Goal: Task Accomplishment & Management: Manage account settings

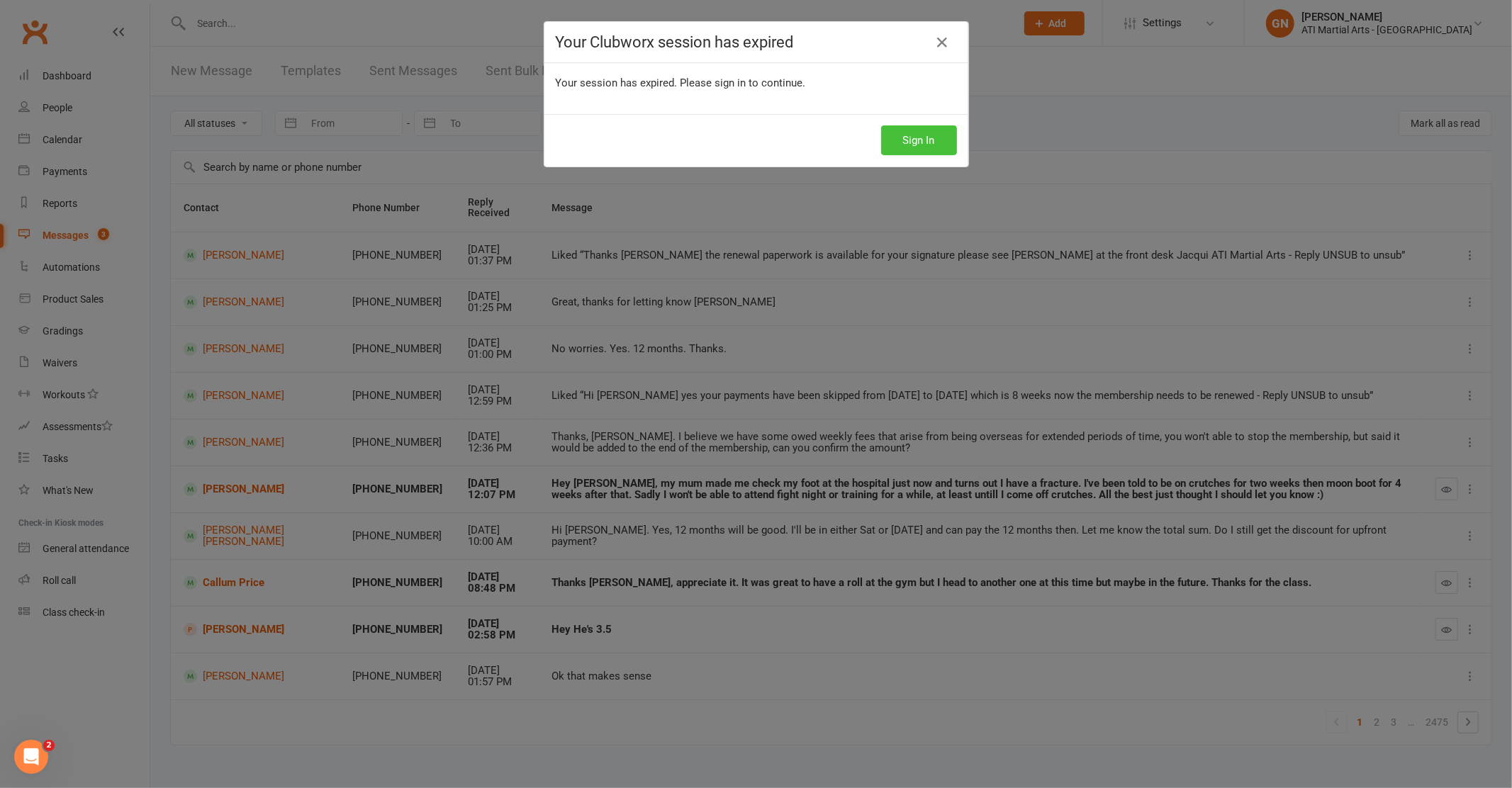
click at [930, 134] on button "Sign In" at bounding box center [919, 140] width 76 height 29
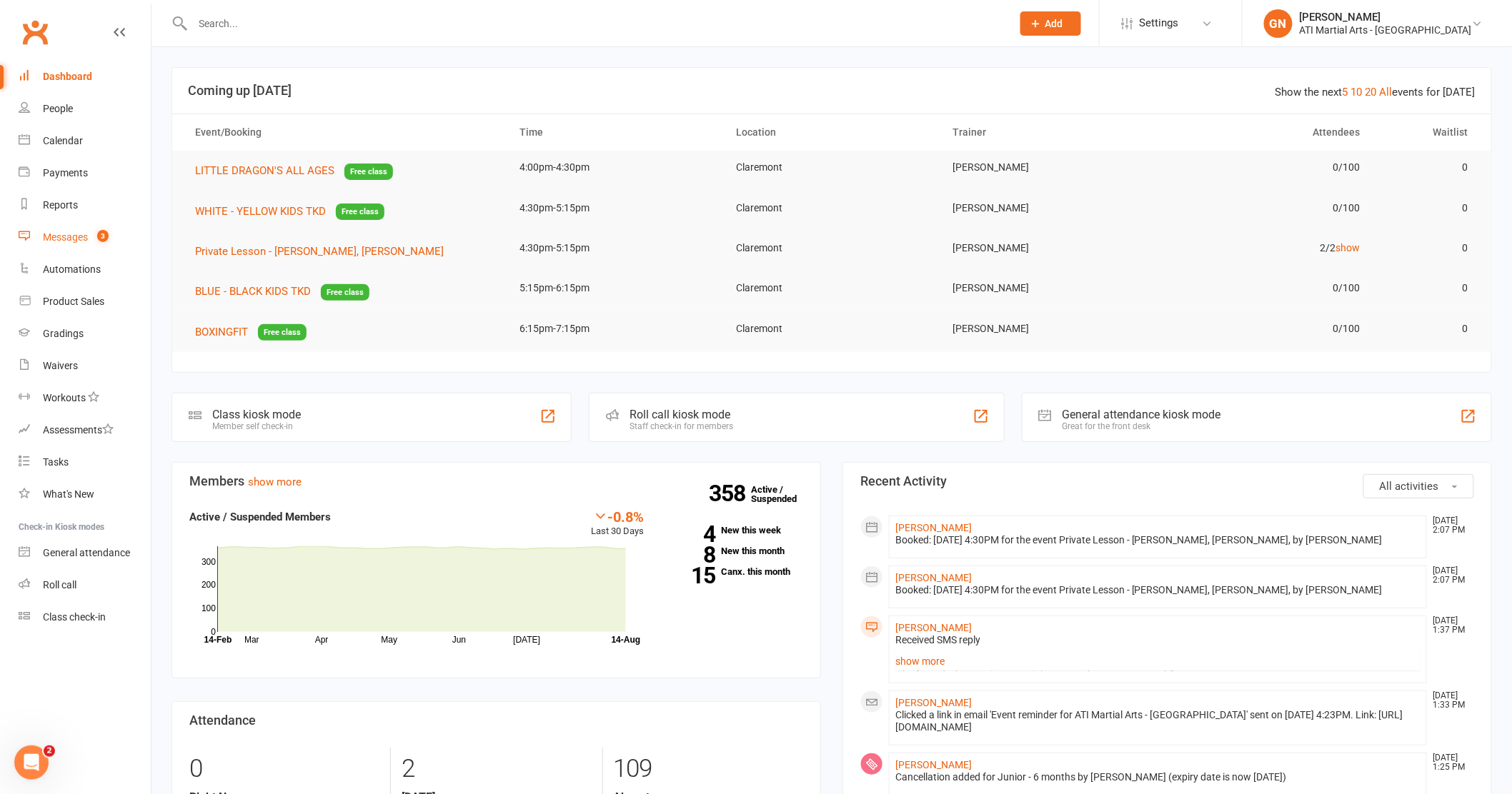
click at [69, 235] on div "Messages" at bounding box center [65, 237] width 45 height 12
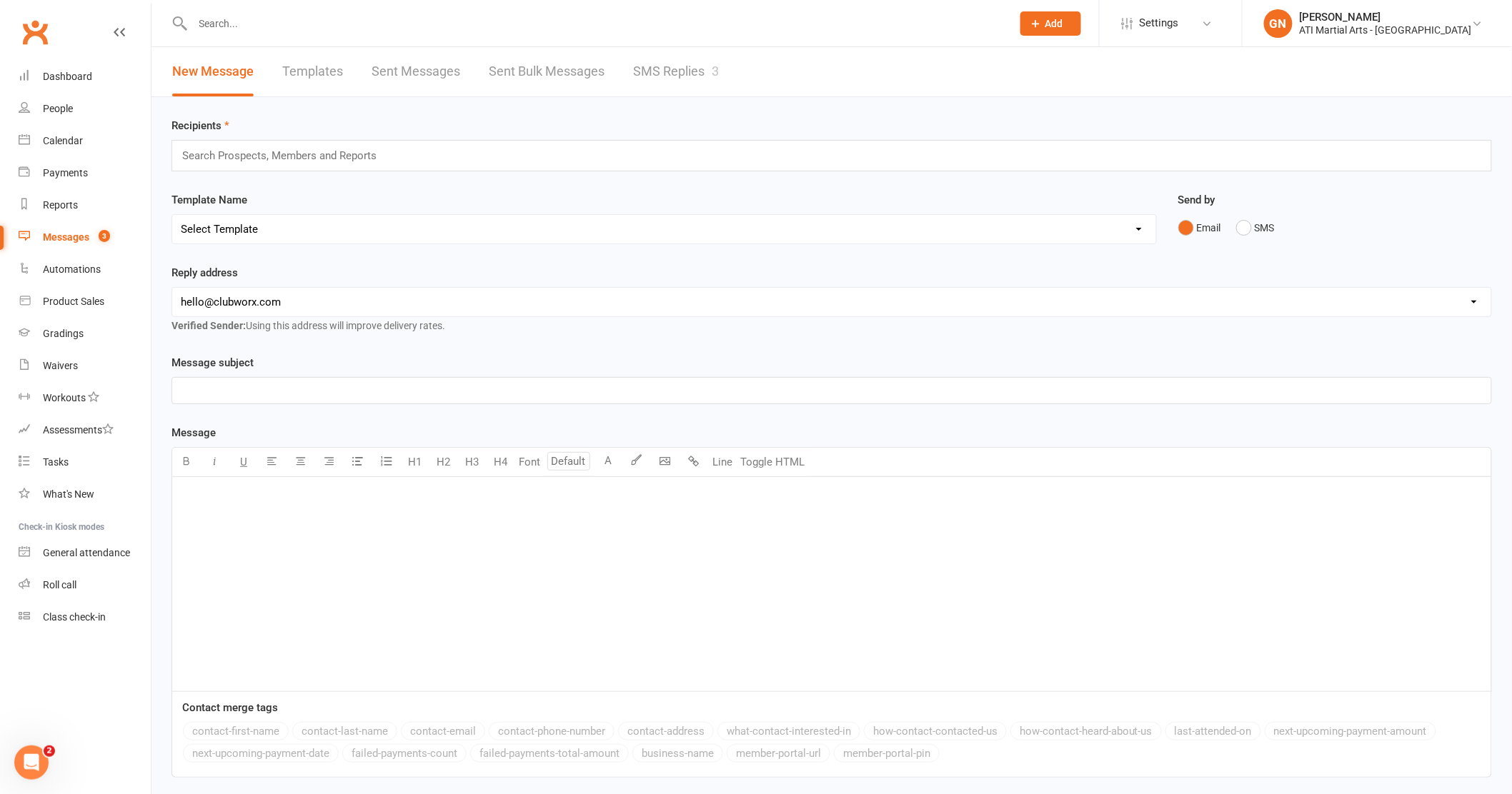
click at [64, 235] on div "Messages" at bounding box center [66, 237] width 46 height 12
click at [671, 73] on link "SMS Replies 3" at bounding box center [676, 72] width 85 height 49
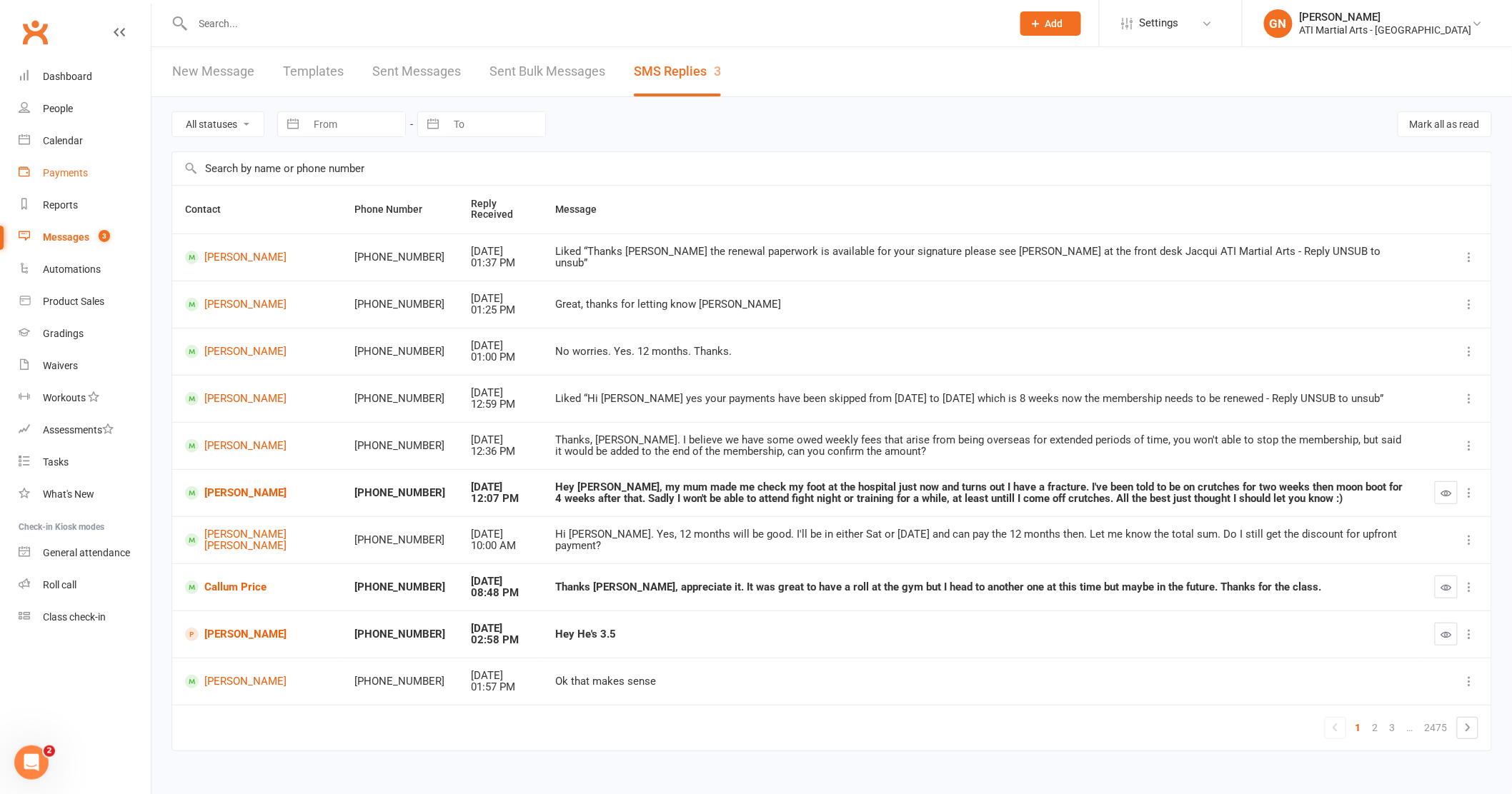
click at [54, 168] on div "Payments" at bounding box center [65, 173] width 45 height 12
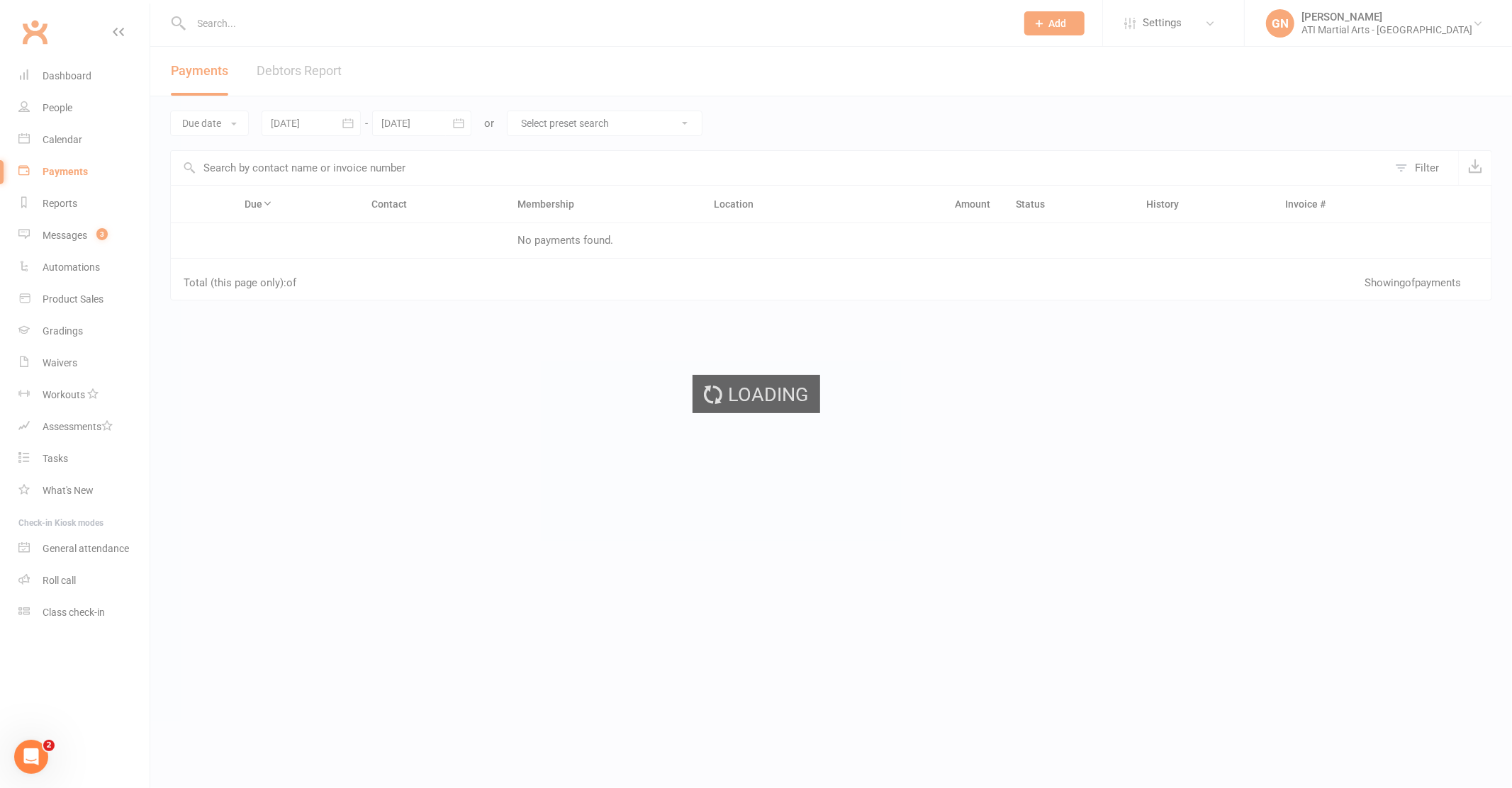
click at [281, 69] on div "Loading" at bounding box center [756, 394] width 1512 height 788
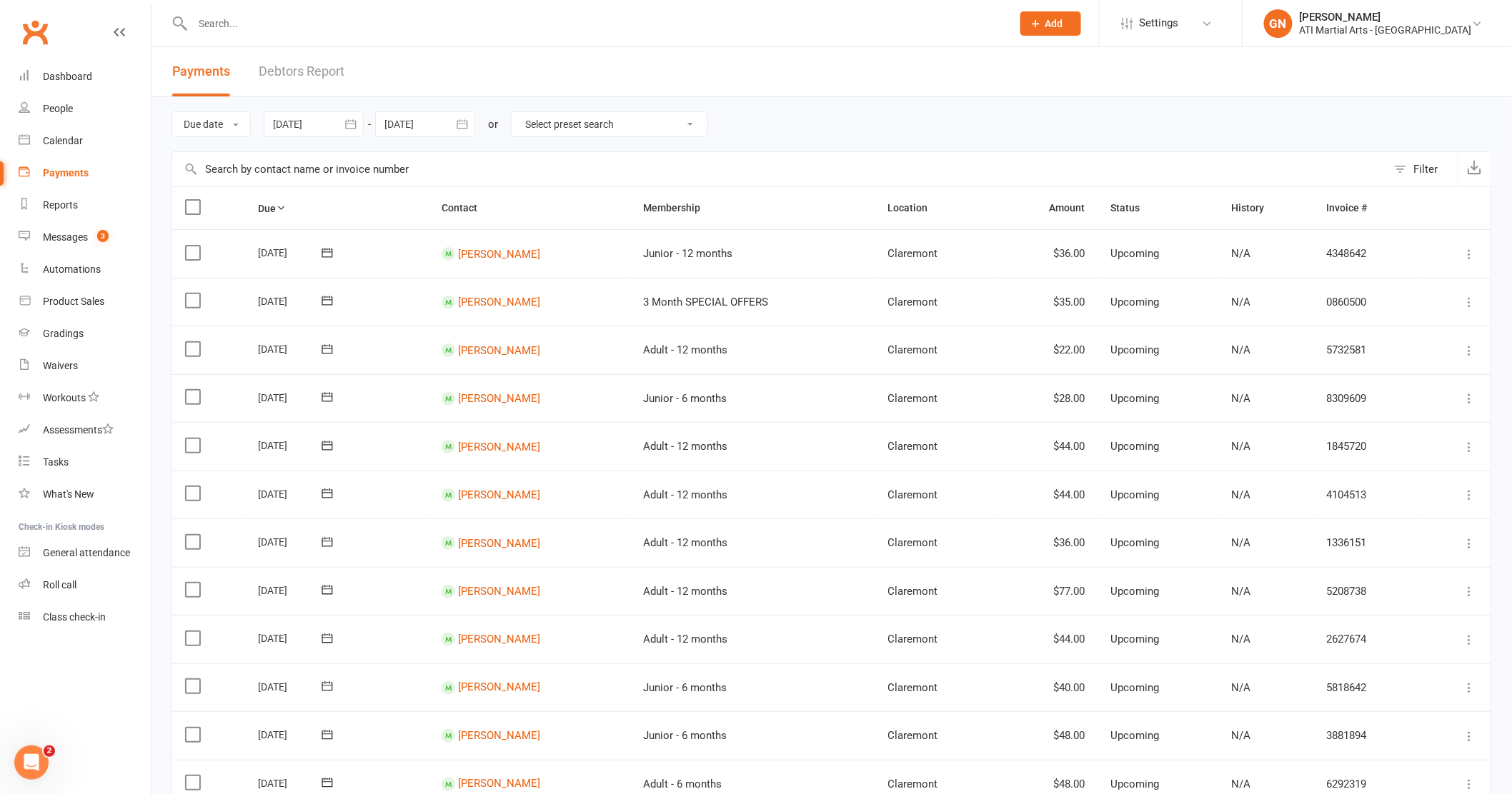
click at [292, 68] on link "Debtors Report" at bounding box center [301, 72] width 85 height 49
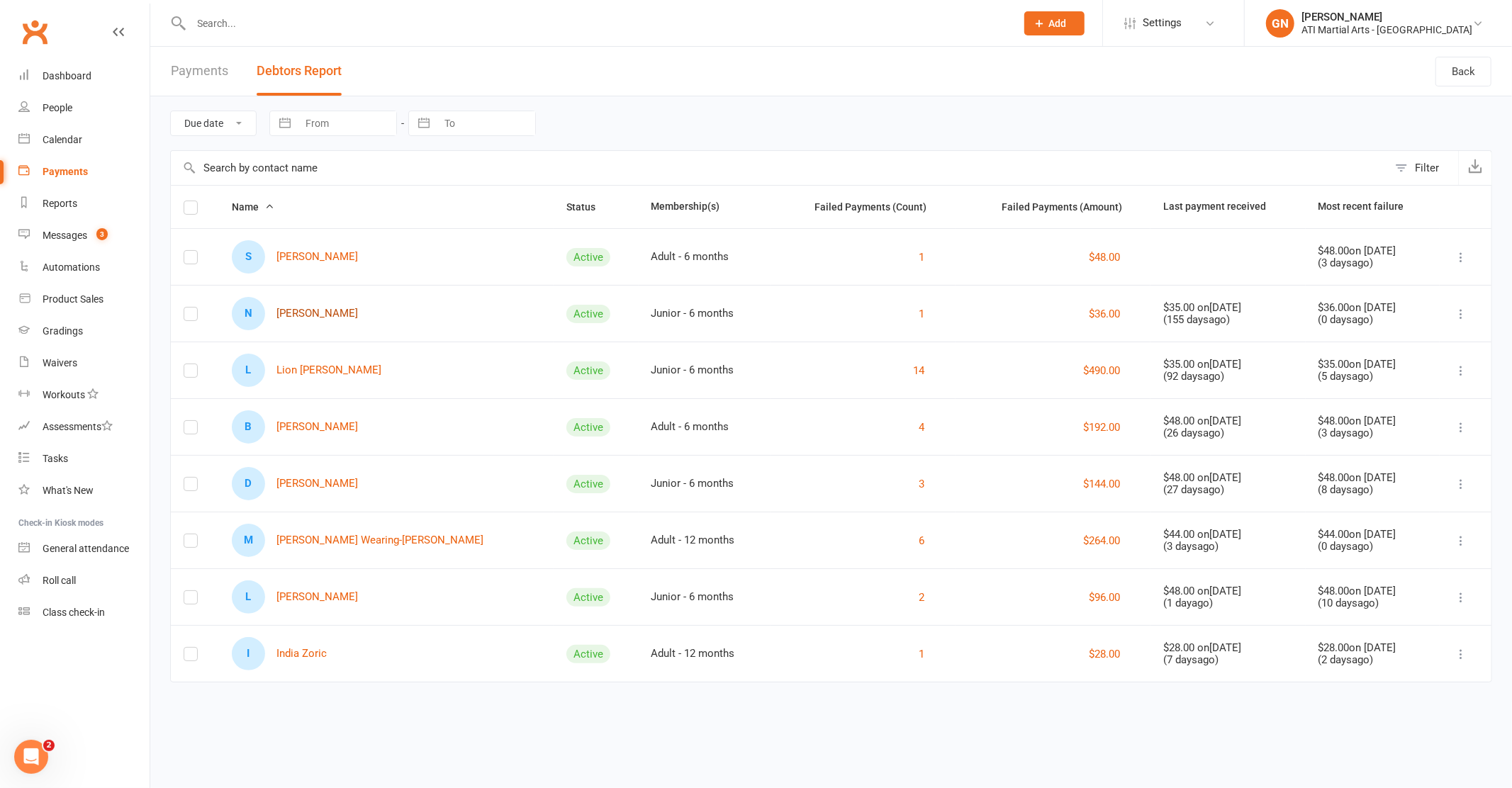
click at [300, 313] on link "N Nicolas Jones" at bounding box center [295, 313] width 126 height 33
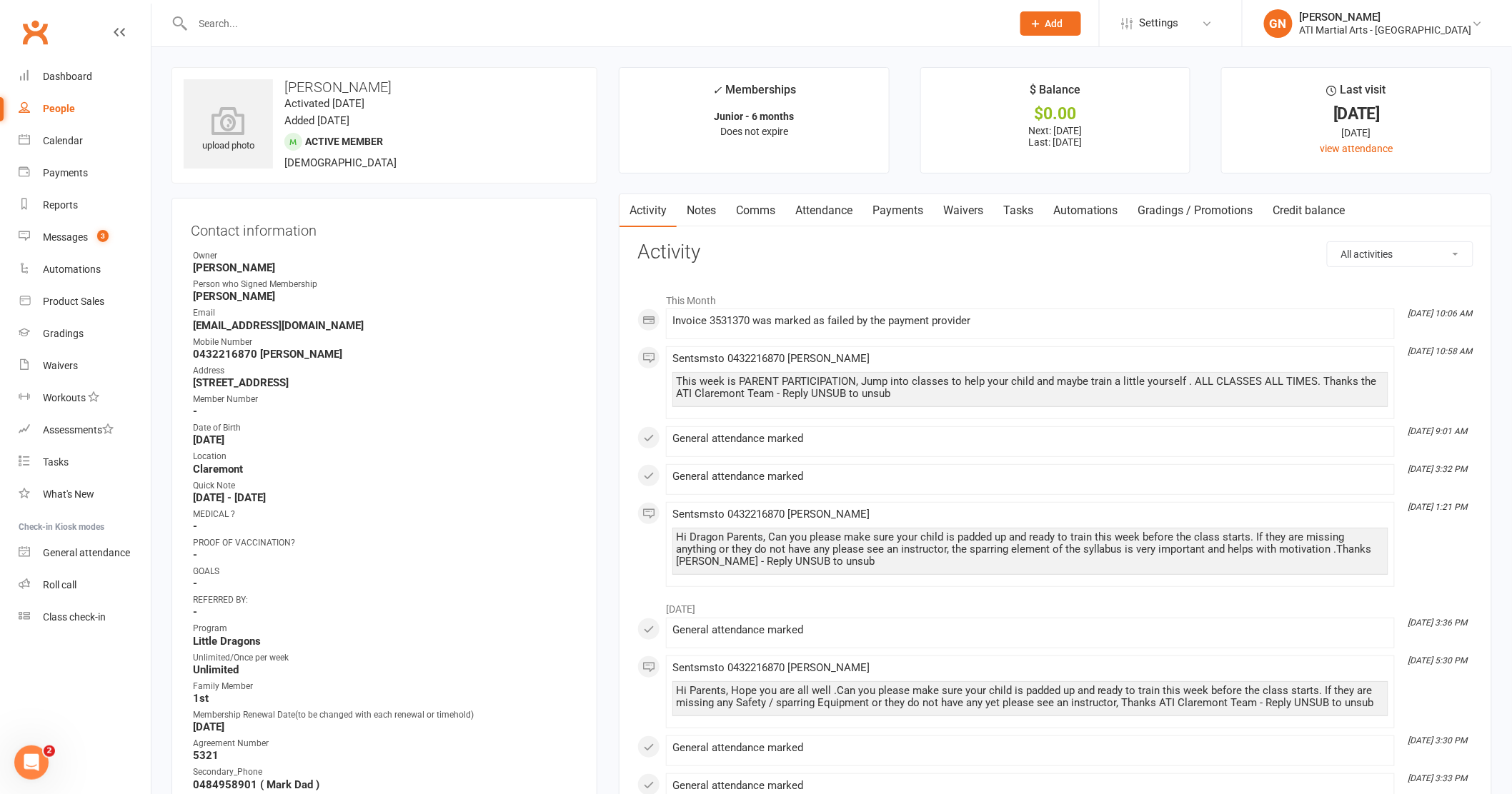
click at [899, 212] on link "Payments" at bounding box center [898, 210] width 71 height 33
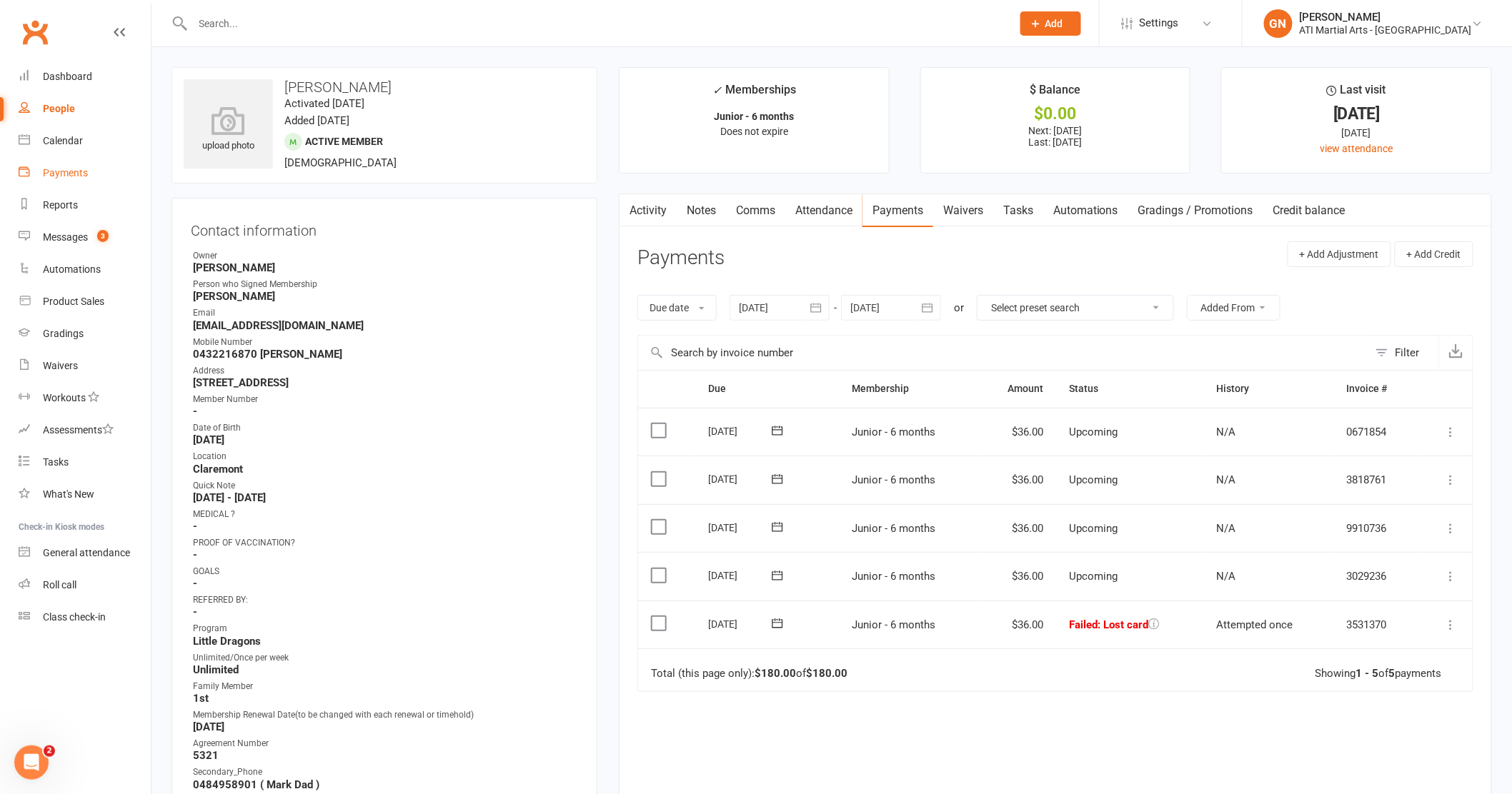
click at [59, 177] on div "Payments" at bounding box center [65, 173] width 45 height 12
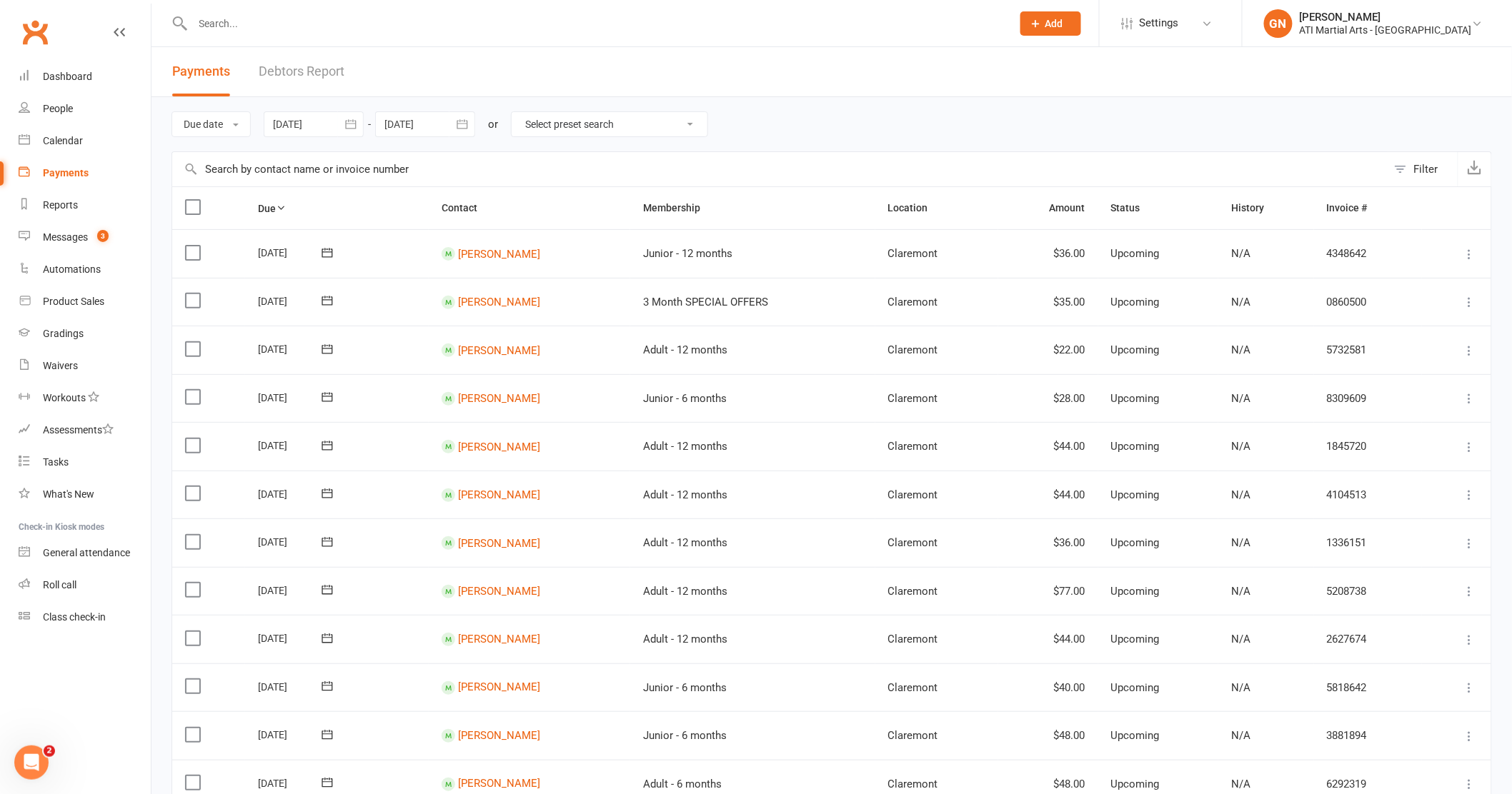
click at [316, 72] on link "Debtors Report" at bounding box center [301, 72] width 85 height 49
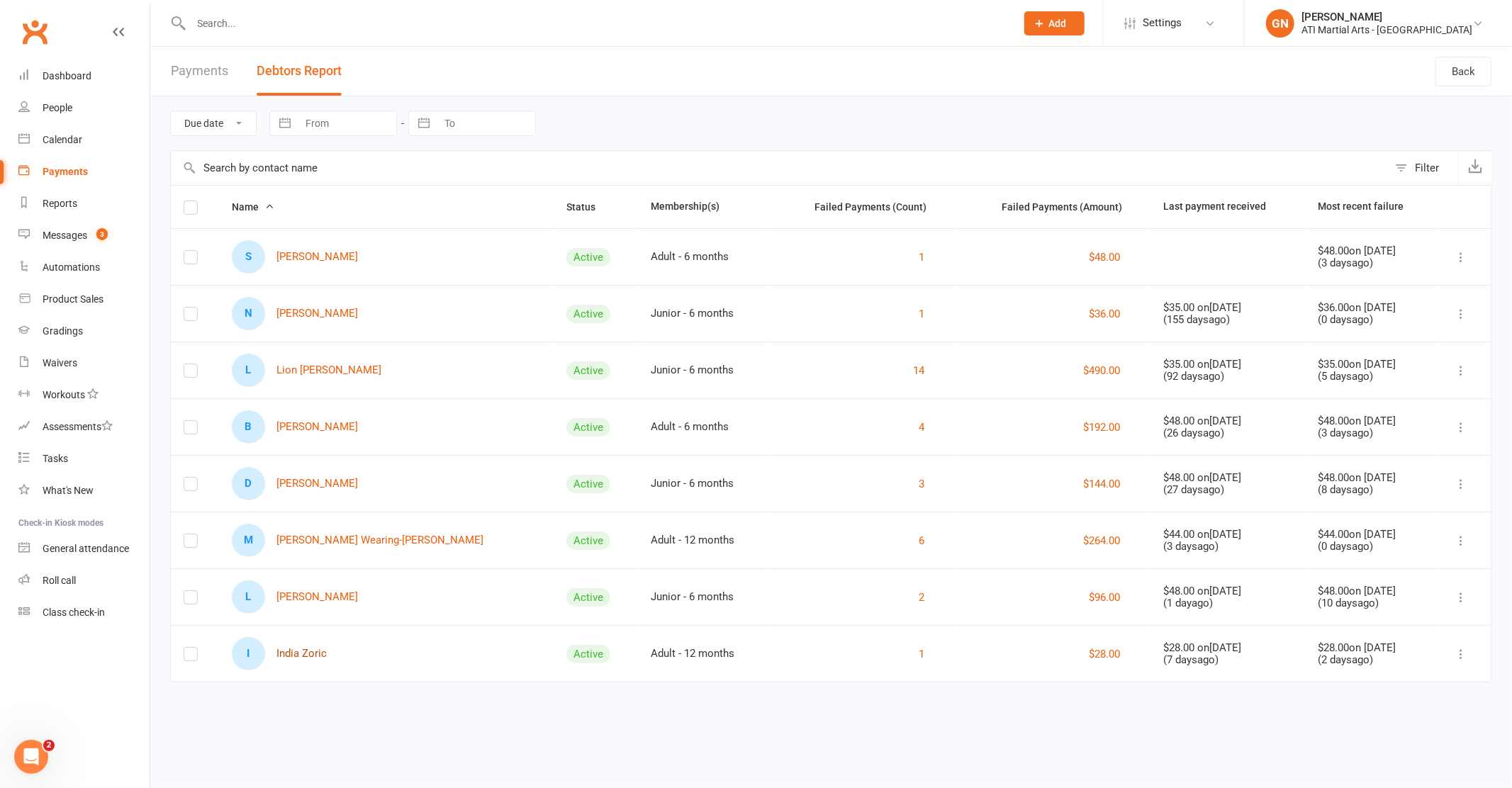
click at [300, 654] on link "I India Zoric" at bounding box center [279, 654] width 95 height 33
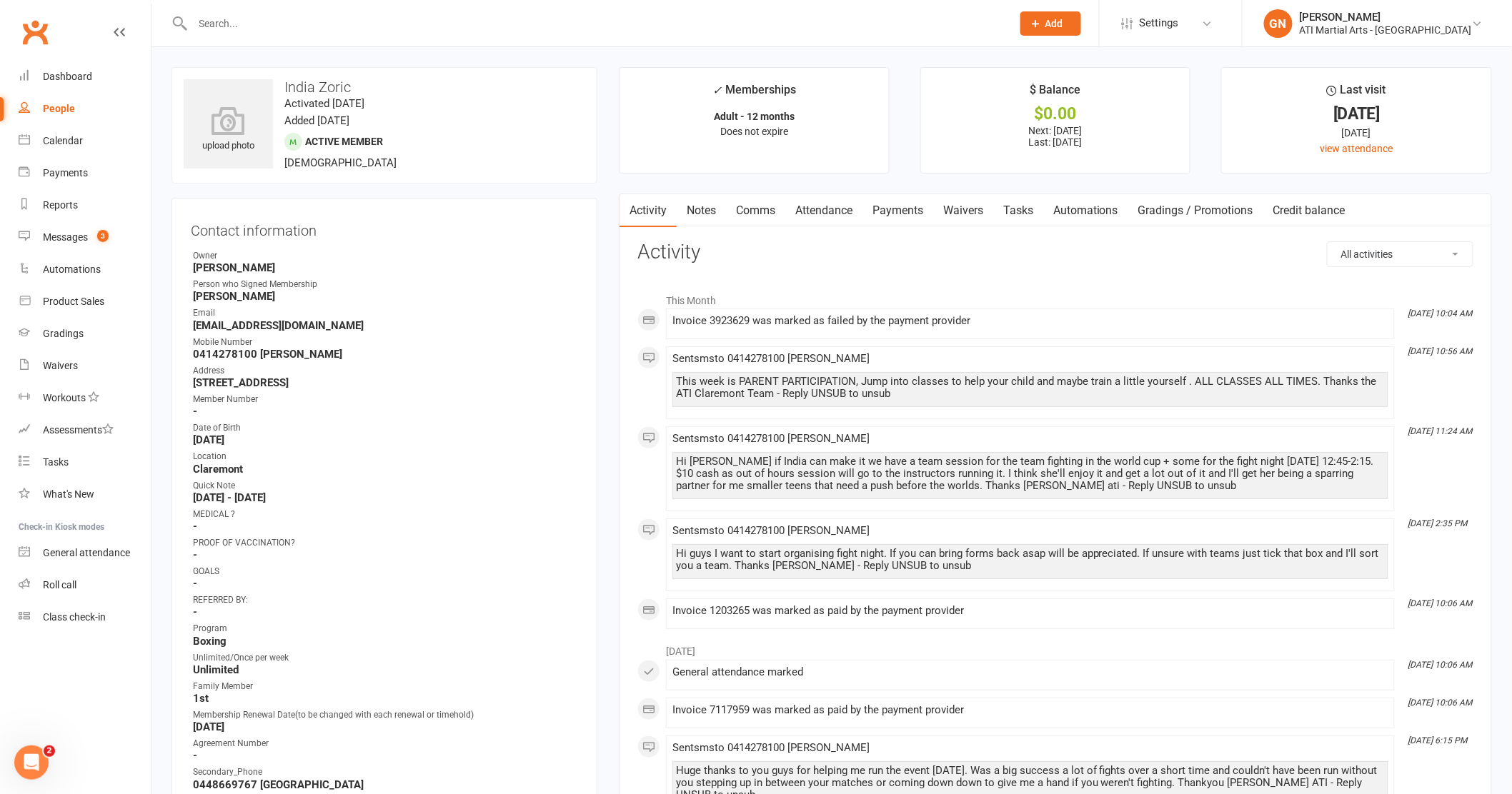
click at [902, 205] on link "Payments" at bounding box center [898, 210] width 71 height 33
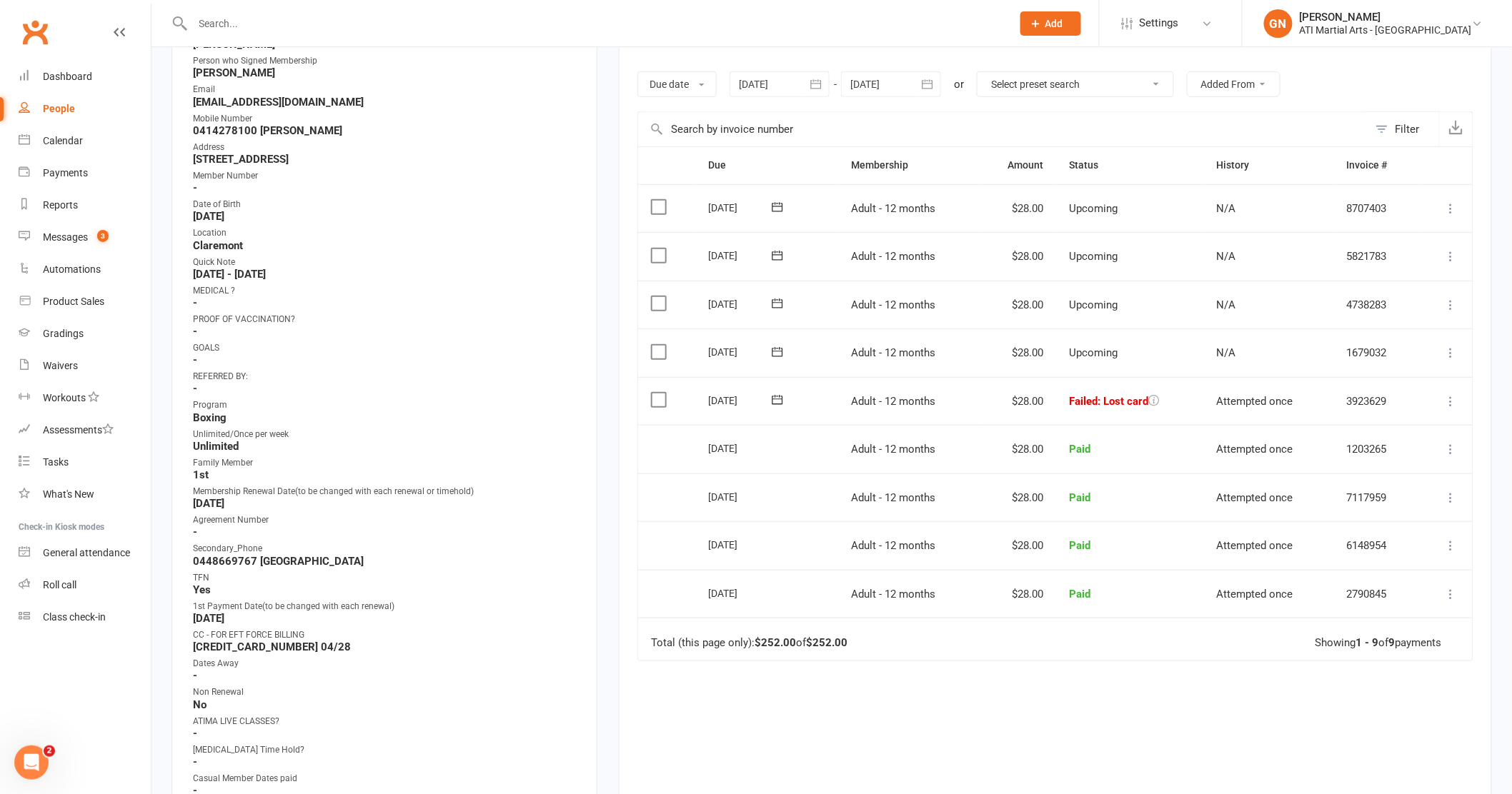
scroll to position [245, 0]
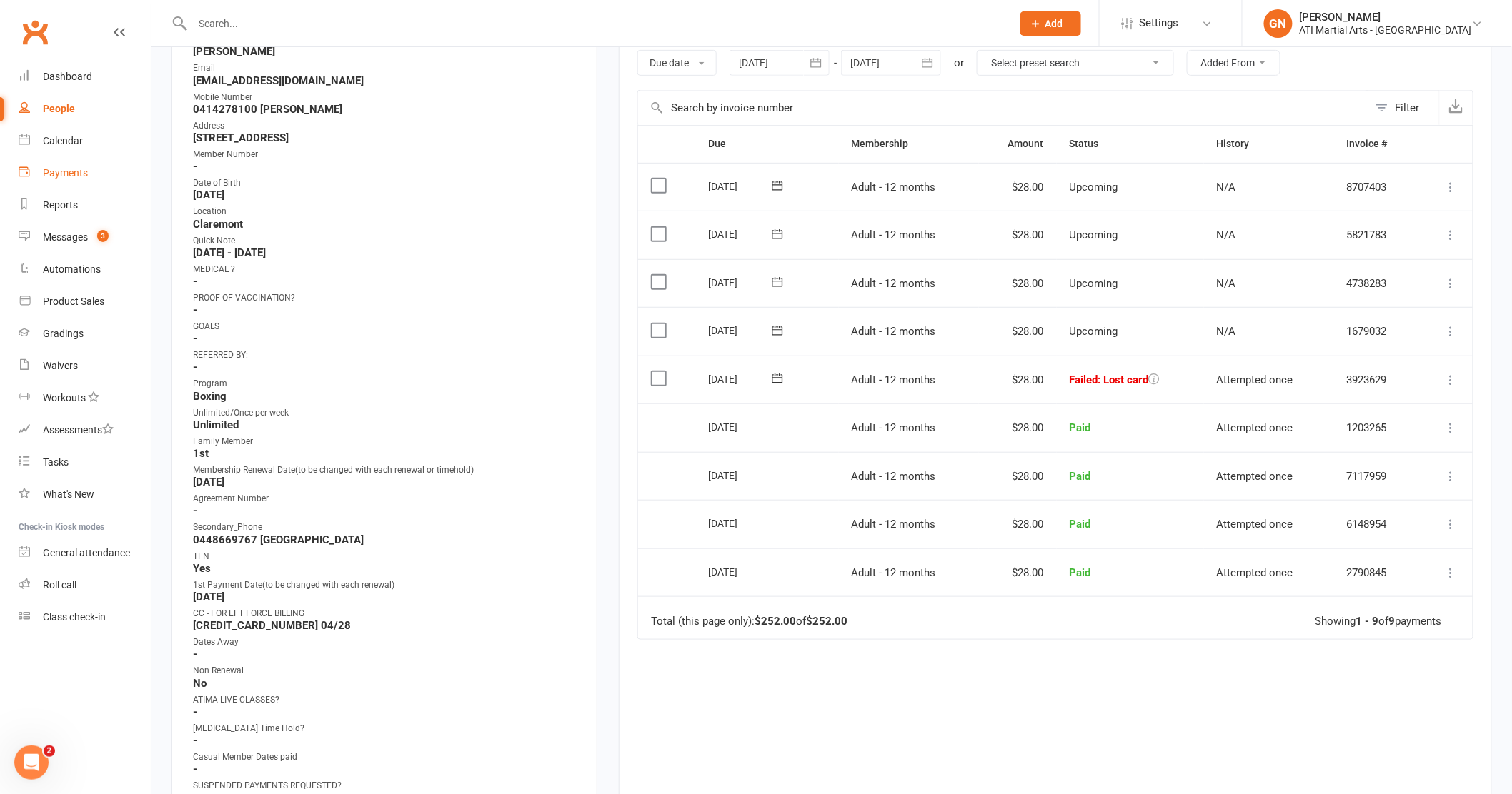
click at [73, 167] on div "Payments" at bounding box center [65, 173] width 45 height 12
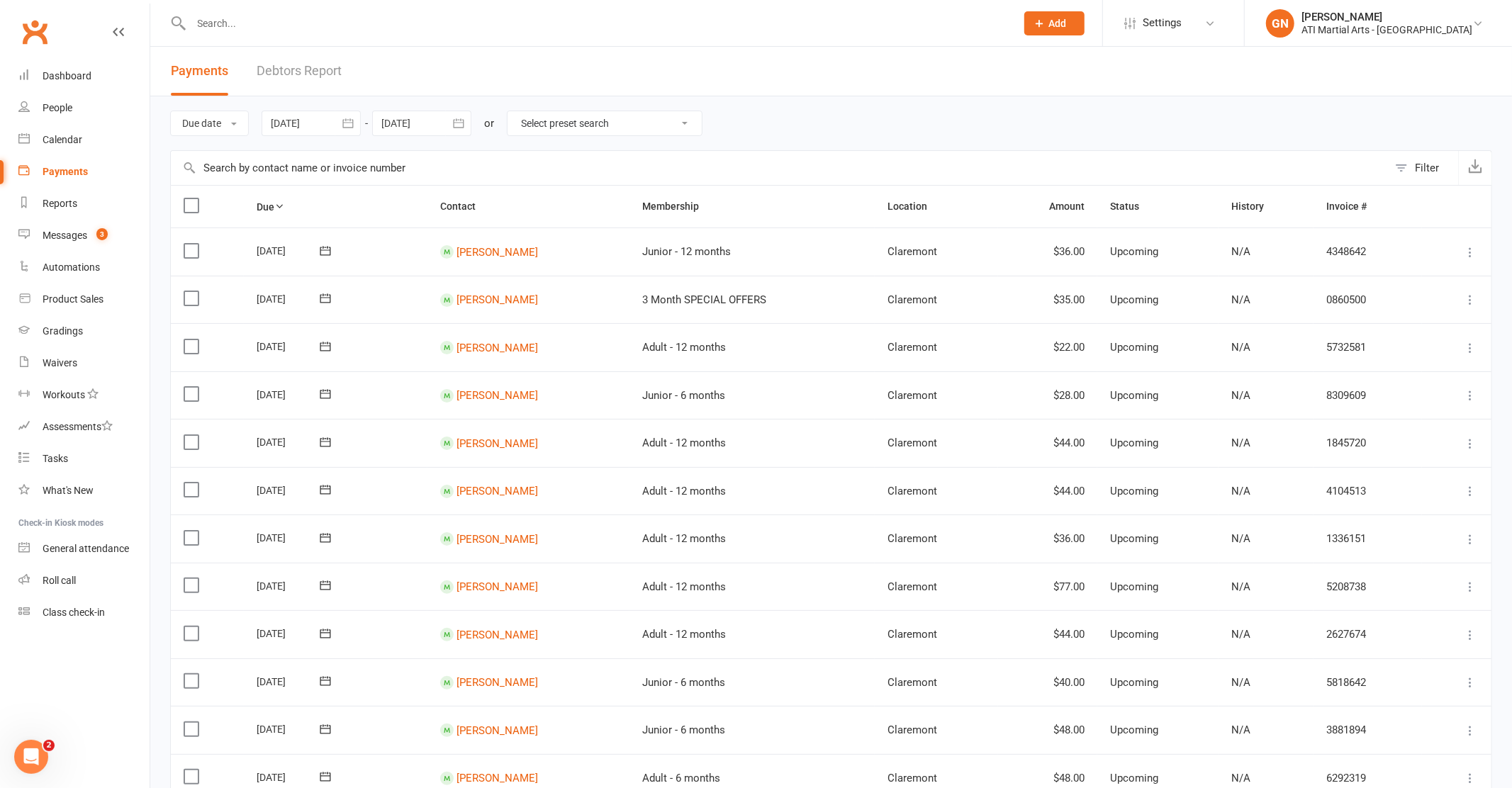
click at [283, 75] on link "Debtors Report" at bounding box center [299, 71] width 85 height 49
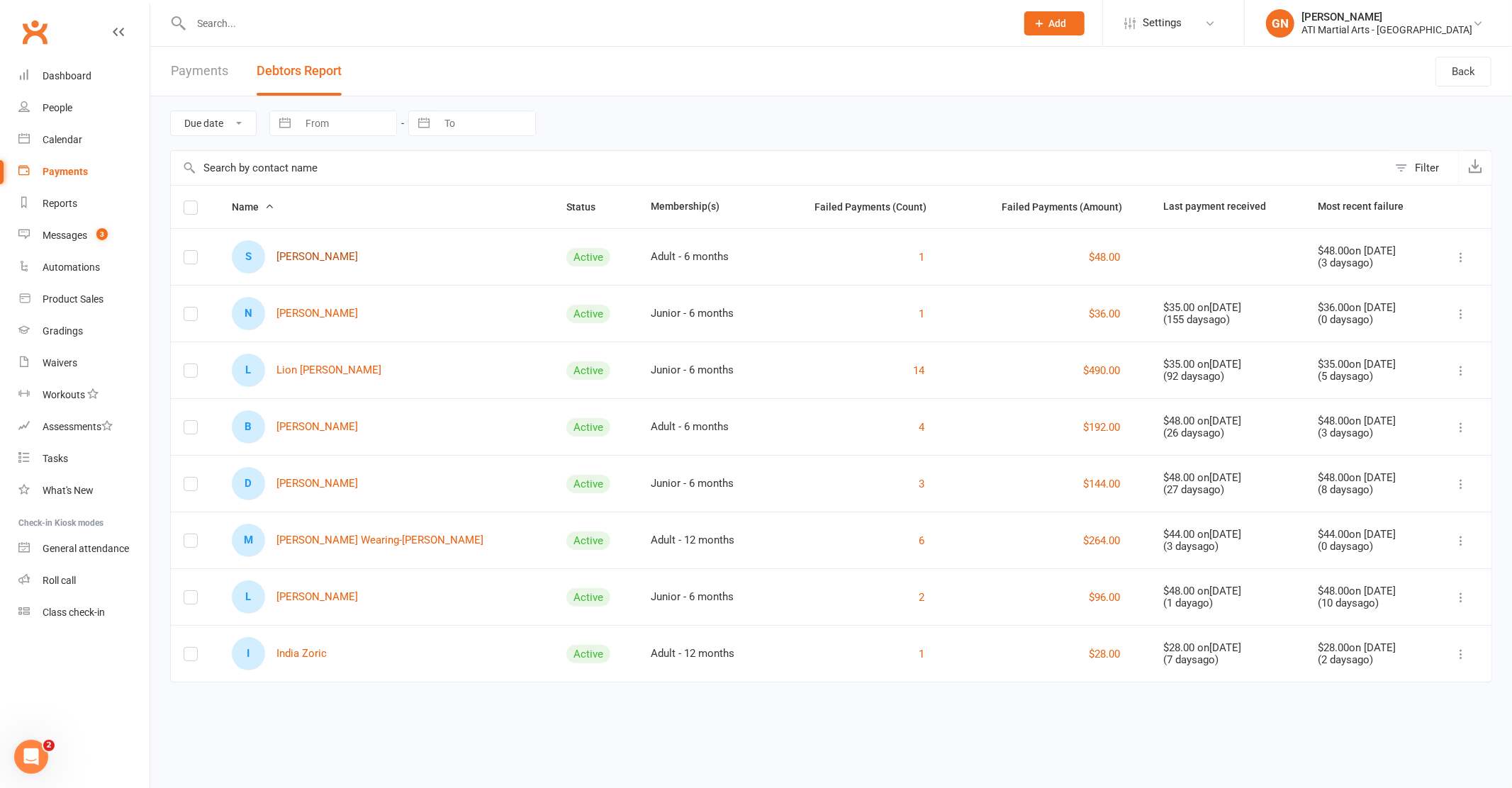
click at [298, 257] on link "S Sophie Backshall" at bounding box center [295, 256] width 126 height 33
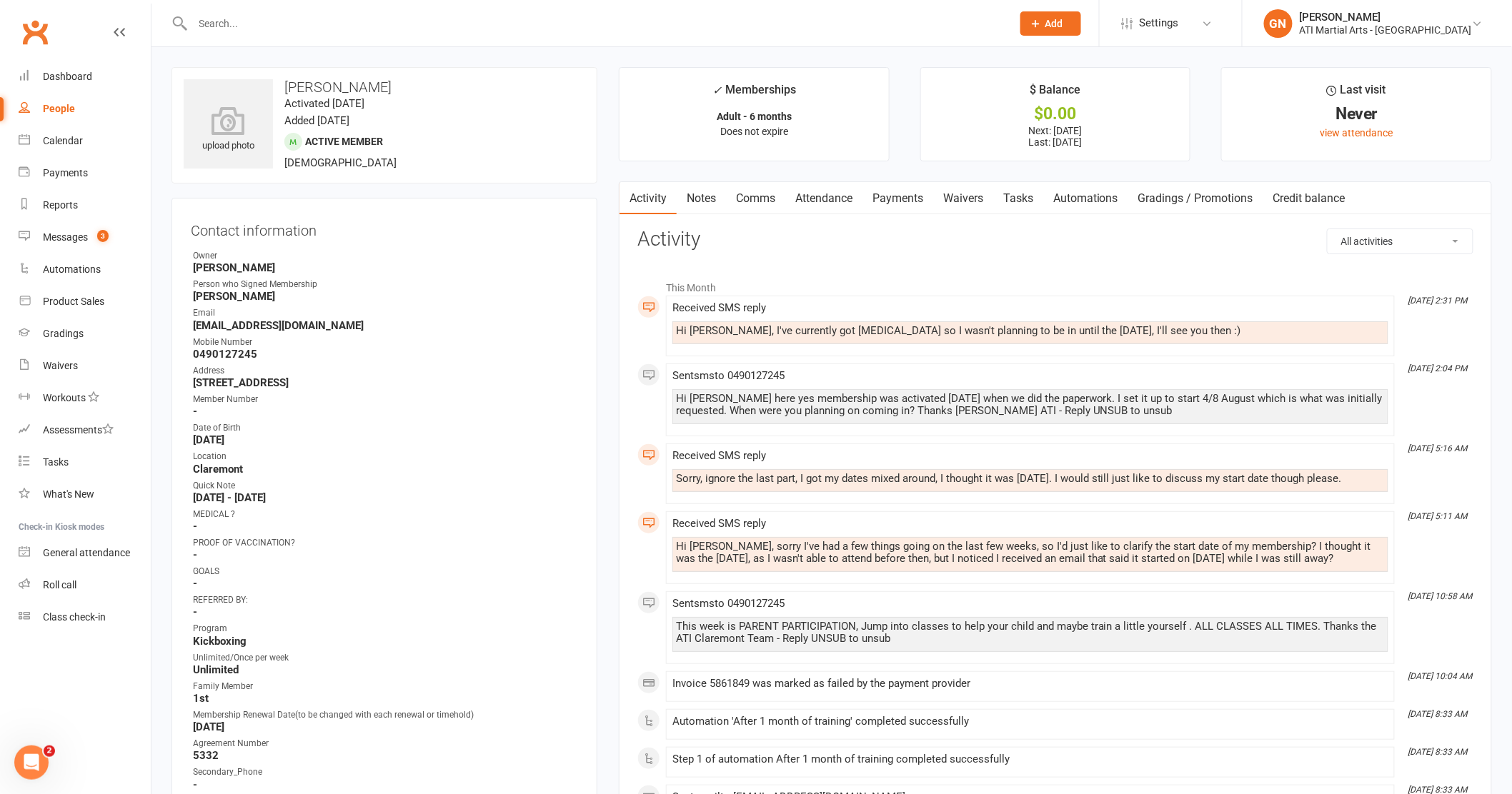
click at [889, 197] on link "Payments" at bounding box center [898, 198] width 71 height 33
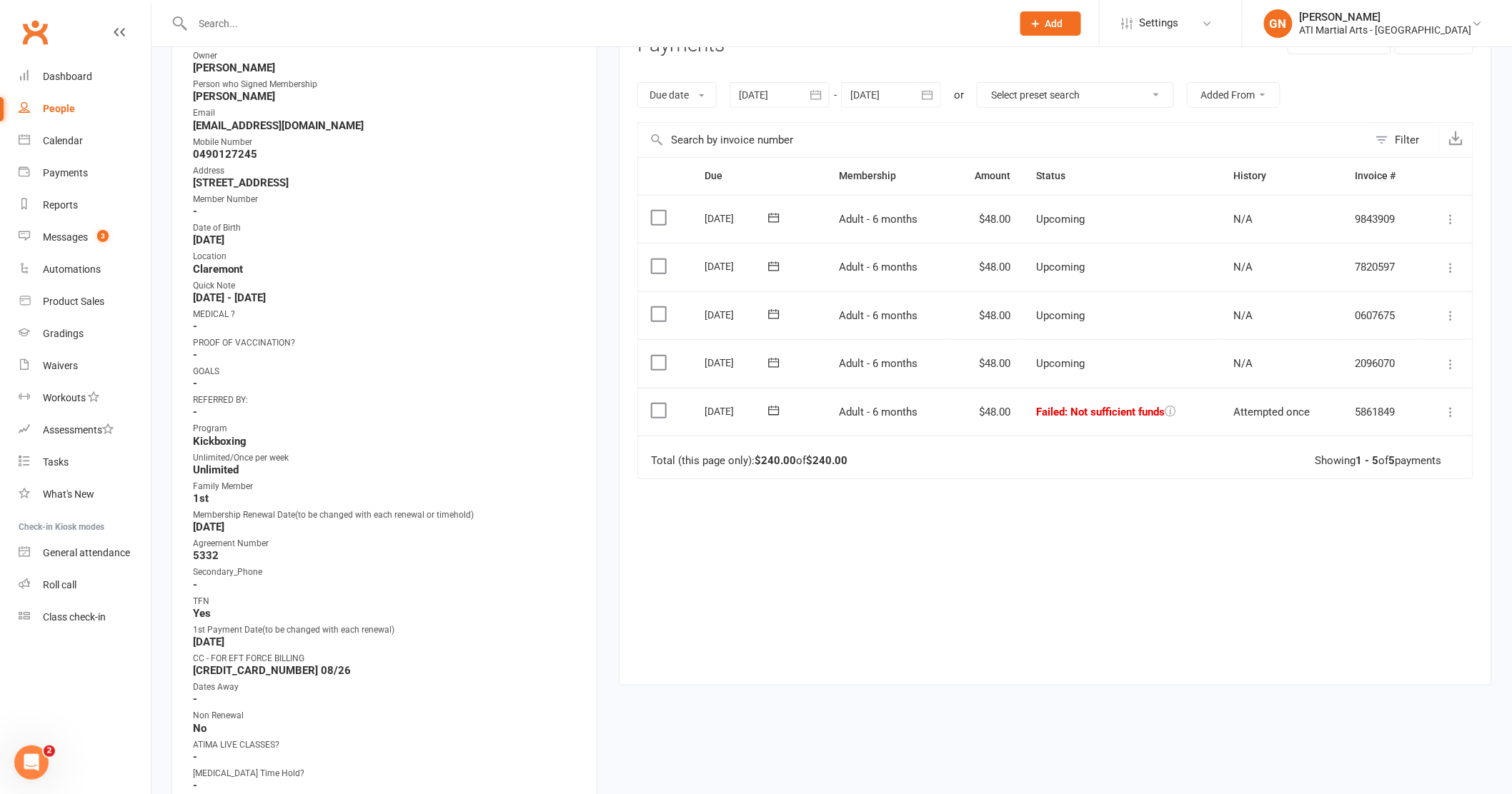
scroll to position [209, 0]
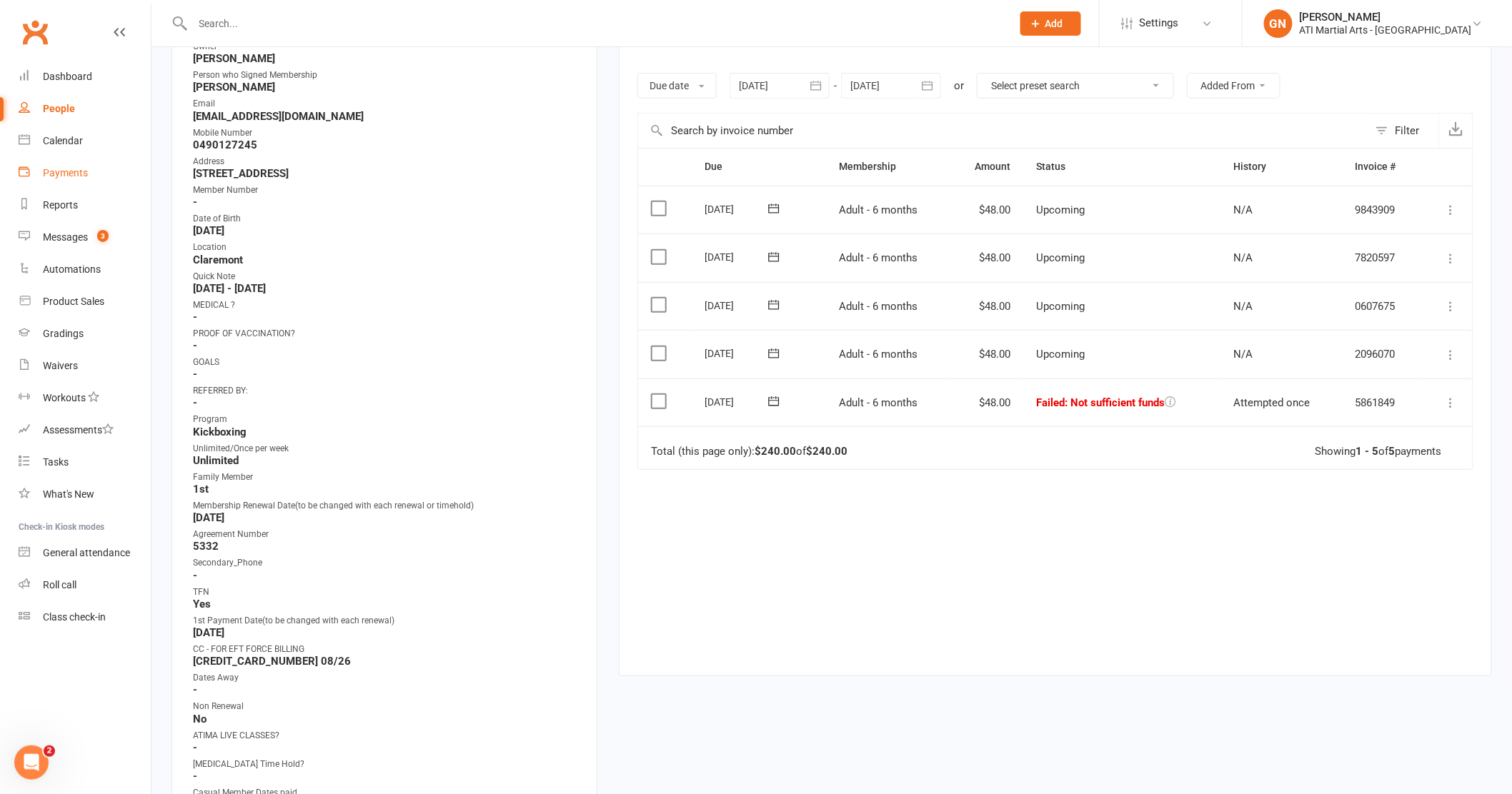
click at [76, 175] on div "Payments" at bounding box center [65, 173] width 45 height 12
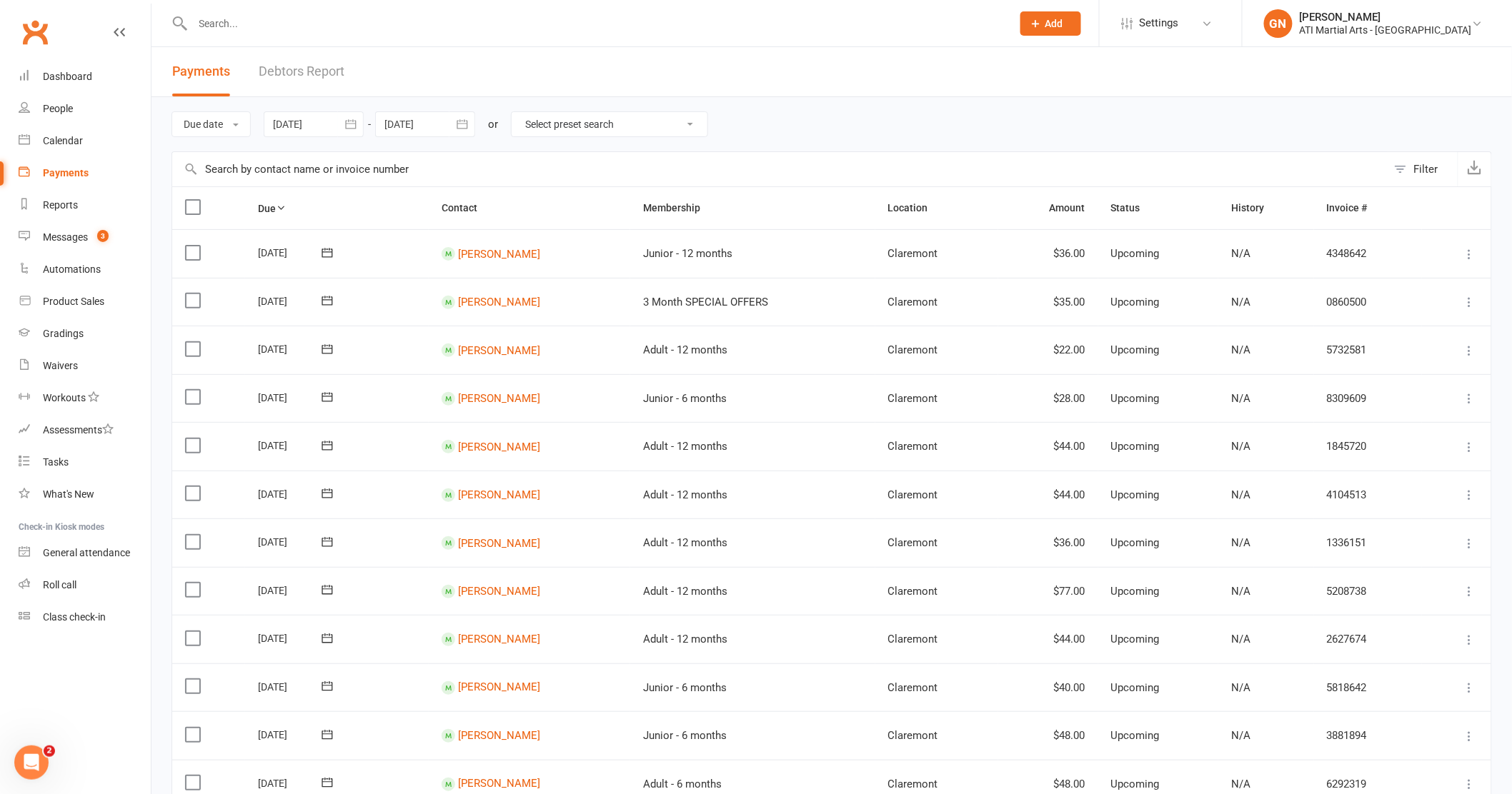
click at [282, 69] on link "Debtors Report" at bounding box center [301, 72] width 85 height 49
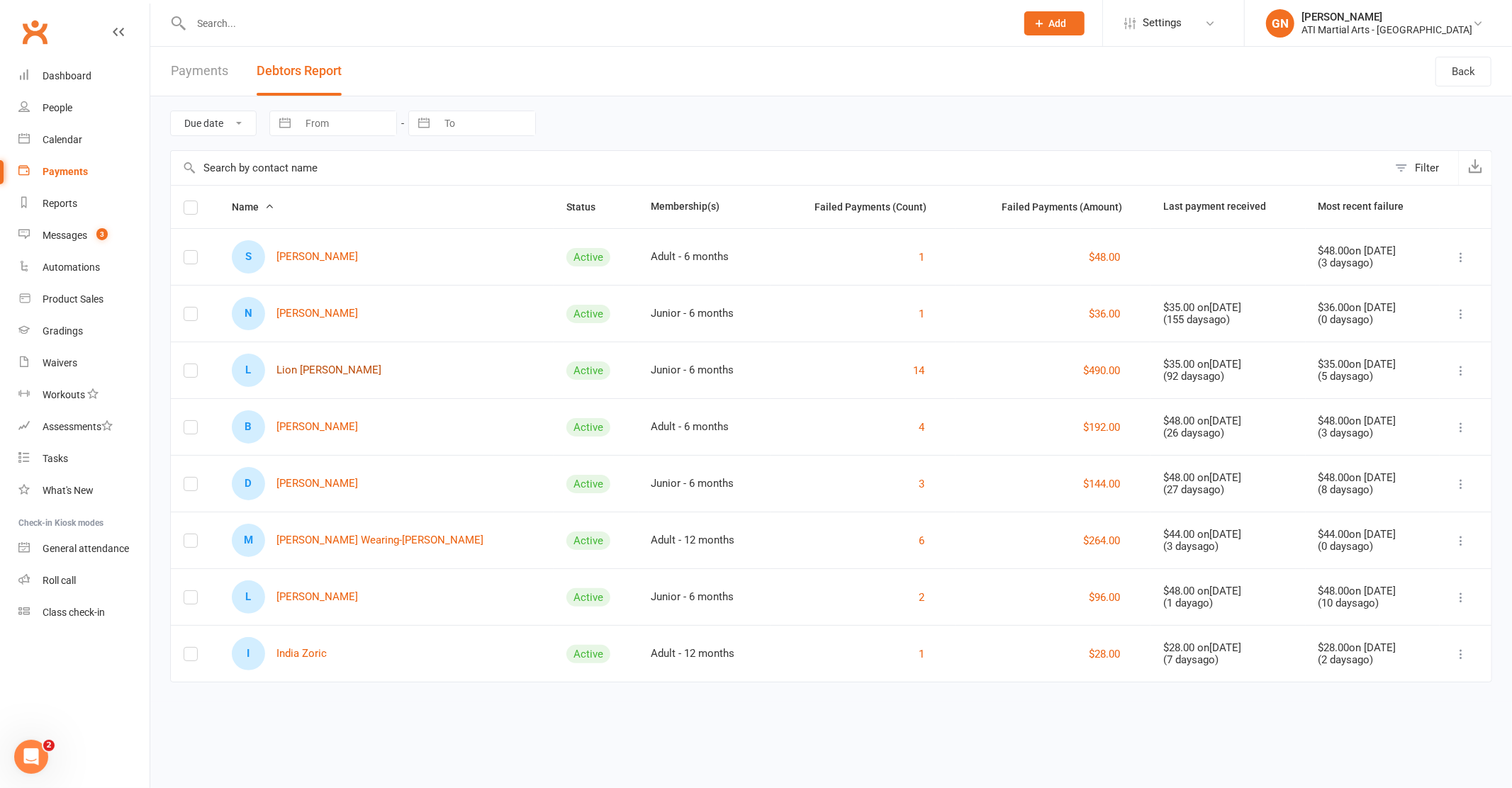
click at [329, 371] on link "L Lion Rocci-Kizon" at bounding box center [307, 370] width 149 height 33
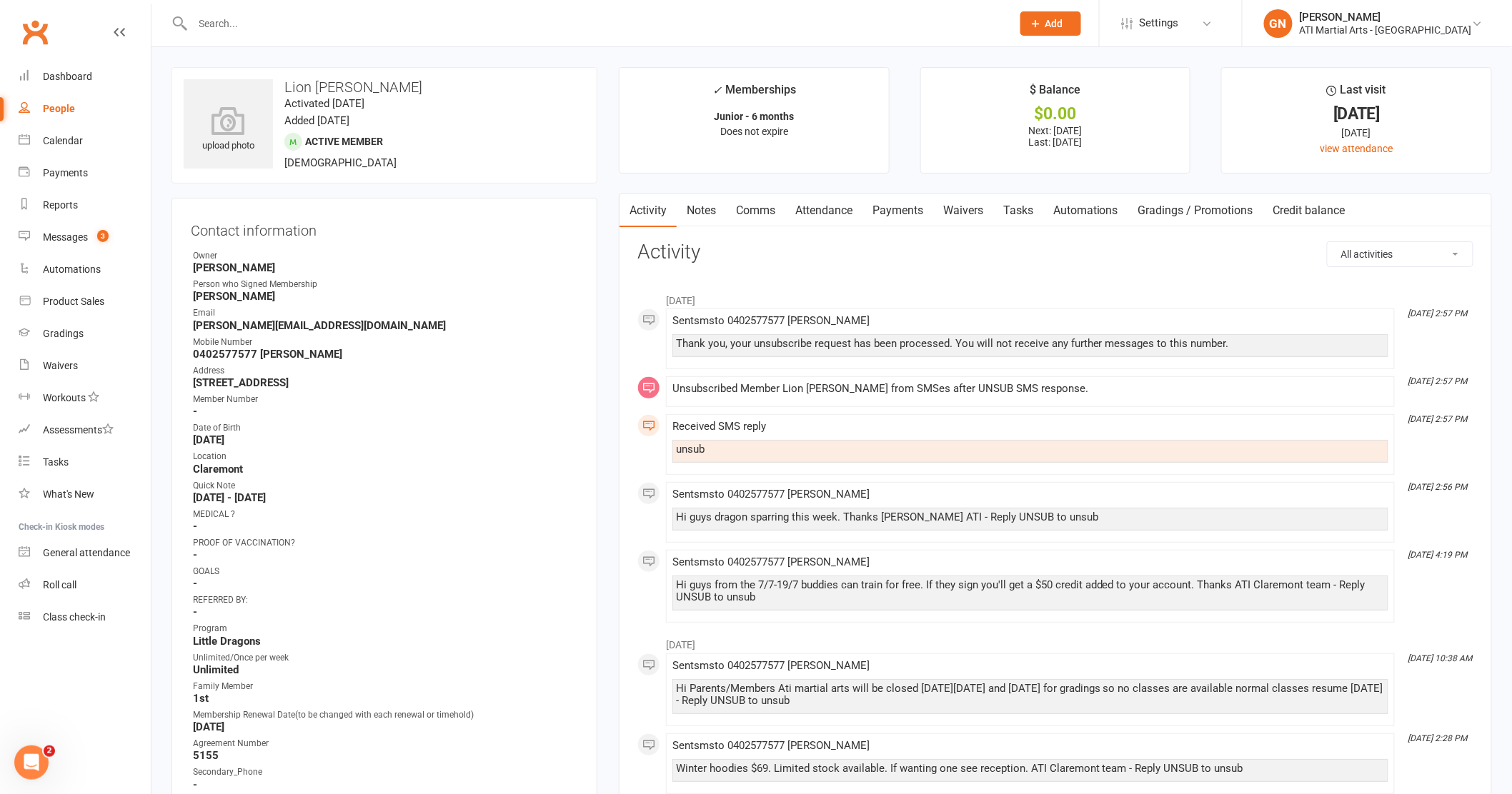
click at [900, 212] on link "Payments" at bounding box center [898, 210] width 71 height 33
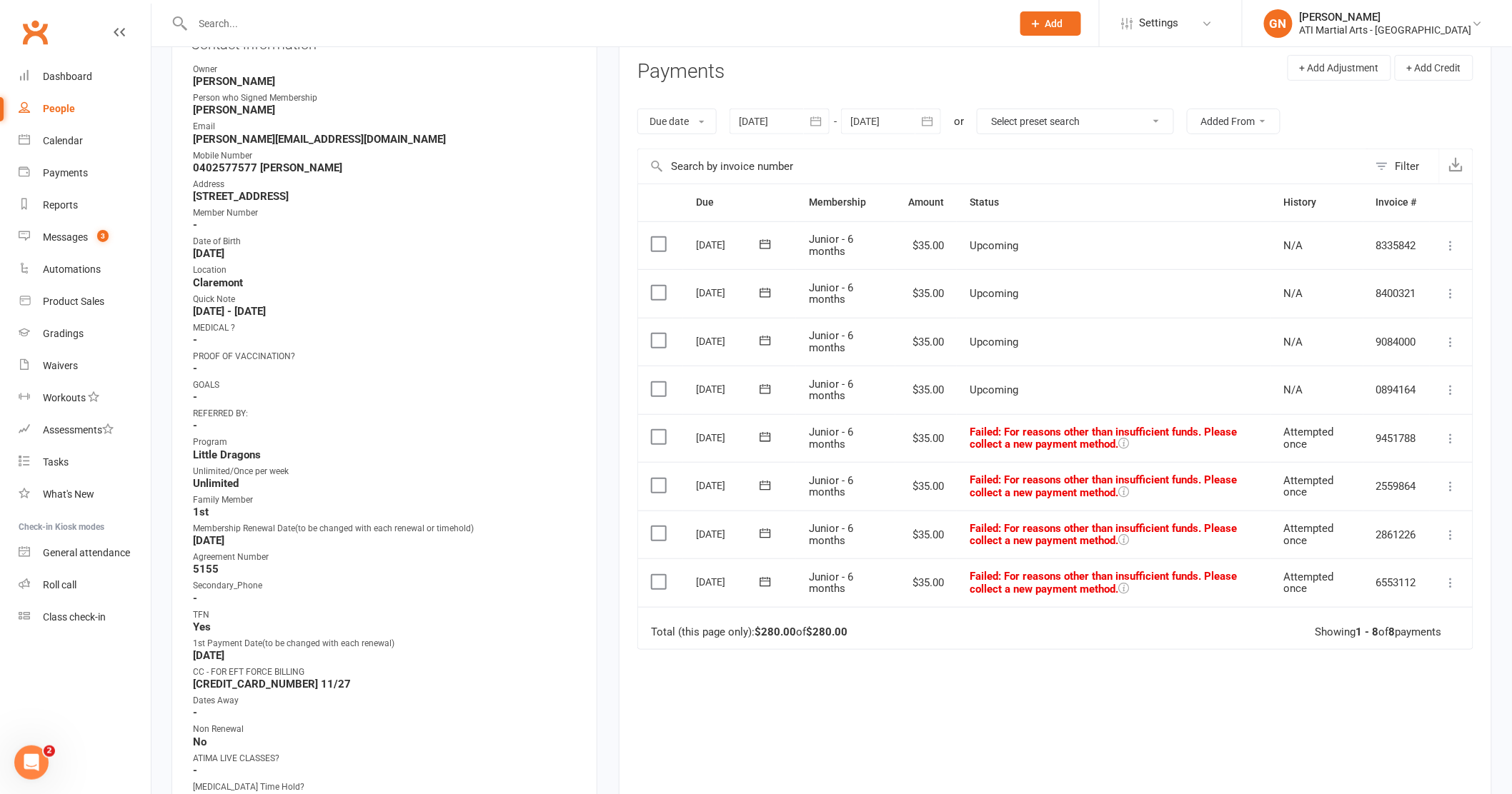
scroll to position [190, 0]
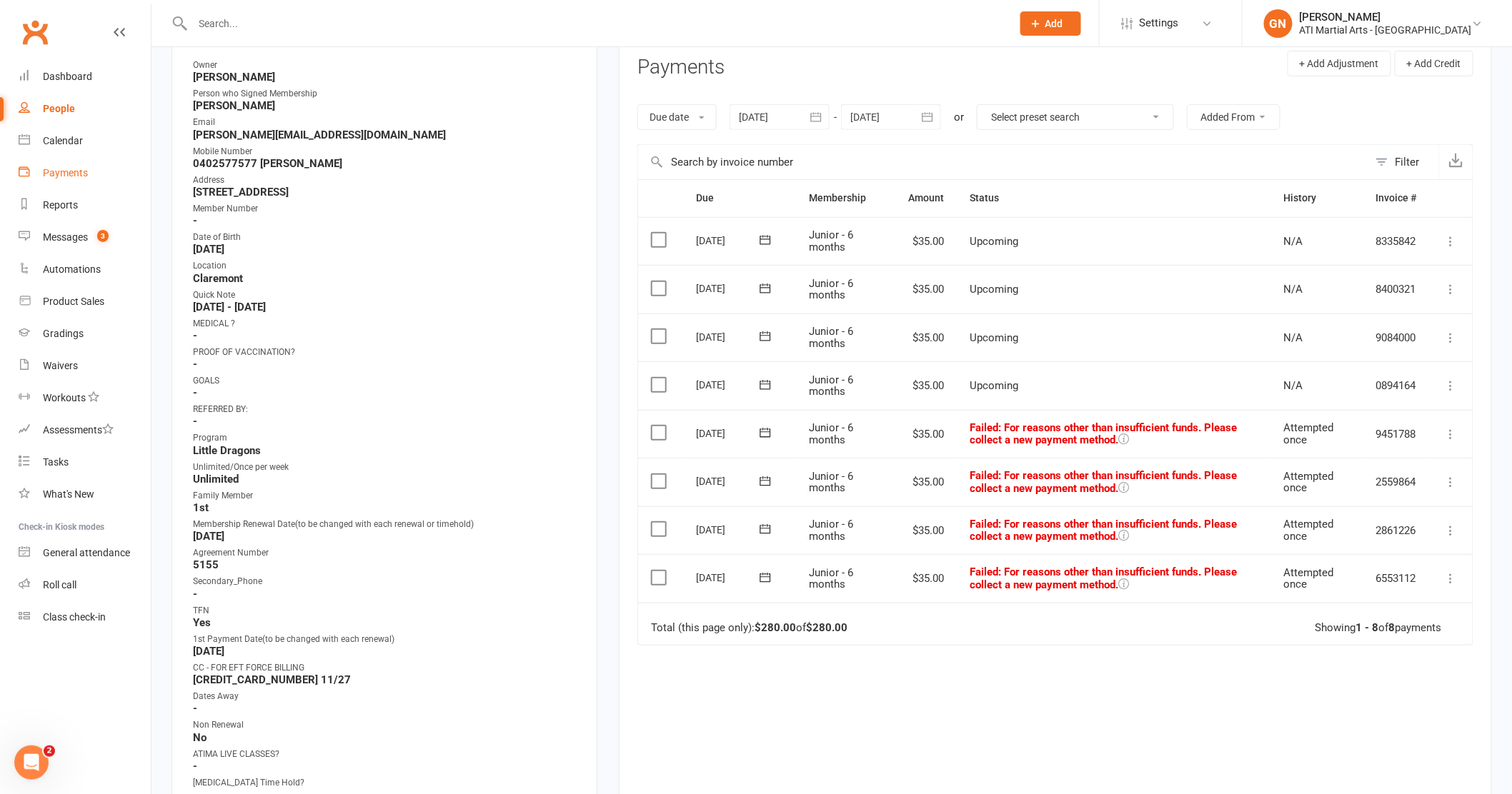
click at [64, 167] on div "Payments" at bounding box center [65, 173] width 45 height 12
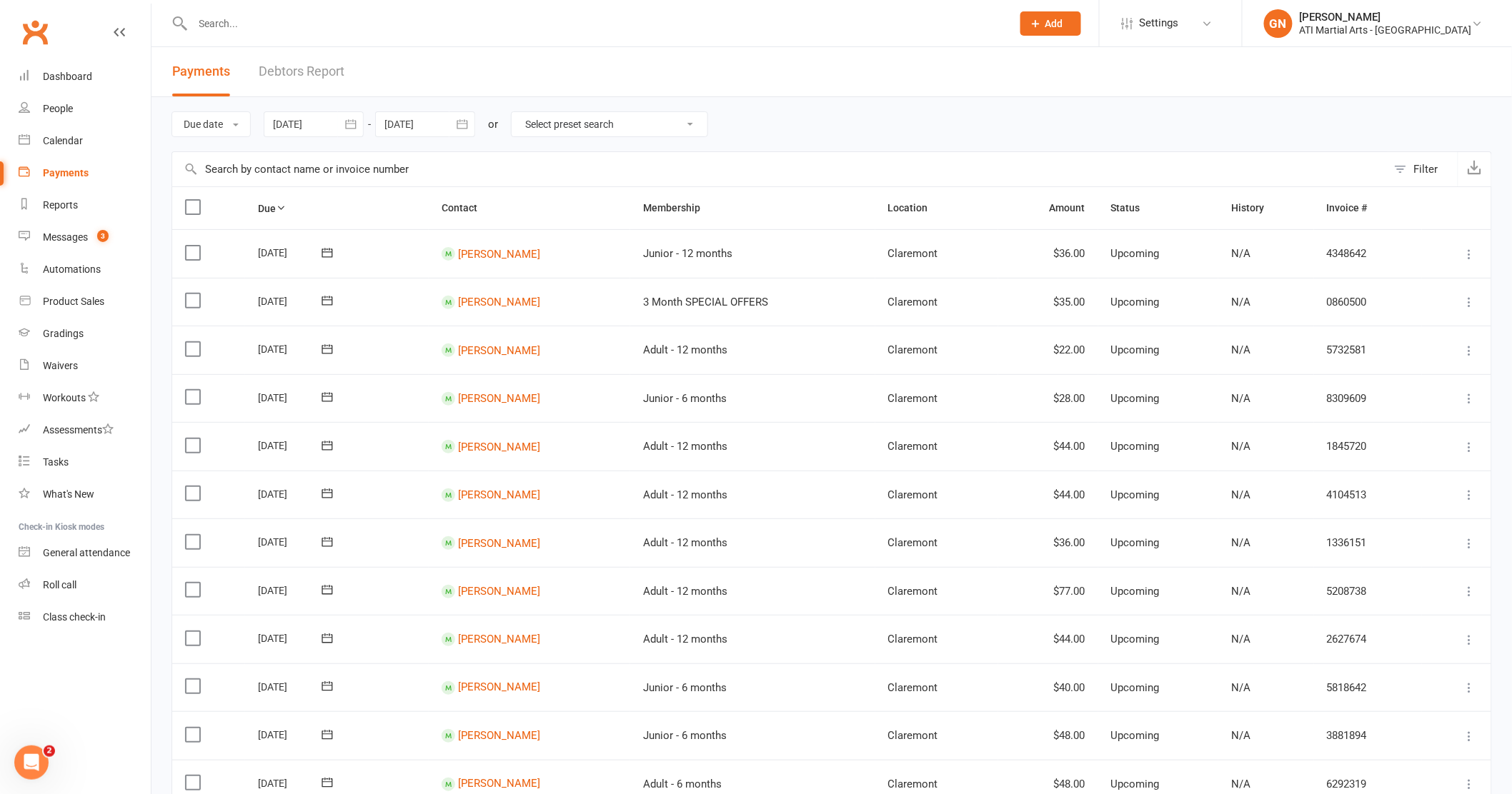
click at [311, 73] on link "Debtors Report" at bounding box center [301, 72] width 85 height 49
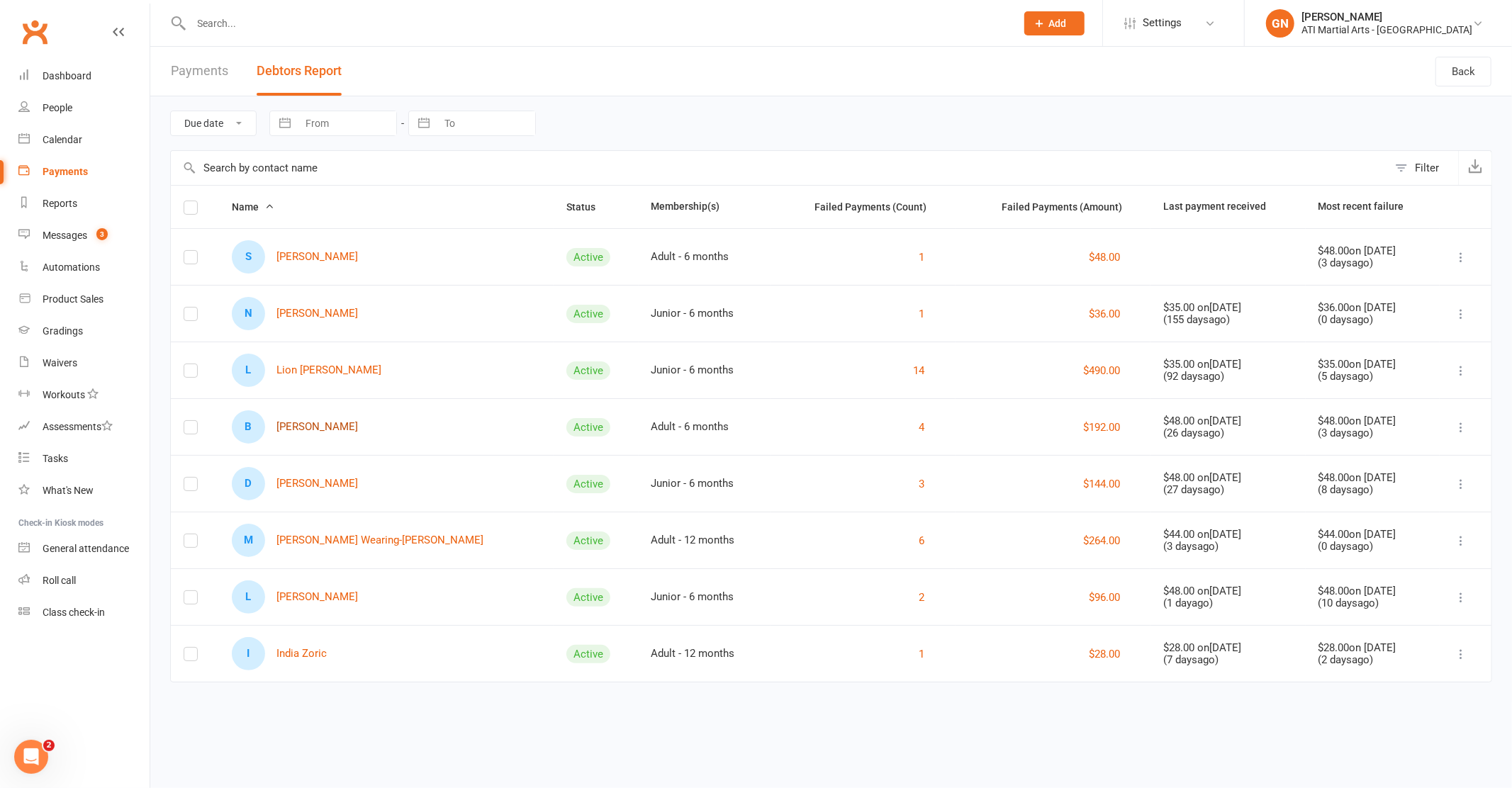
click at [313, 432] on link "B Blake Snell" at bounding box center [295, 427] width 126 height 33
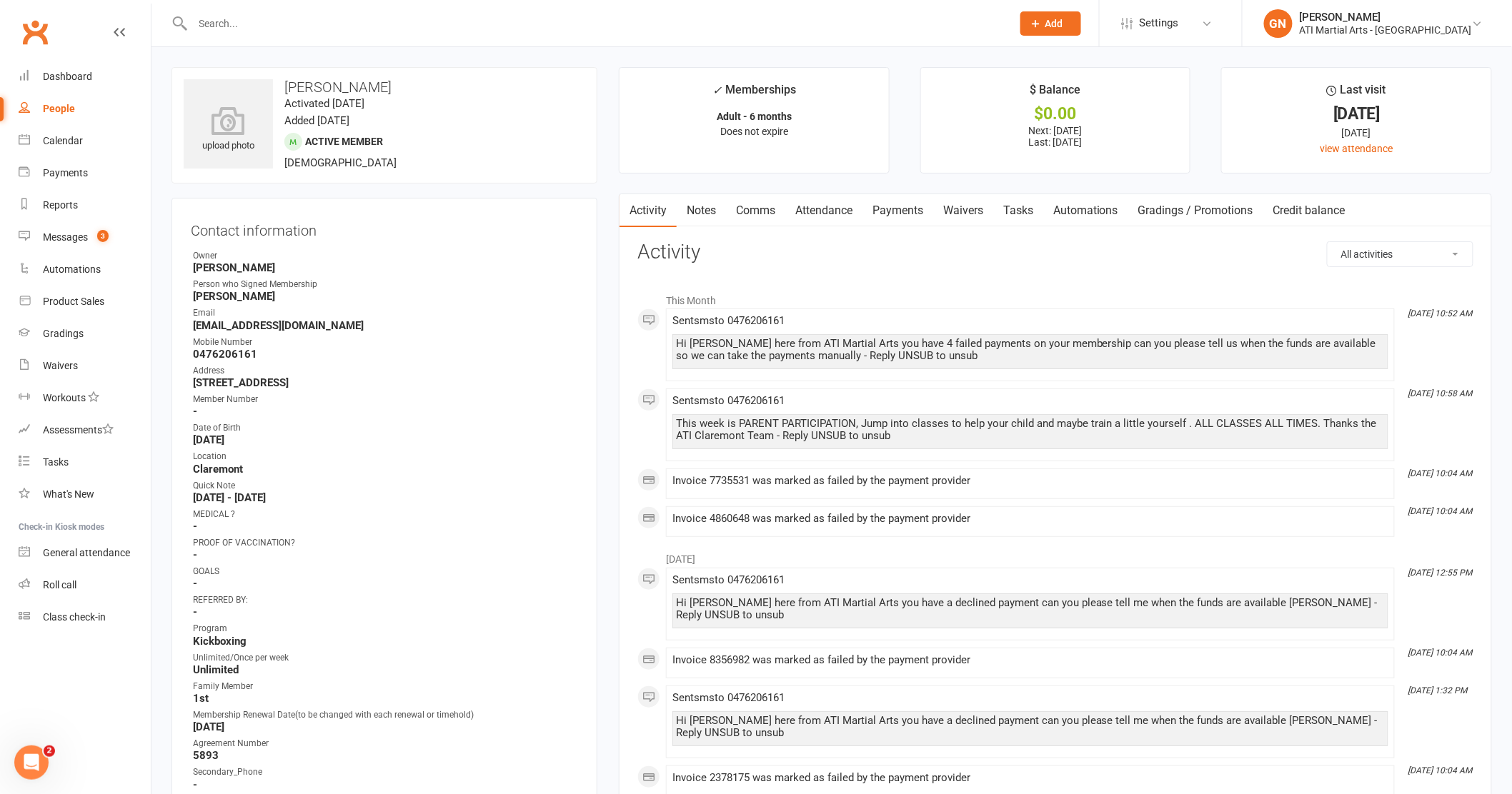
click at [903, 210] on link "Payments" at bounding box center [898, 210] width 71 height 33
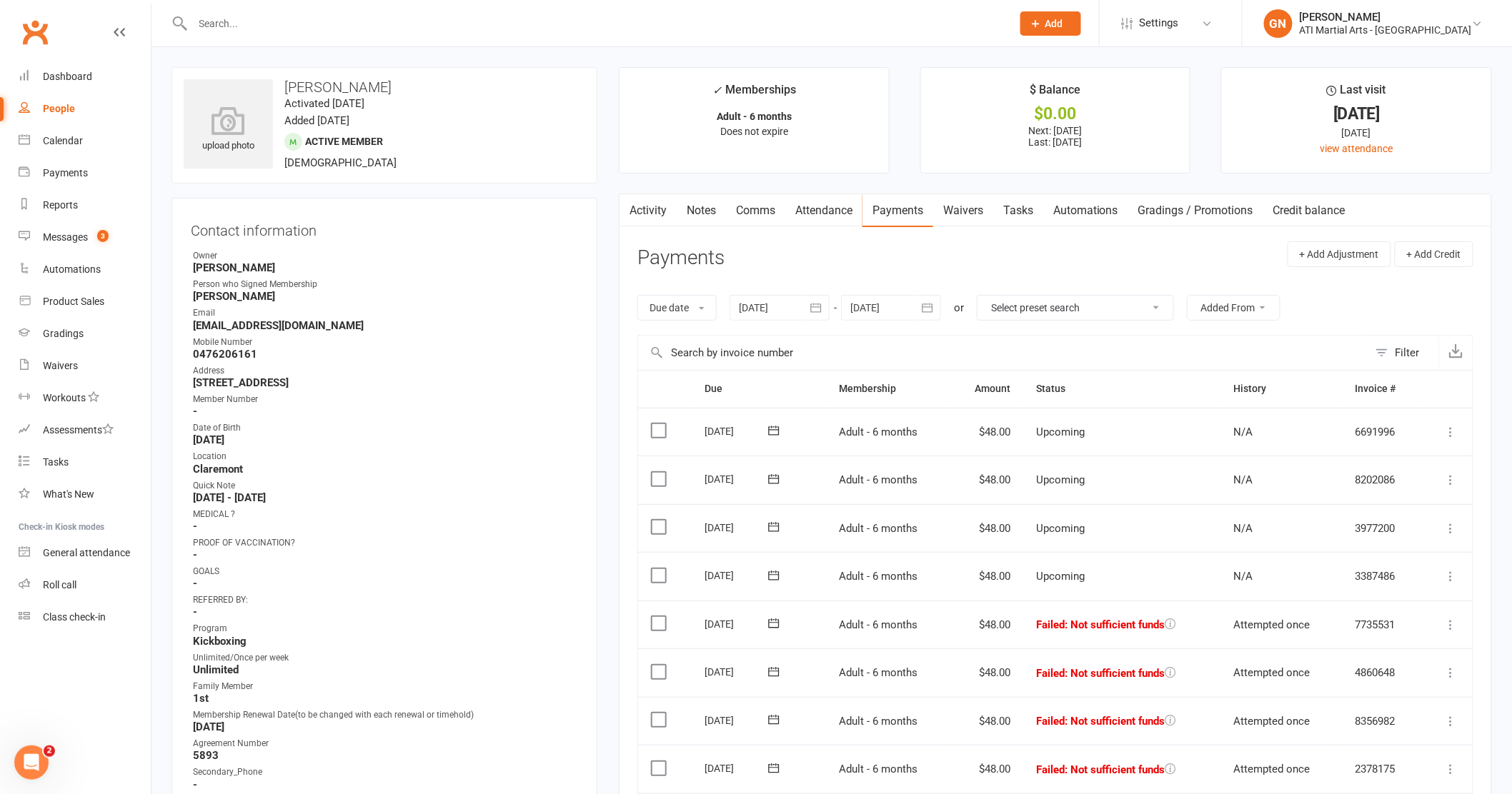
click at [239, 26] on input "text" at bounding box center [595, 24] width 814 height 20
click at [62, 237] on div "Messages" at bounding box center [65, 237] width 45 height 12
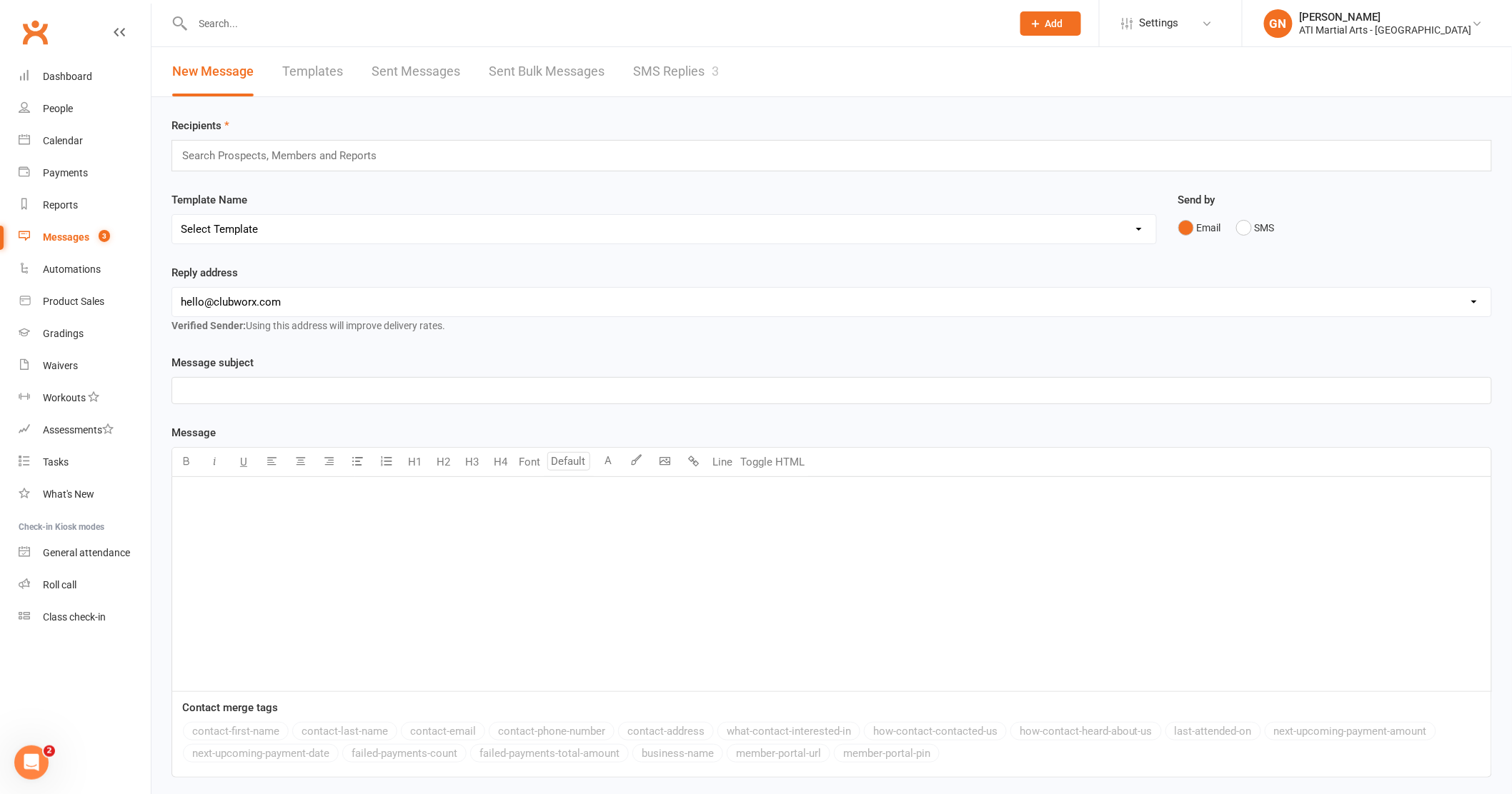
click at [659, 75] on link "SMS Replies 3" at bounding box center [676, 72] width 85 height 49
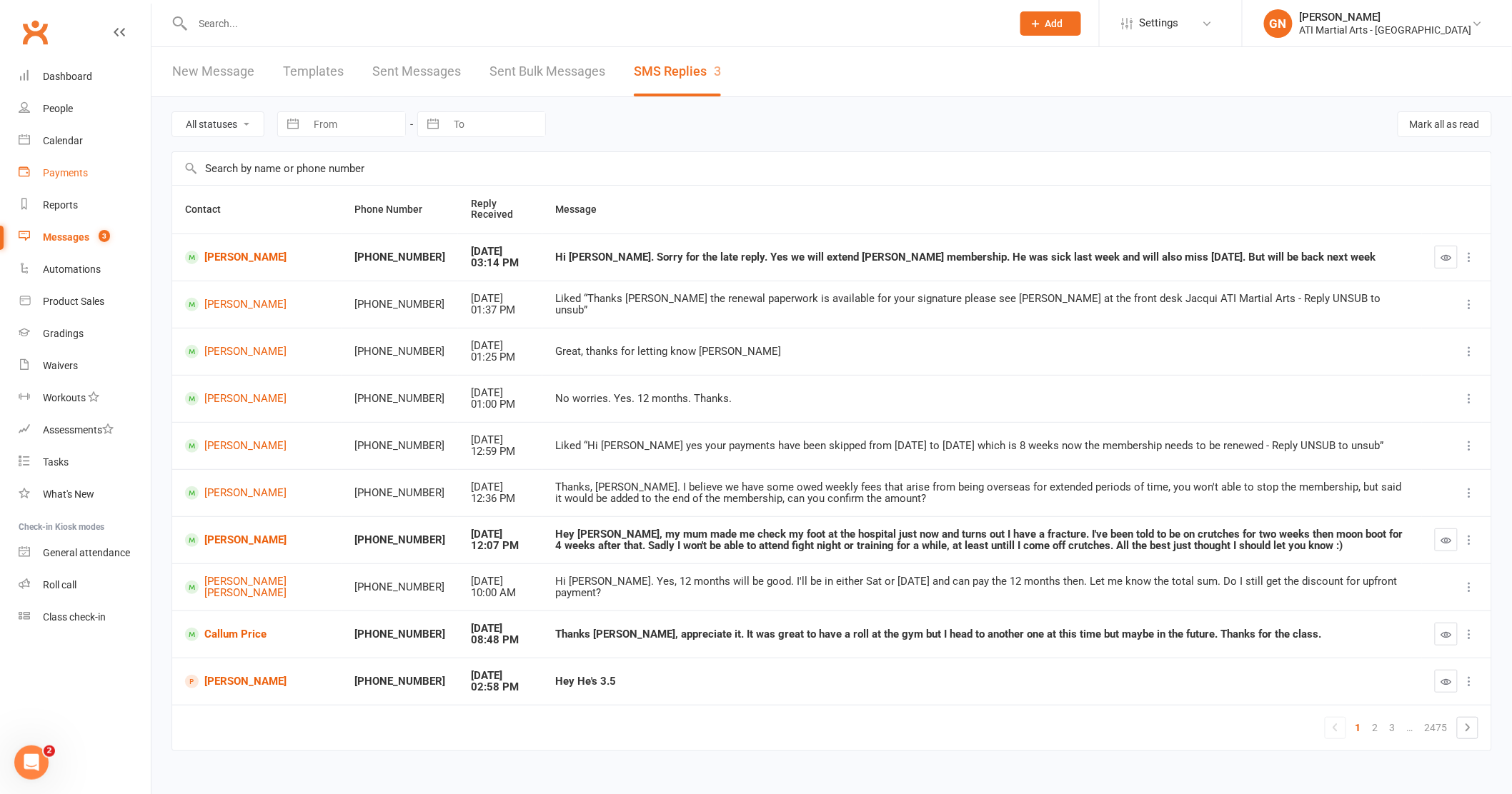
click at [56, 168] on div "Payments" at bounding box center [65, 173] width 45 height 12
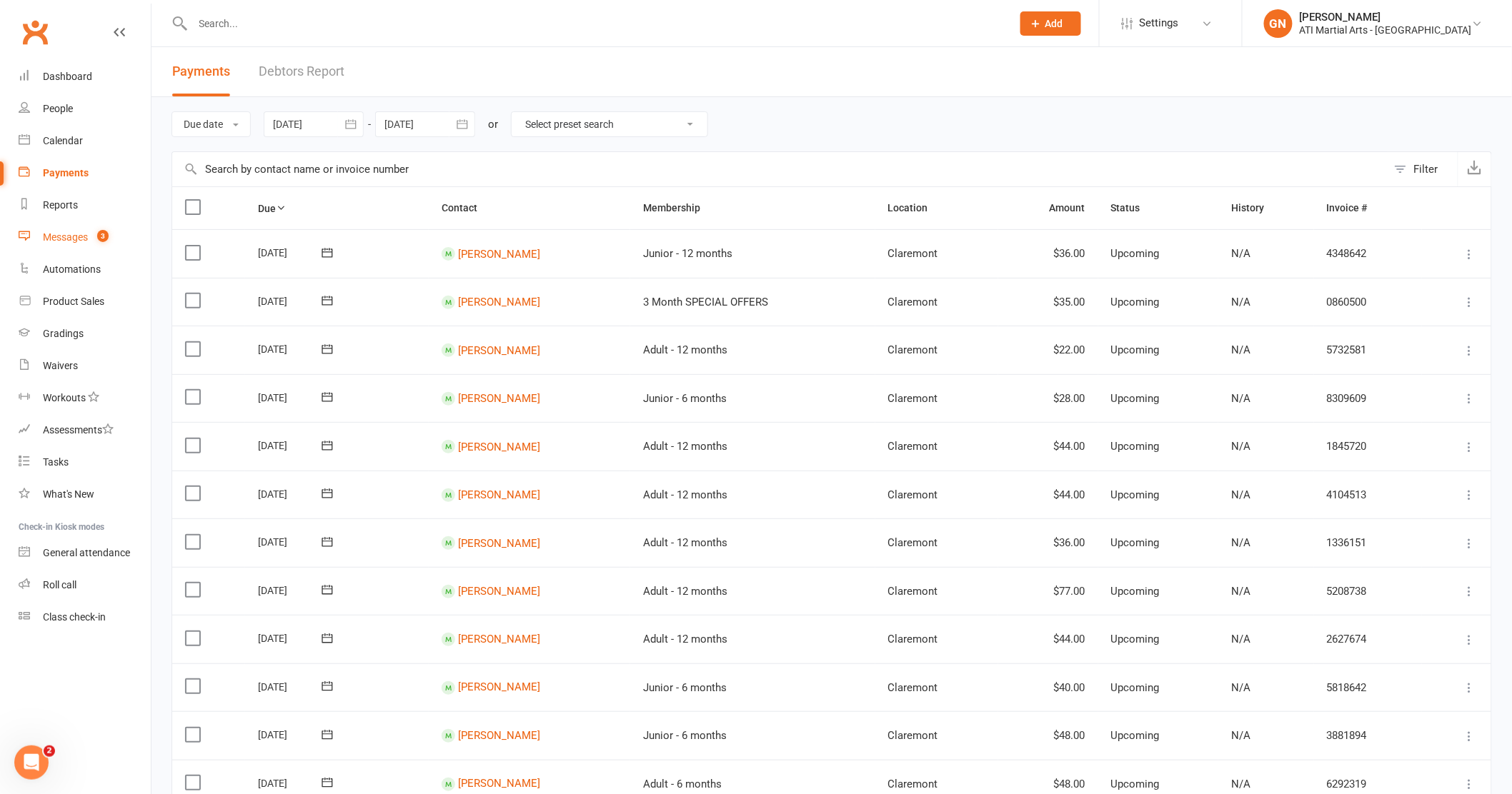
click at [56, 236] on div "Messages" at bounding box center [65, 237] width 45 height 12
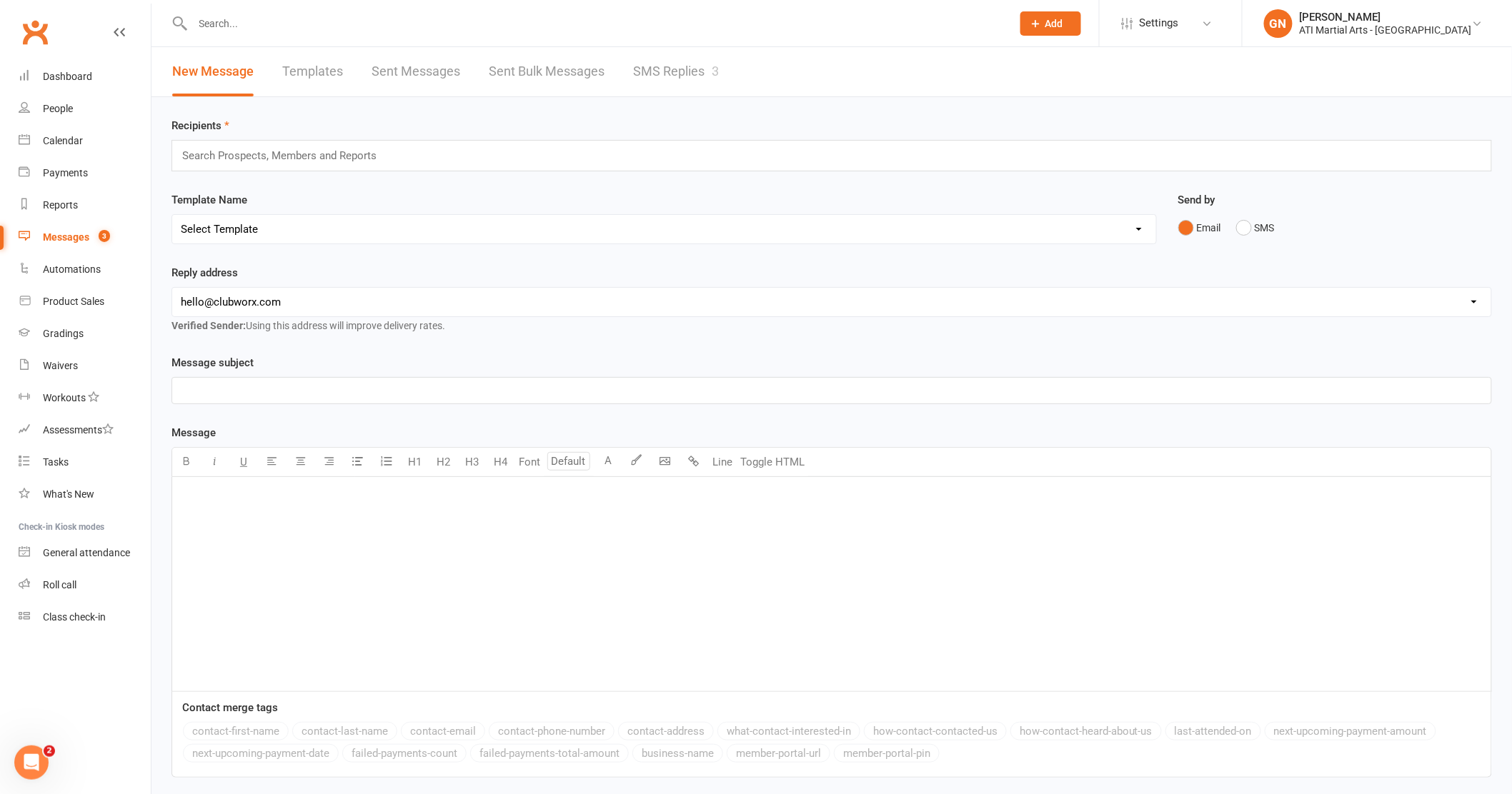
click at [650, 62] on link "SMS Replies 3" at bounding box center [676, 72] width 85 height 49
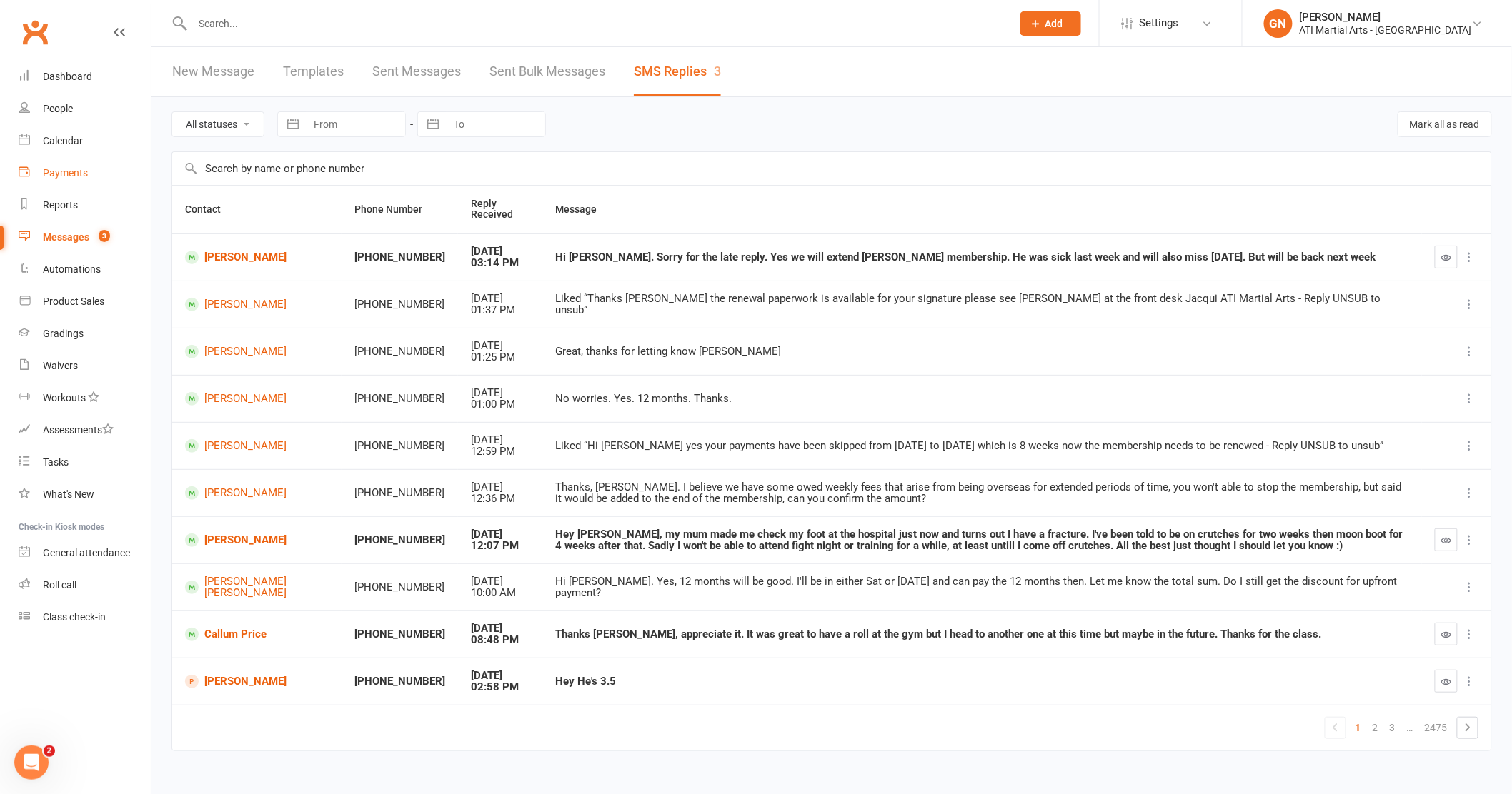
click at [75, 175] on div "Payments" at bounding box center [65, 173] width 45 height 12
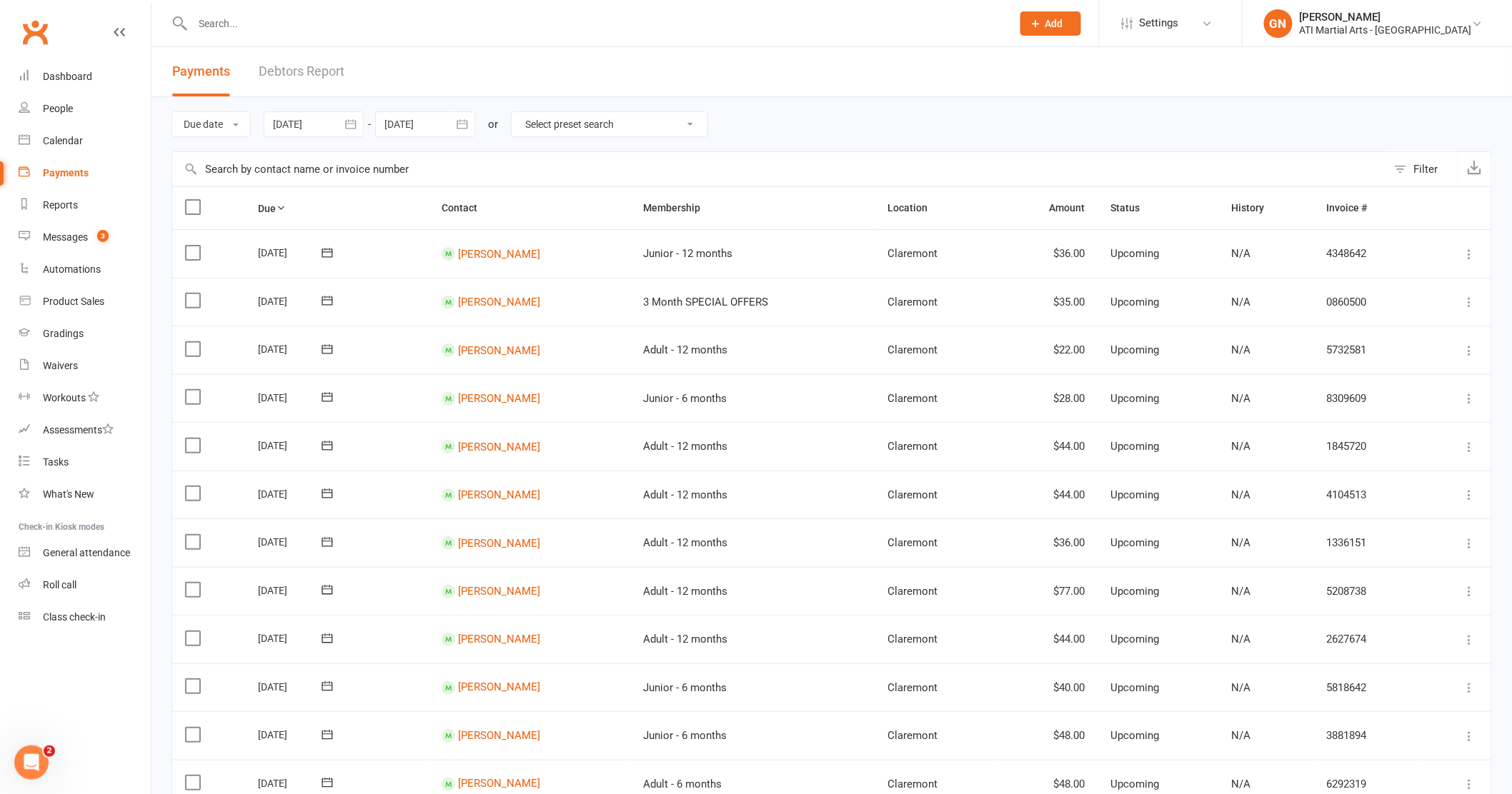
click at [332, 73] on link "Debtors Report" at bounding box center [301, 72] width 85 height 49
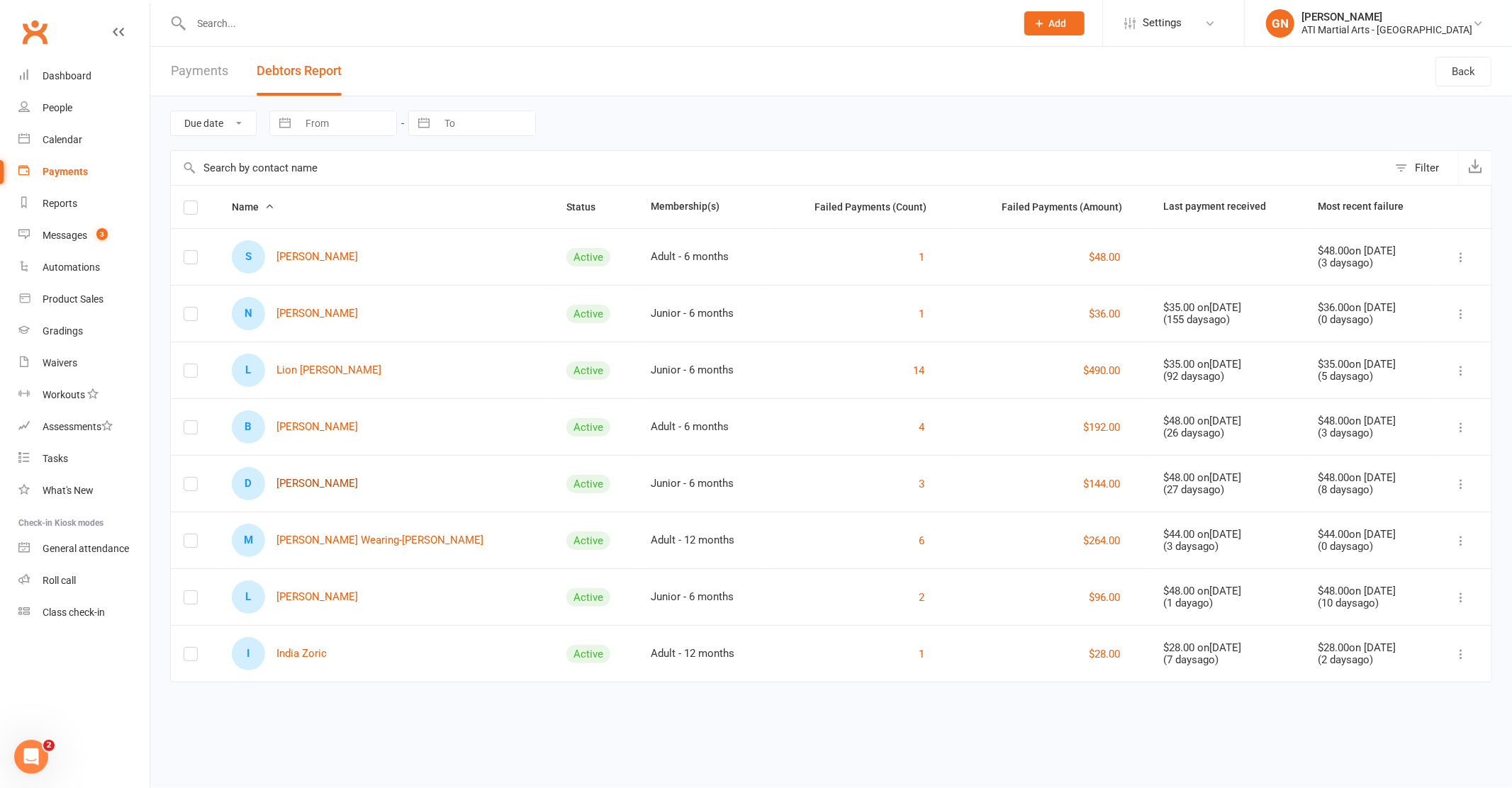
click at [325, 485] on link "D Danila Tutynin" at bounding box center [295, 483] width 126 height 33
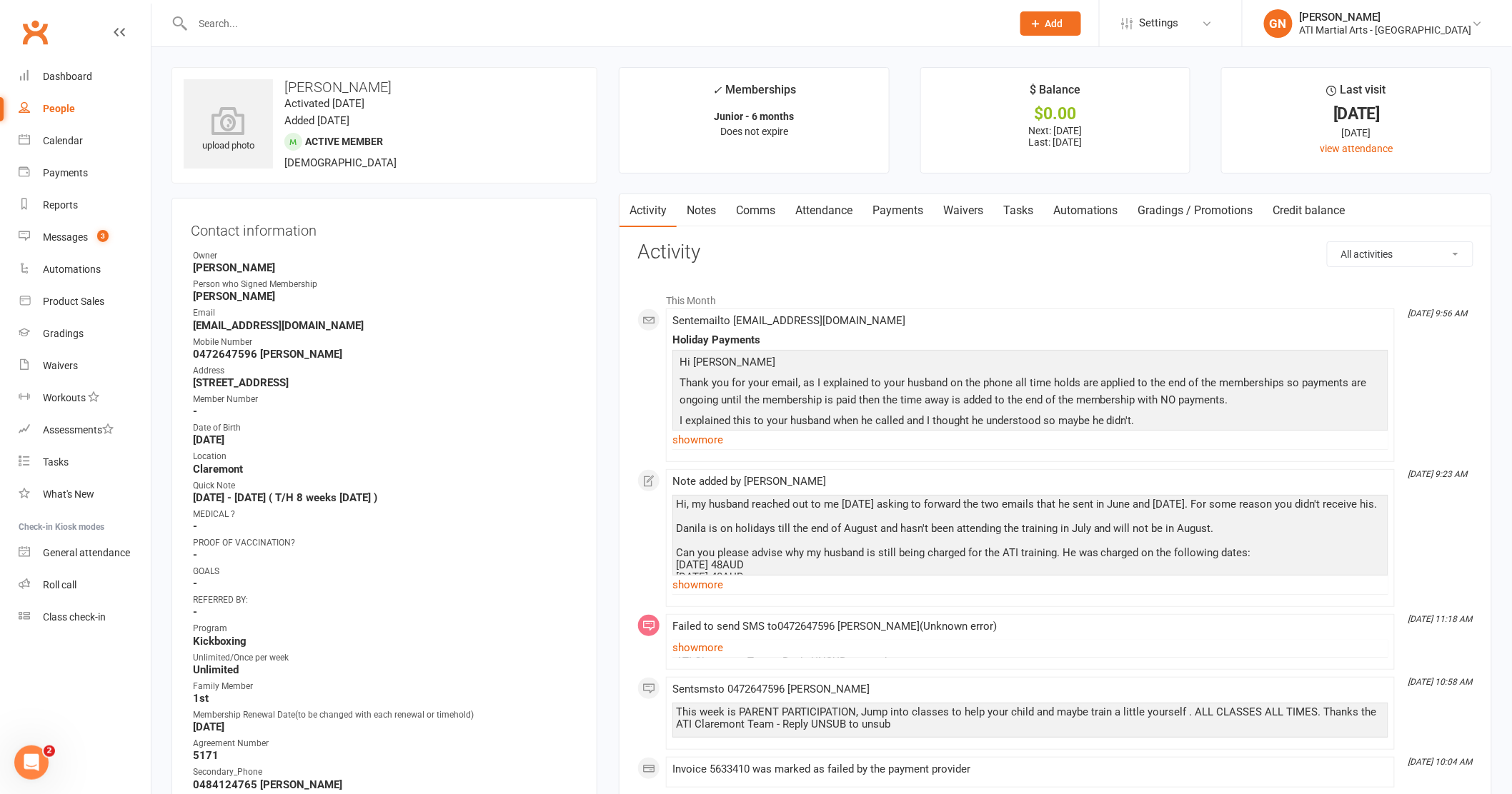
click at [908, 214] on link "Payments" at bounding box center [898, 210] width 71 height 33
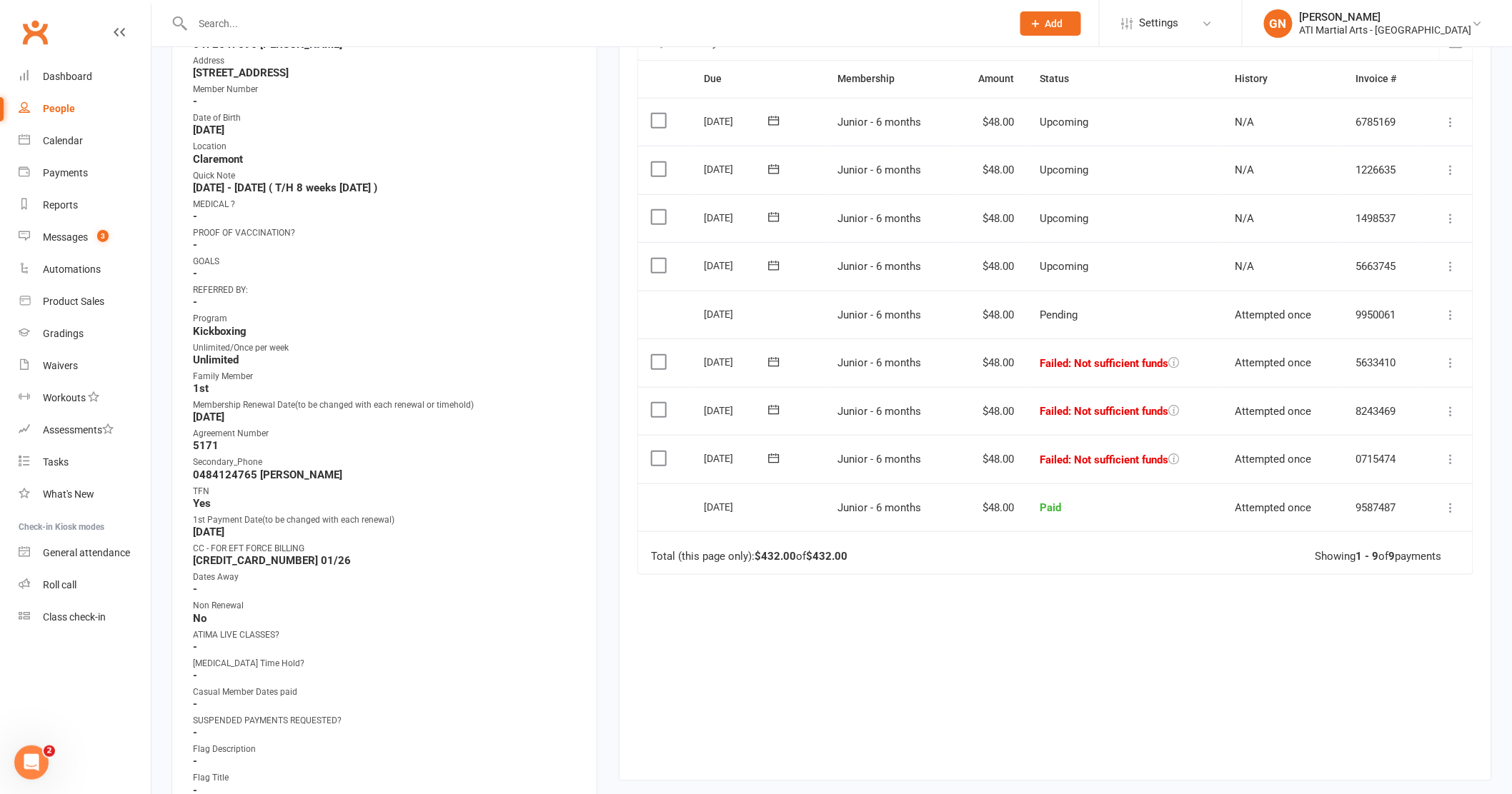
scroll to position [312, 0]
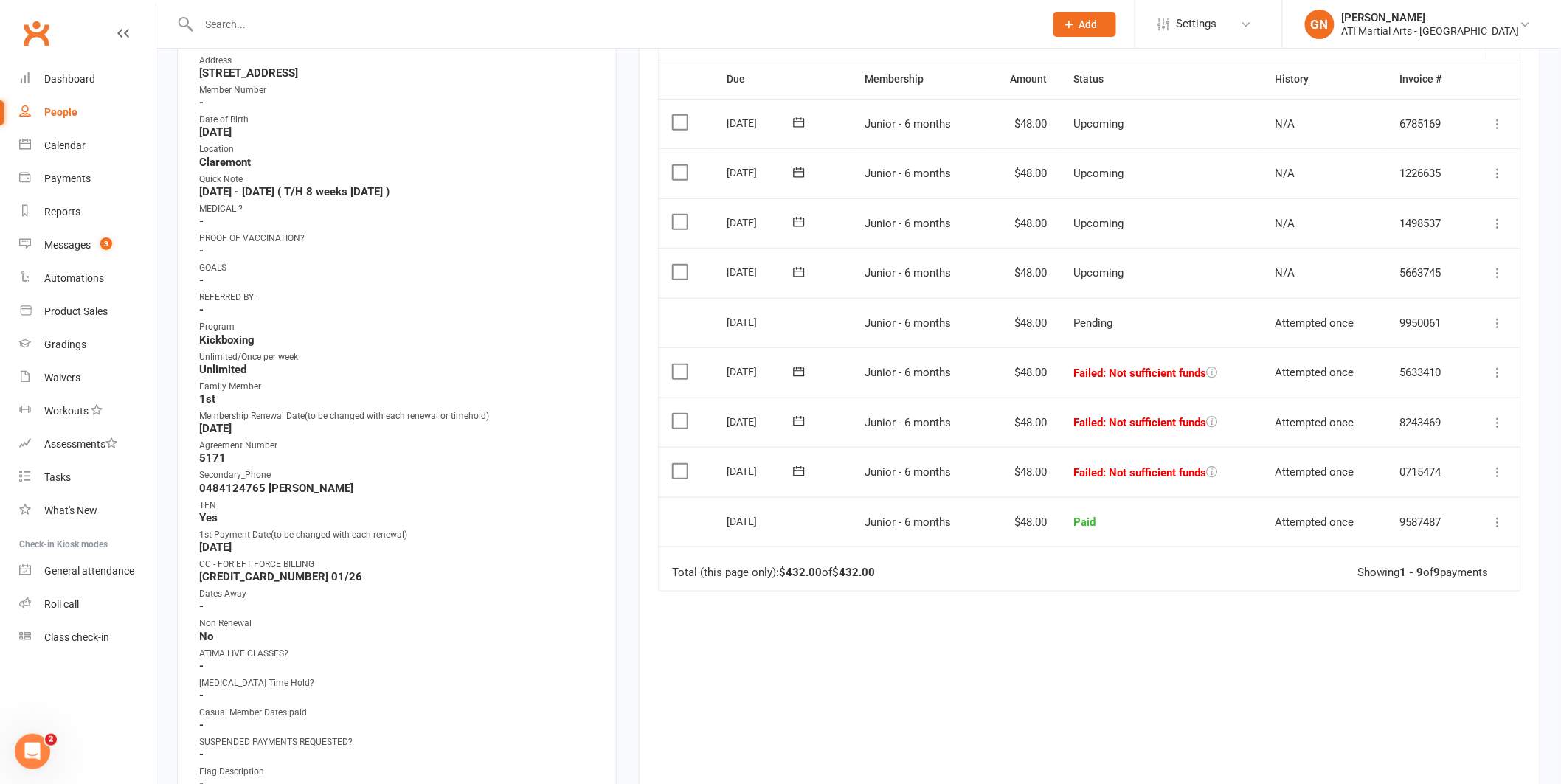
click at [259, 14] on input "text" at bounding box center [615, 25] width 840 height 21
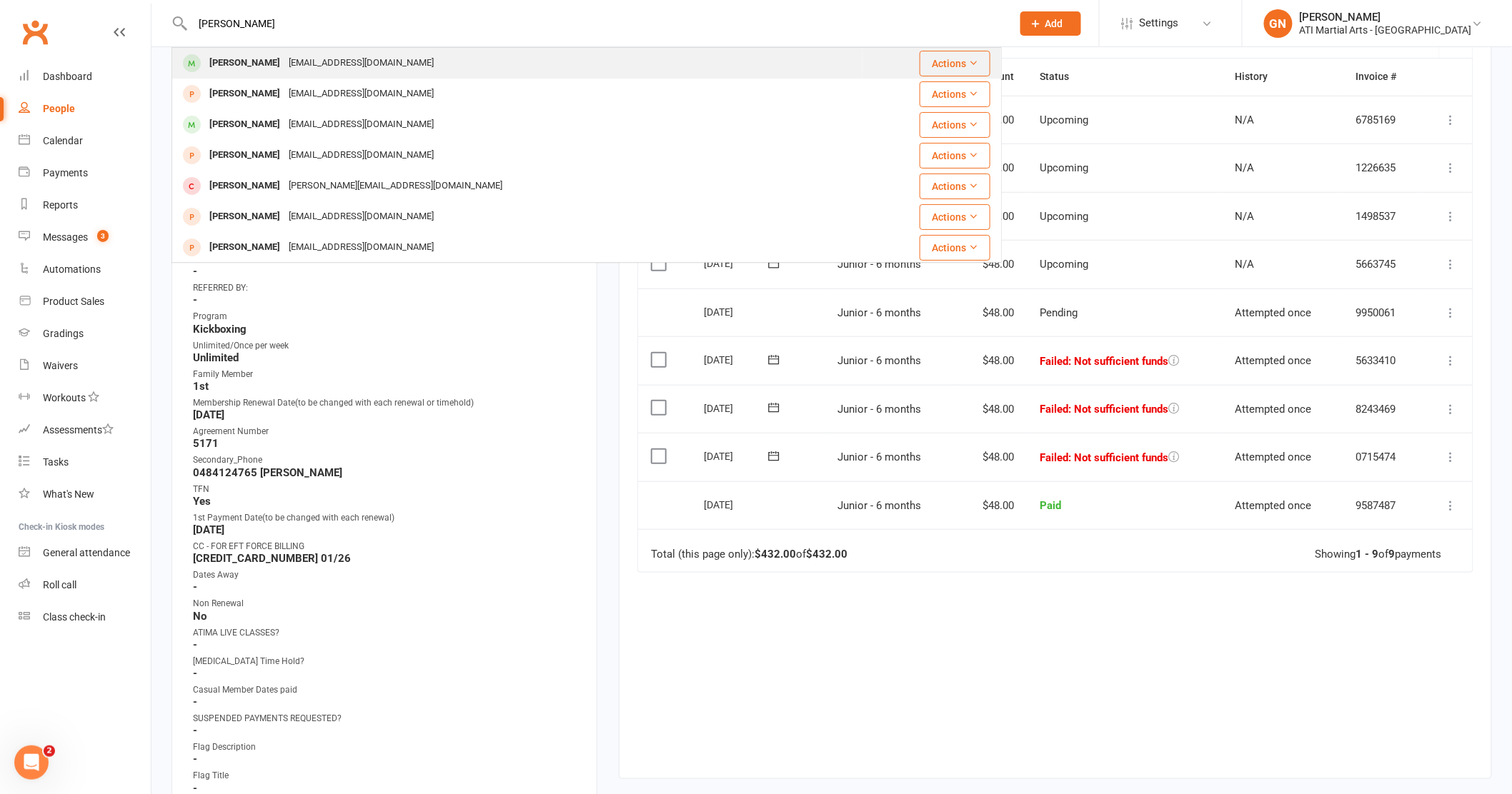
type input "simek"
click at [249, 58] on div "Martin Simek" at bounding box center [245, 63] width 80 height 21
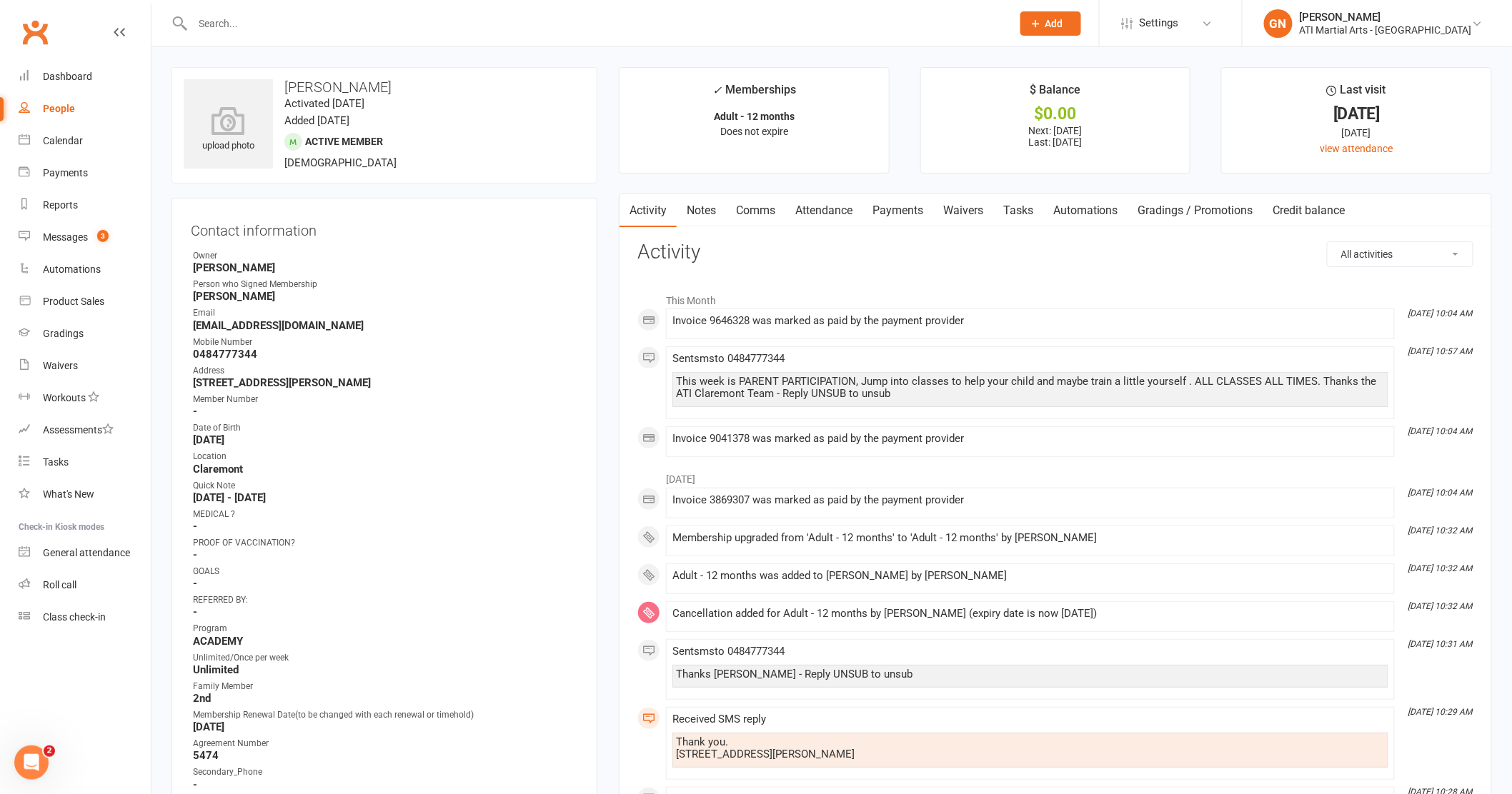
click at [293, 20] on input "text" at bounding box center [595, 24] width 814 height 20
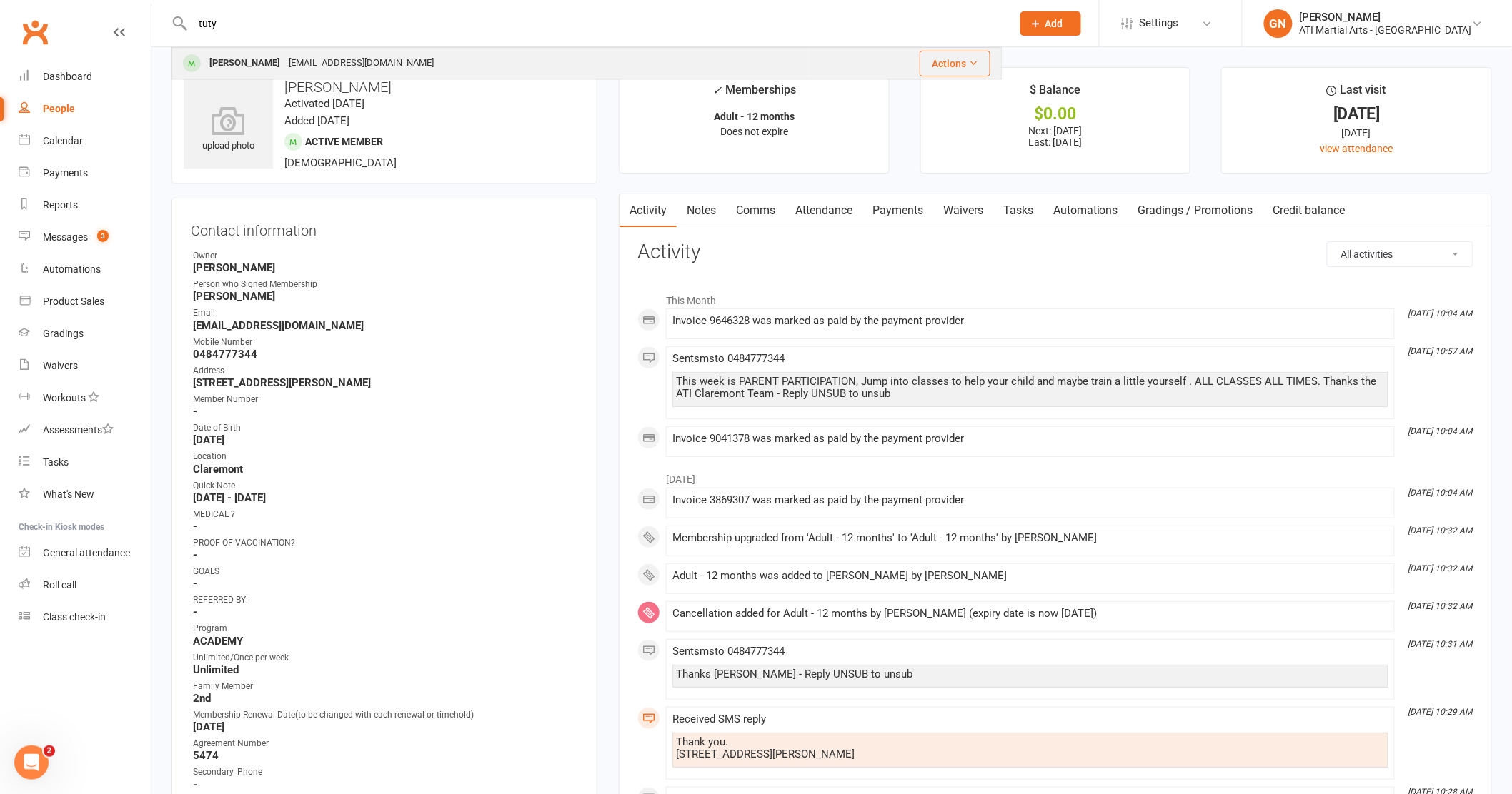
type input "tuty"
click at [242, 62] on div "Danila Tutynin" at bounding box center [245, 63] width 80 height 21
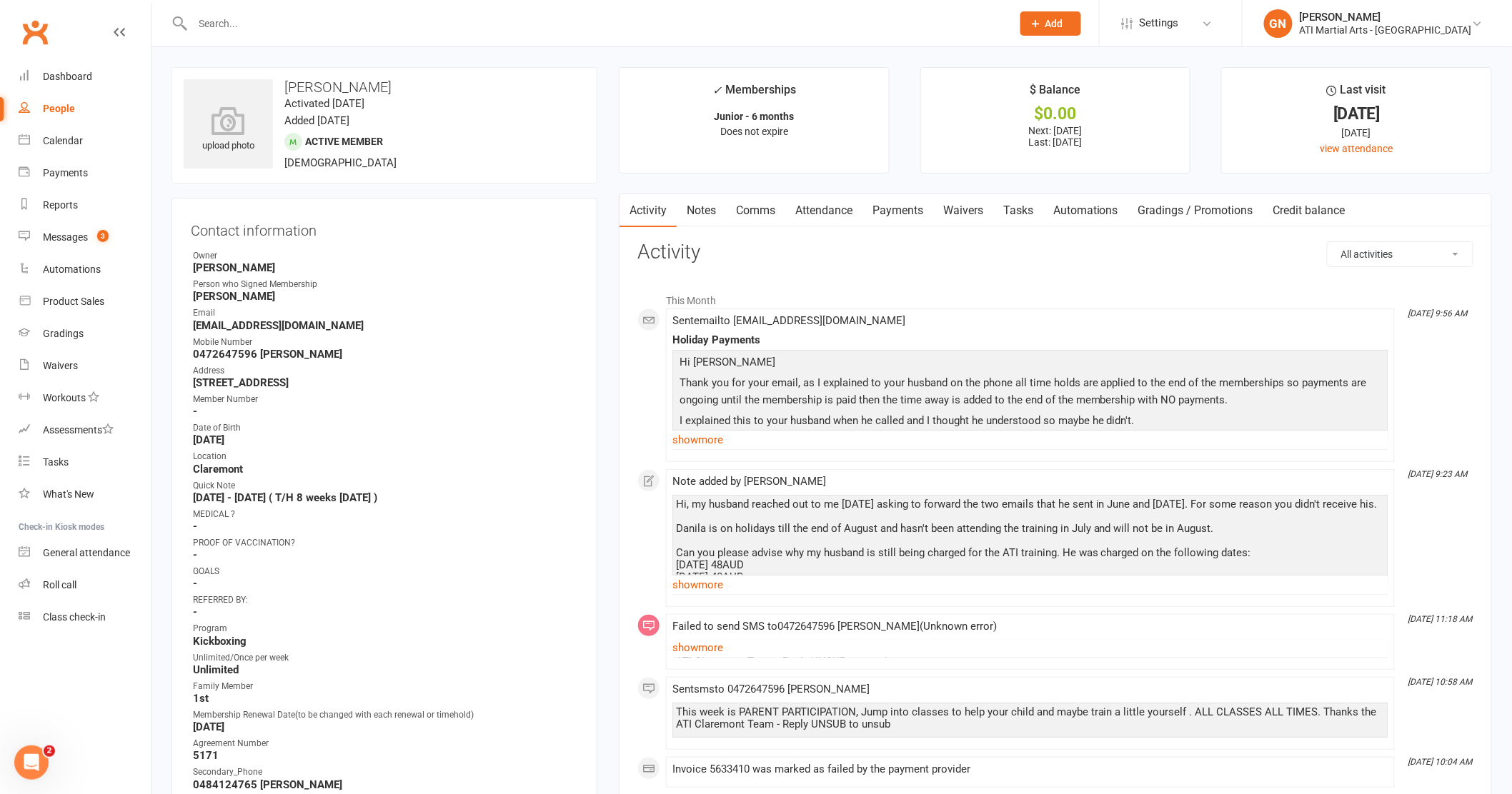
click at [885, 207] on link "Payments" at bounding box center [898, 210] width 71 height 33
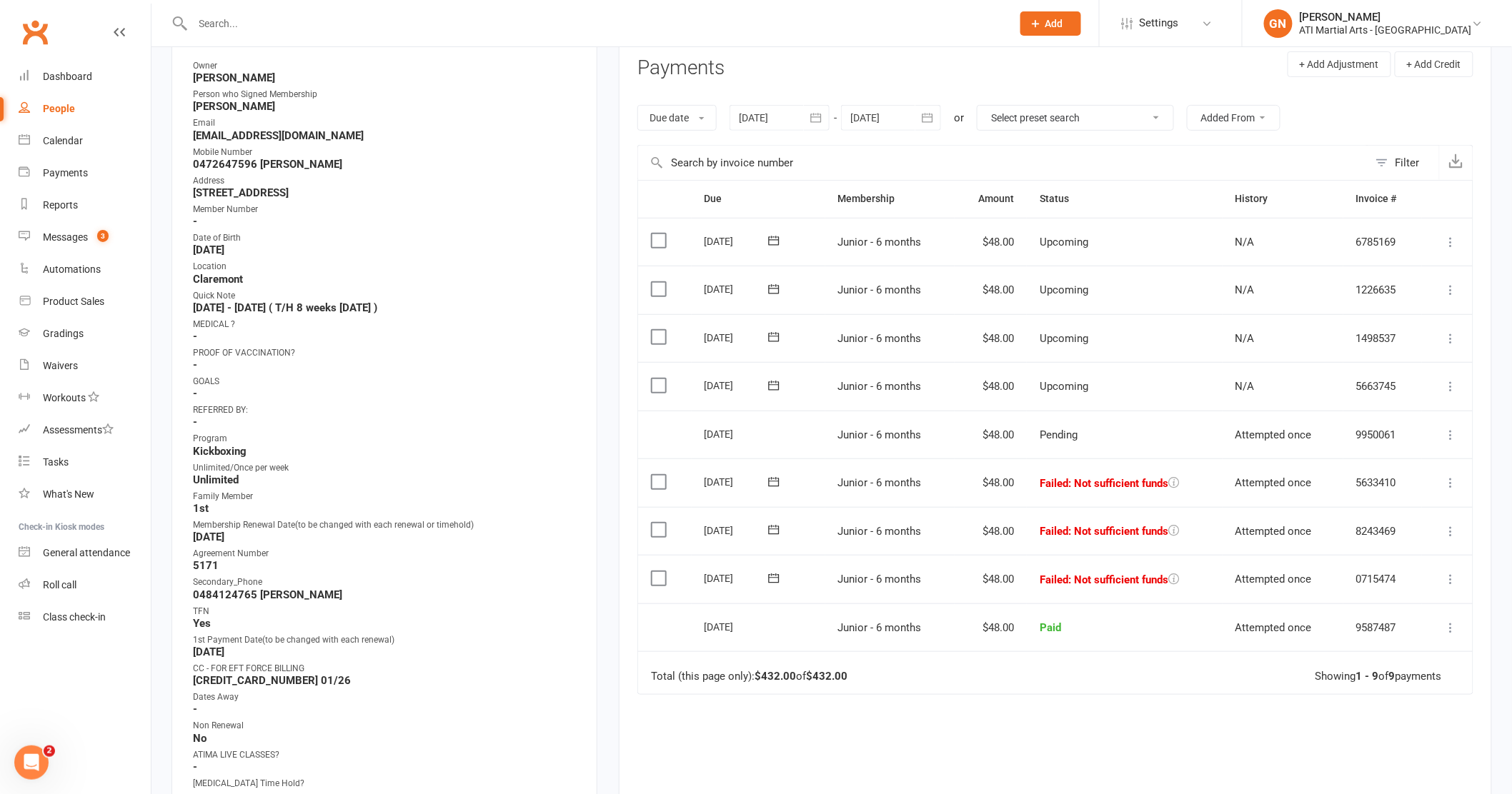
scroll to position [193, 0]
click at [64, 166] on link "Payments" at bounding box center [85, 173] width 133 height 32
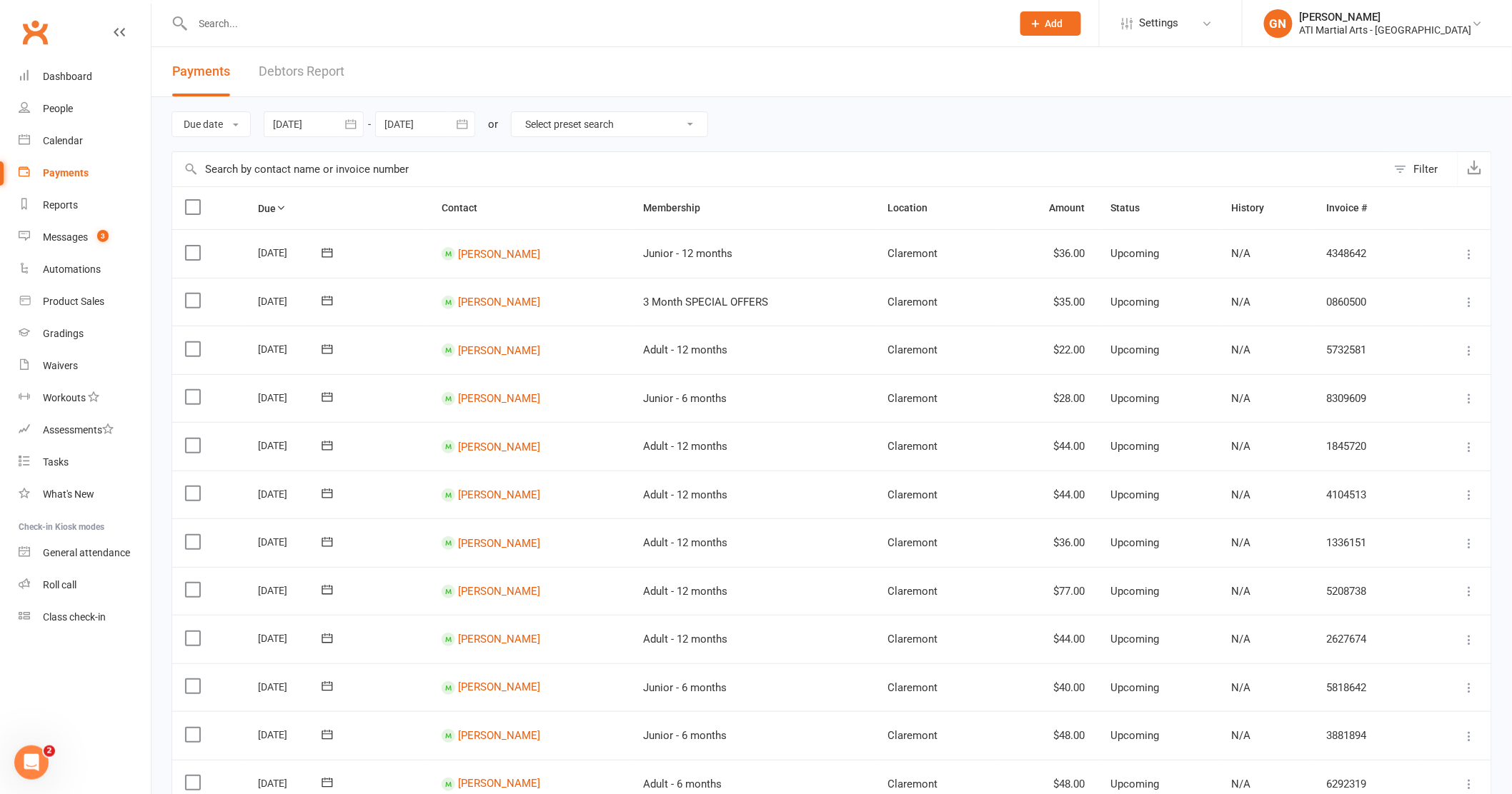
click at [305, 74] on link "Debtors Report" at bounding box center [301, 72] width 85 height 49
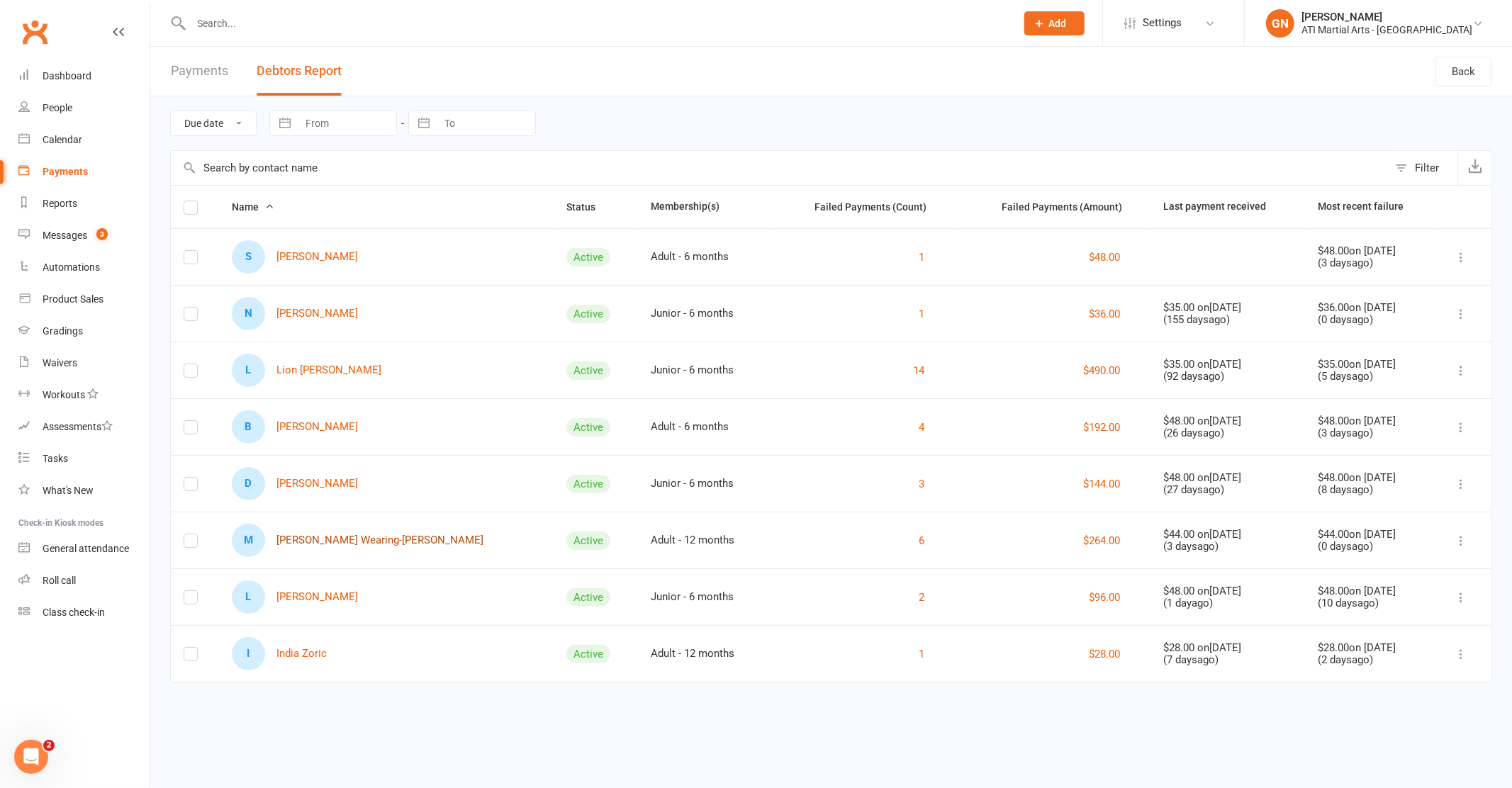
click at [335, 540] on link "M Marcus Wearing-Smith" at bounding box center [358, 540] width 251 height 33
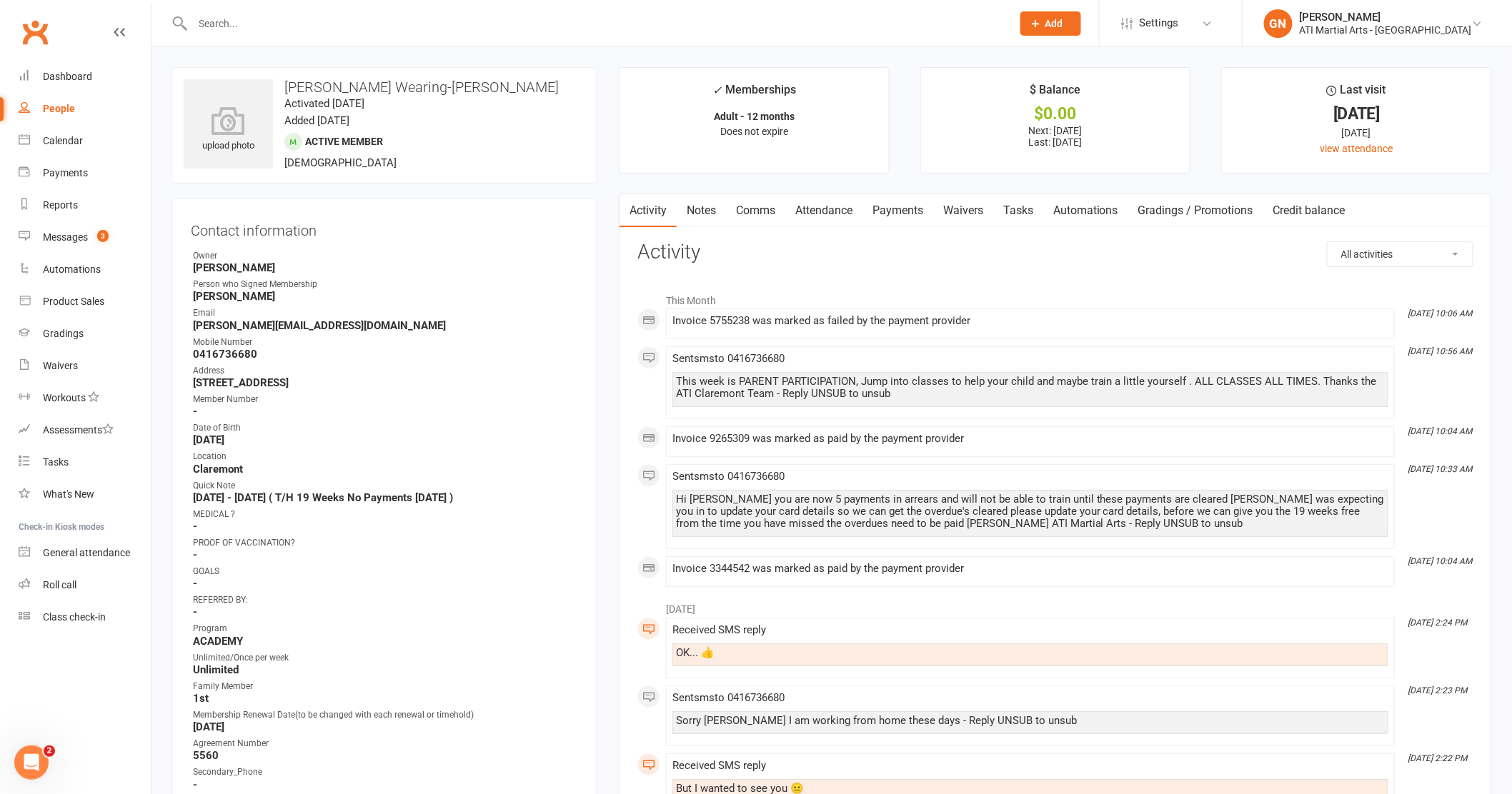
click at [896, 205] on link "Payments" at bounding box center [898, 210] width 71 height 33
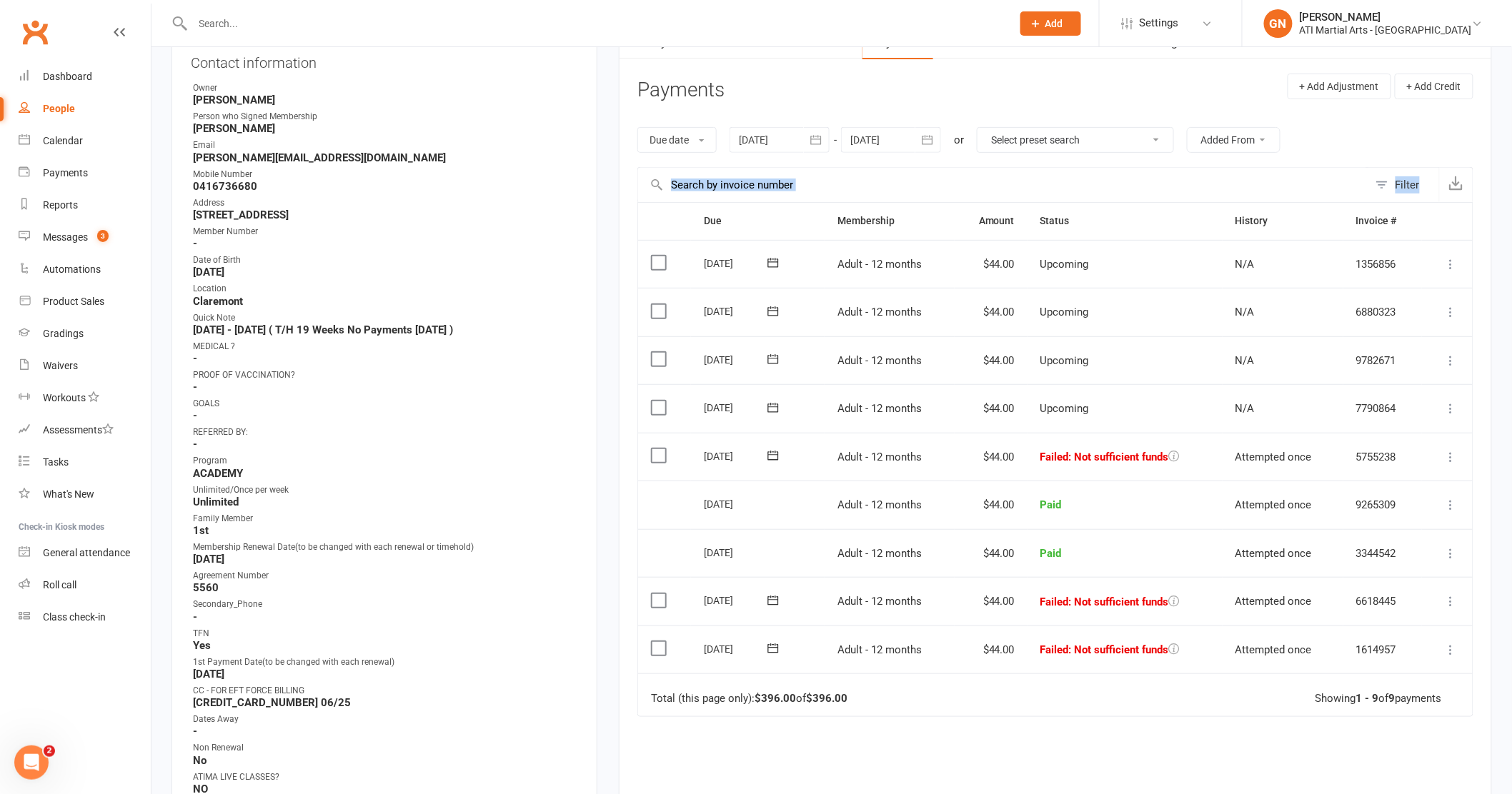
scroll to position [177, 0]
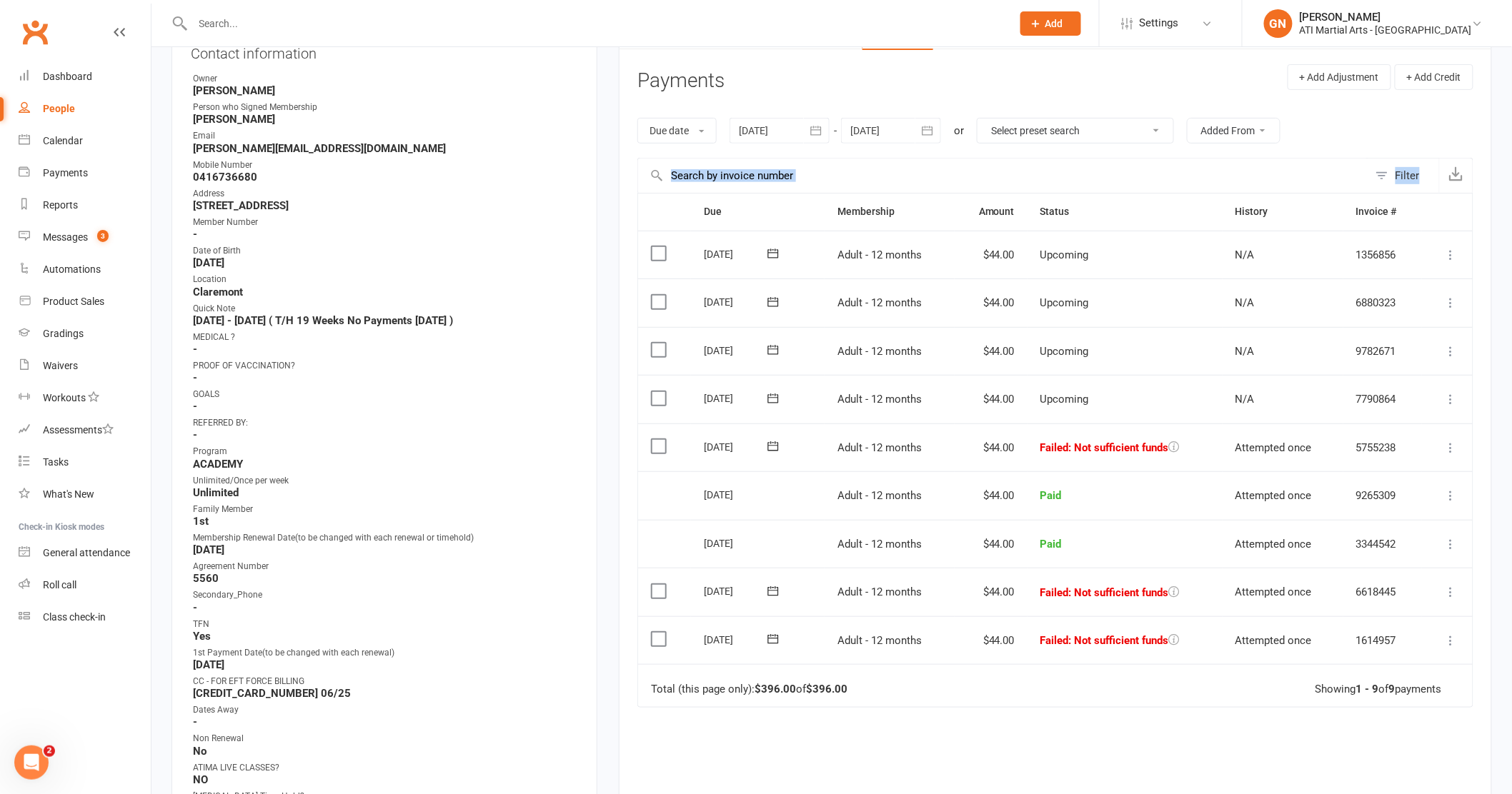
drag, startPoint x: 1513, startPoint y: 211, endPoint x: 1524, endPoint y: 274, distance: 64.0
click at [1210, 729] on div "Due Contact Membership Amount Status History Invoice # Select this 11 Sep 2025 …" at bounding box center [1055, 541] width 836 height 698
click at [70, 174] on div "Payments" at bounding box center [65, 173] width 45 height 12
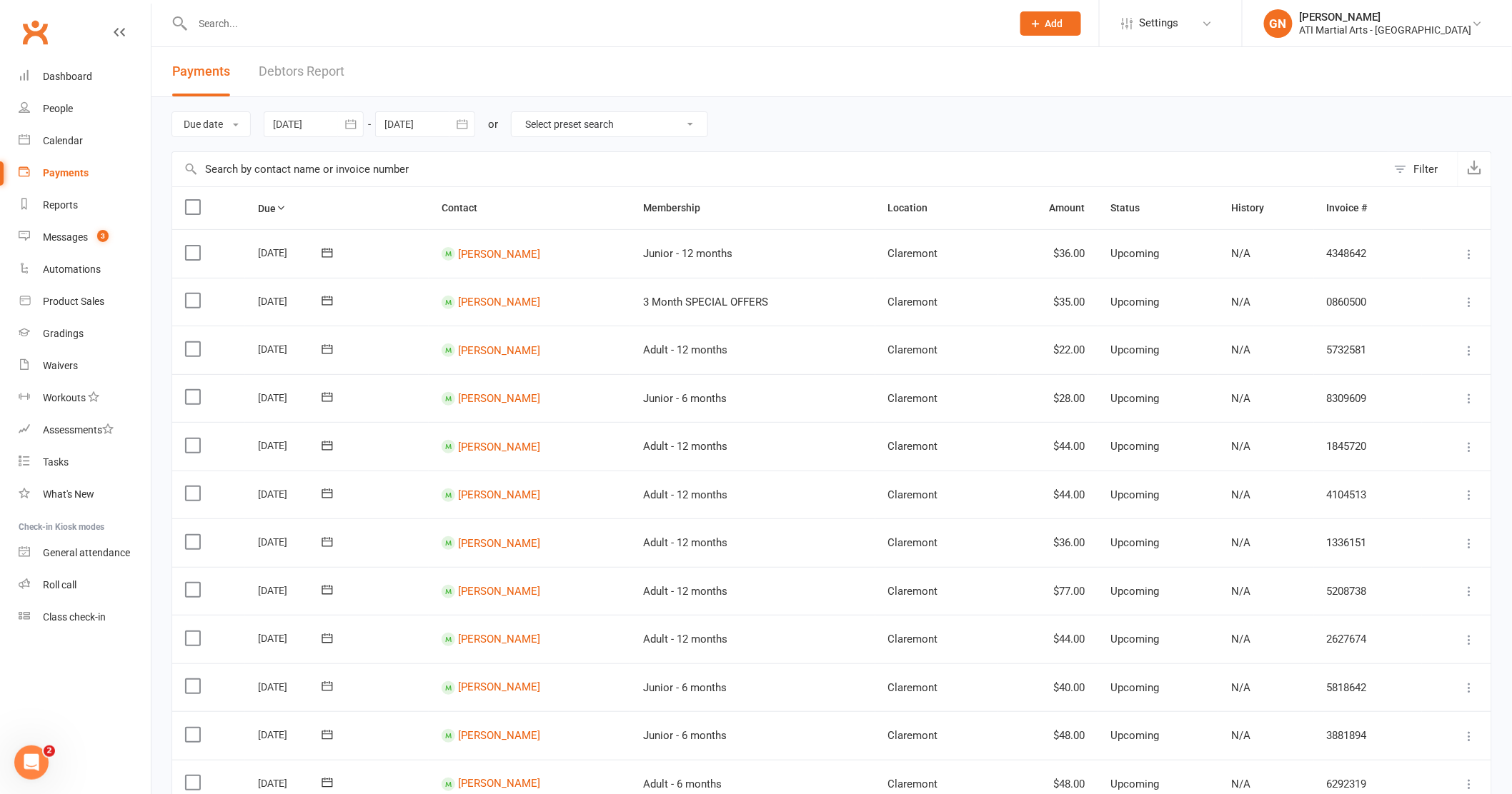
click at [272, 72] on link "Debtors Report" at bounding box center [301, 72] width 85 height 49
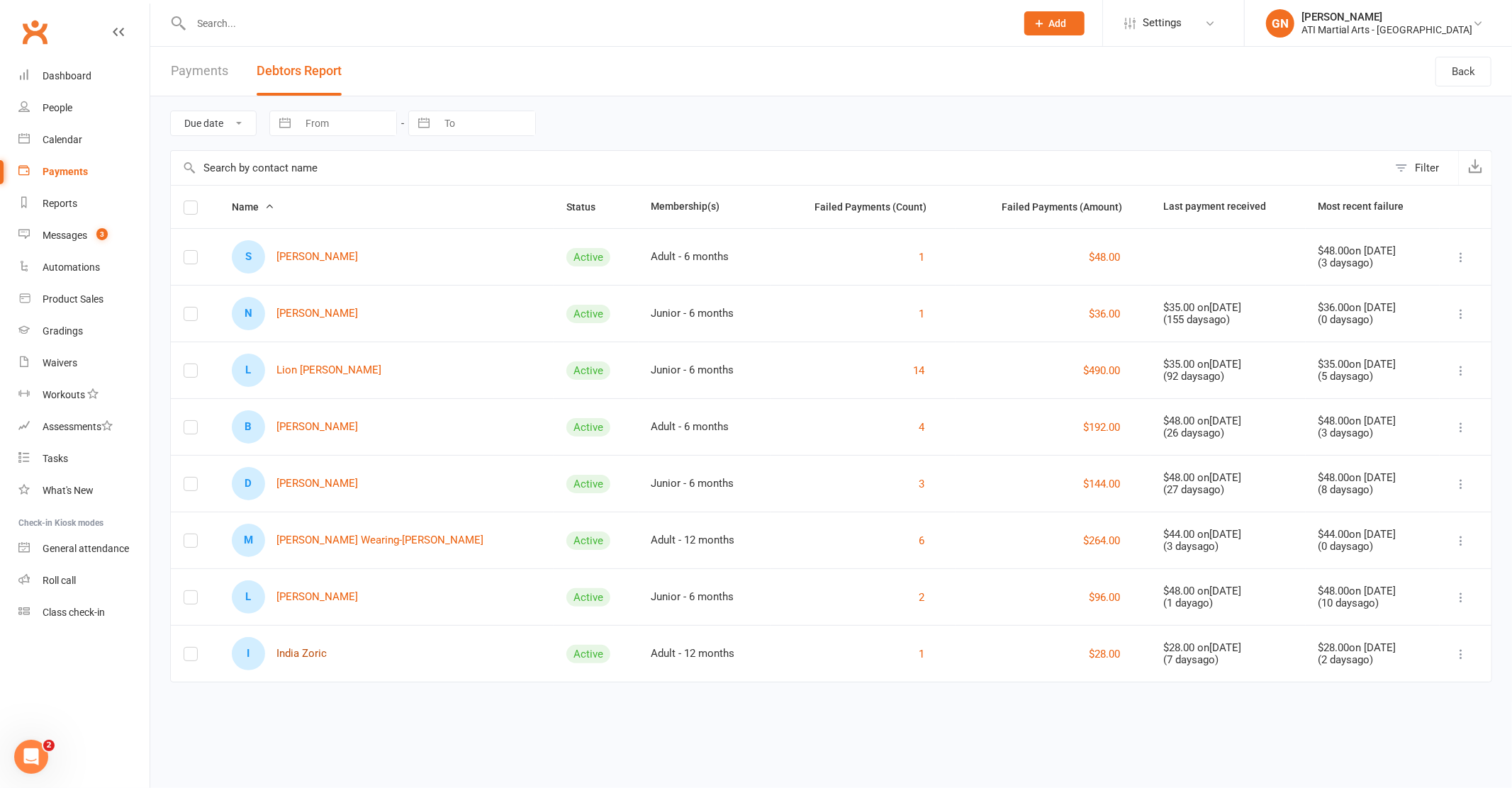
click at [316, 659] on link "I India Zoric" at bounding box center [279, 654] width 95 height 33
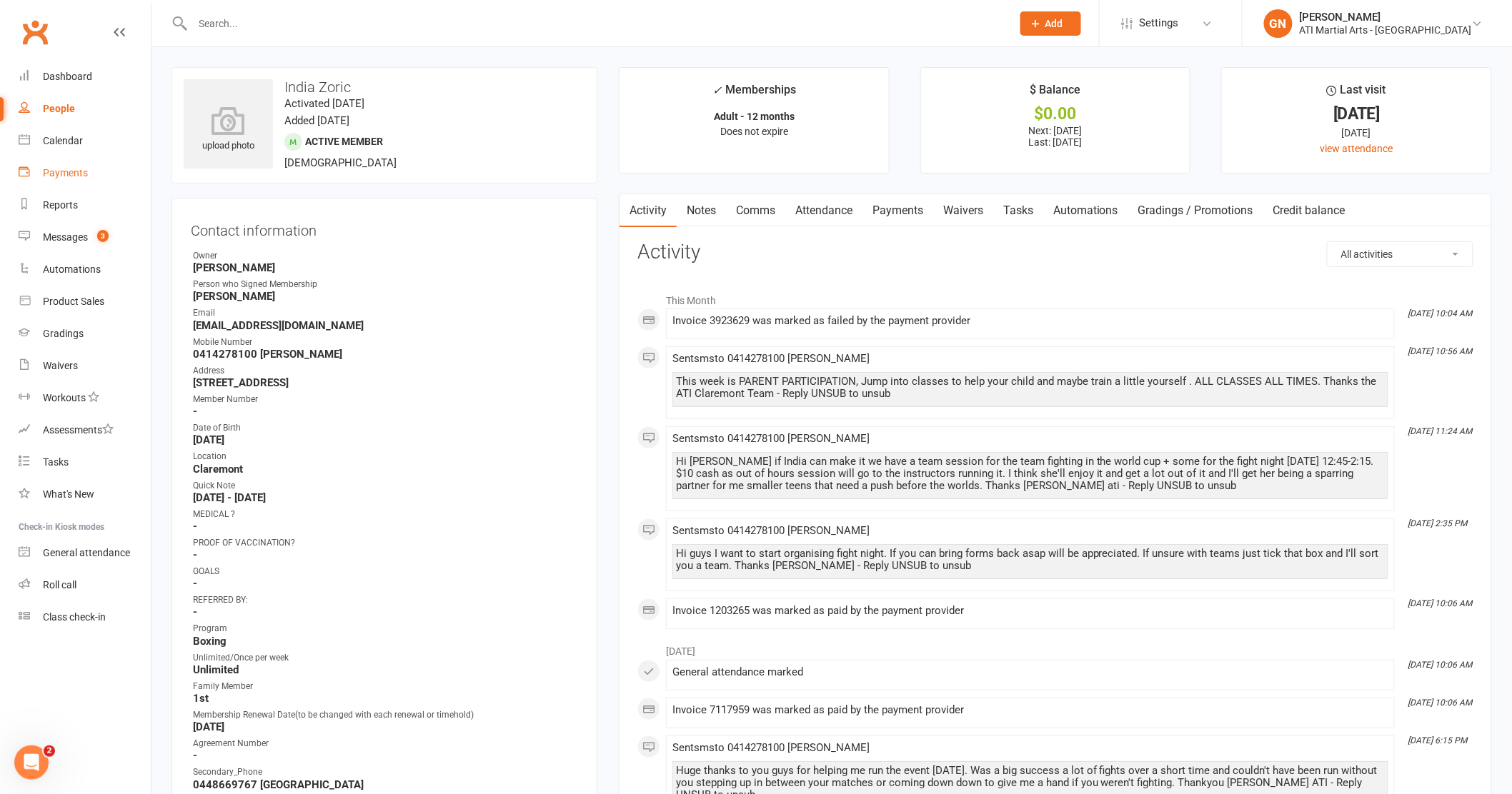
click at [65, 176] on div "Payments" at bounding box center [65, 173] width 45 height 12
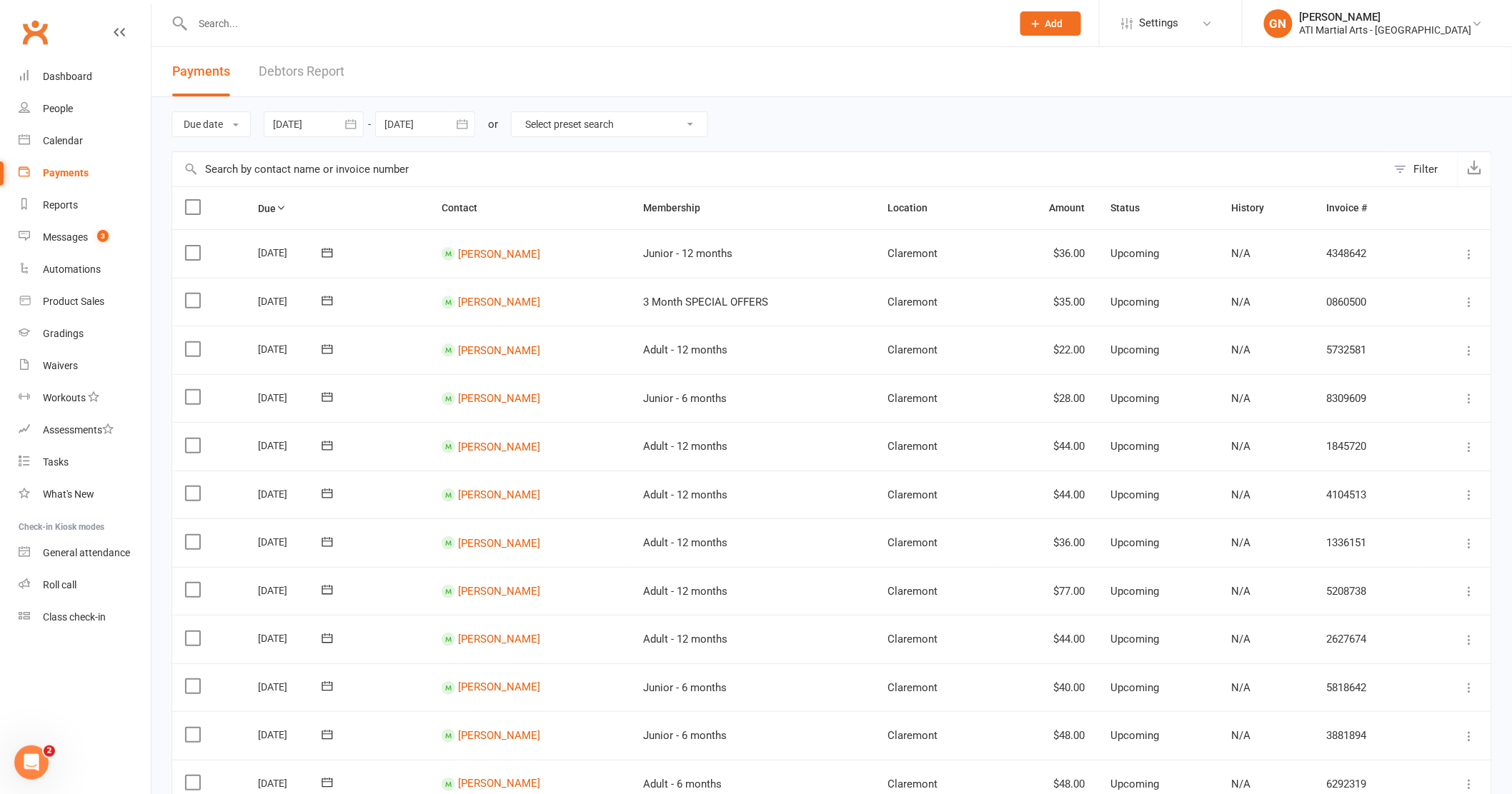
click at [289, 68] on link "Debtors Report" at bounding box center [301, 72] width 85 height 49
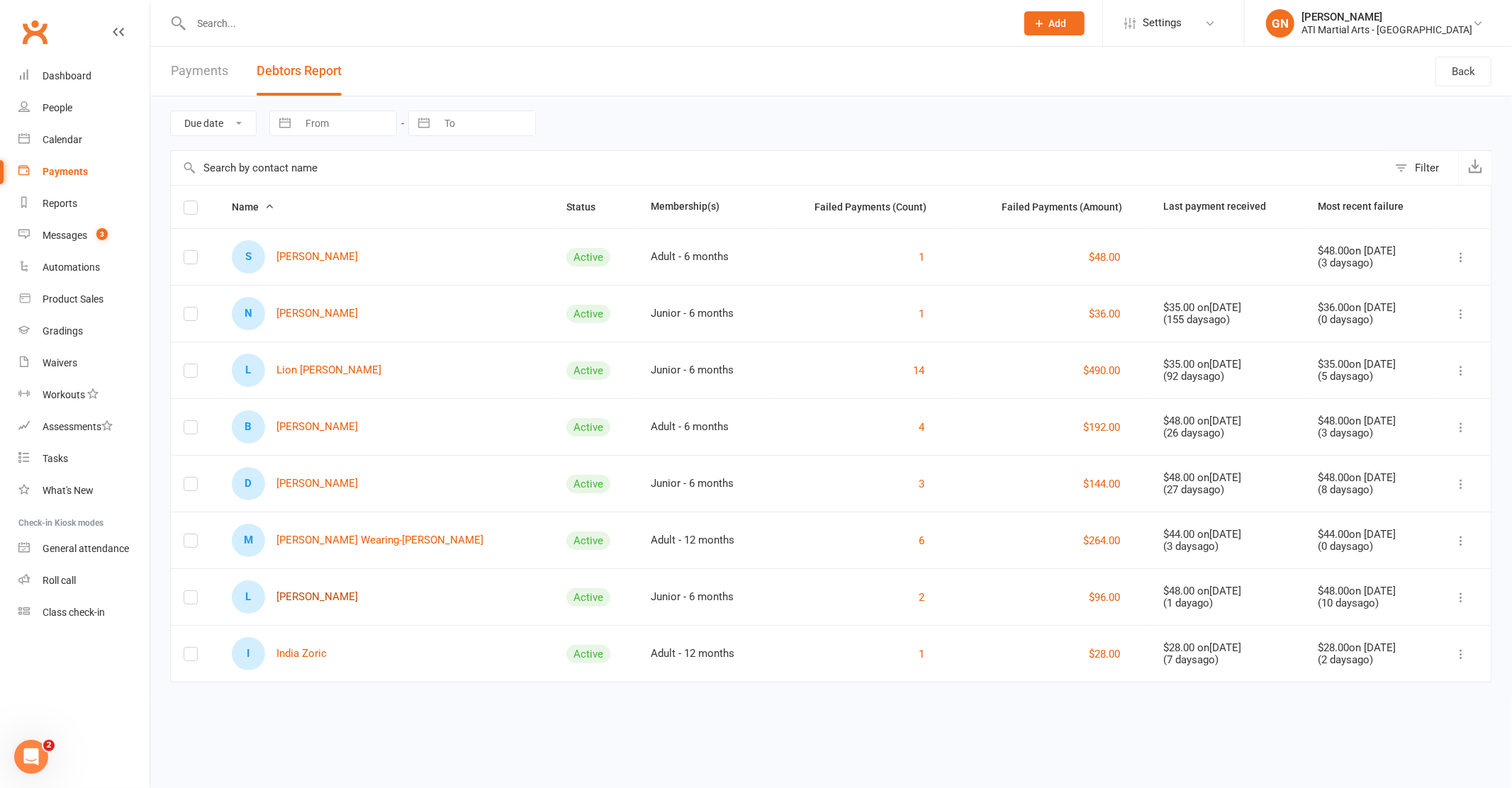
click at [328, 603] on link "L Lilianne Williams" at bounding box center [295, 597] width 126 height 33
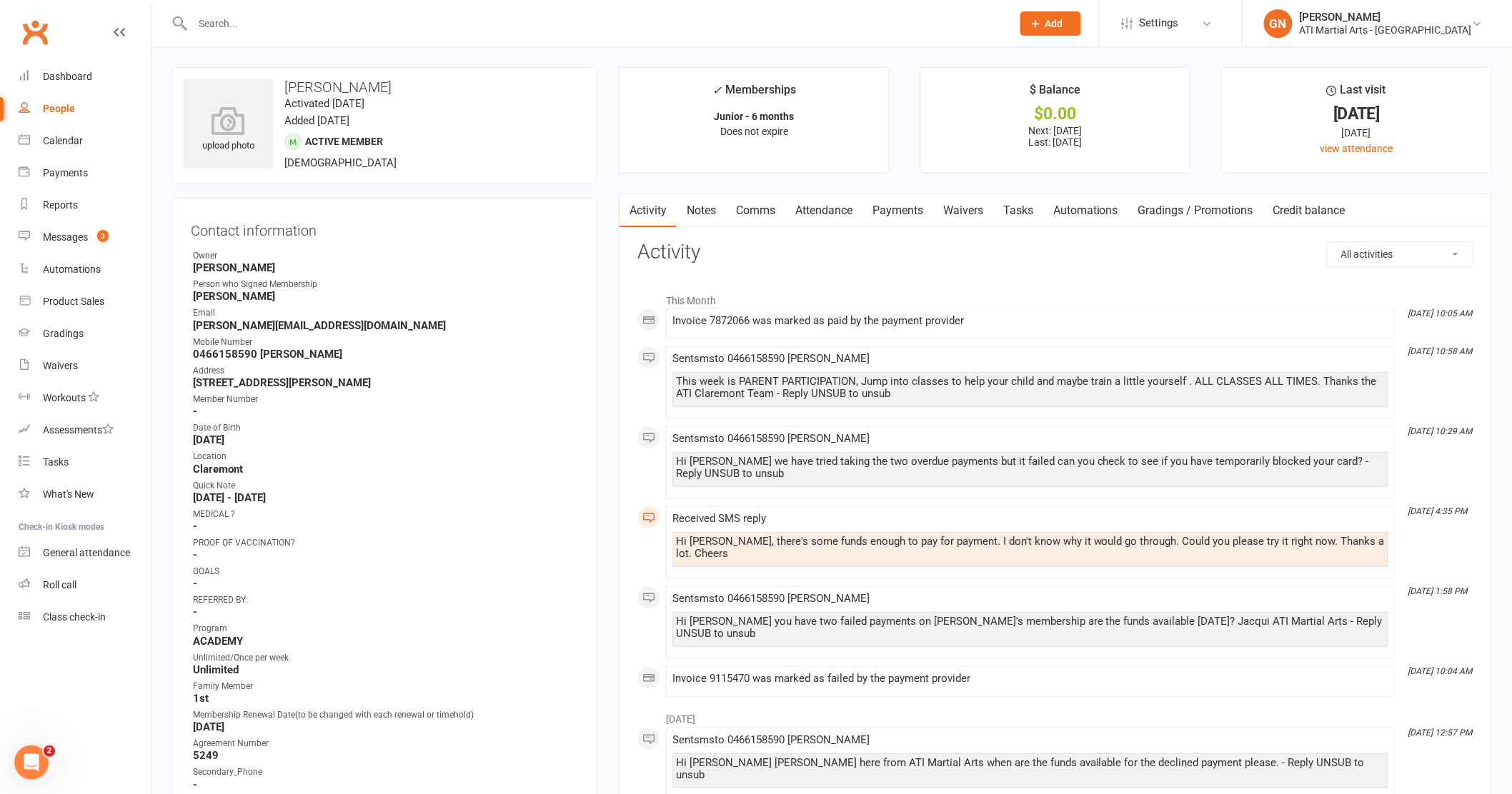
click at [912, 205] on link "Payments" at bounding box center [898, 210] width 71 height 33
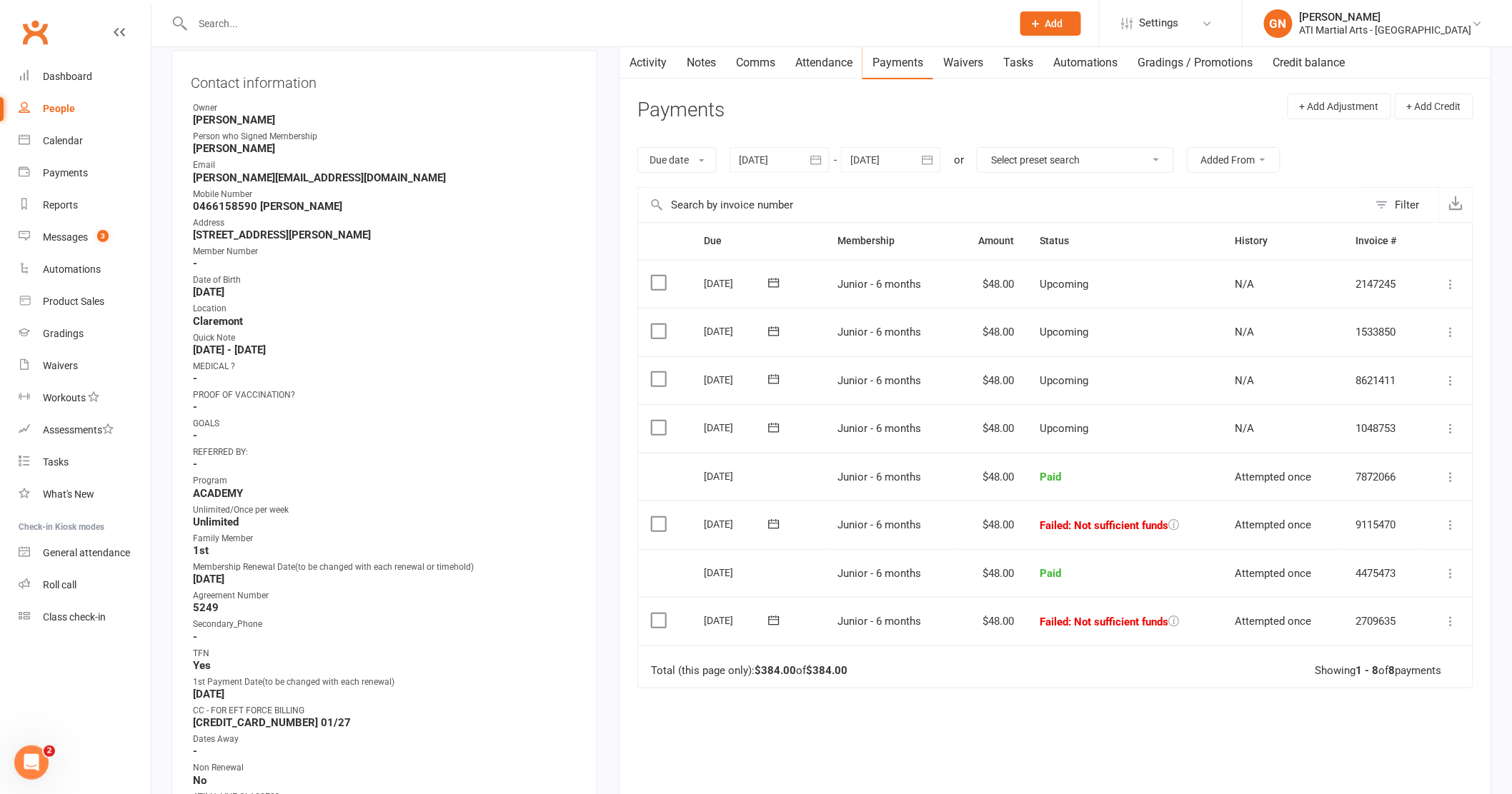
scroll to position [193, 0]
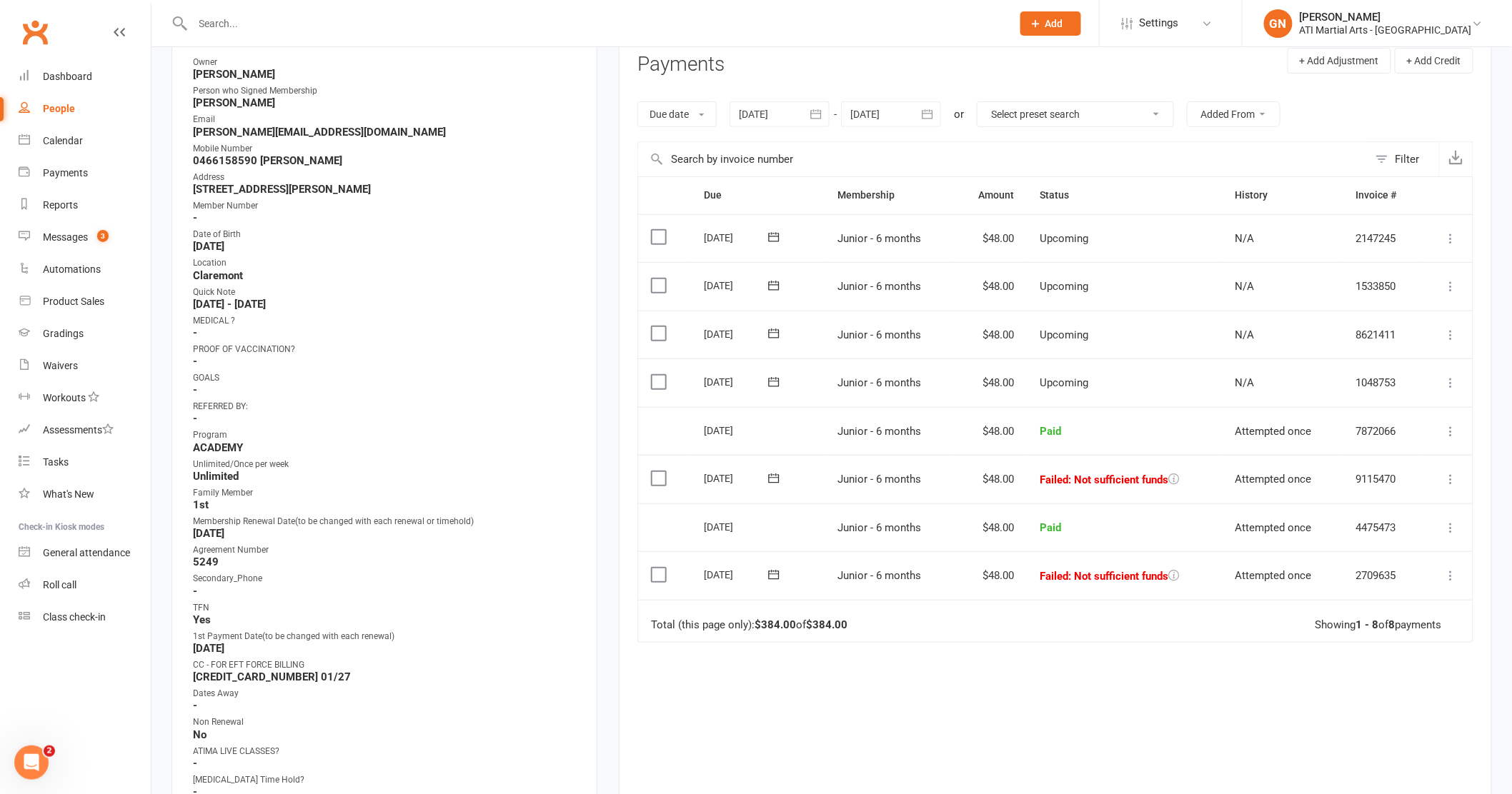
click at [237, 23] on input "text" at bounding box center [595, 24] width 814 height 20
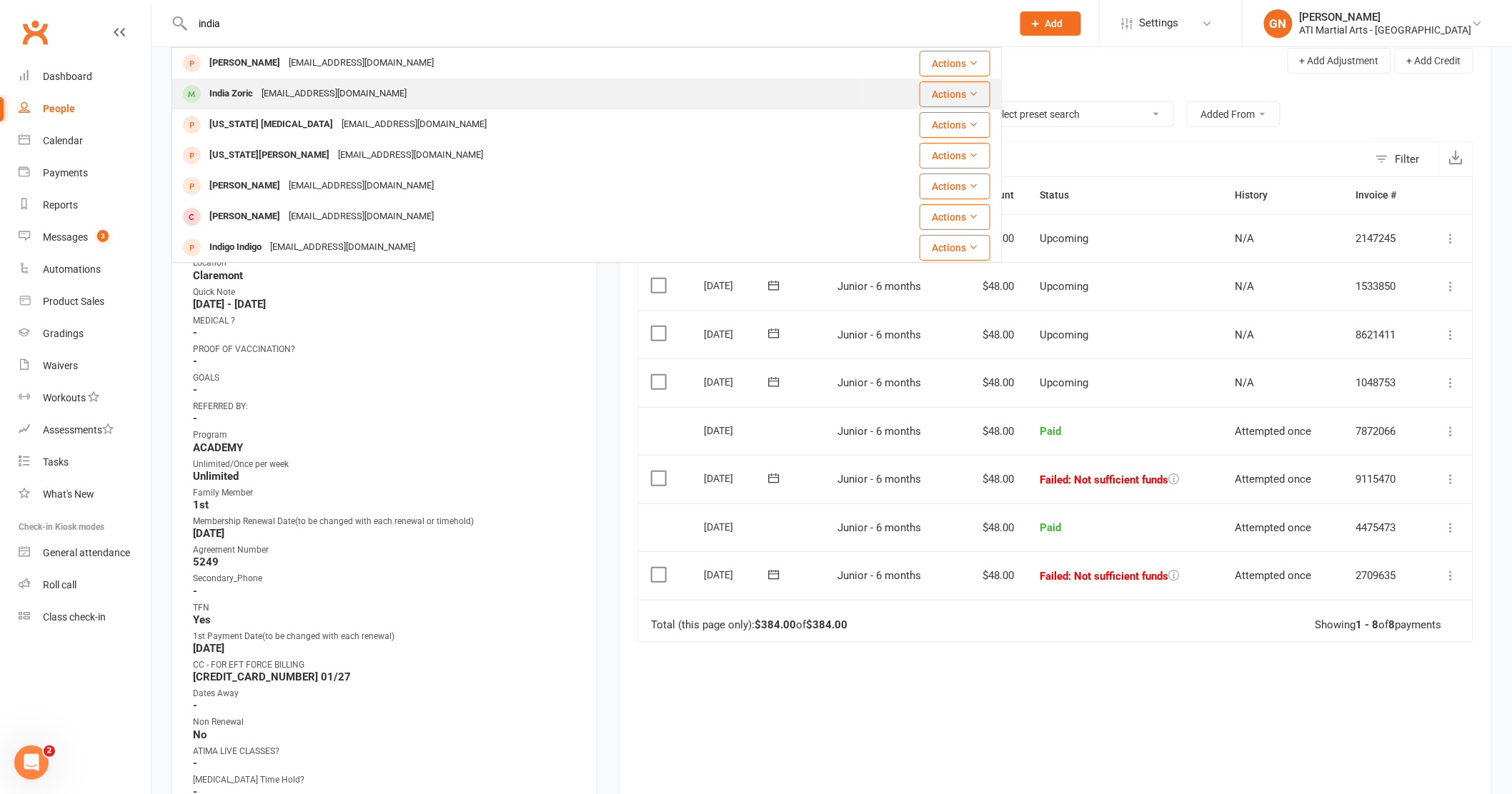
type input "india"
click at [227, 97] on div "India Zoric" at bounding box center [231, 93] width 52 height 21
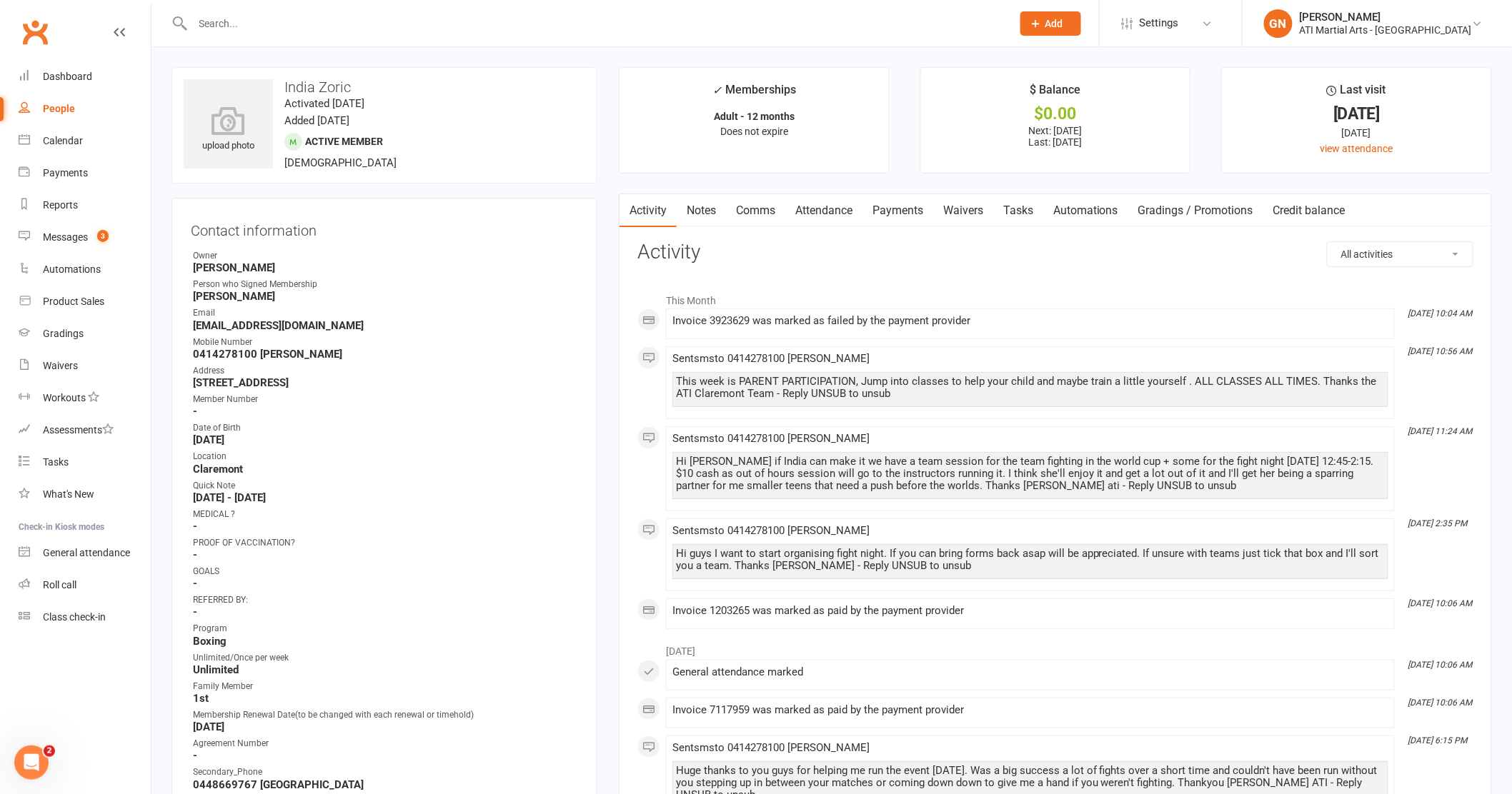
click at [900, 213] on link "Payments" at bounding box center [898, 210] width 71 height 33
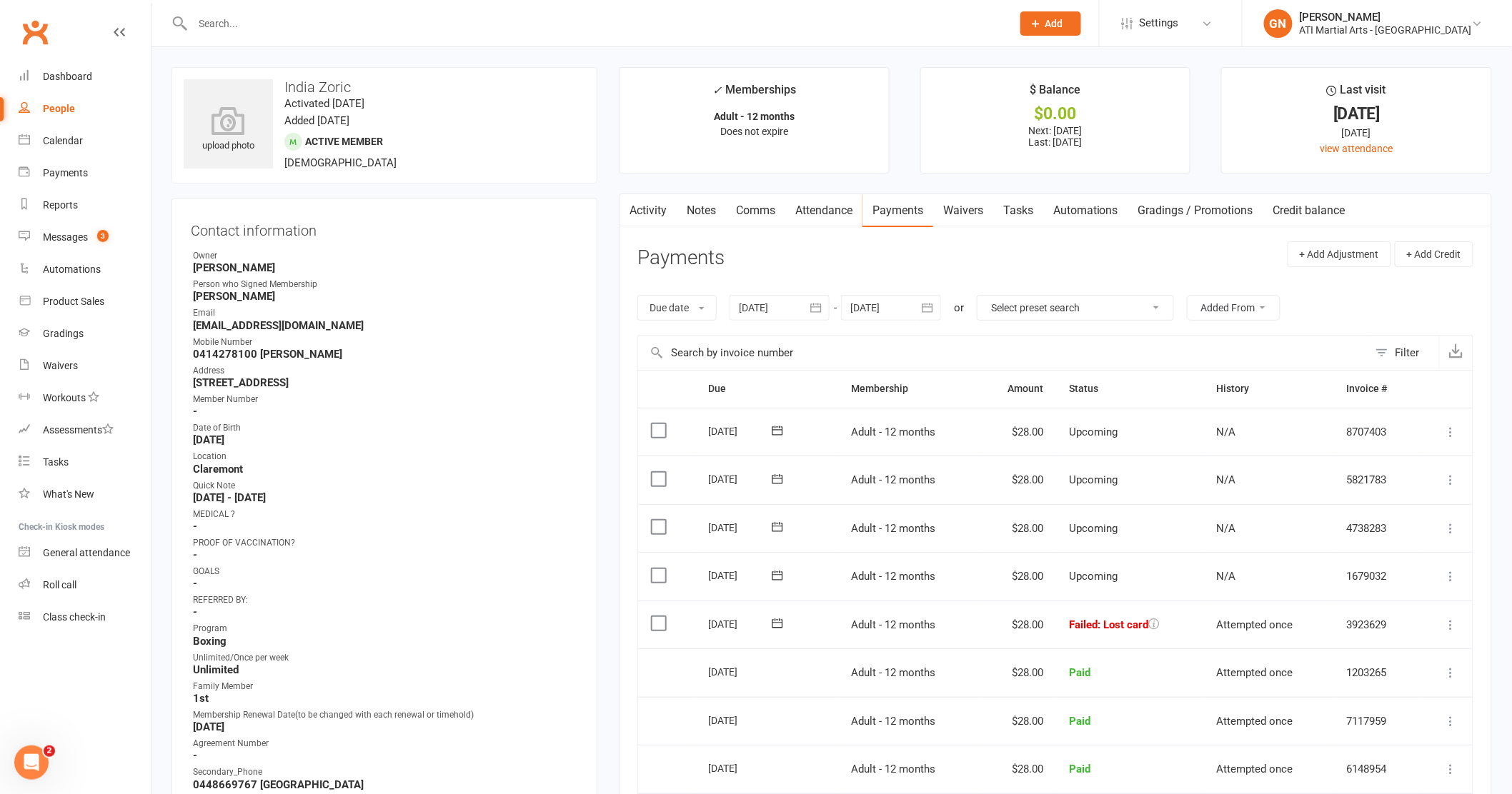
click at [1446, 623] on icon at bounding box center [1451, 625] width 14 height 14
click at [1416, 646] on link "Mark as Paid (Cash)" at bounding box center [1387, 652] width 141 height 28
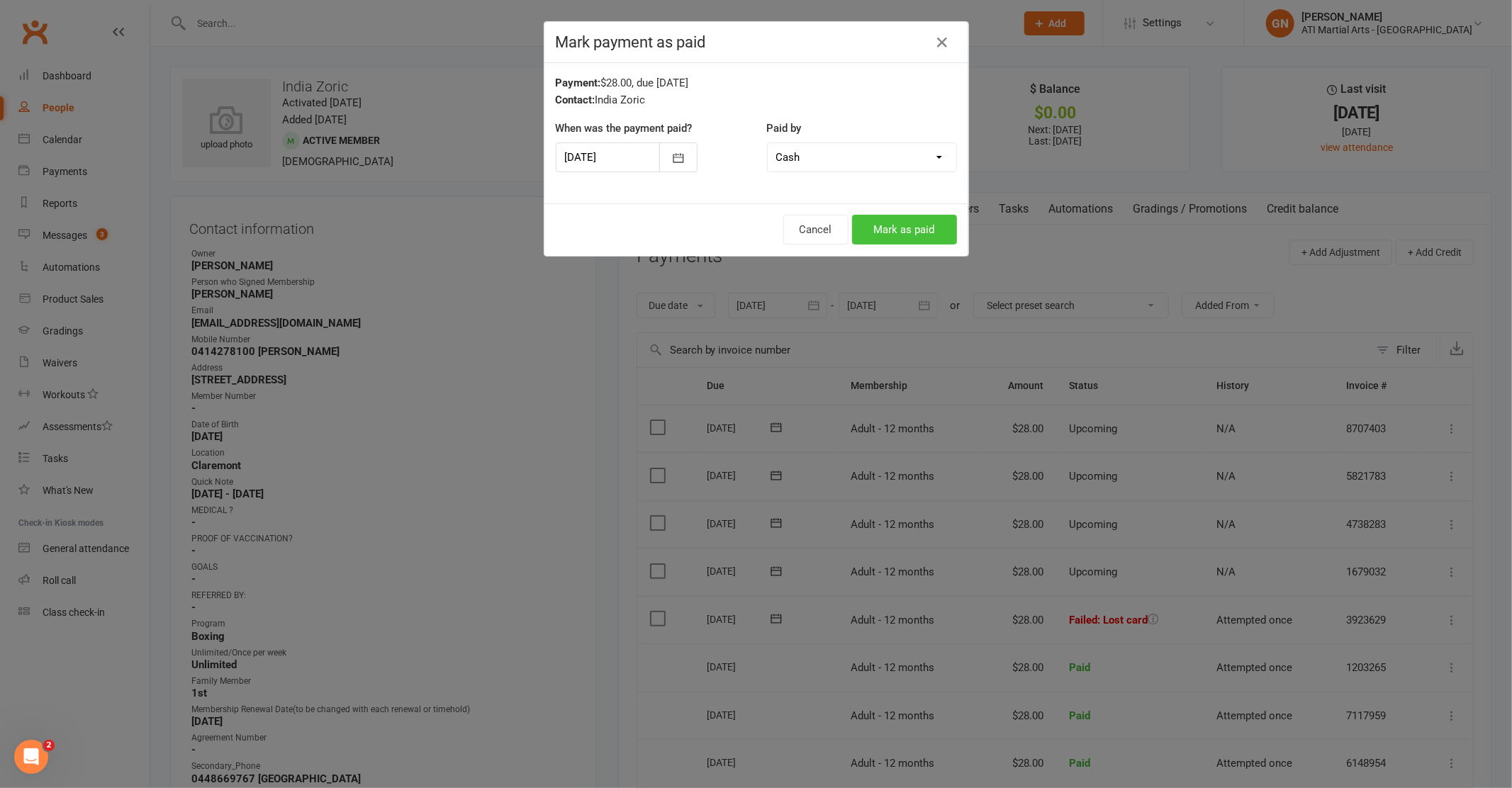
click at [870, 226] on button "Mark as paid" at bounding box center [904, 229] width 105 height 29
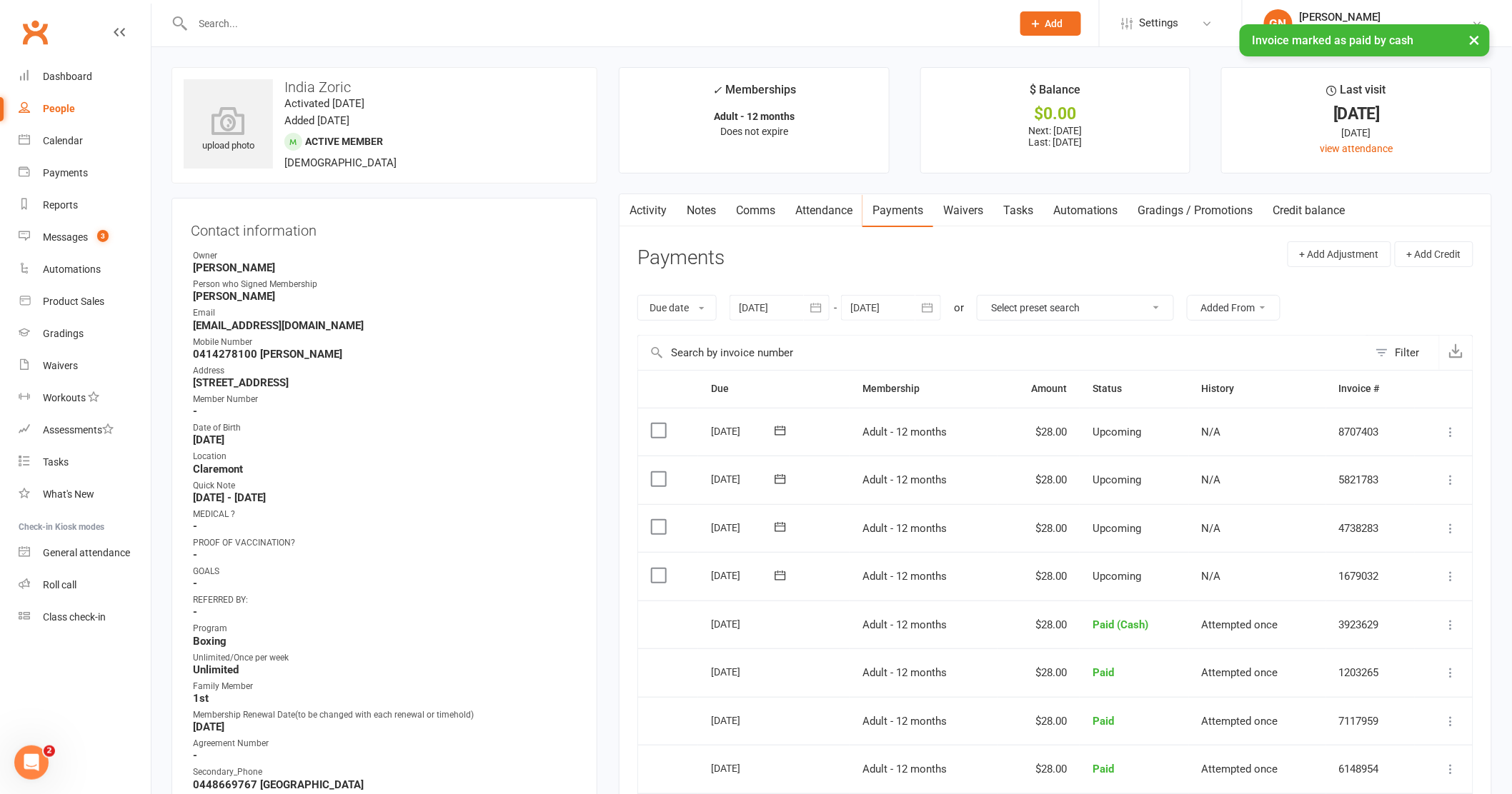
click at [686, 210] on link "Notes" at bounding box center [701, 210] width 49 height 33
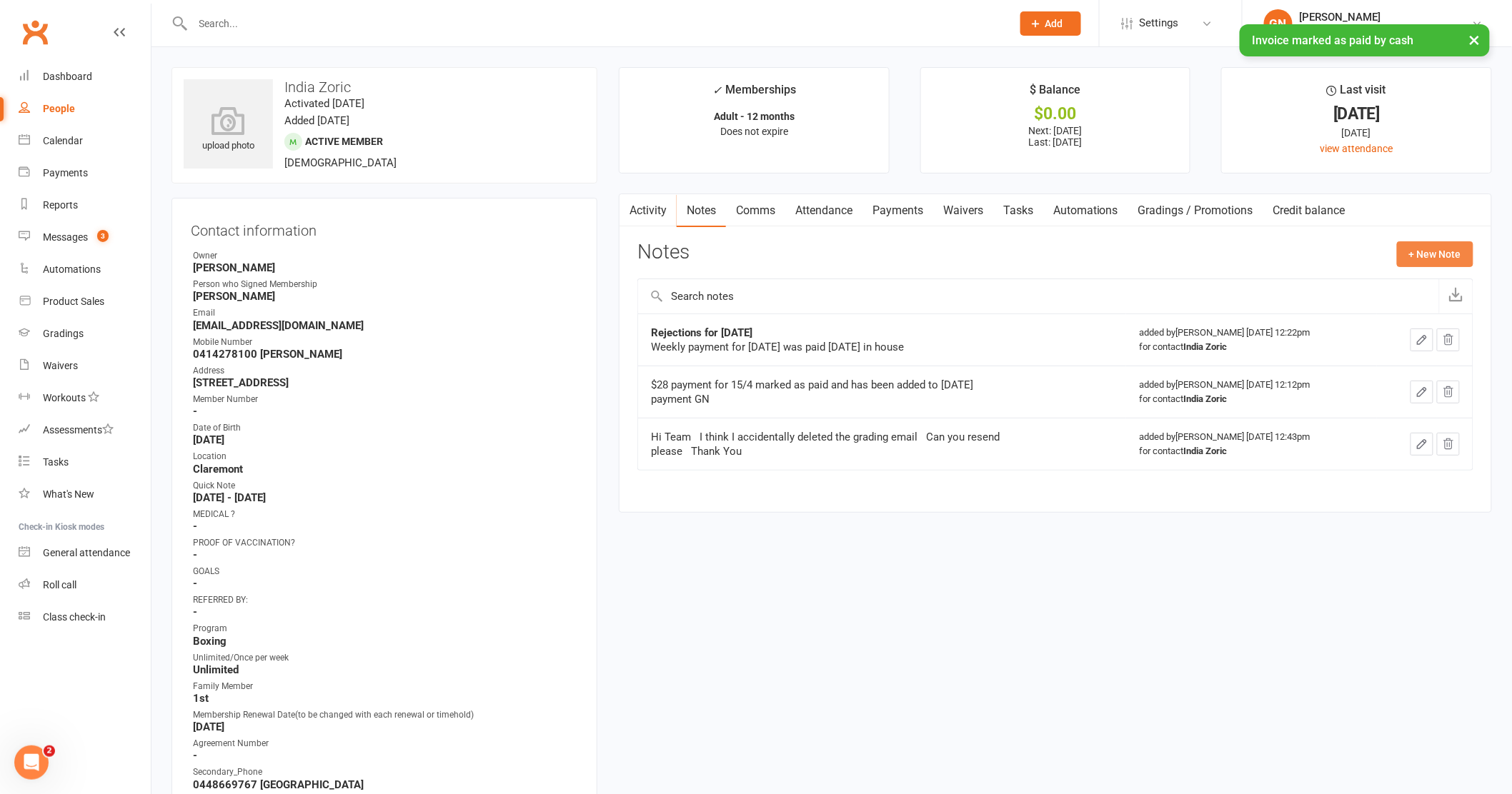
click at [1458, 250] on button "+ New Note" at bounding box center [1435, 255] width 77 height 26
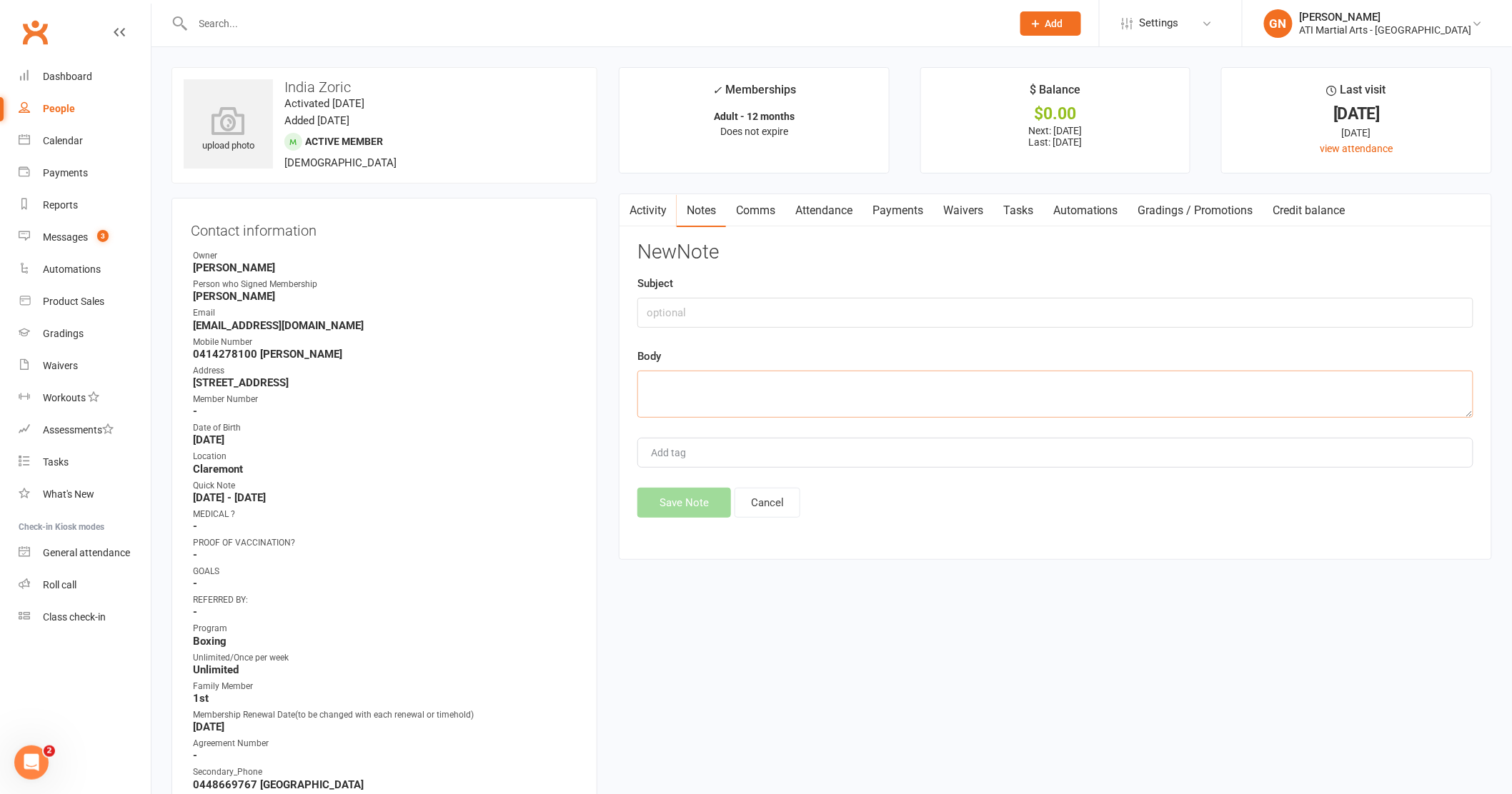
paste textarea "Hi Jacqui, Hope you have been well. We would like to give notice that we won't …"
type textarea "Hi Jacqui, Hope you have been well. We would like to give notice that we won't …"
click at [654, 208] on link "Activity" at bounding box center [647, 210] width 57 height 33
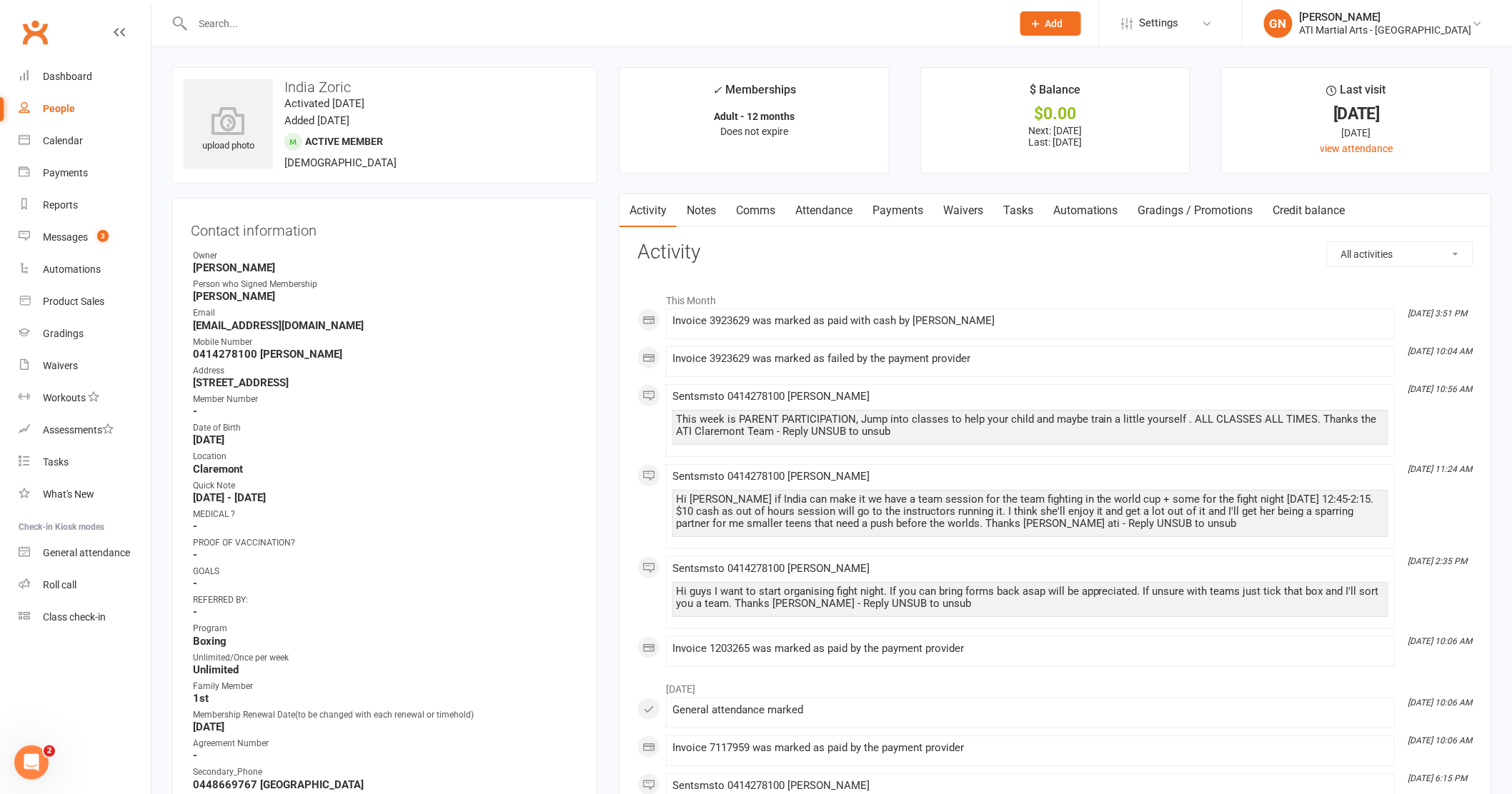
click at [709, 206] on link "Notes" at bounding box center [701, 210] width 49 height 33
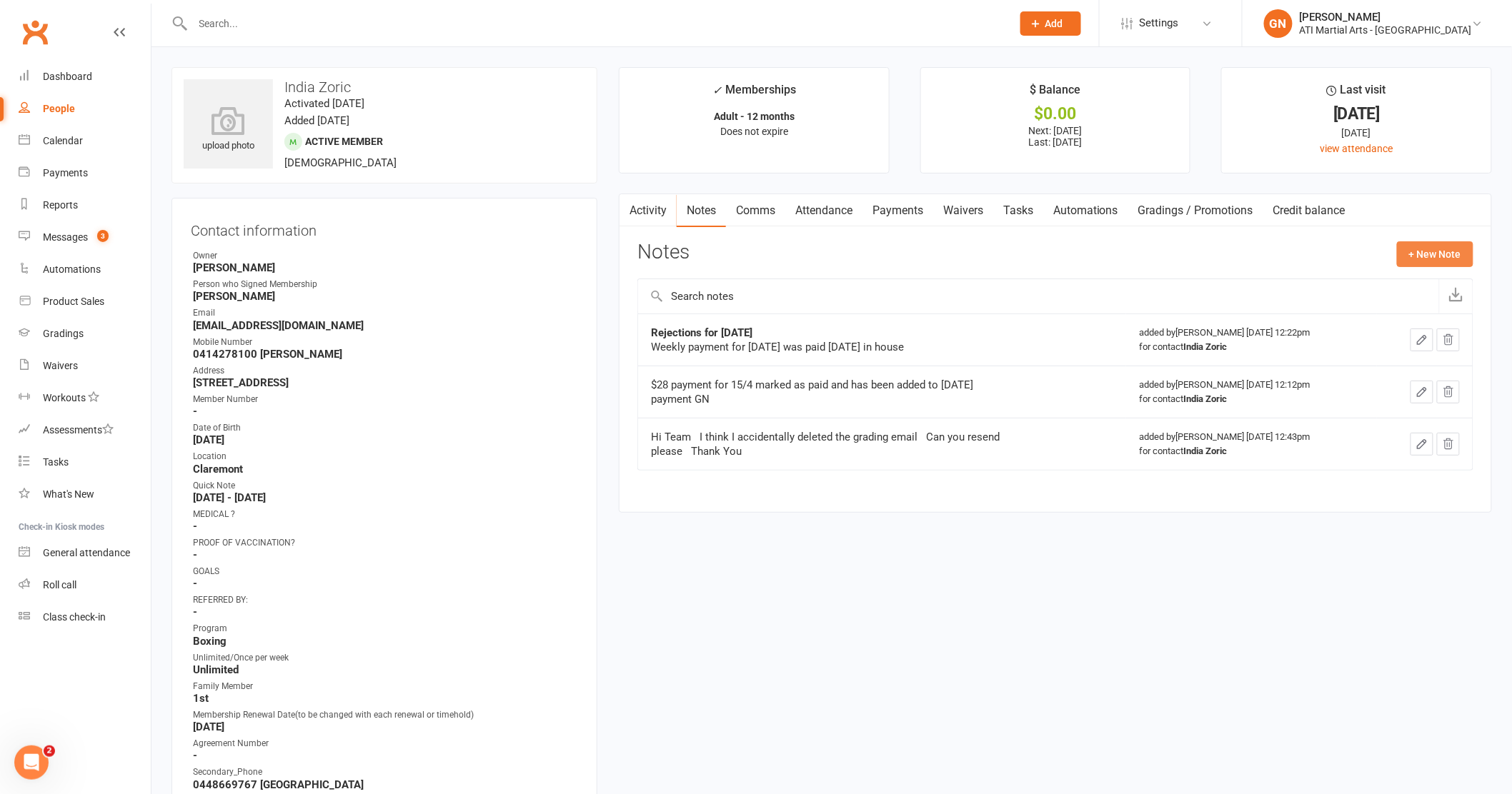
click at [1437, 256] on button "+ New Note" at bounding box center [1435, 255] width 77 height 26
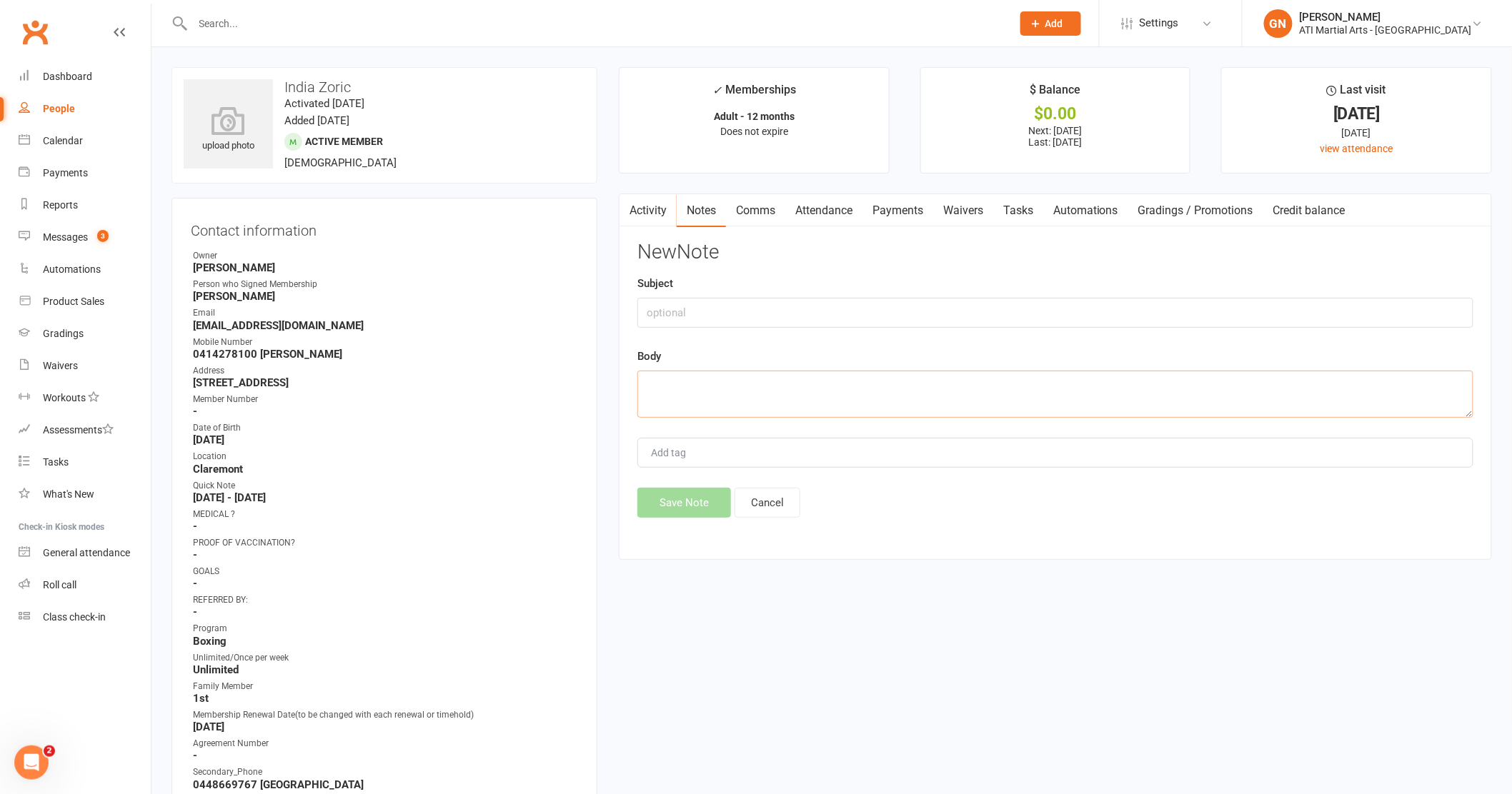
click at [706, 390] on textarea at bounding box center [1055, 394] width 836 height 47
type textarea "paid $28 in-house for 12/8/25 GN"
click at [700, 508] on button "Save Note" at bounding box center [684, 502] width 93 height 30
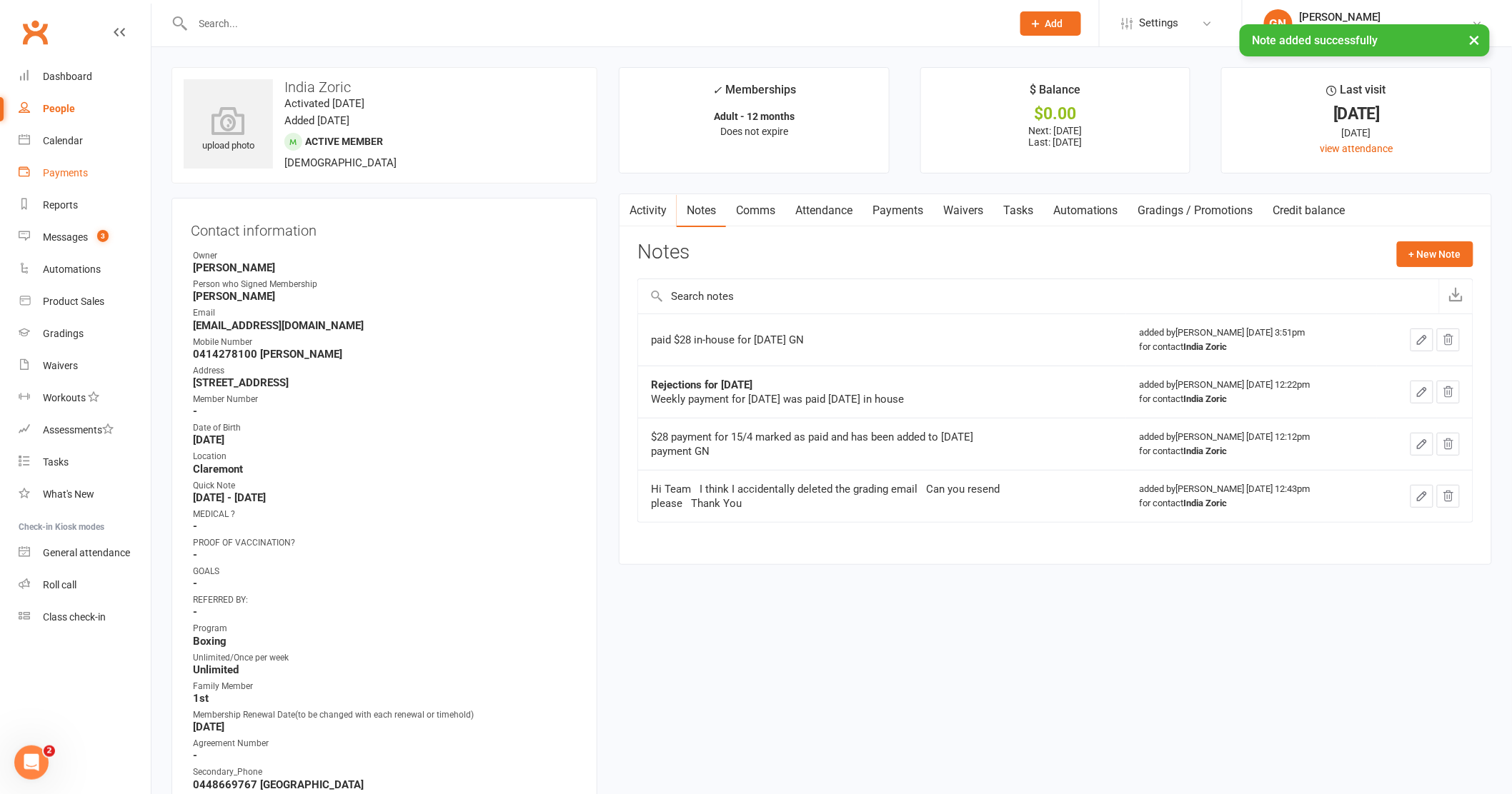
click at [56, 169] on div "Payments" at bounding box center [65, 173] width 45 height 12
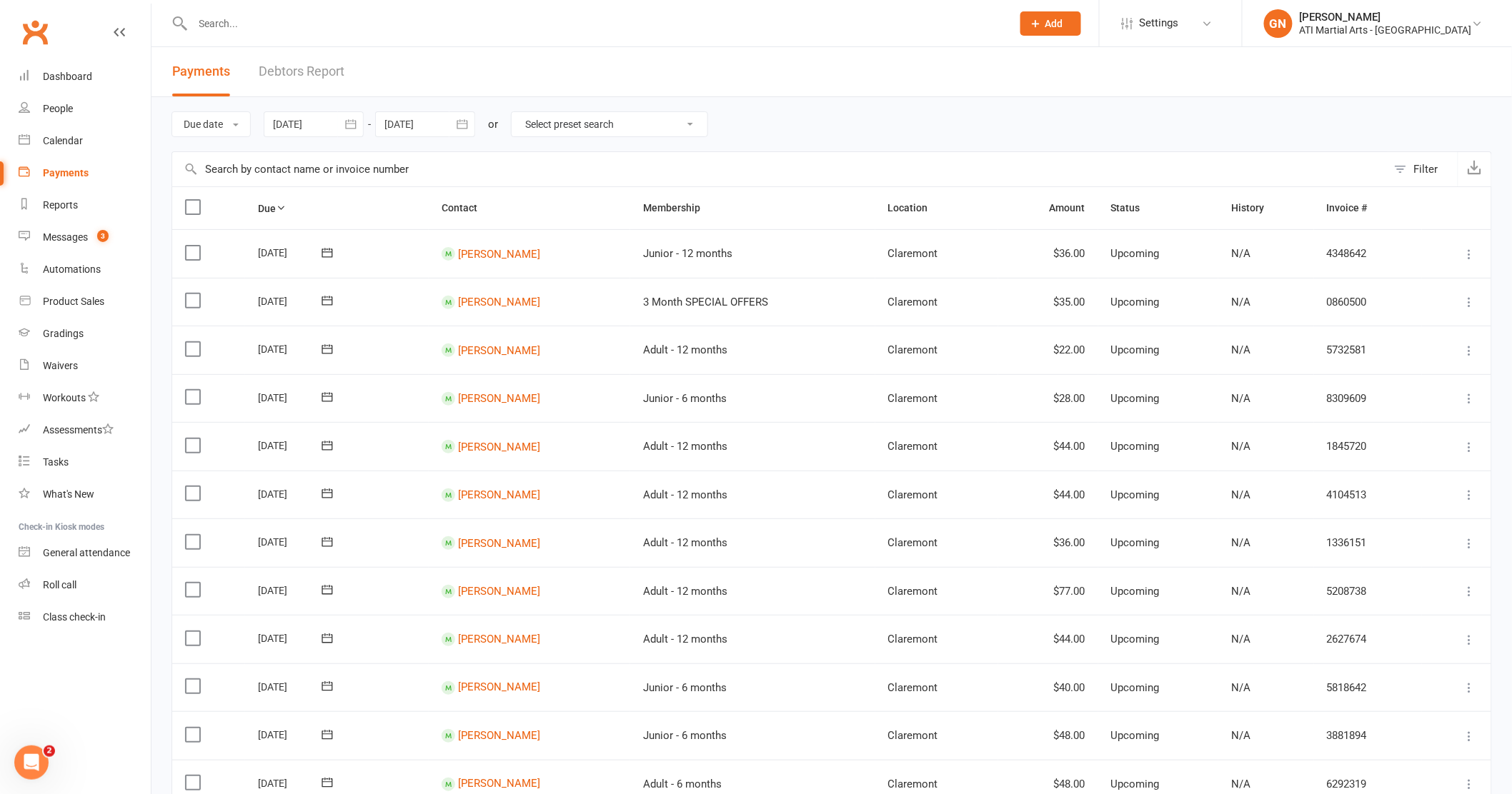
click at [291, 68] on link "Debtors Report" at bounding box center [301, 72] width 85 height 49
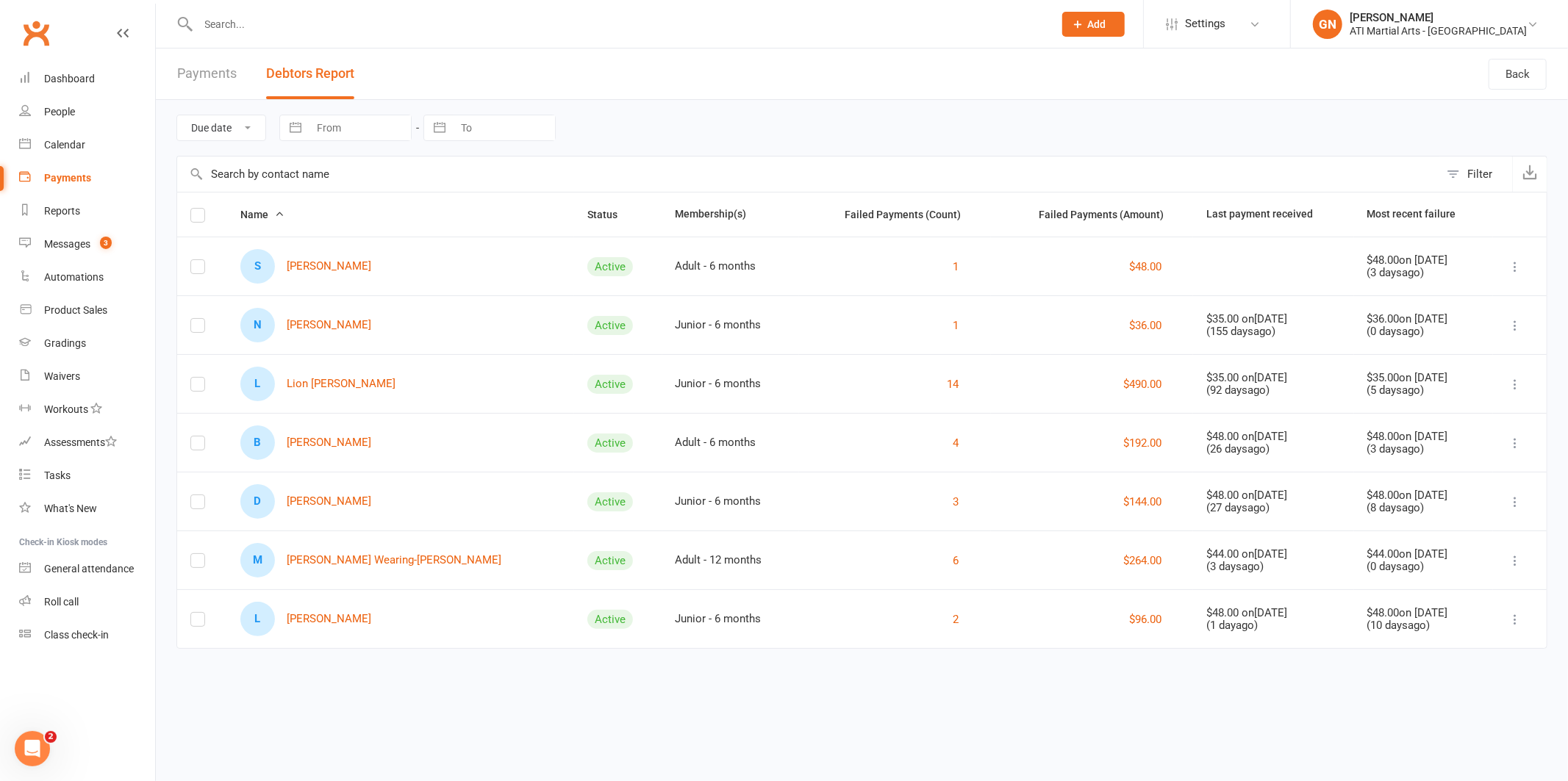
click at [242, 21] on input "text" at bounding box center [618, 25] width 849 height 21
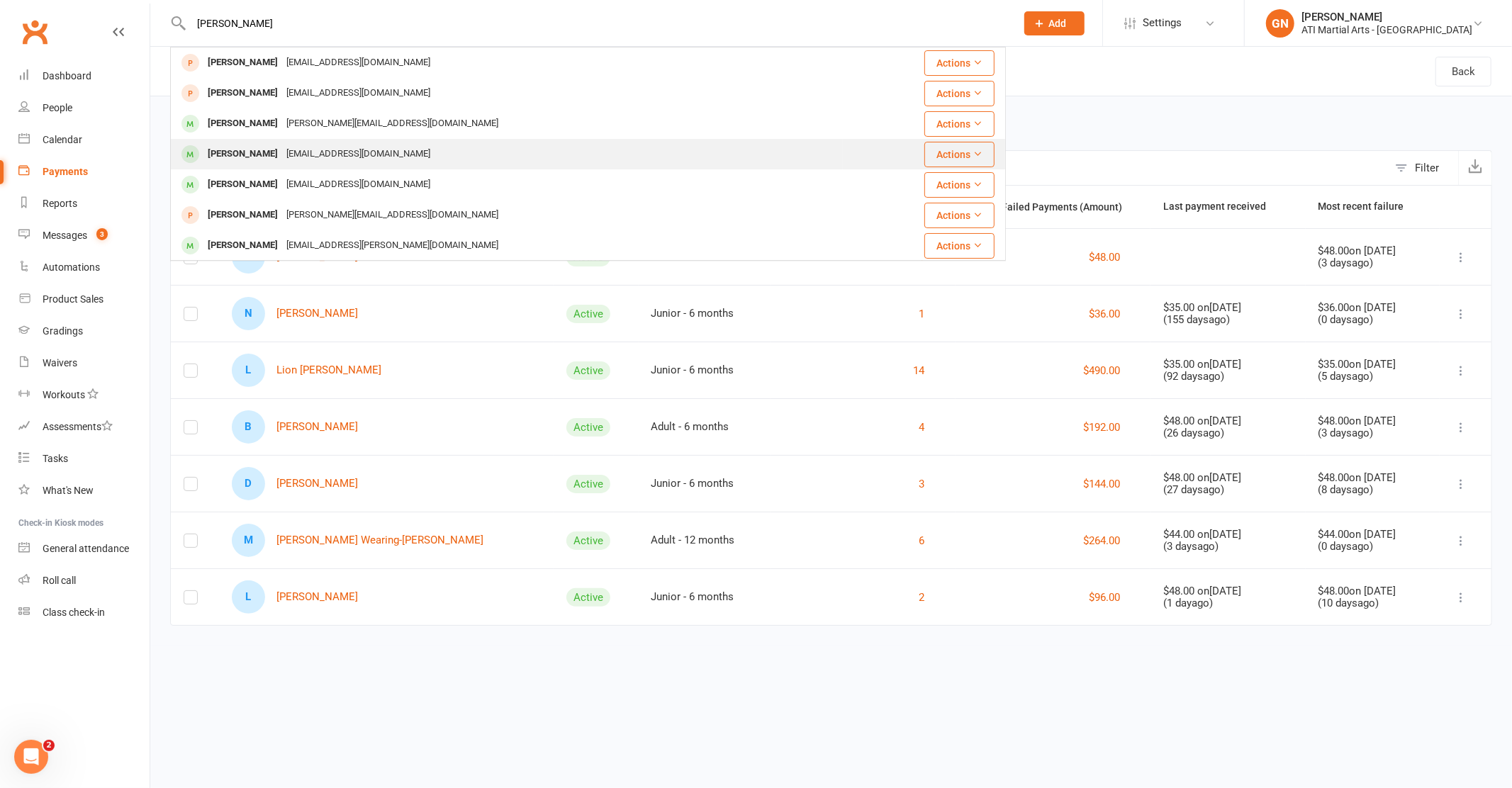
type input "rafael"
click at [256, 150] on div "Rafael Pignataro" at bounding box center [243, 154] width 79 height 21
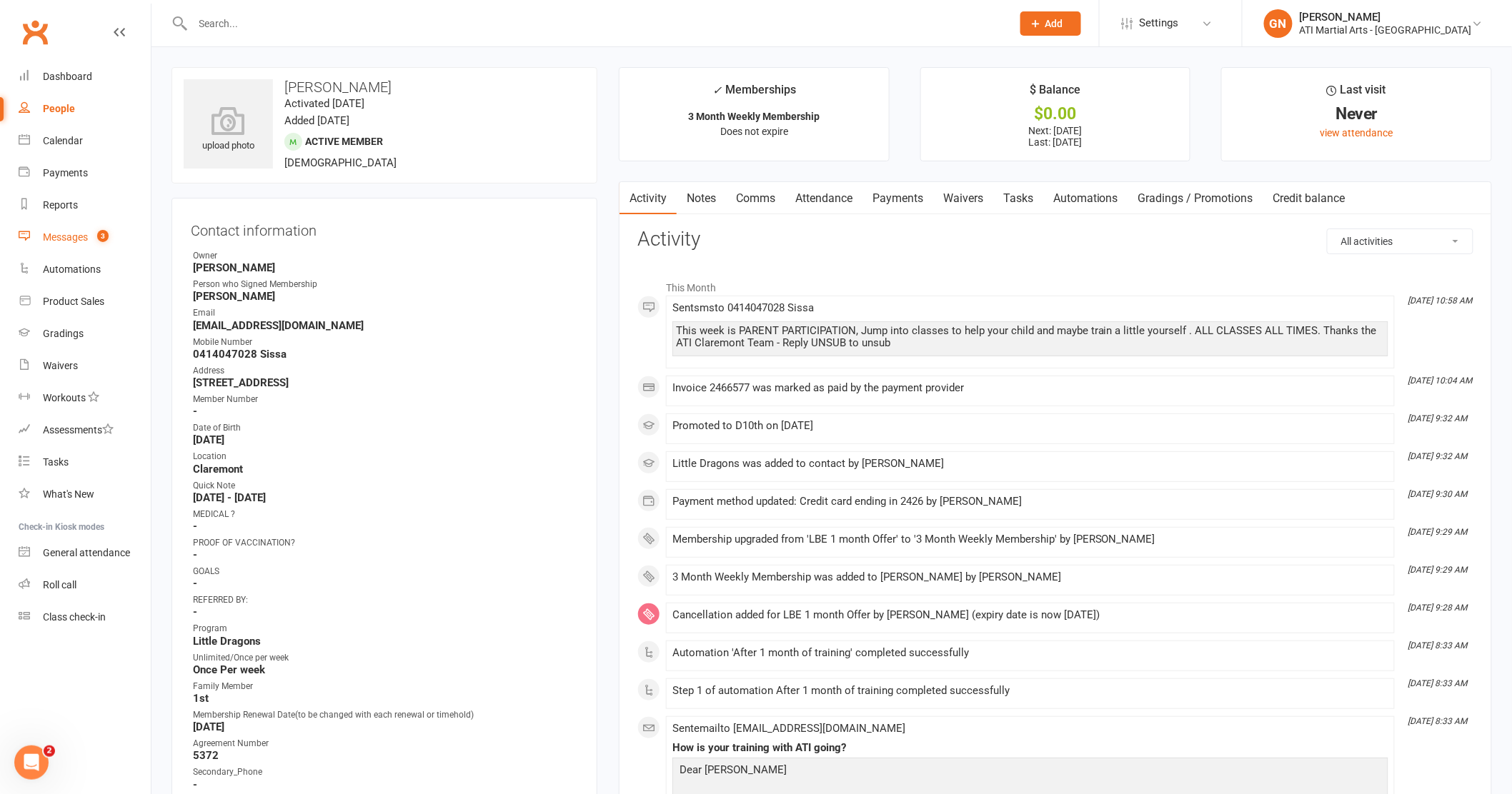
click at [52, 237] on div "Messages" at bounding box center [65, 237] width 45 height 12
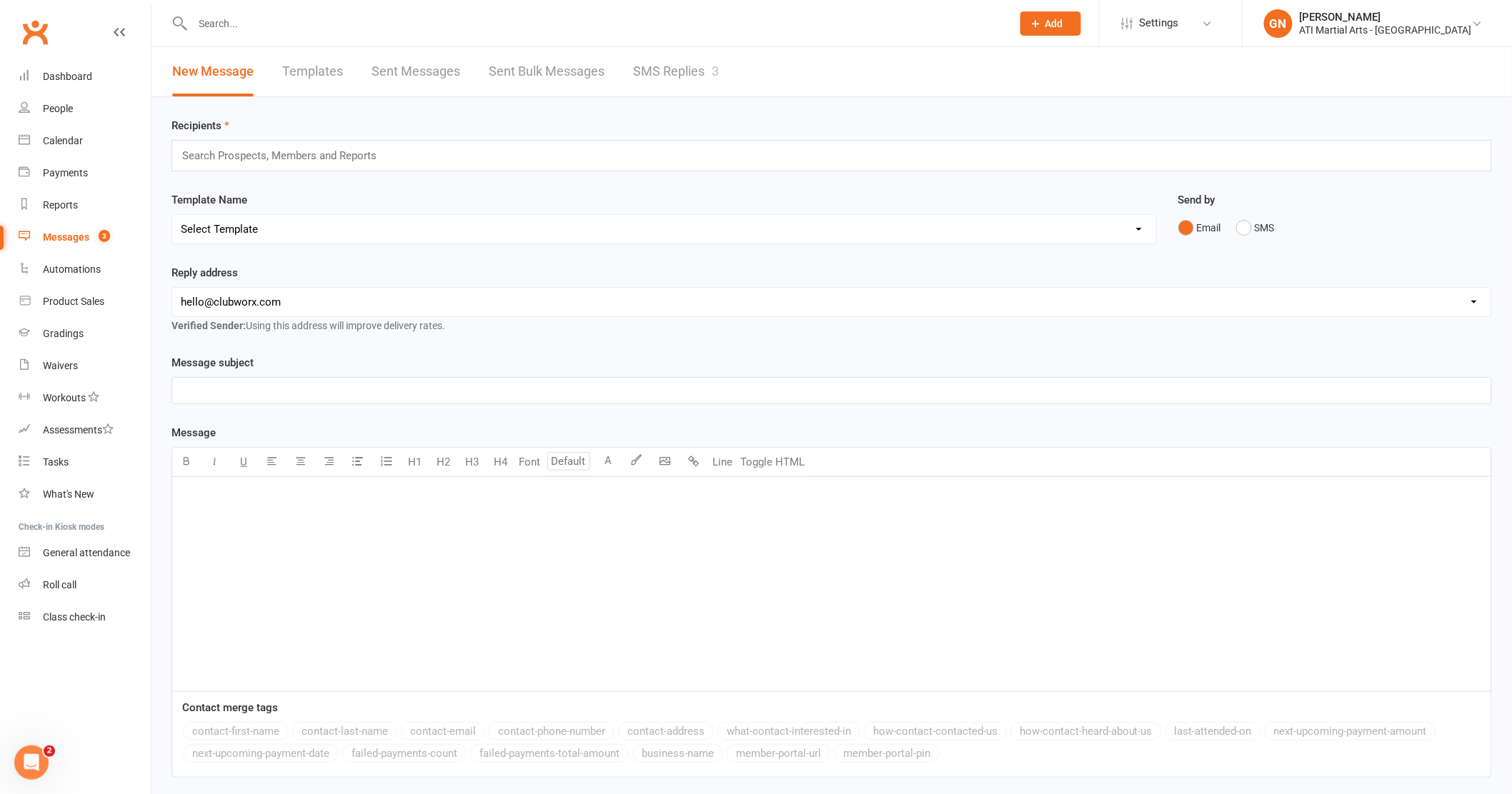
click at [662, 77] on link "SMS Replies 3" at bounding box center [676, 72] width 85 height 49
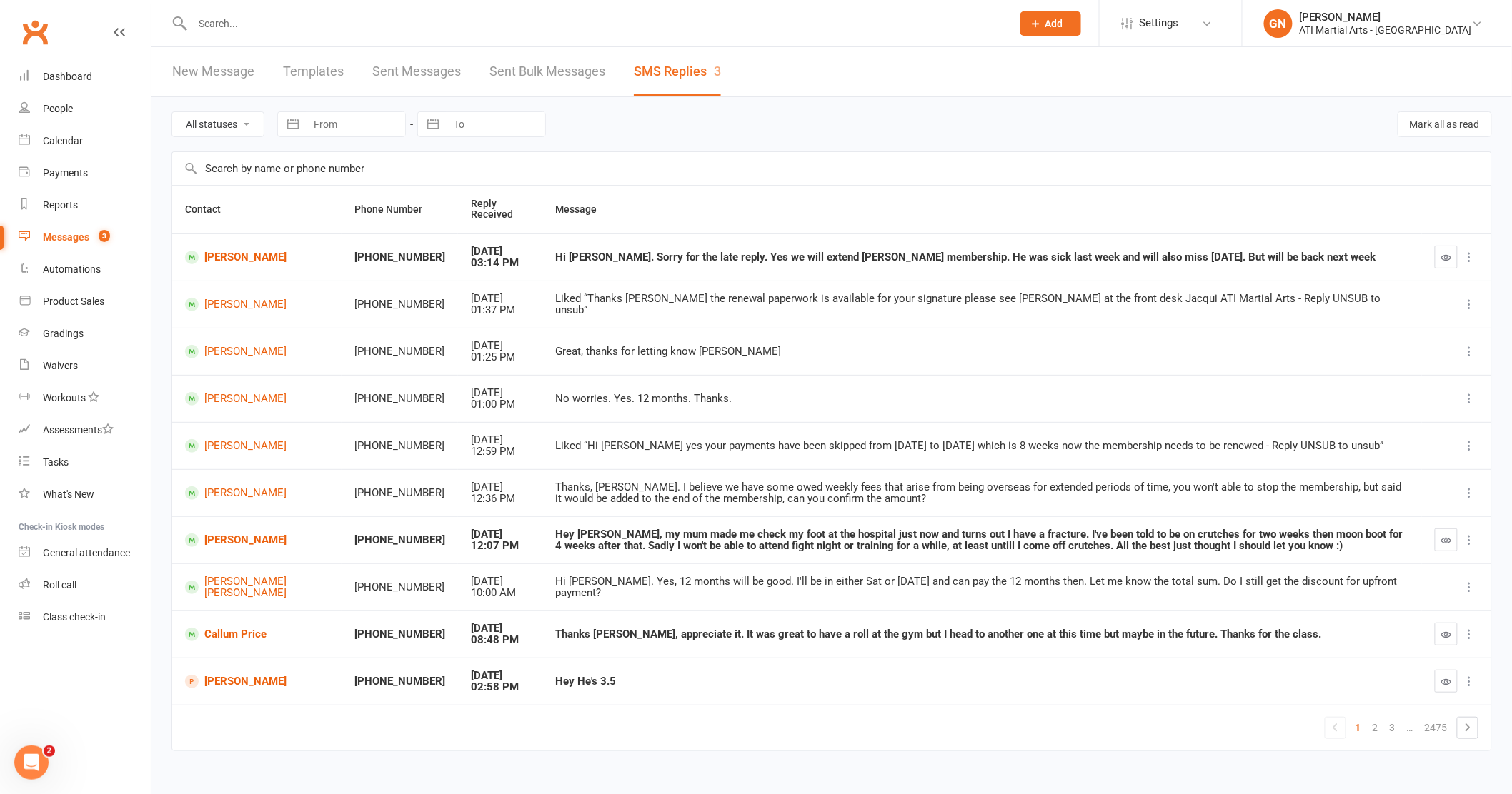
click at [268, 23] on input "text" at bounding box center [595, 24] width 814 height 20
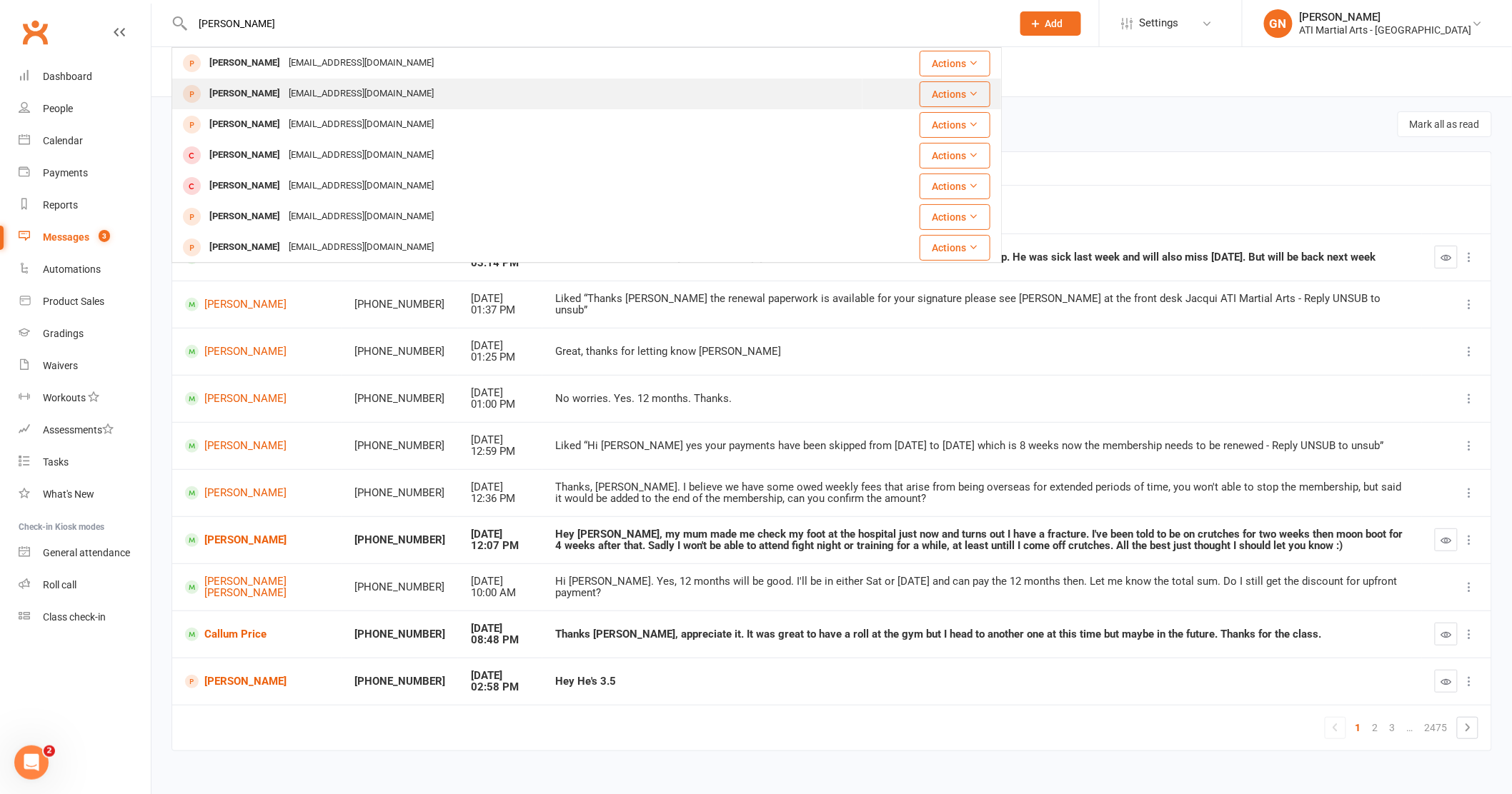
type input "godfrey"
click at [235, 93] on div "Alex Godfrey" at bounding box center [245, 93] width 80 height 21
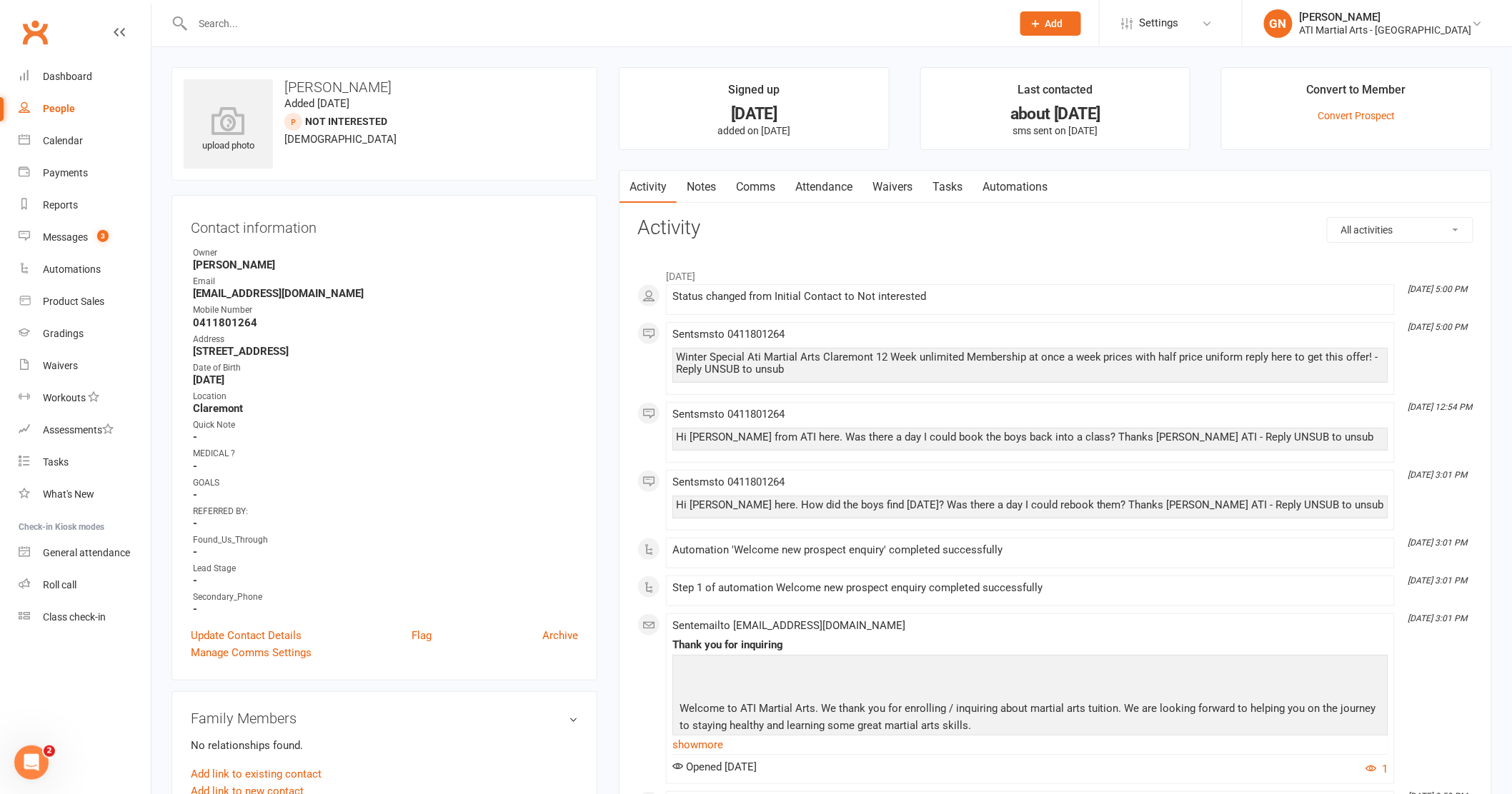
click at [234, 21] on input "text" at bounding box center [595, 24] width 814 height 20
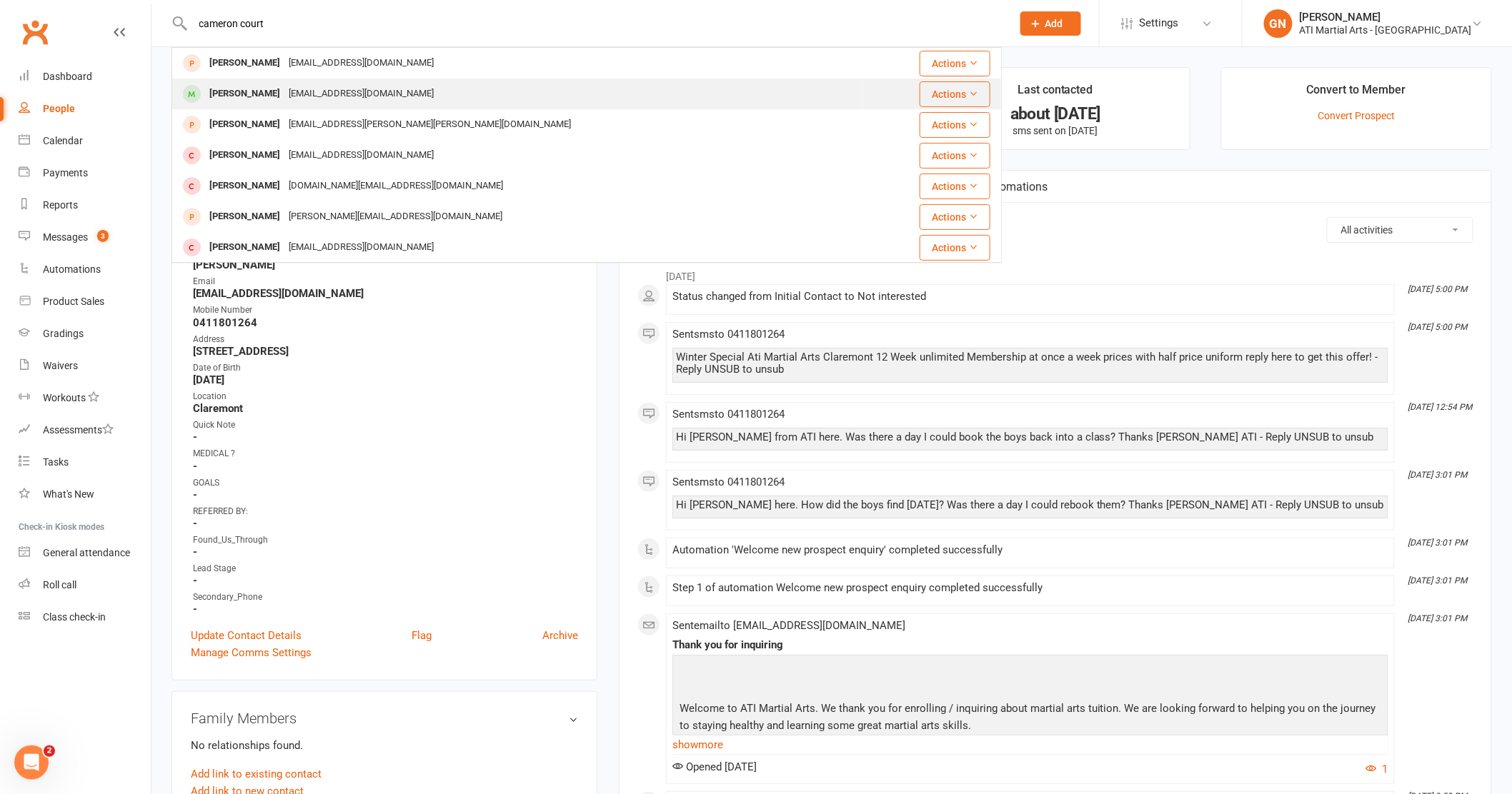
type input "cameron court"
click at [270, 92] on div "Cameron Courtice" at bounding box center [245, 93] width 80 height 21
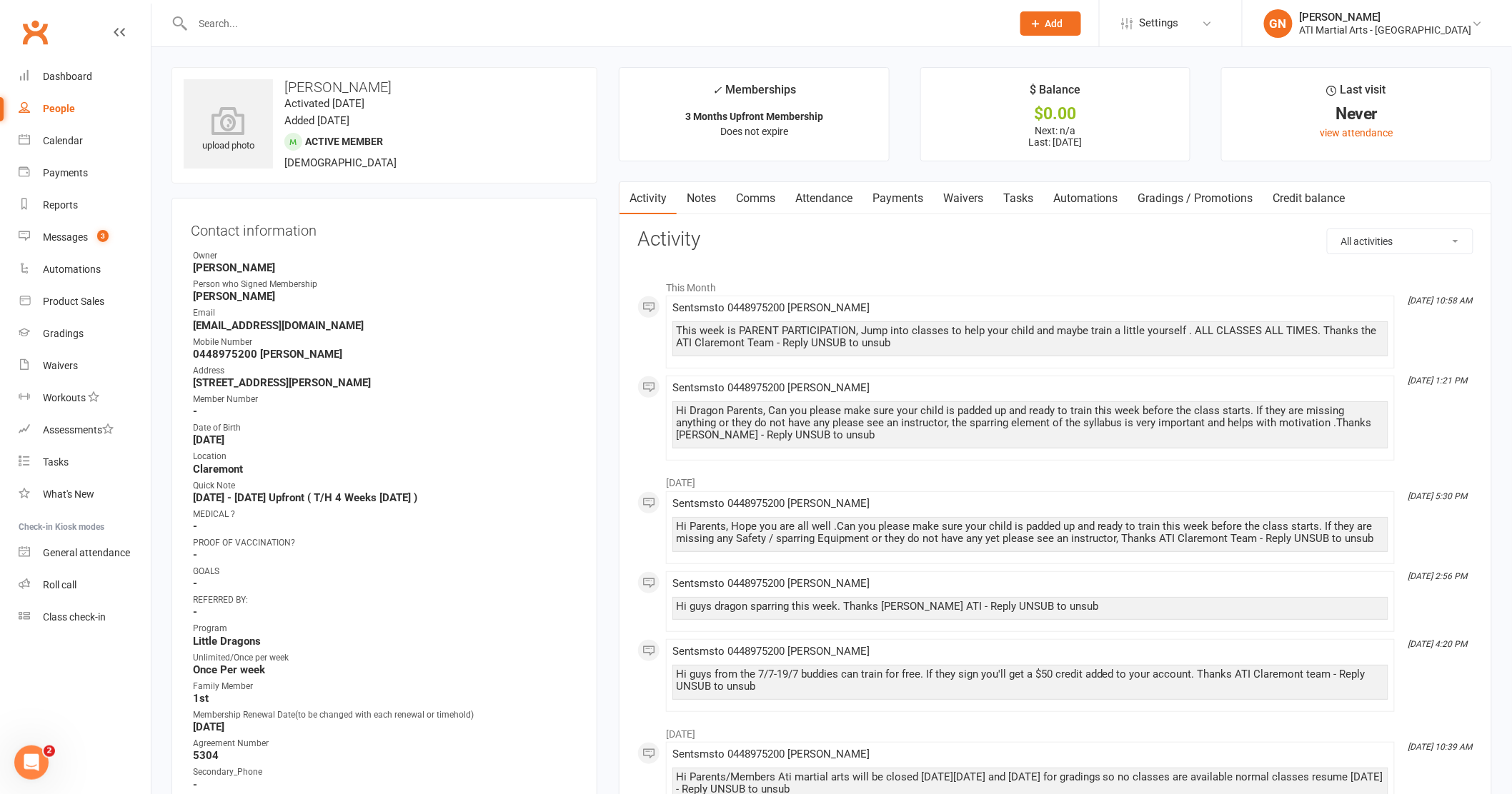
click at [713, 198] on link "Notes" at bounding box center [701, 198] width 49 height 33
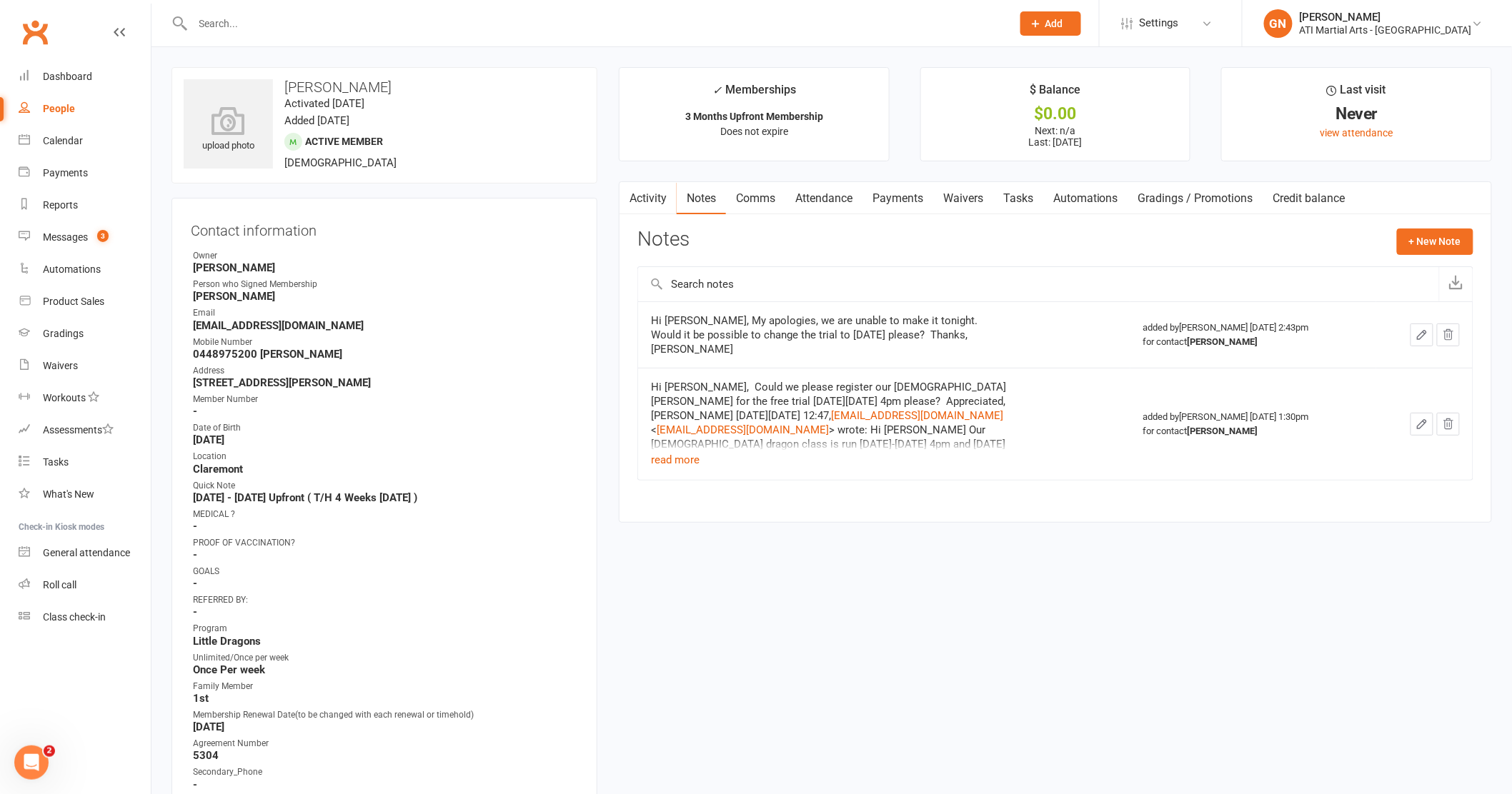
click at [885, 198] on link "Payments" at bounding box center [898, 198] width 71 height 33
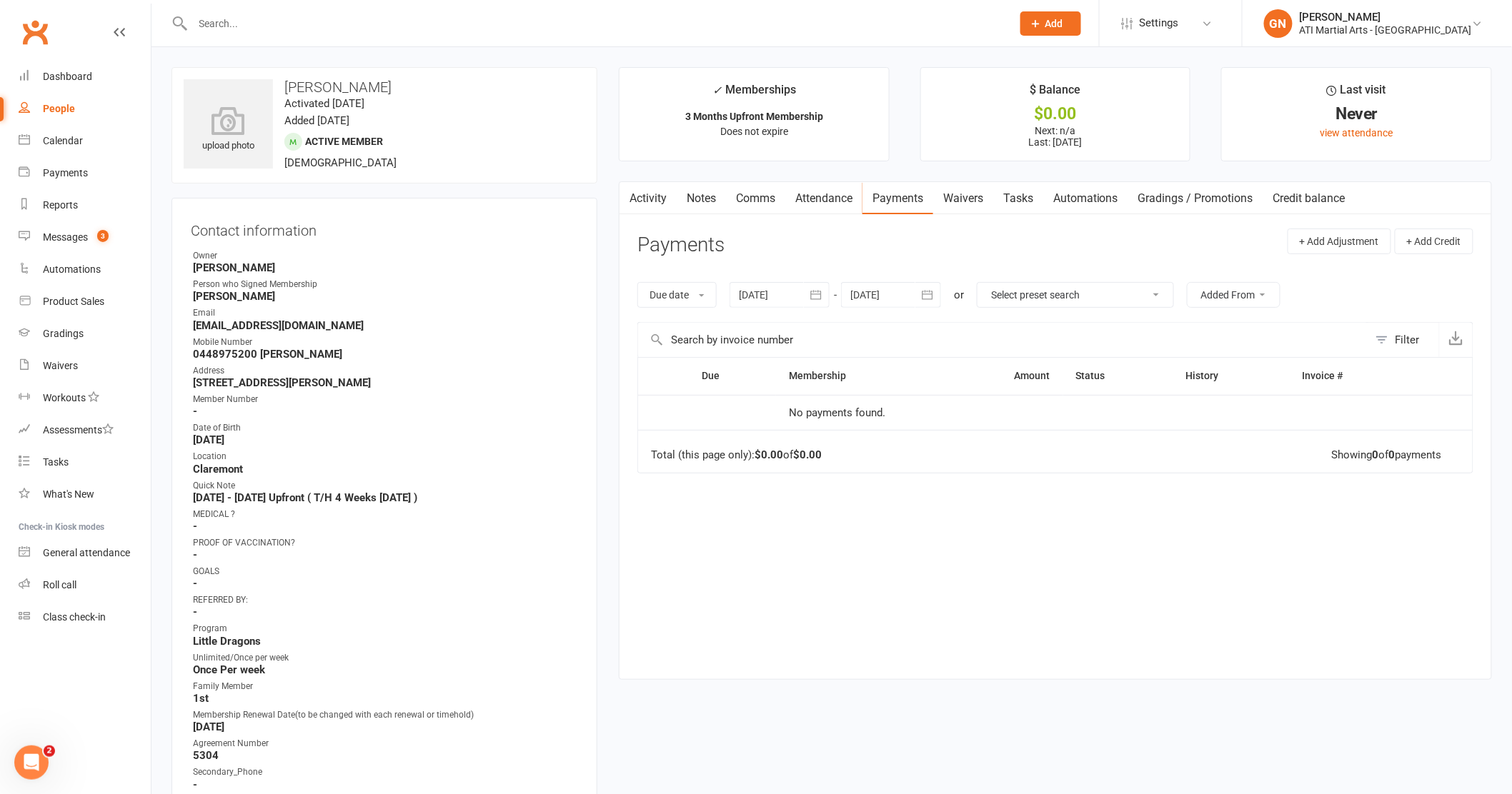
click at [562, 271] on strong "Brandon Grigch" at bounding box center [385, 268] width 385 height 13
click at [67, 145] on div "Calendar" at bounding box center [62, 140] width 40 height 12
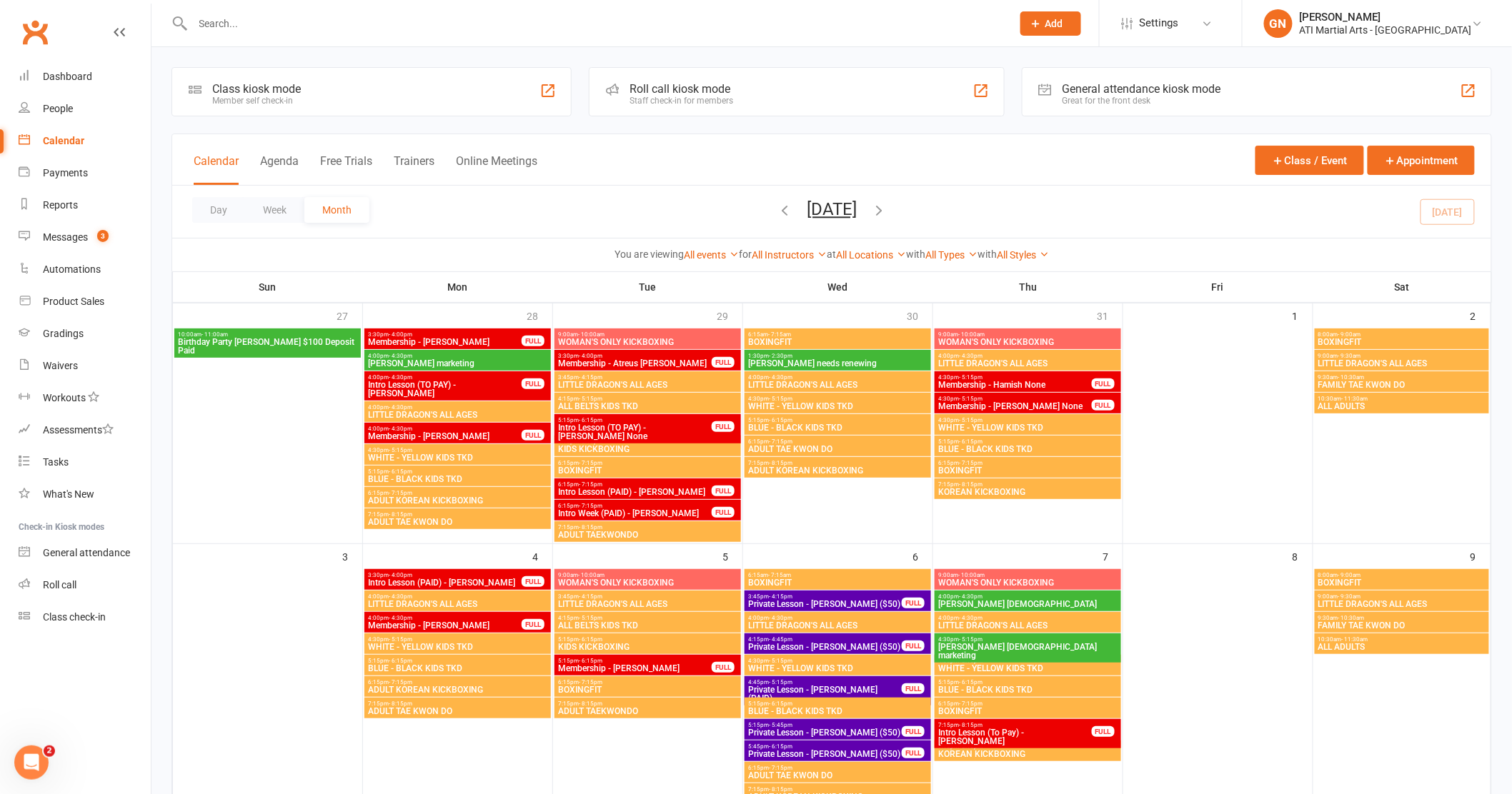
click at [887, 206] on icon "button" at bounding box center [879, 210] width 16 height 16
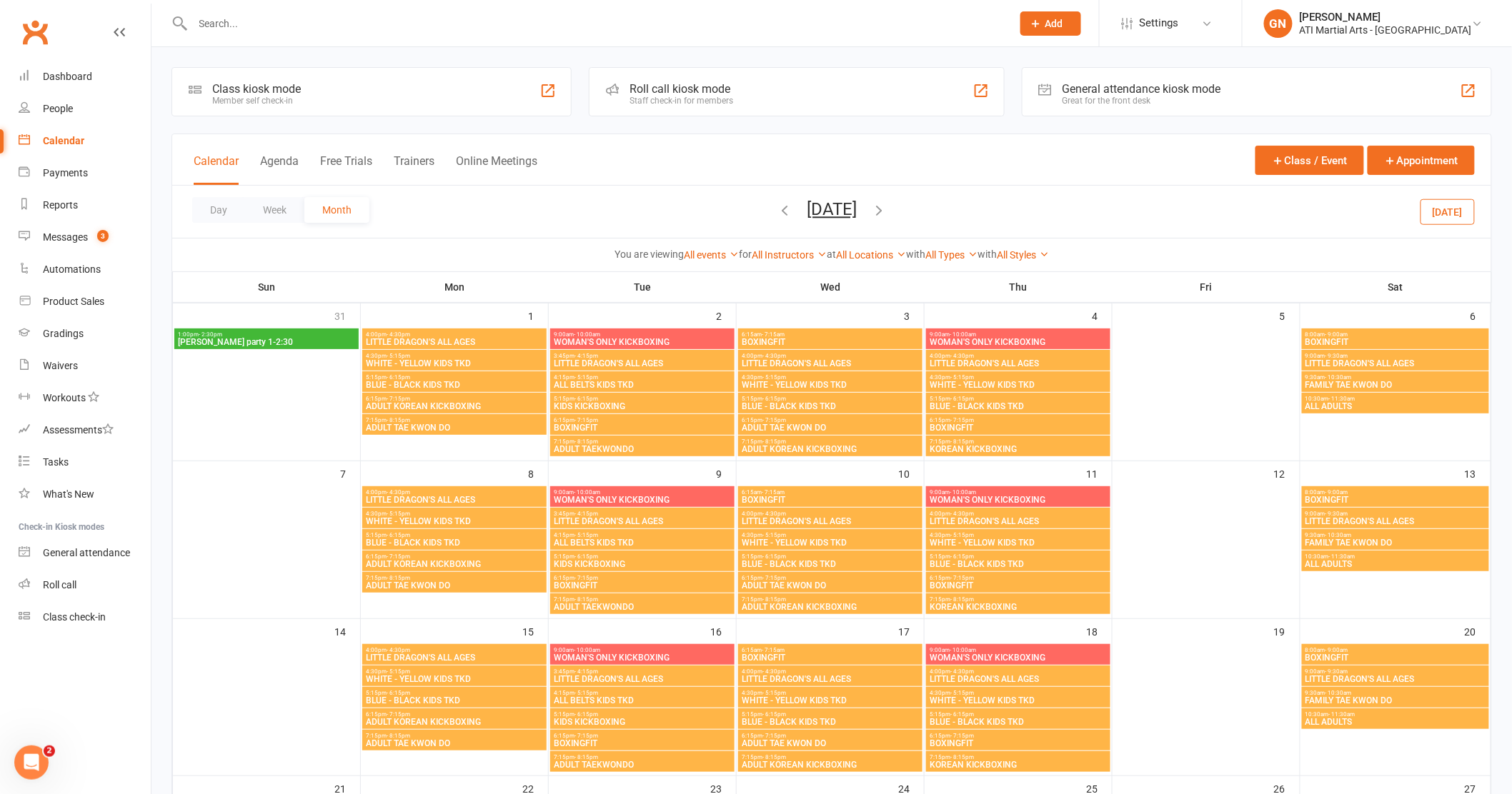
click at [777, 211] on icon "button" at bounding box center [785, 210] width 16 height 16
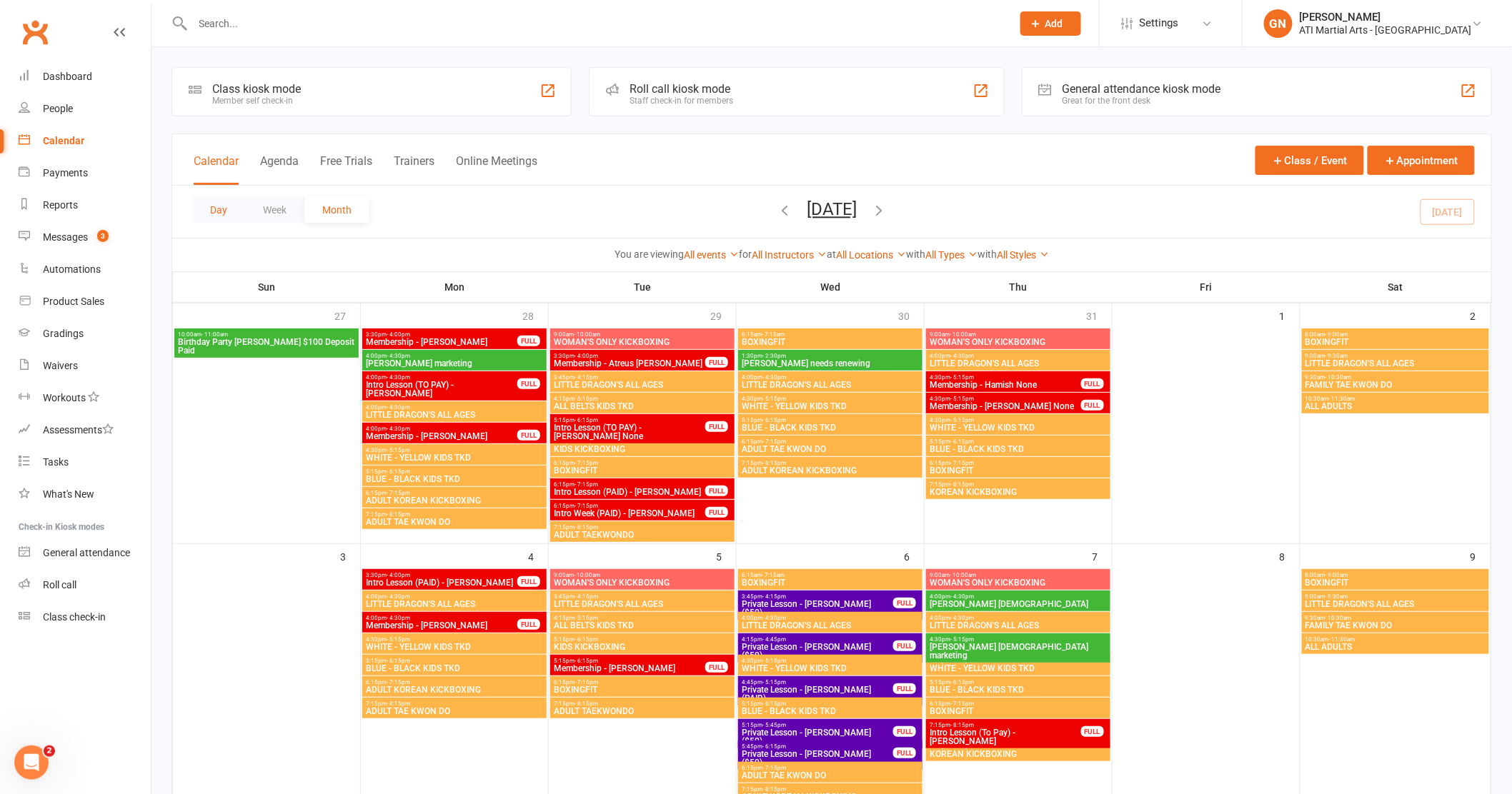
click at [210, 206] on button "Day" at bounding box center [218, 210] width 53 height 26
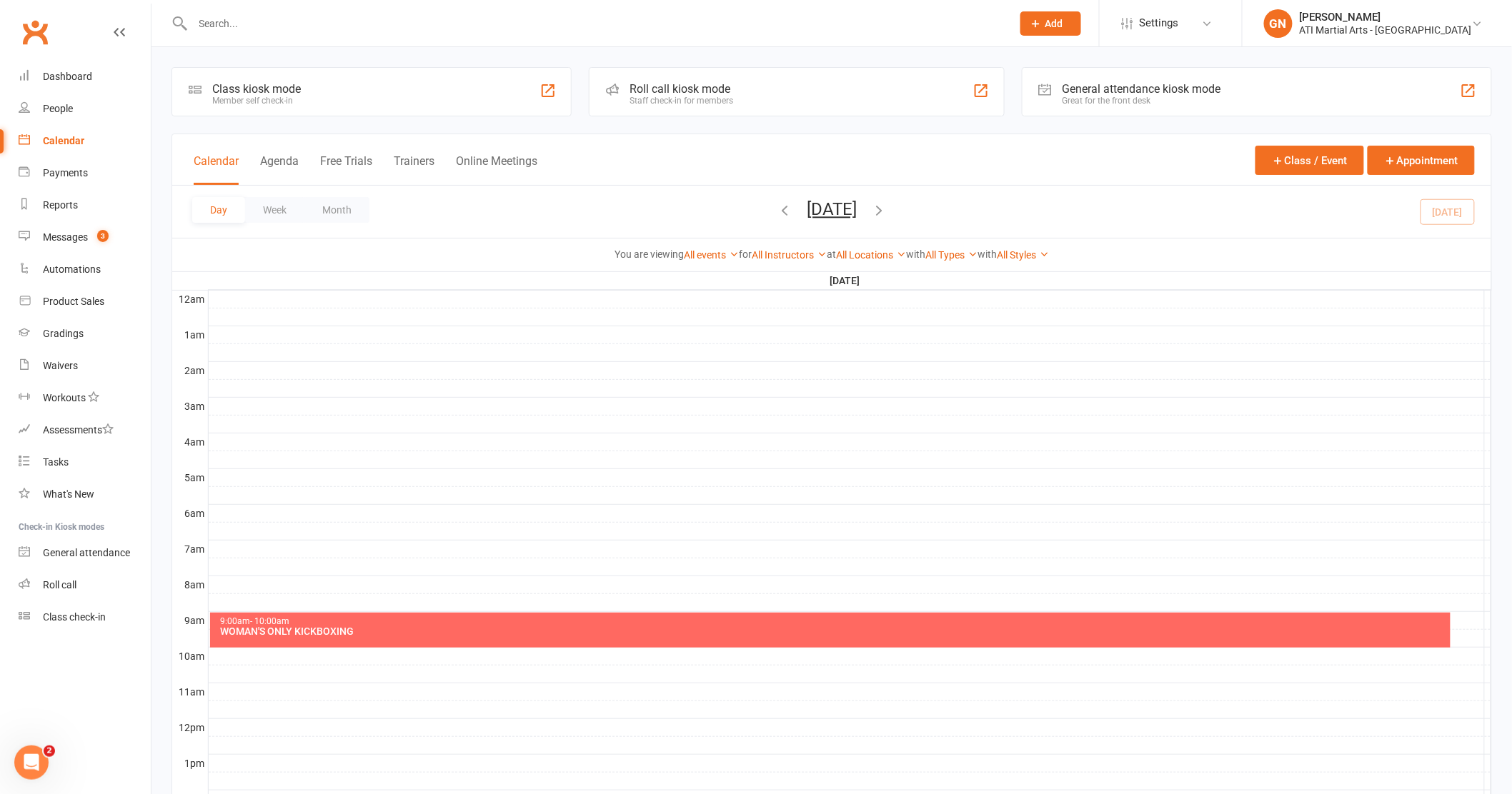
click at [887, 206] on icon "button" at bounding box center [879, 210] width 16 height 16
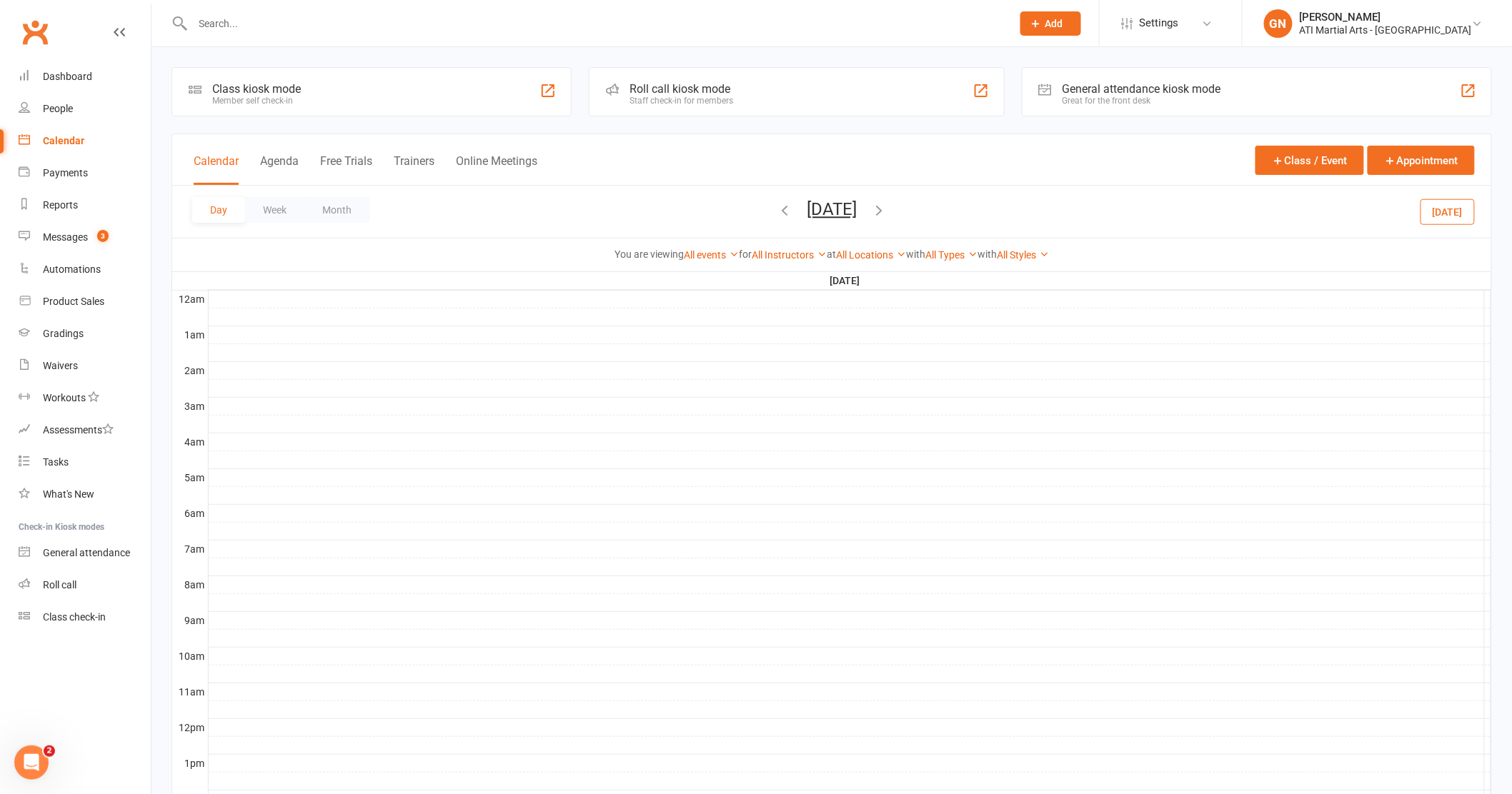
click at [887, 212] on icon "button" at bounding box center [879, 210] width 16 height 16
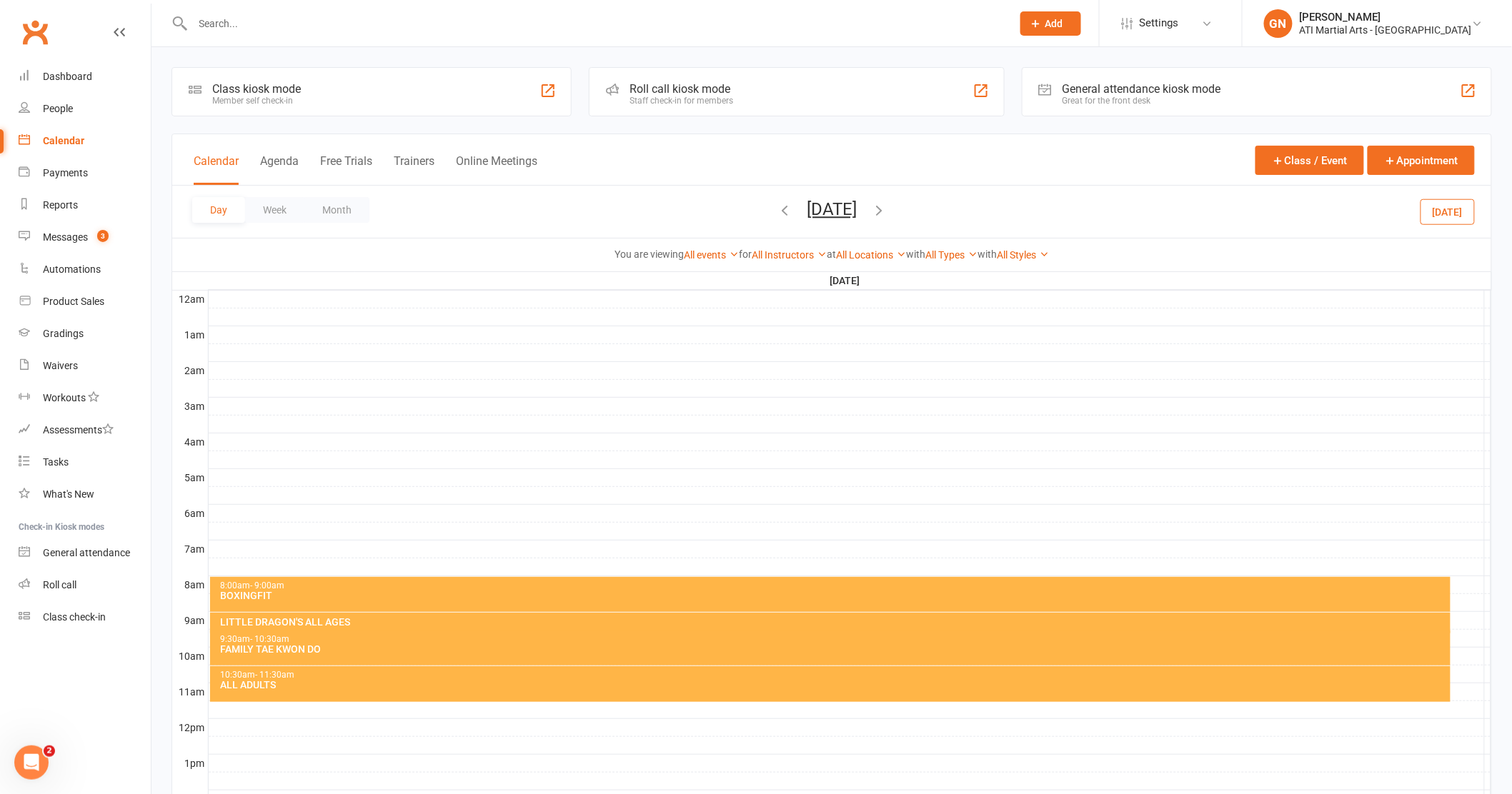
click at [887, 208] on icon "button" at bounding box center [879, 210] width 16 height 16
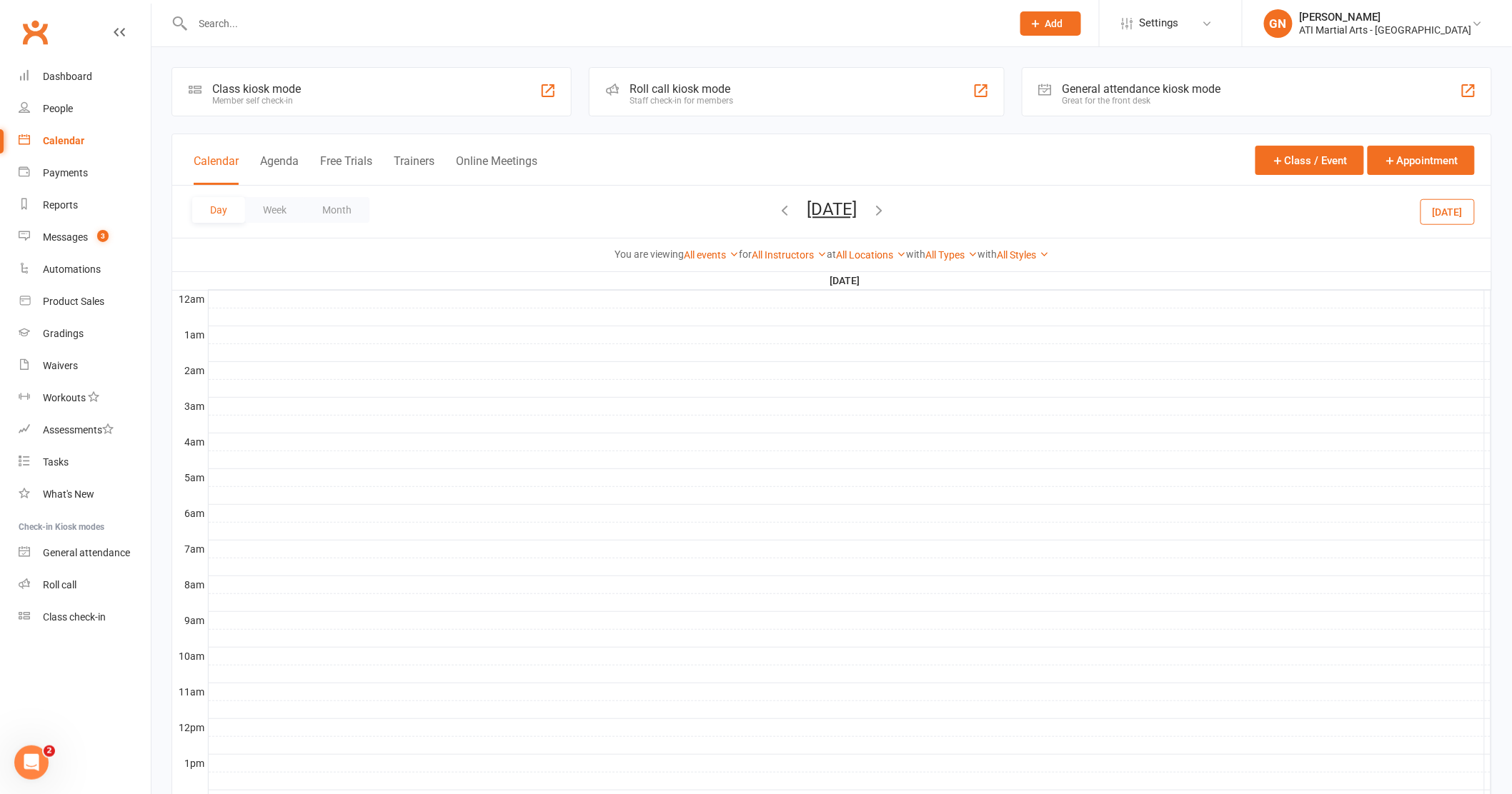
click at [887, 210] on icon "button" at bounding box center [879, 210] width 16 height 16
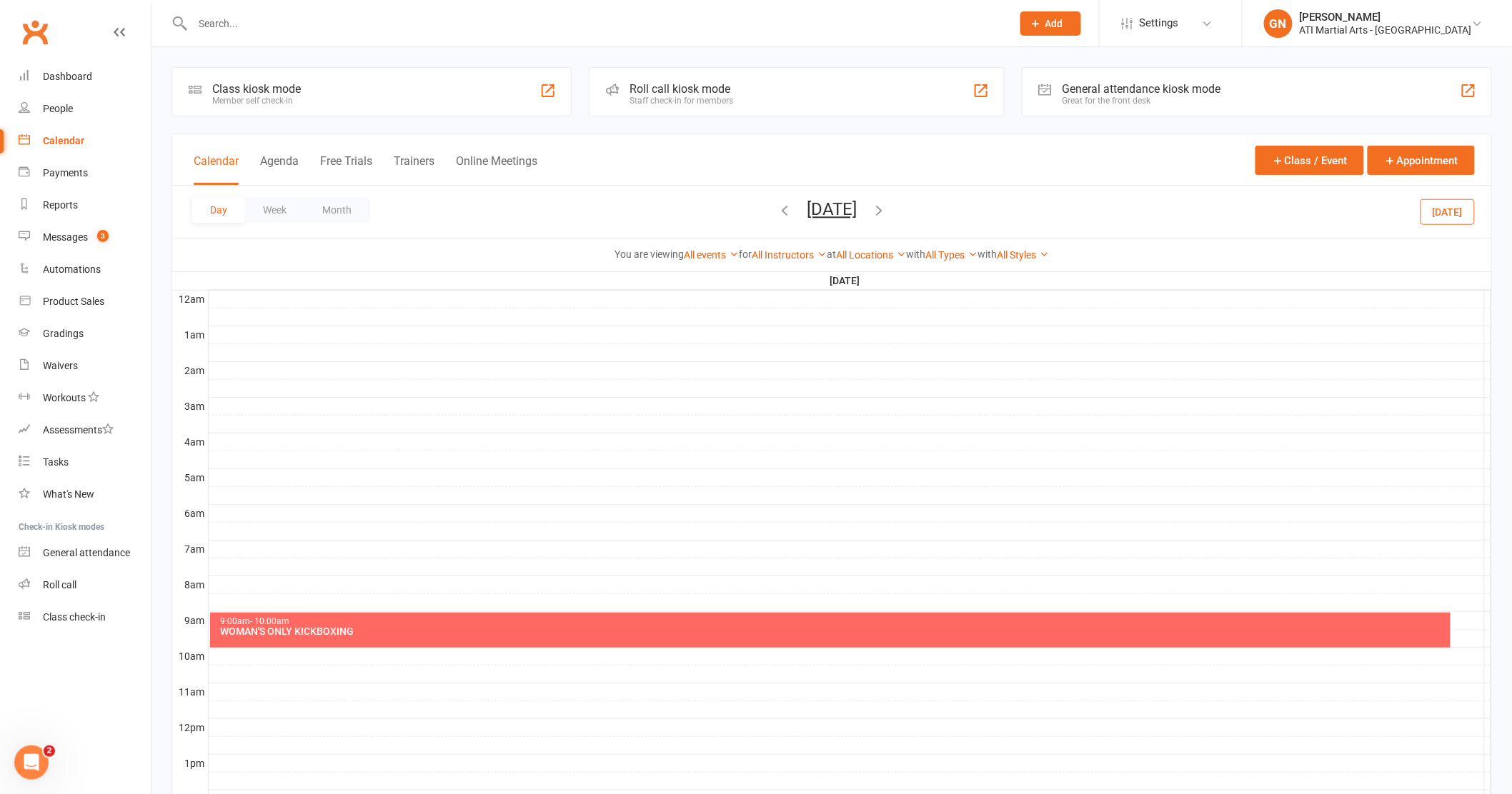
click at [887, 210] on icon "button" at bounding box center [879, 210] width 16 height 16
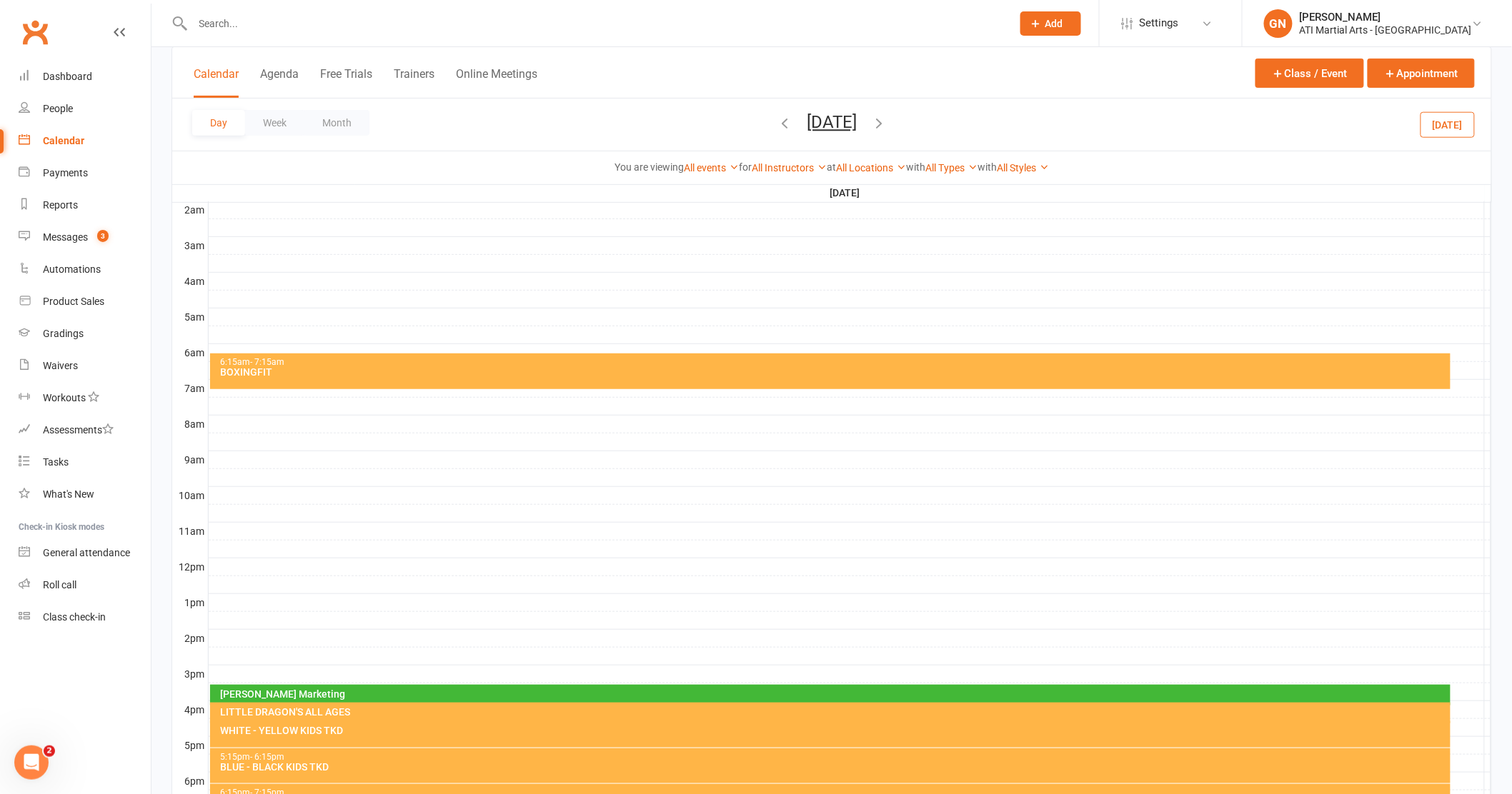
scroll to position [182, 0]
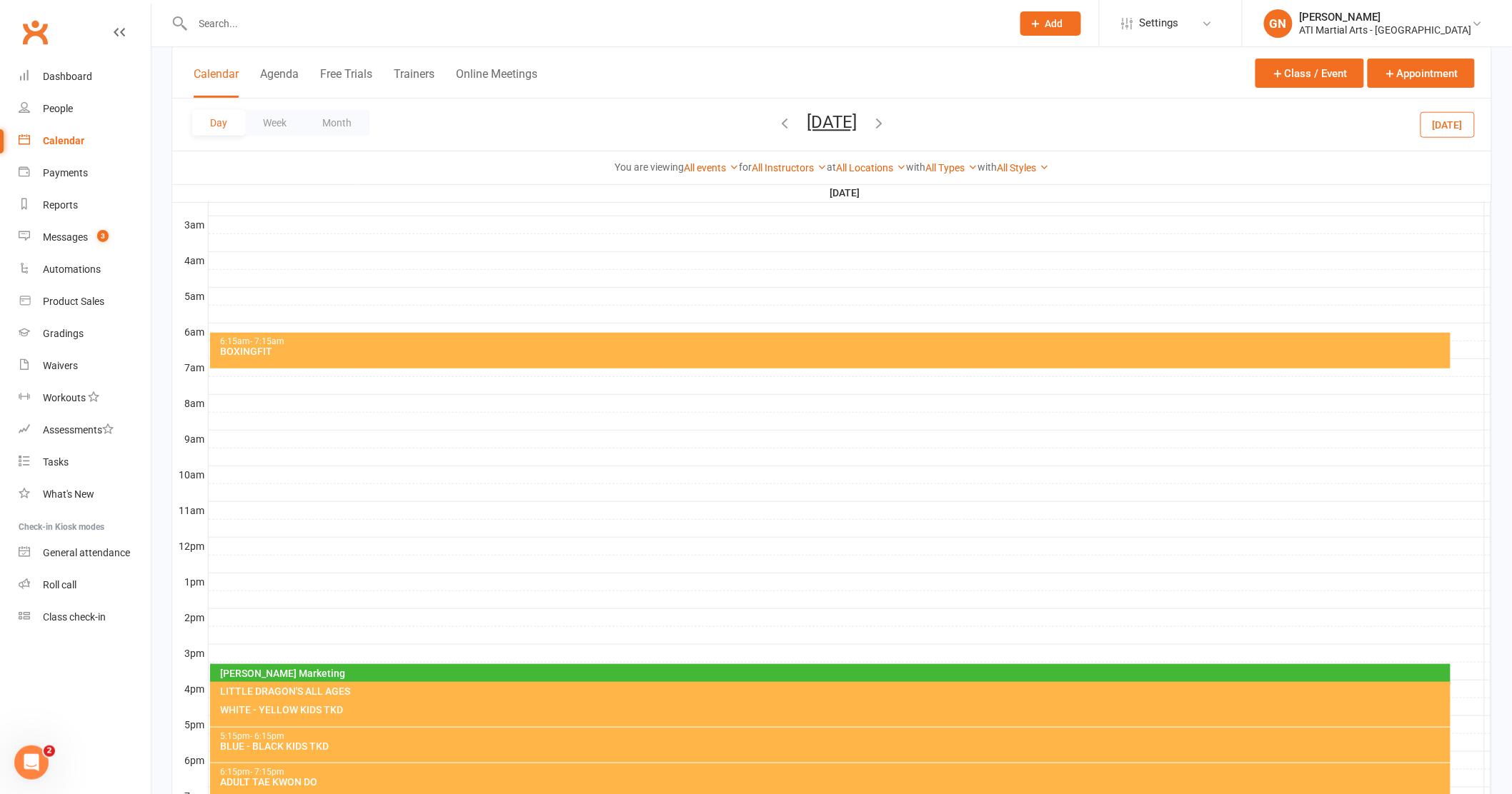
click at [777, 122] on icon "button" at bounding box center [785, 123] width 16 height 16
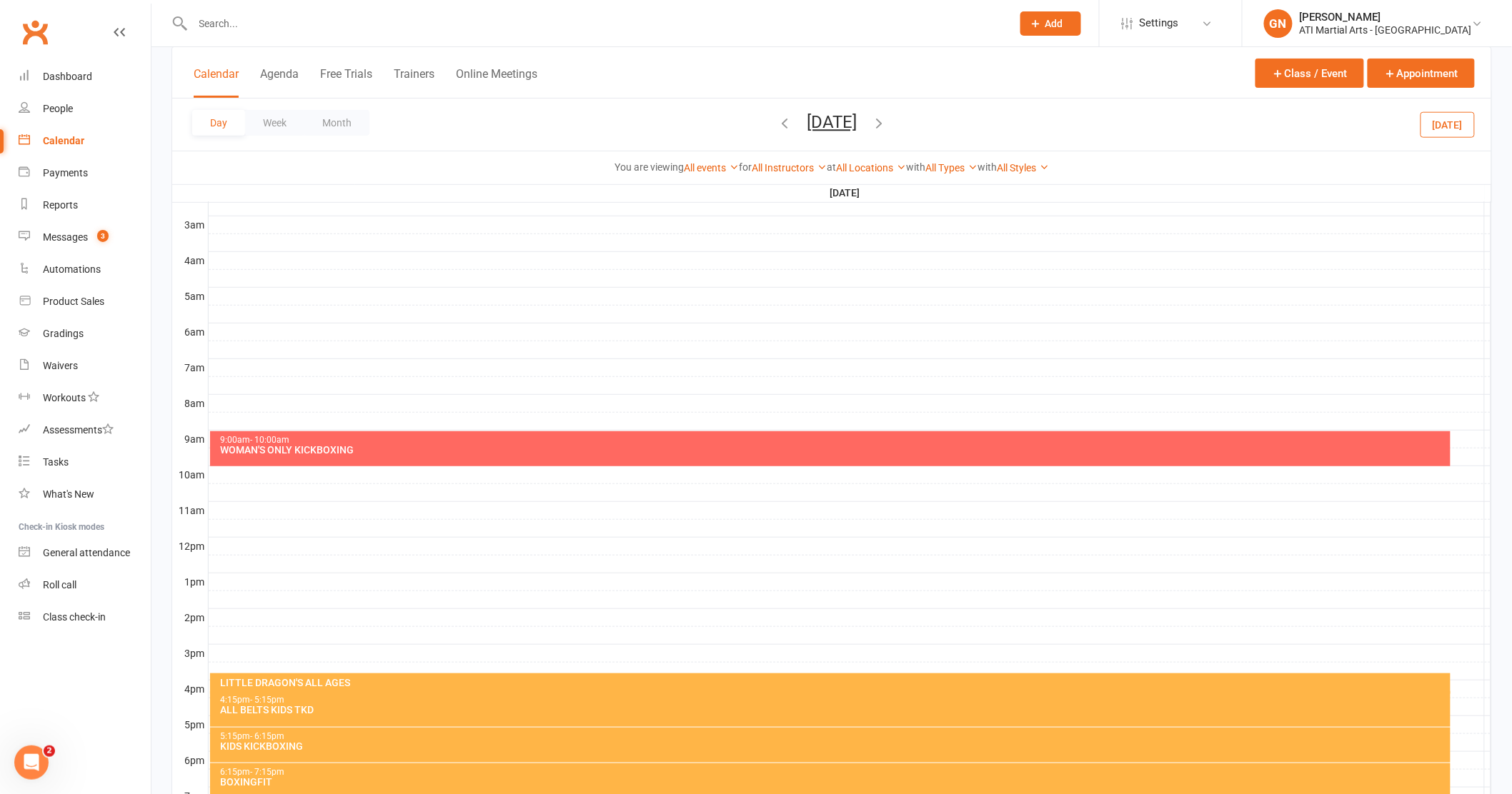
click at [777, 121] on icon "button" at bounding box center [785, 123] width 16 height 16
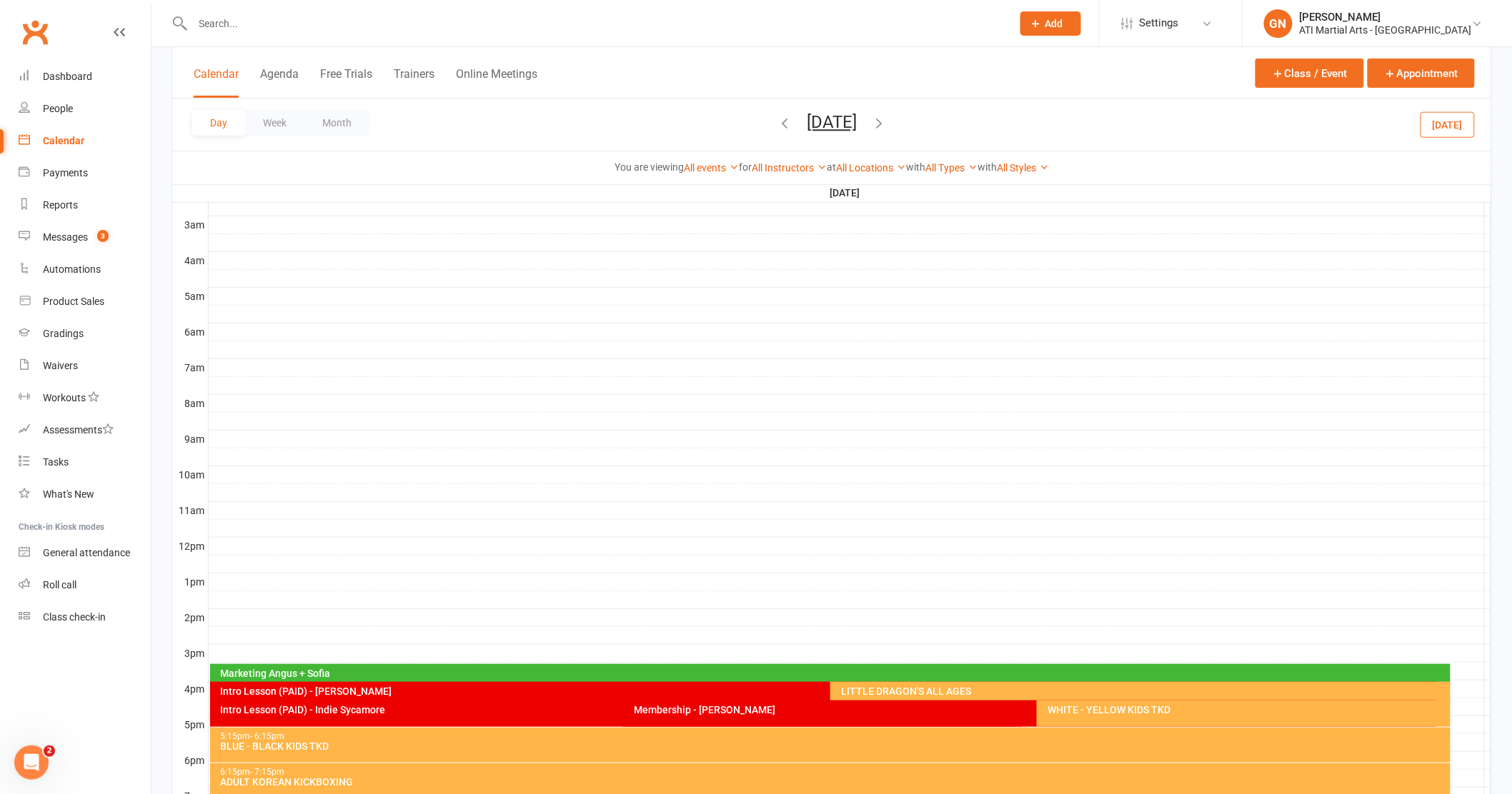
click at [777, 121] on icon "button" at bounding box center [785, 123] width 16 height 16
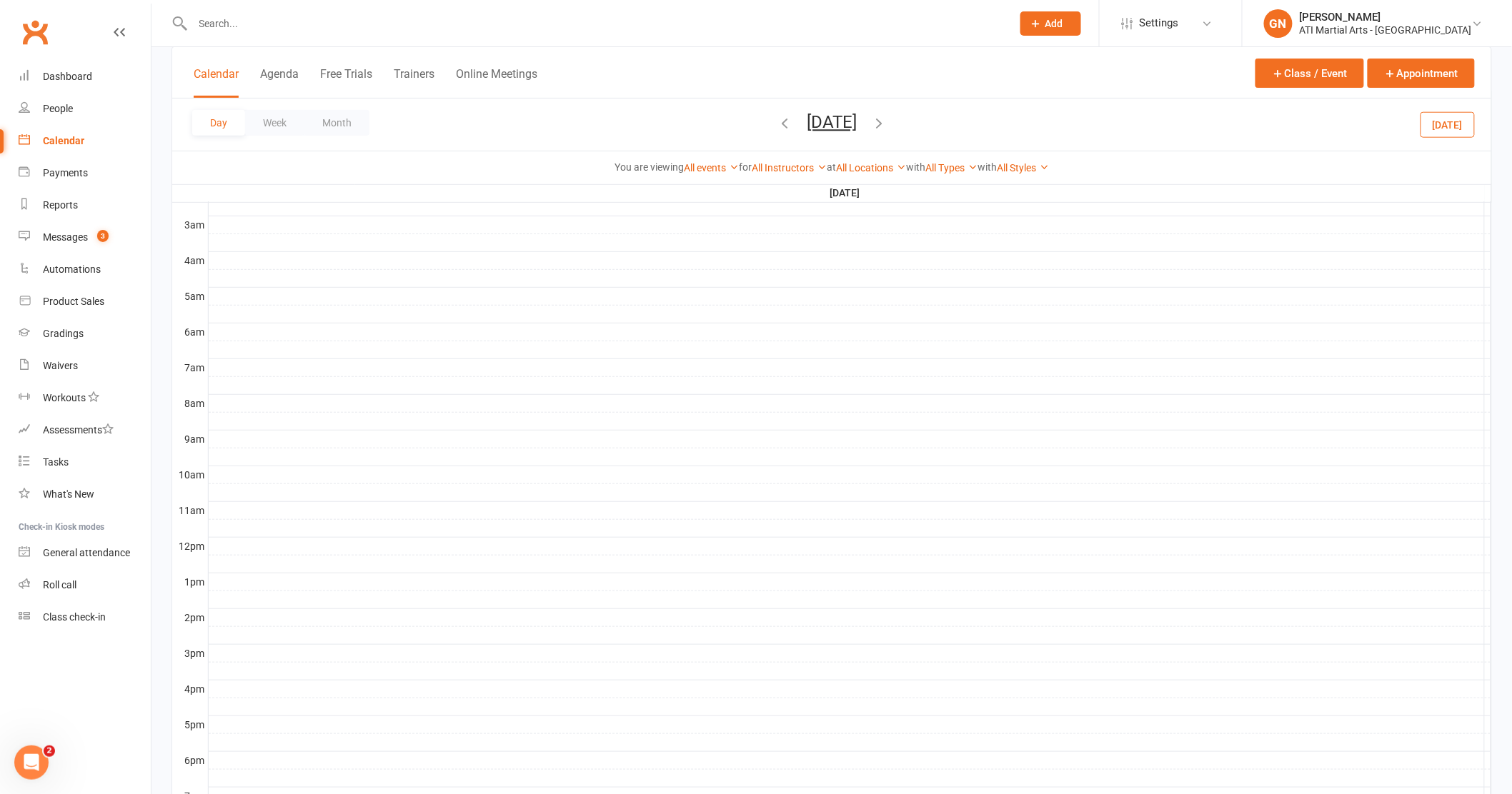
click at [777, 121] on icon "button" at bounding box center [785, 123] width 16 height 16
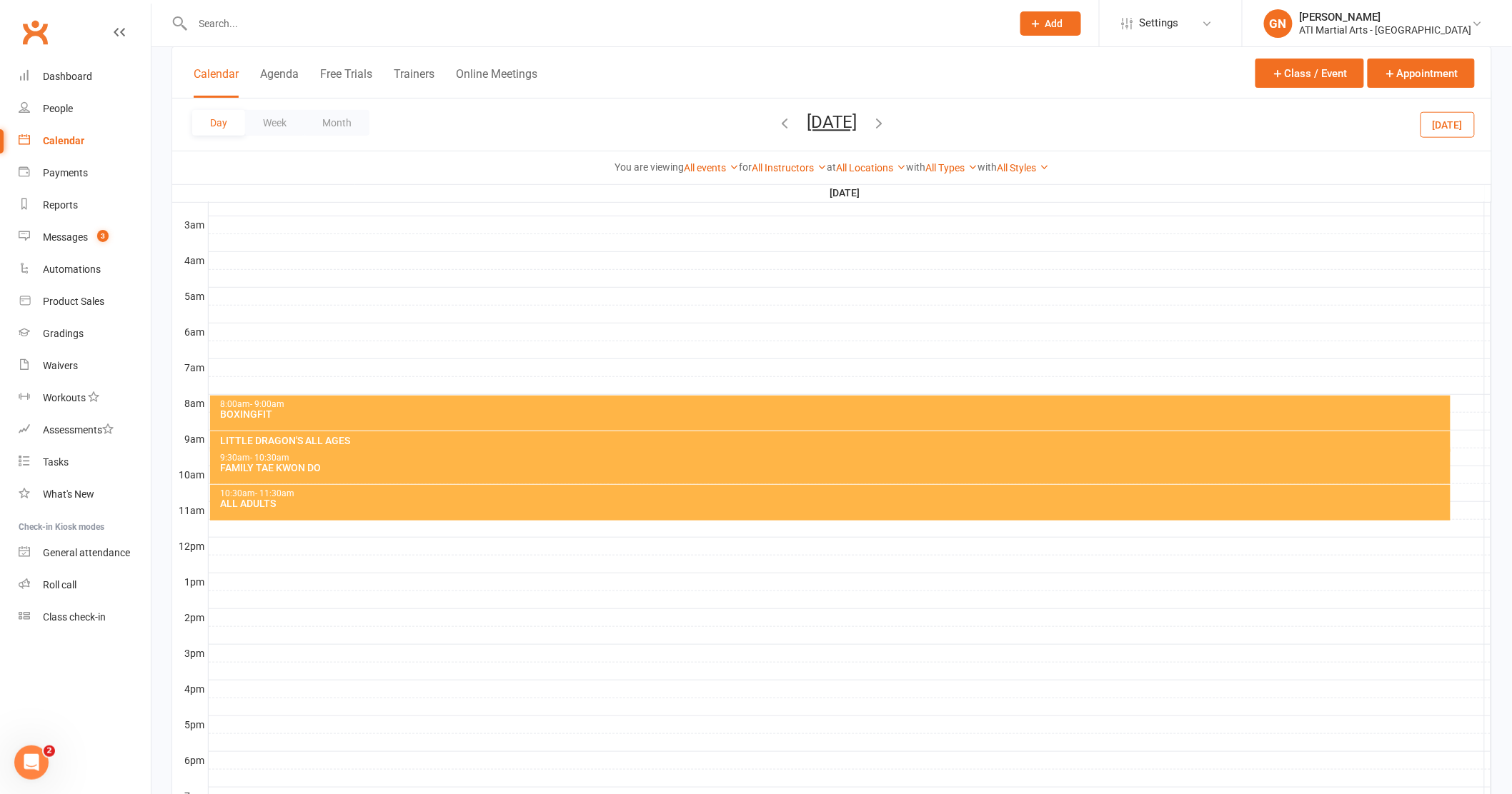
click at [777, 121] on icon "button" at bounding box center [785, 123] width 16 height 16
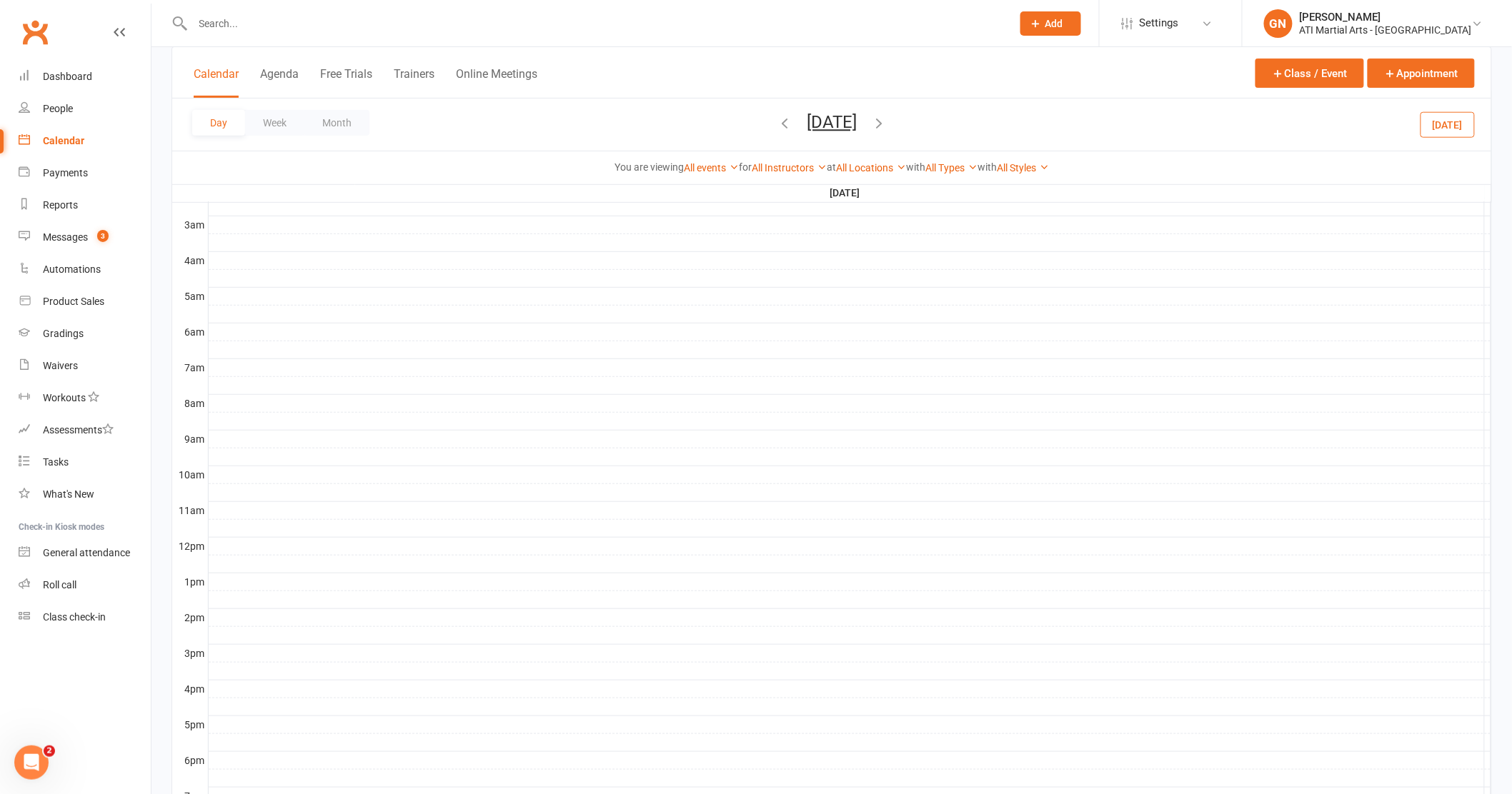
click at [777, 123] on icon "button" at bounding box center [785, 123] width 16 height 16
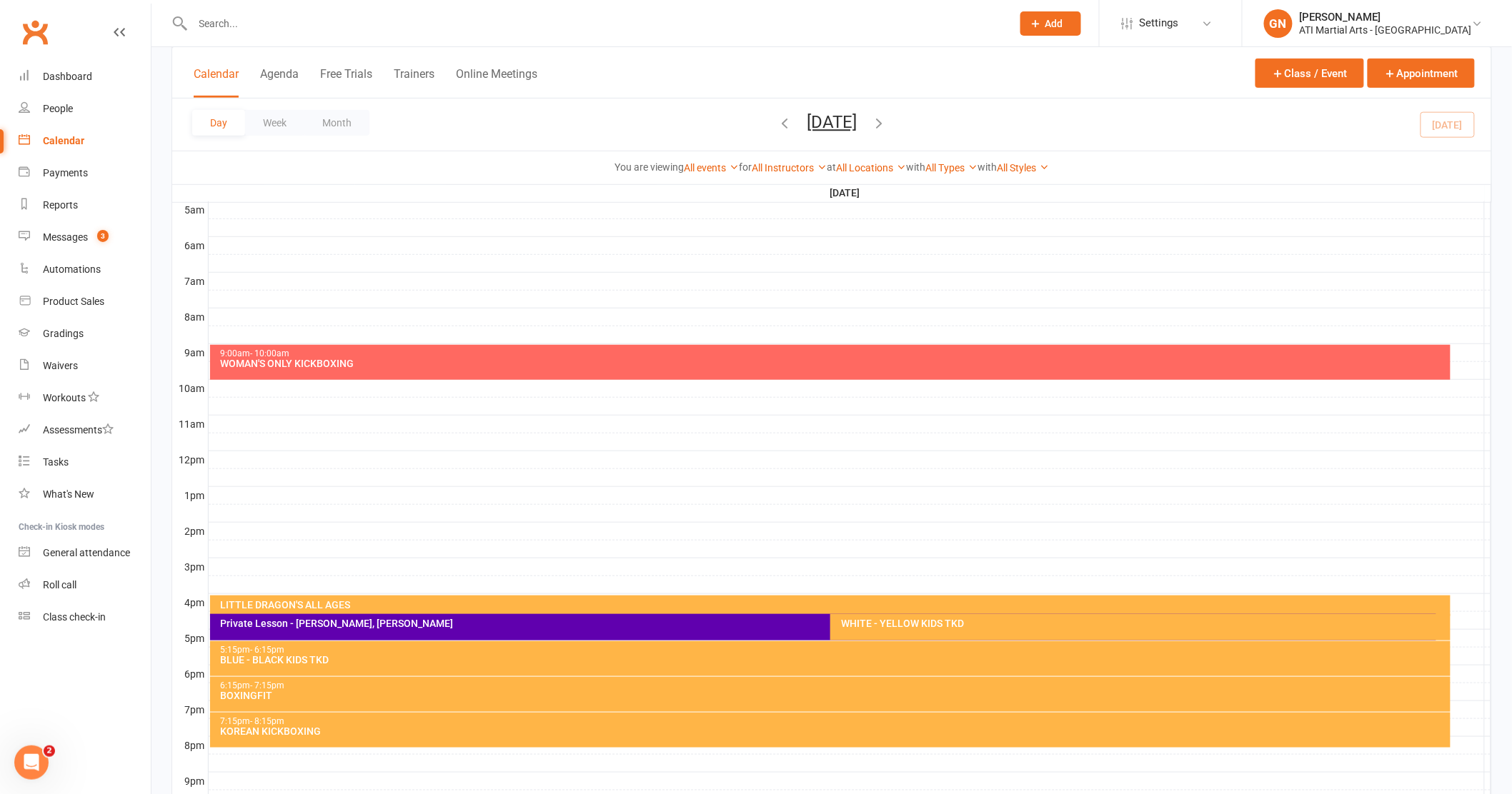
scroll to position [269, 0]
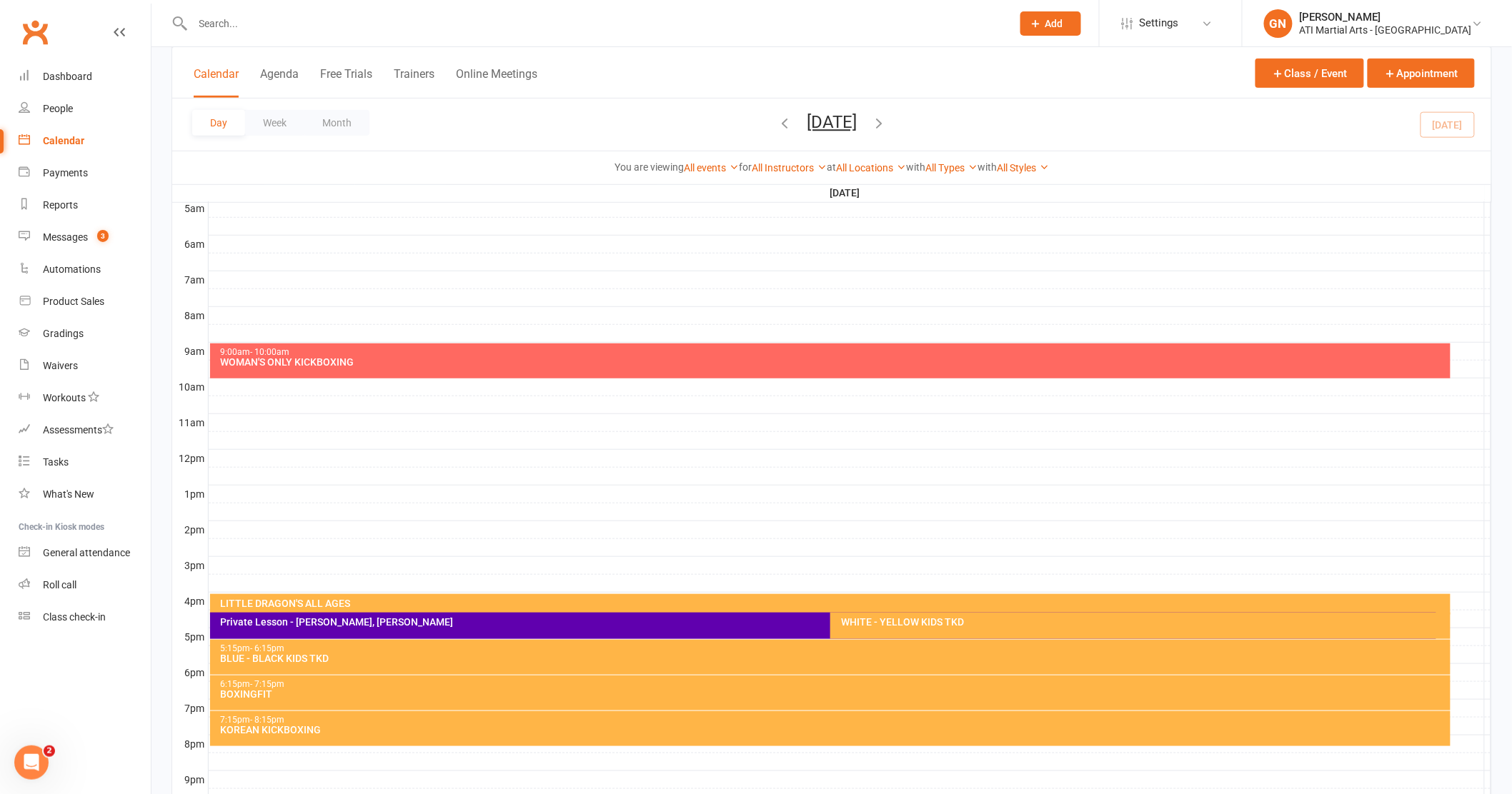
click at [777, 122] on icon "button" at bounding box center [785, 123] width 16 height 16
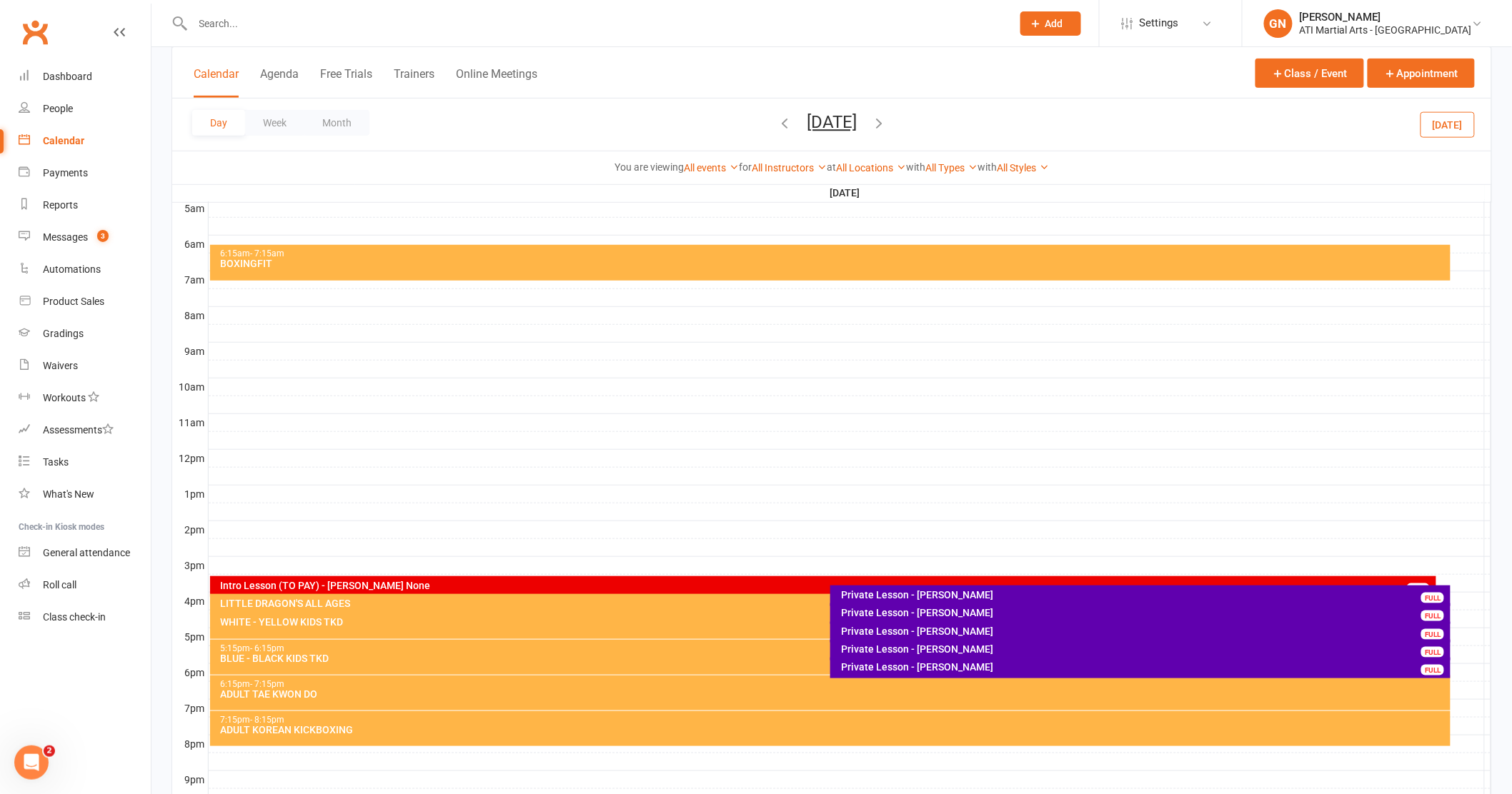
click at [887, 118] on icon "button" at bounding box center [879, 123] width 16 height 16
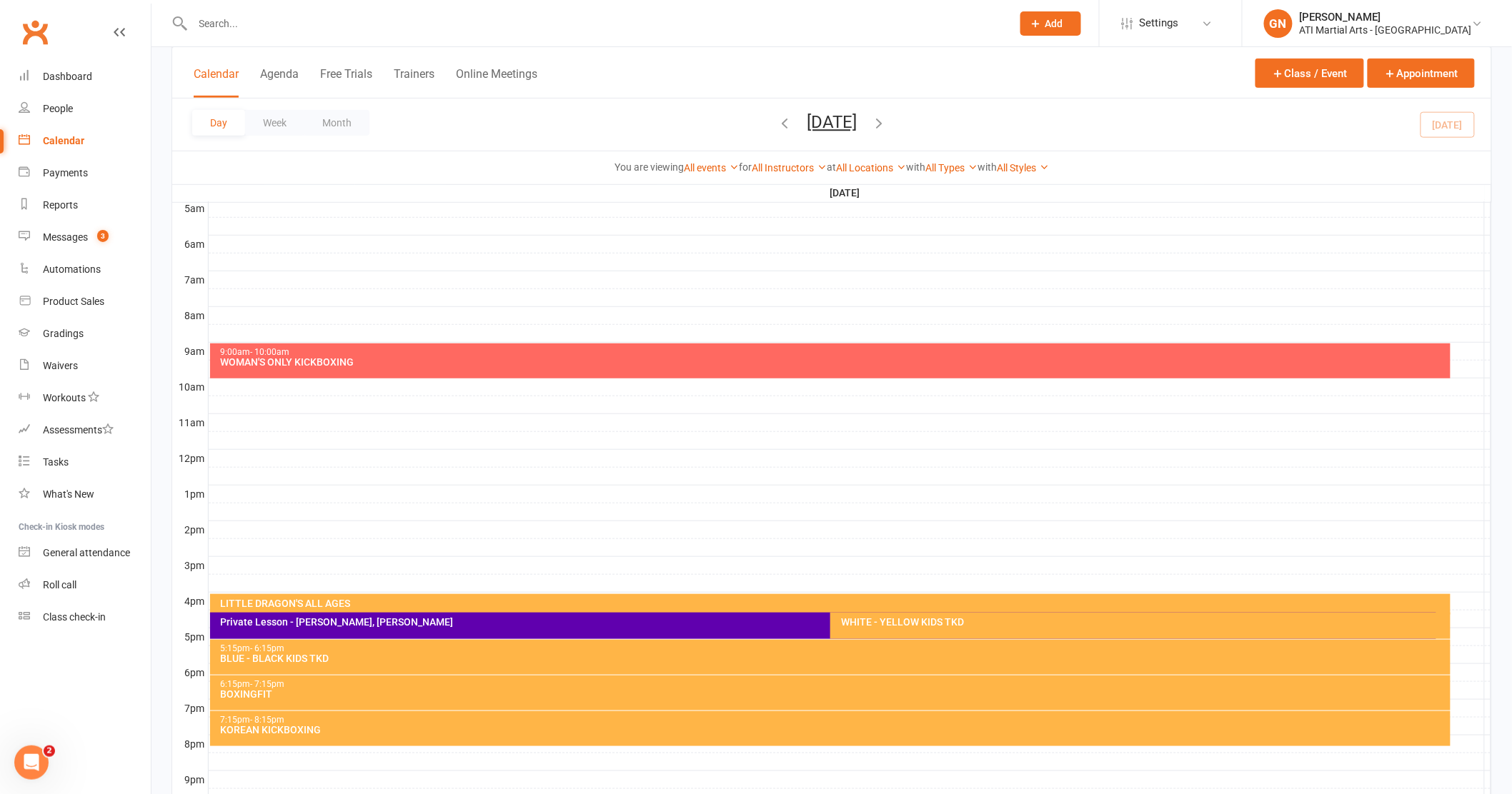
click at [887, 120] on icon "button" at bounding box center [879, 123] width 16 height 16
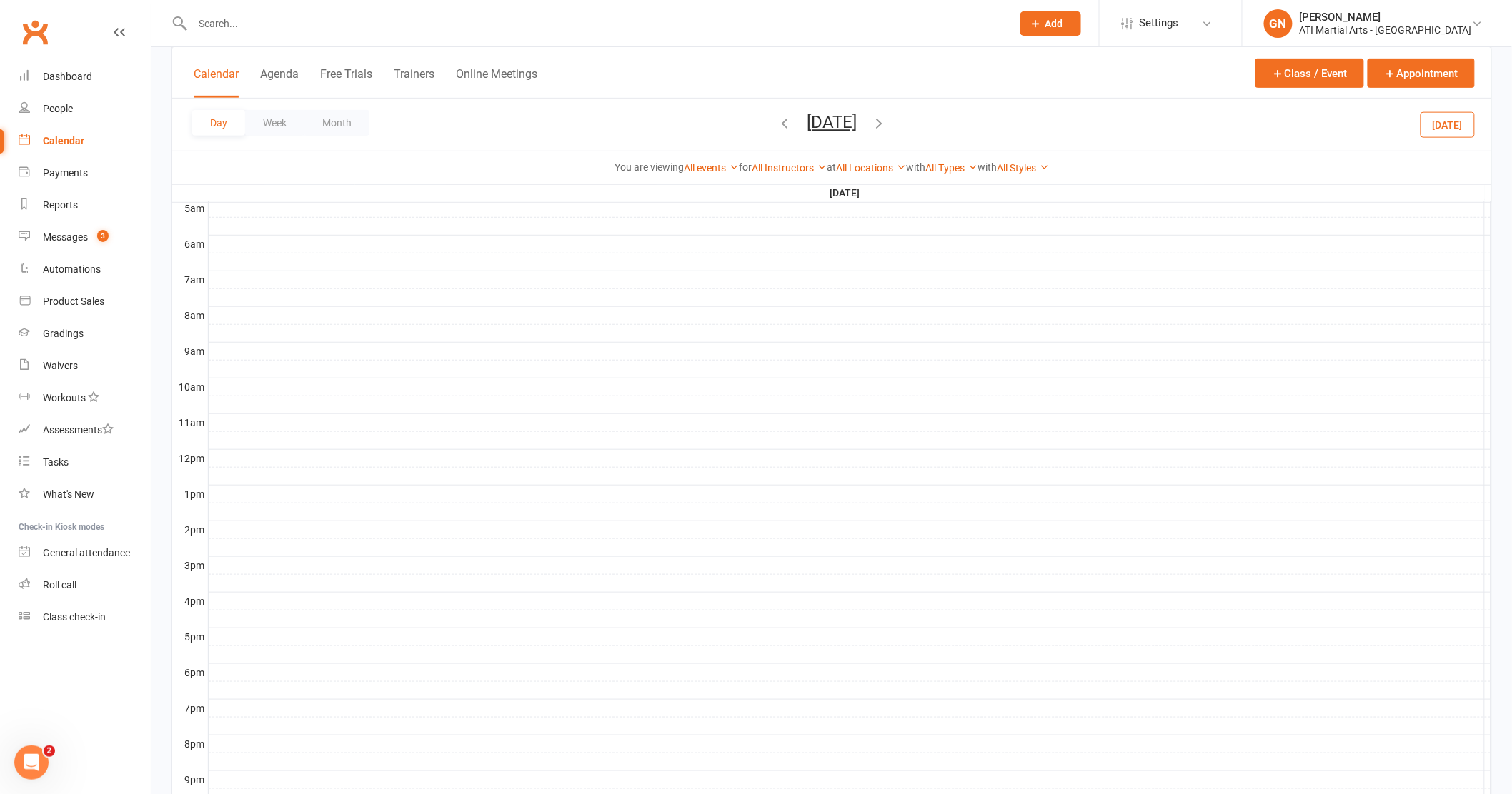
click at [887, 121] on icon "button" at bounding box center [879, 123] width 16 height 16
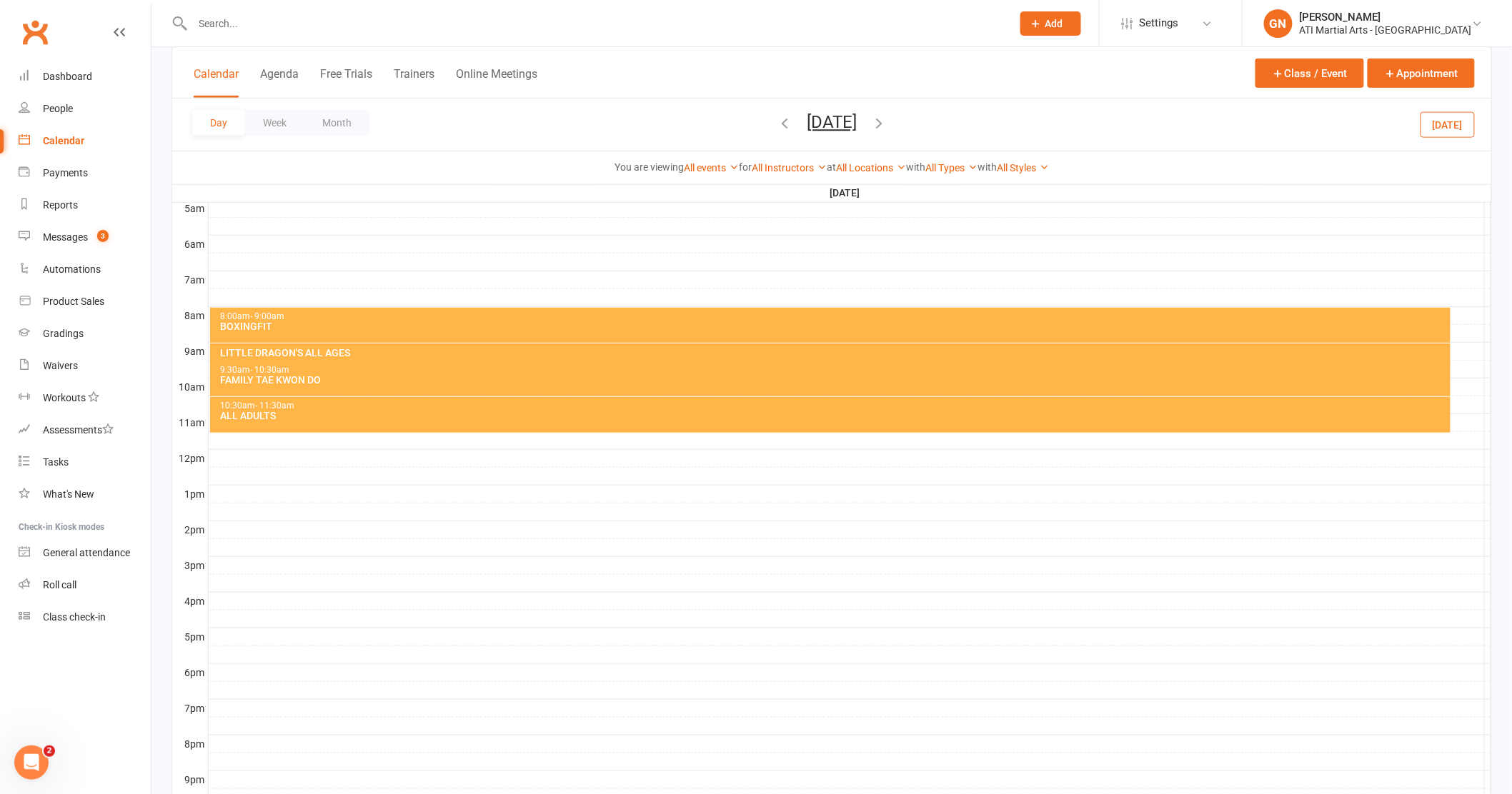
click at [887, 120] on icon "button" at bounding box center [879, 123] width 16 height 16
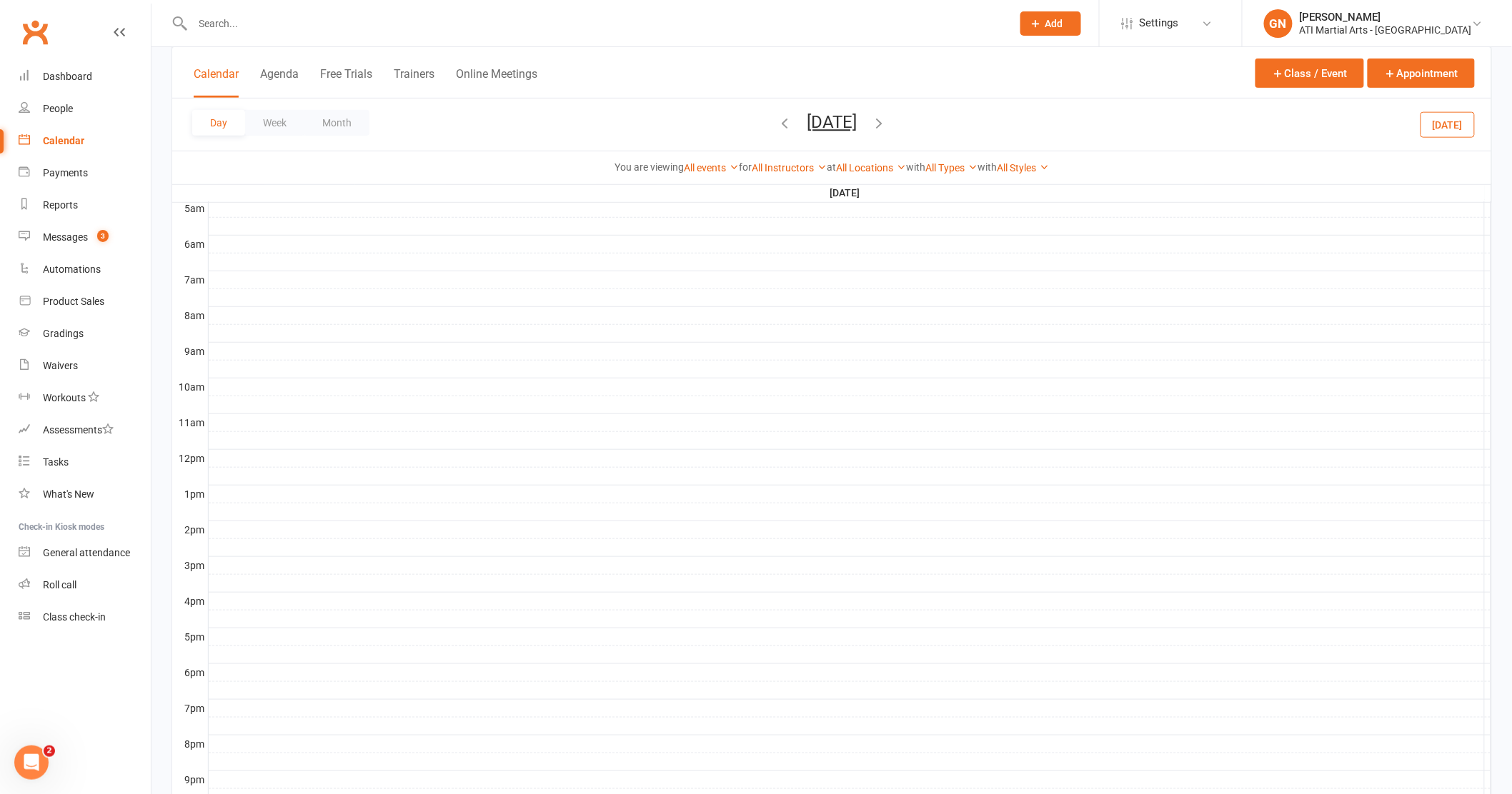
click at [887, 120] on icon "button" at bounding box center [879, 123] width 16 height 16
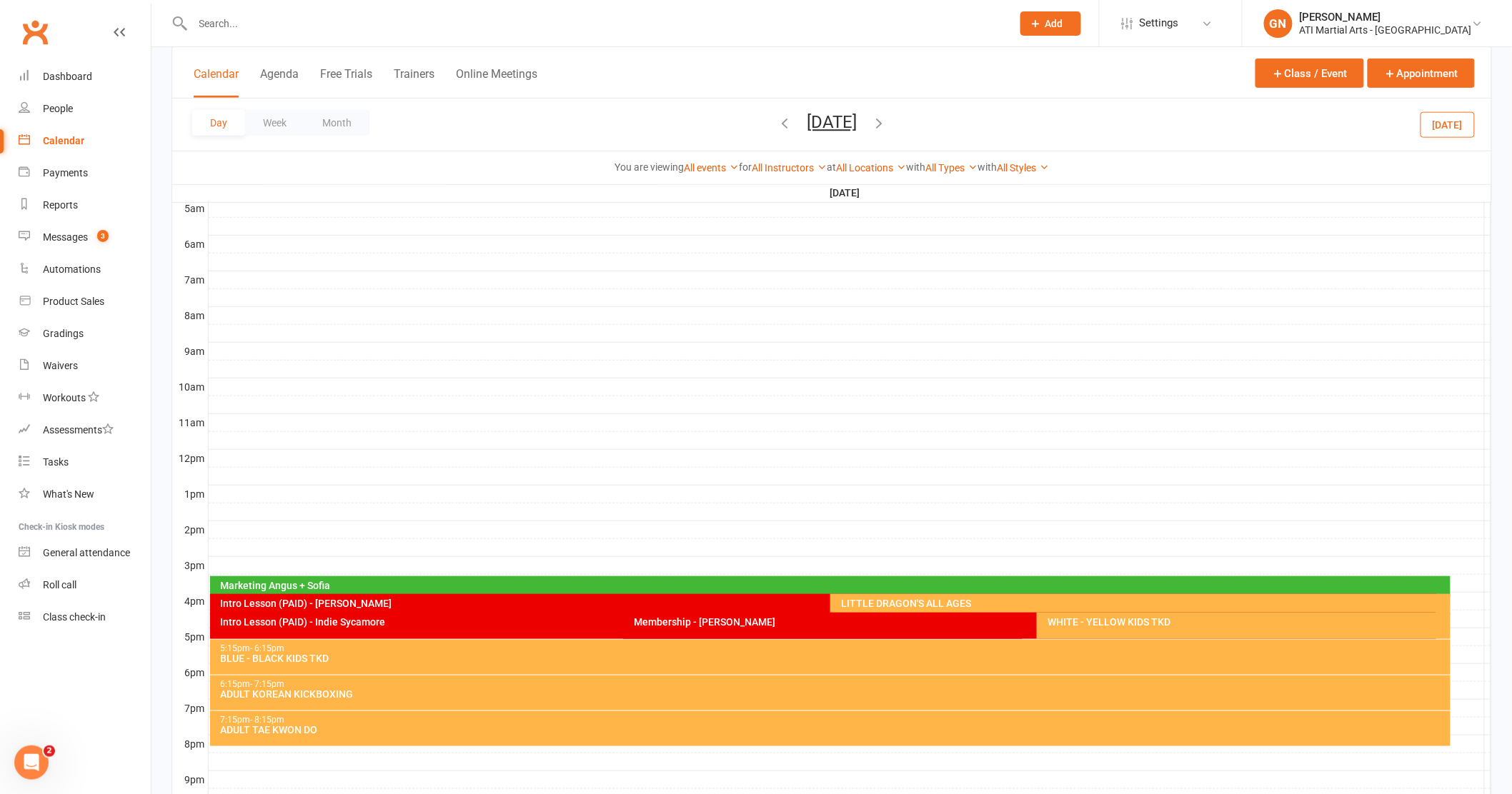
click at [887, 120] on icon "button" at bounding box center [879, 123] width 16 height 16
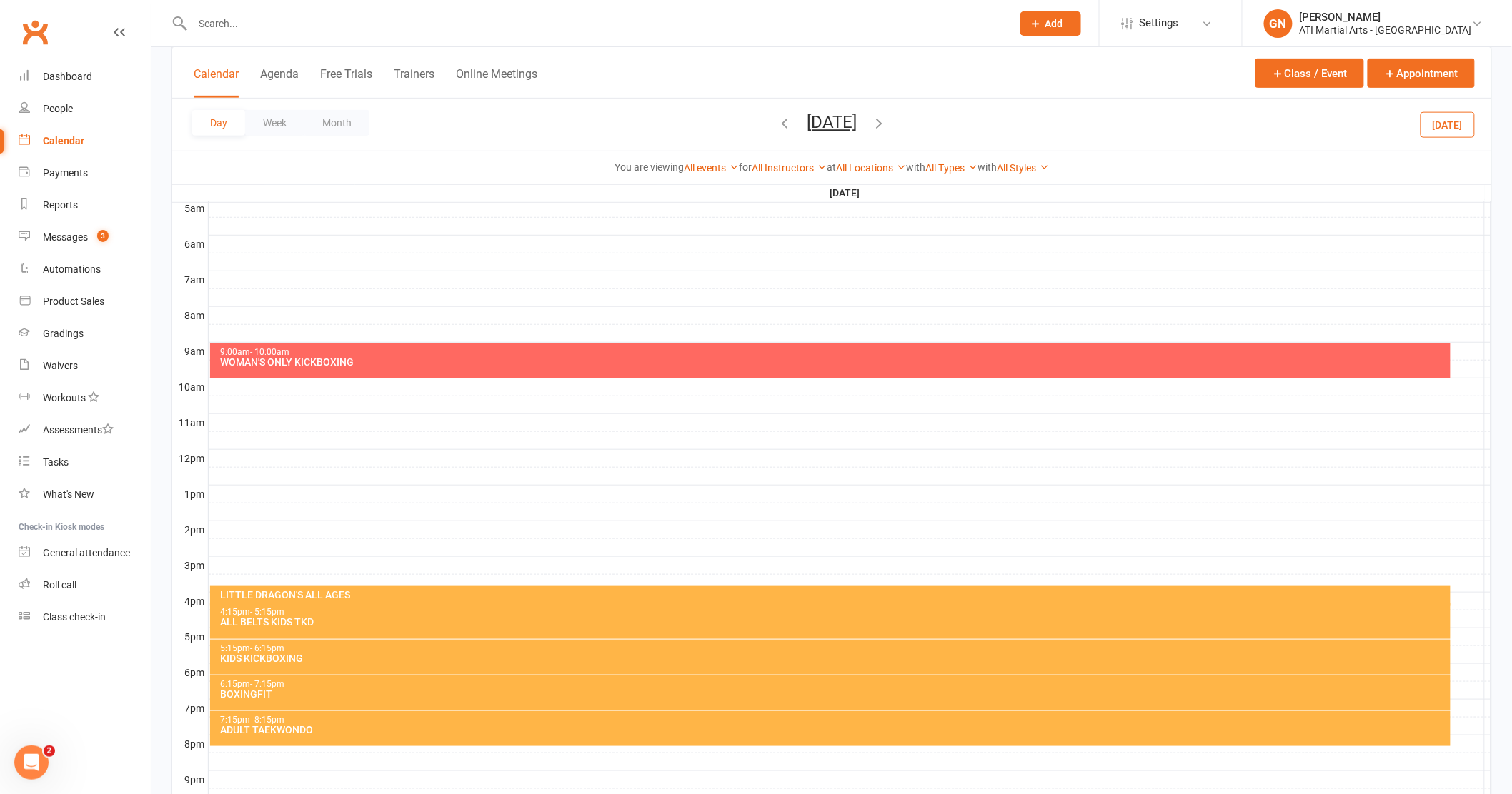
click at [887, 120] on icon "button" at bounding box center [879, 123] width 16 height 16
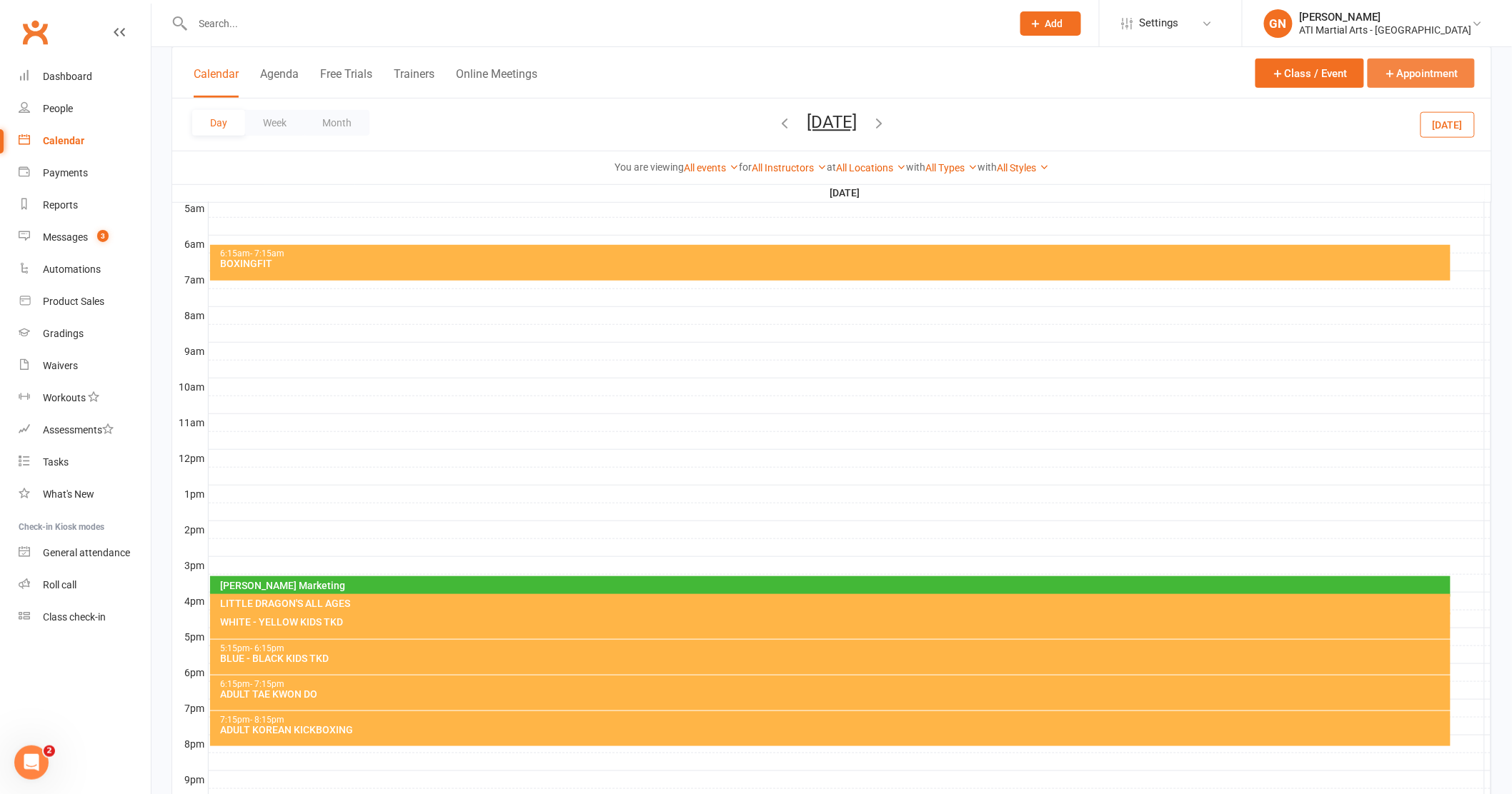
click at [1409, 72] on button "Appointment" at bounding box center [1421, 73] width 107 height 29
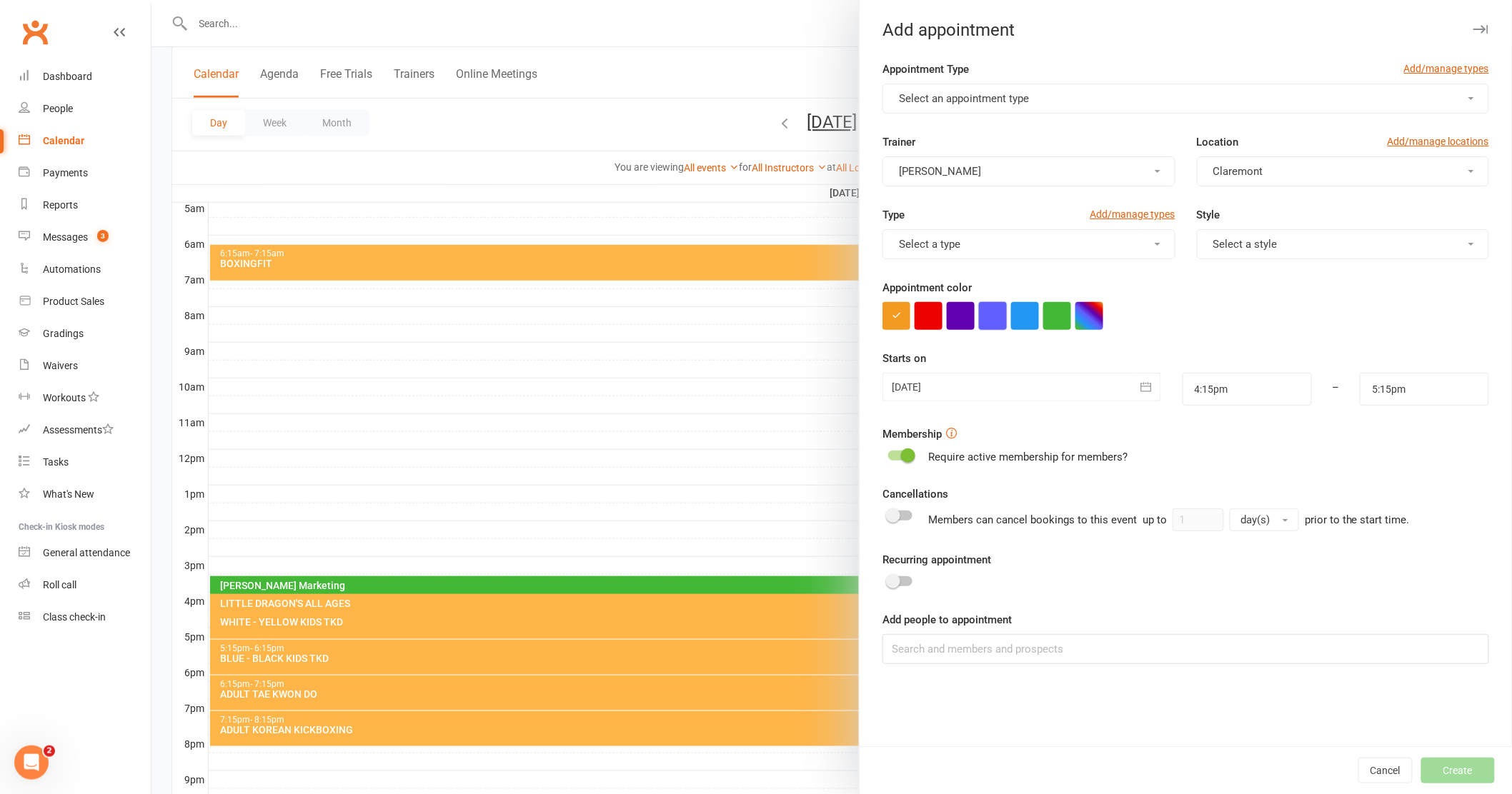
click at [996, 316] on button "button" at bounding box center [993, 316] width 28 height 28
click at [1143, 243] on button "Select a type" at bounding box center [1029, 244] width 293 height 30
click at [928, 368] on span "Training Session" at bounding box center [934, 364] width 80 height 13
click at [1141, 387] on icon "button" at bounding box center [1146, 387] width 11 height 9
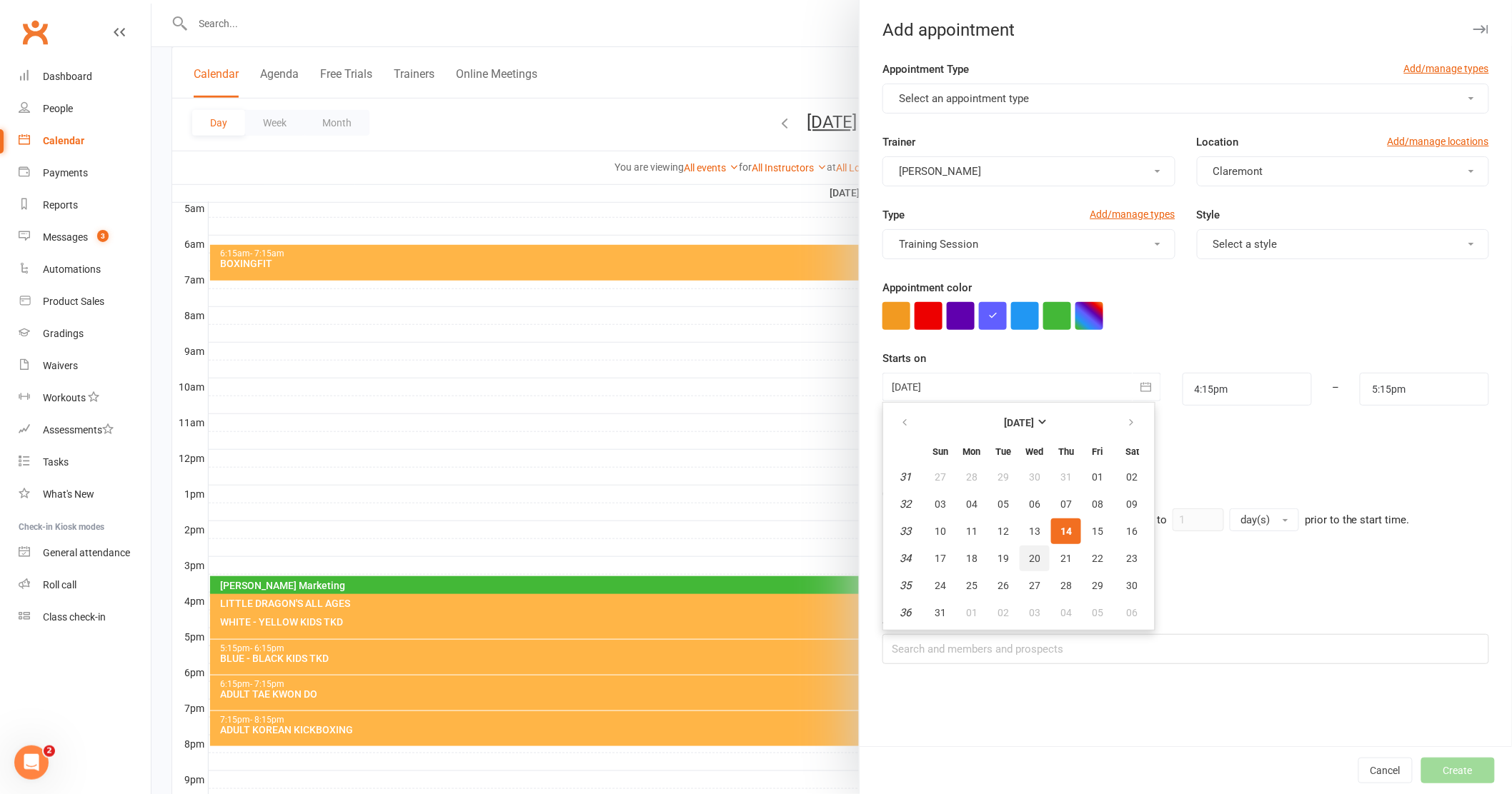
click at [1029, 556] on span "20" at bounding box center [1035, 559] width 12 height 12
type input "20 Aug 2025"
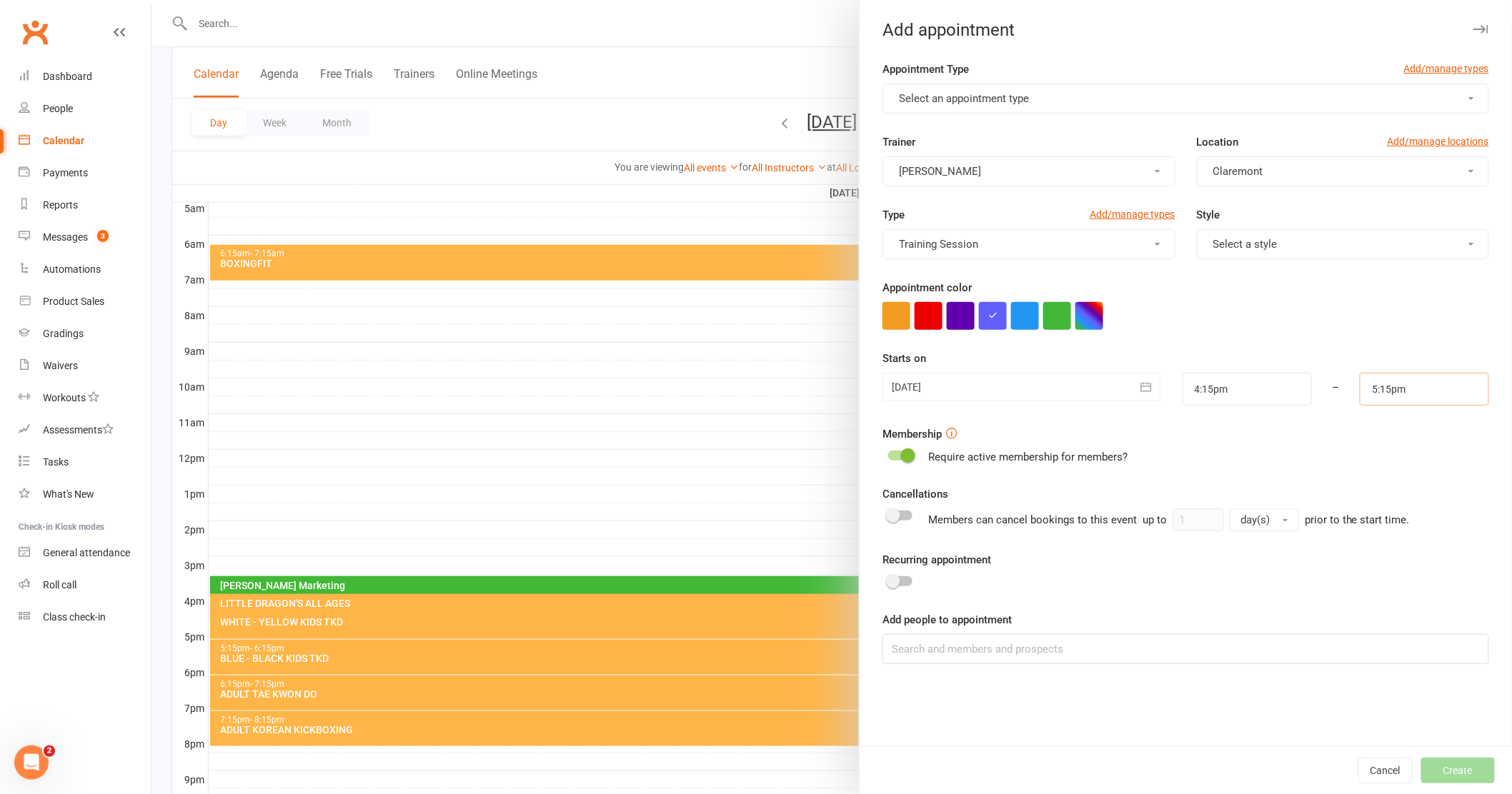
click at [1399, 389] on input "5:15pm" at bounding box center [1424, 389] width 130 height 33
type input "4:45pm"
click at [1382, 449] on li "4:45pm" at bounding box center [1395, 448] width 69 height 22
click at [1273, 566] on div "Recurring appointment" at bounding box center [1186, 571] width 607 height 40
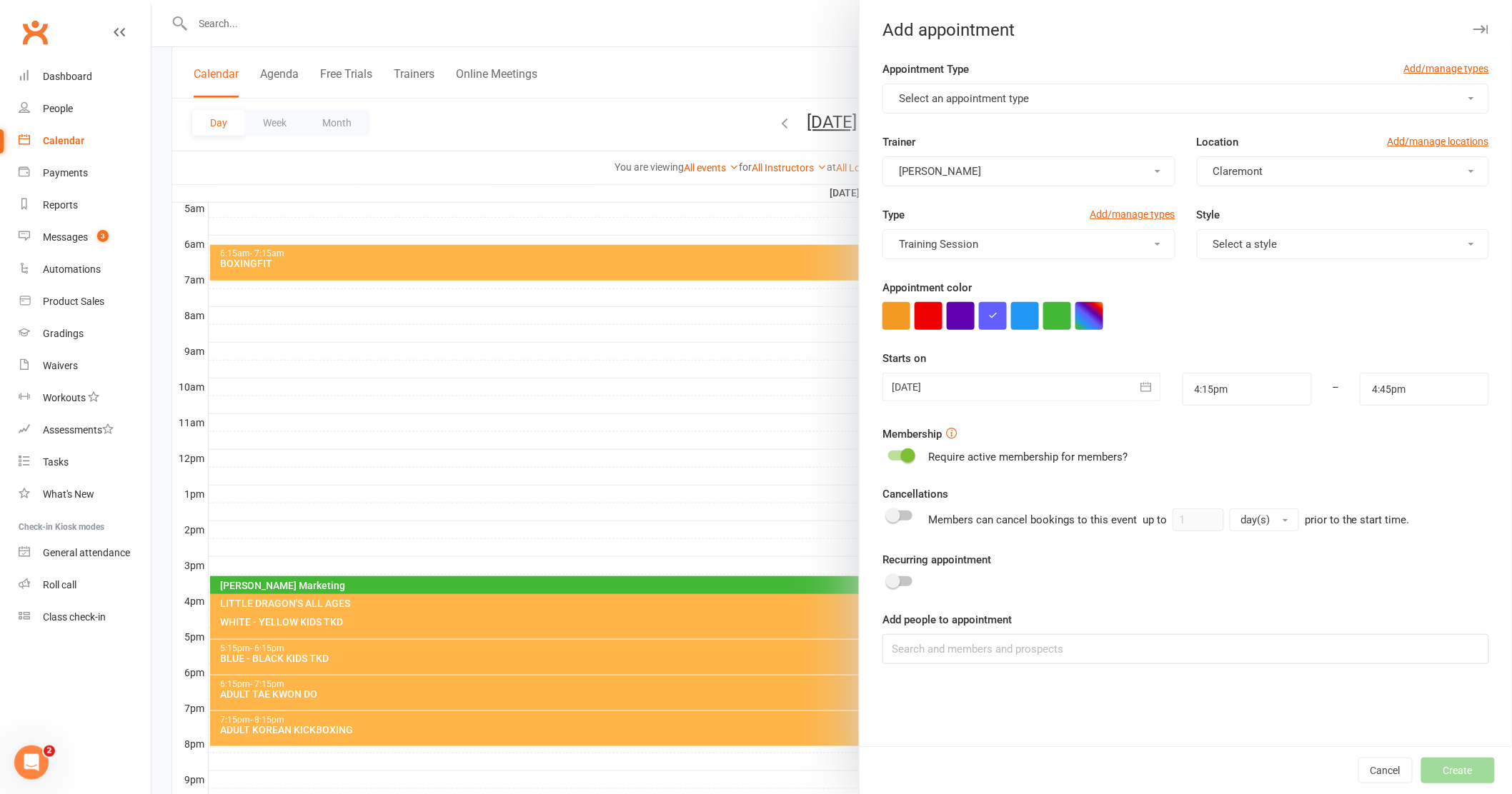
click at [1457, 92] on button "Select an appointment type" at bounding box center [1186, 98] width 607 height 30
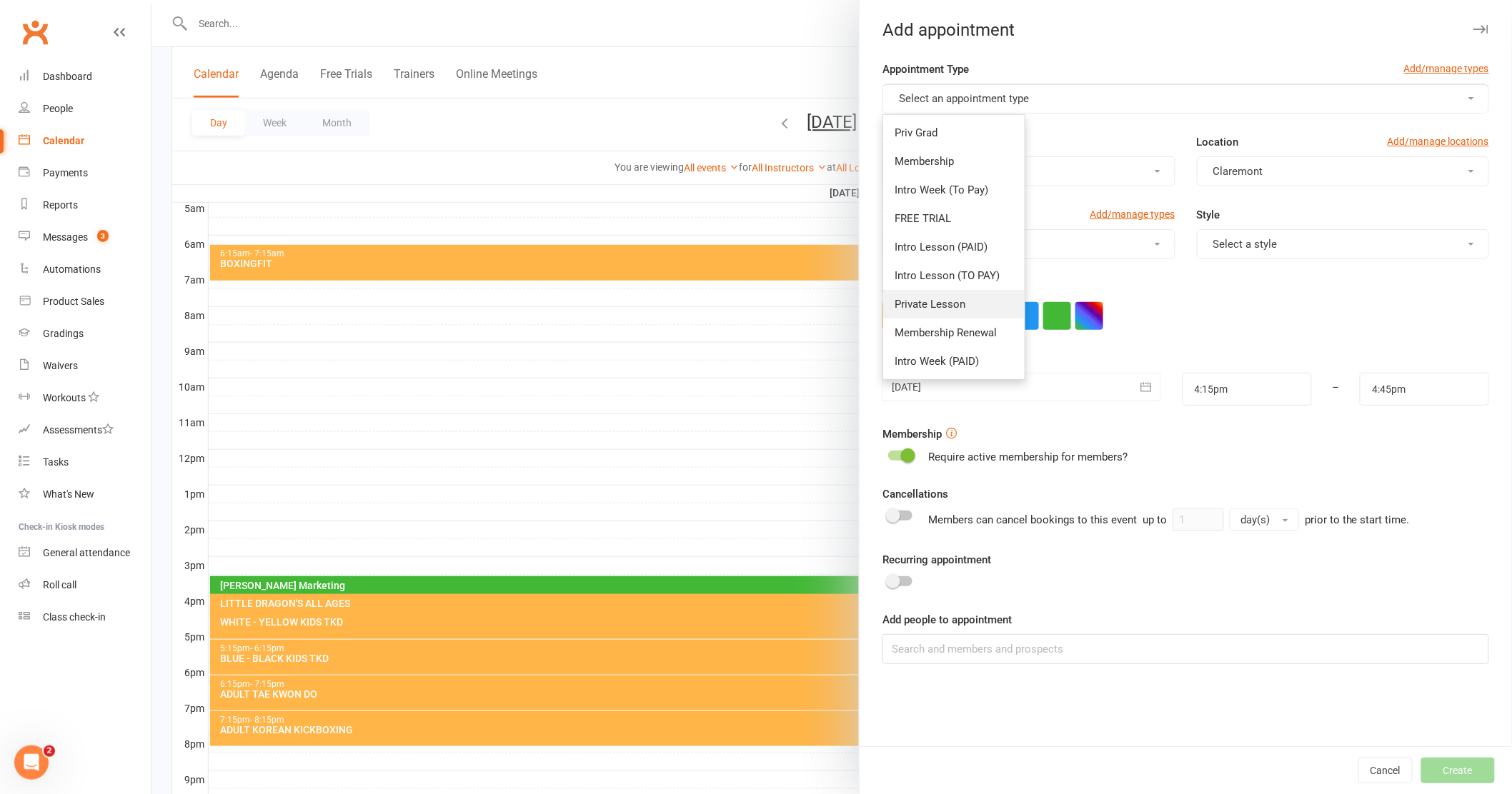
click at [907, 301] on span "Private Lesson" at bounding box center [930, 304] width 71 height 13
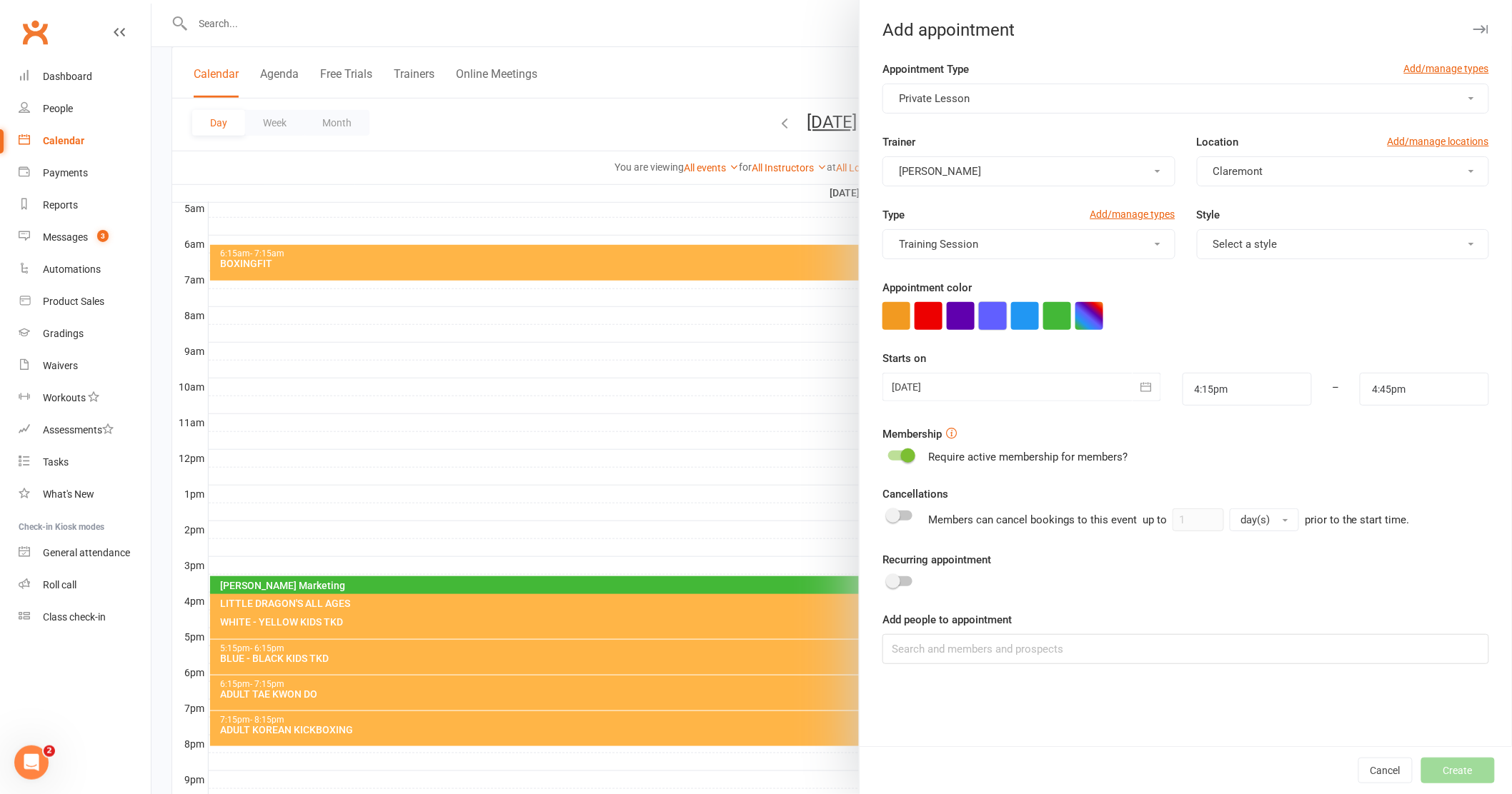
click at [989, 322] on button "button" at bounding box center [993, 316] width 28 height 28
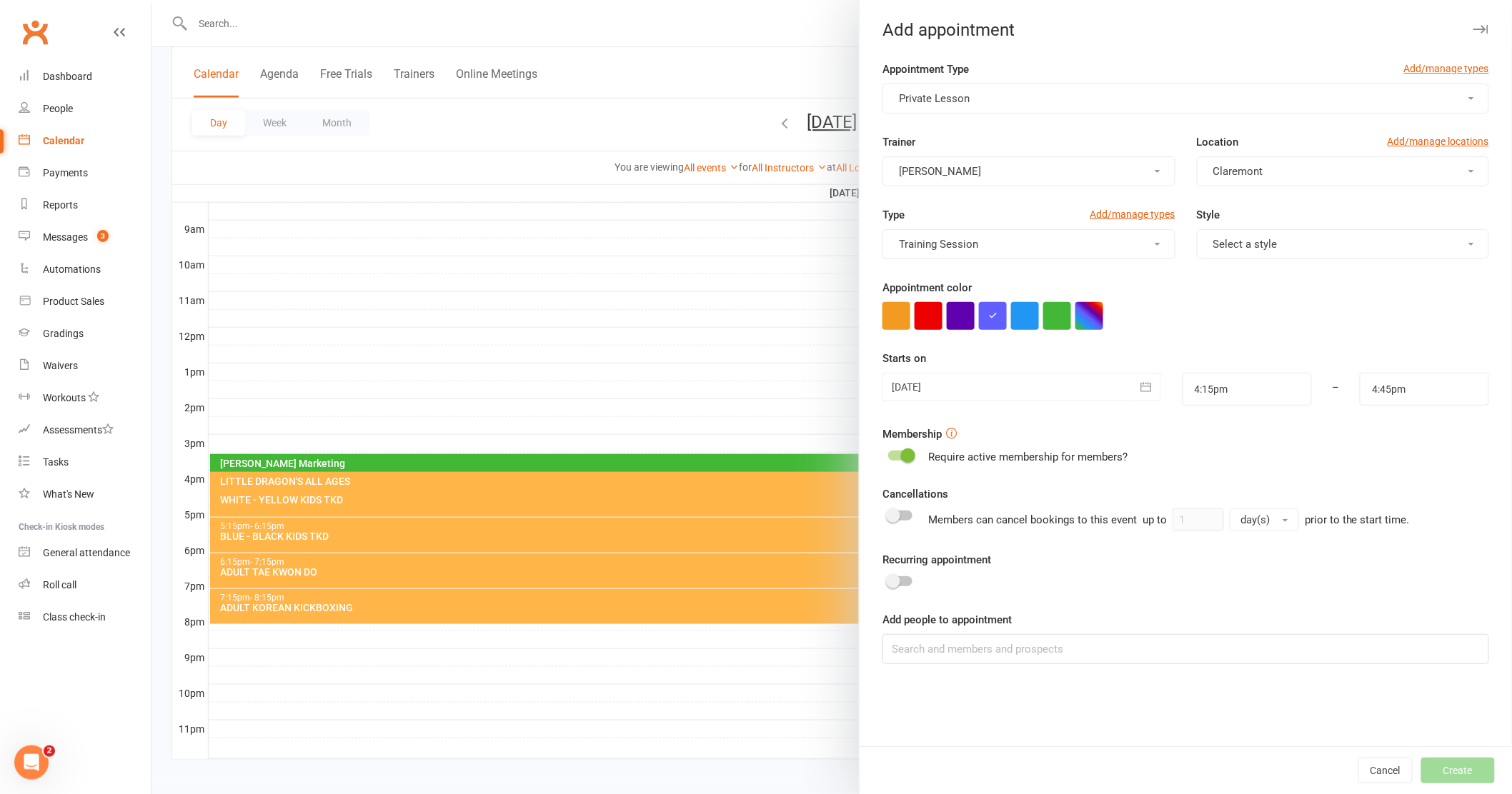
scroll to position [389, 0]
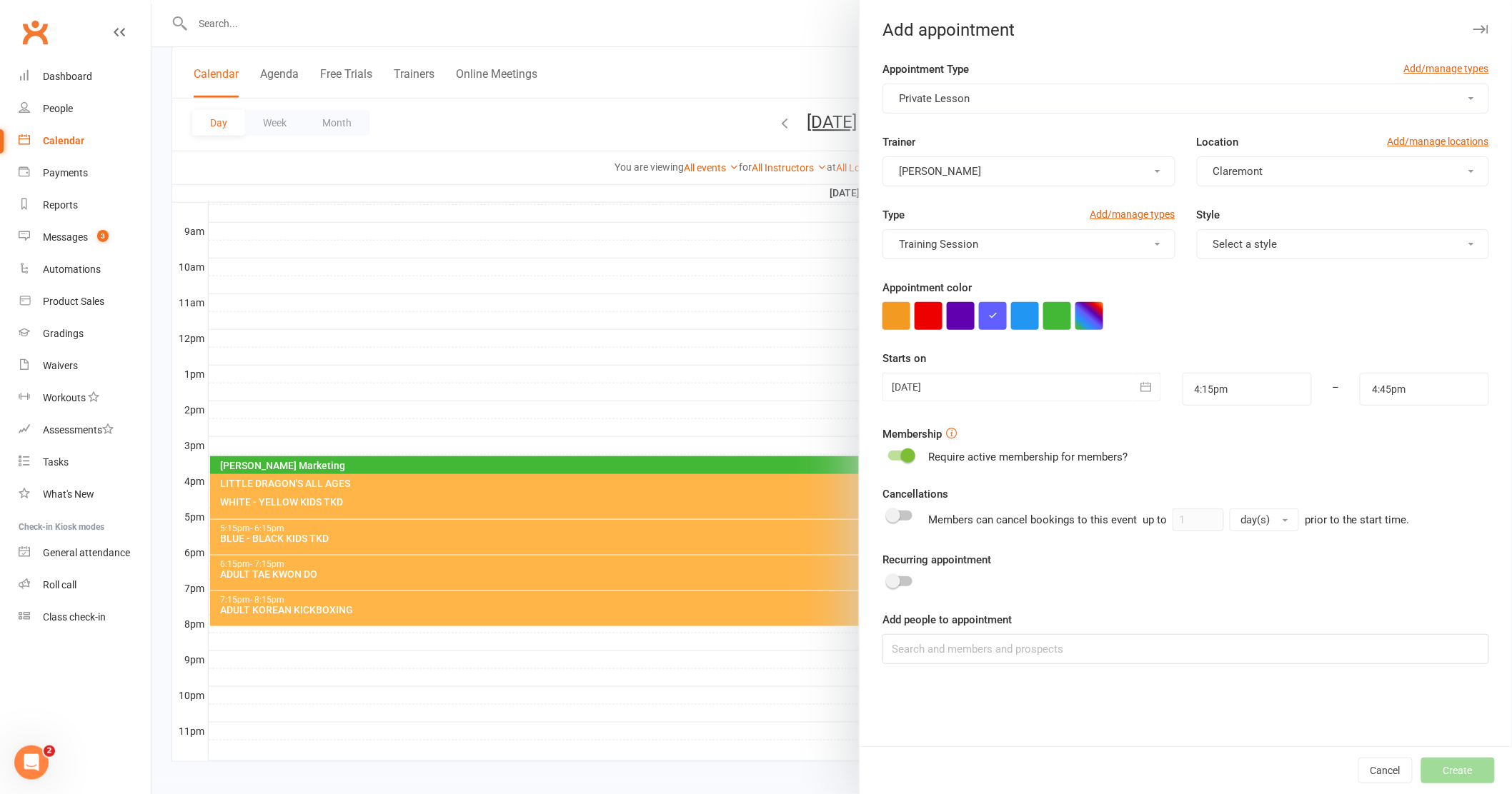
click at [1195, 515] on input "1" at bounding box center [1198, 520] width 51 height 23
click at [906, 518] on label at bounding box center [900, 515] width 25 height 10
click at [888, 513] on input "checkbox" at bounding box center [888, 513] width 0 height 0
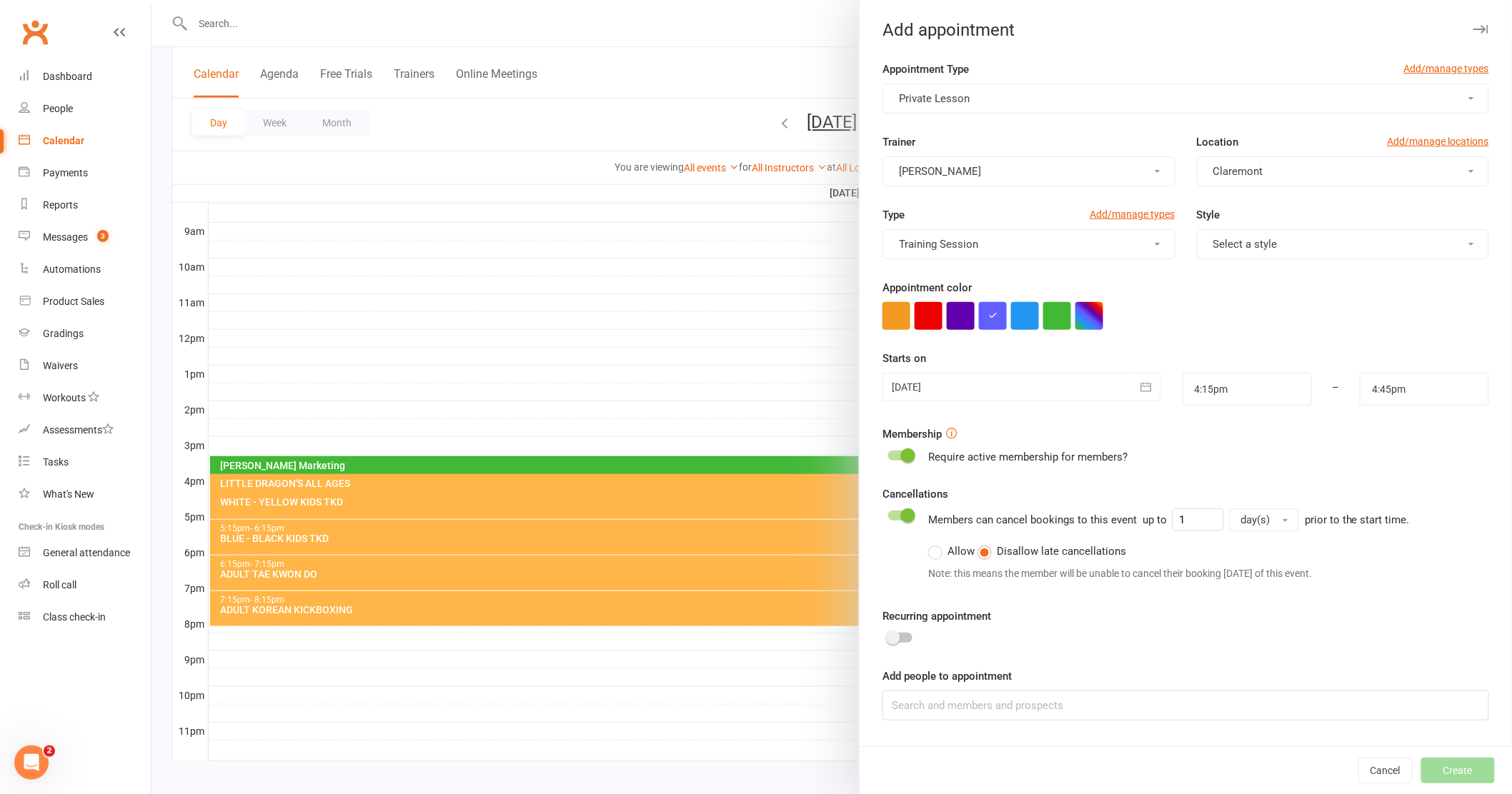
click at [888, 511] on div at bounding box center [900, 515] width 25 height 10
click at [888, 513] on input "checkbox" at bounding box center [888, 513] width 0 height 0
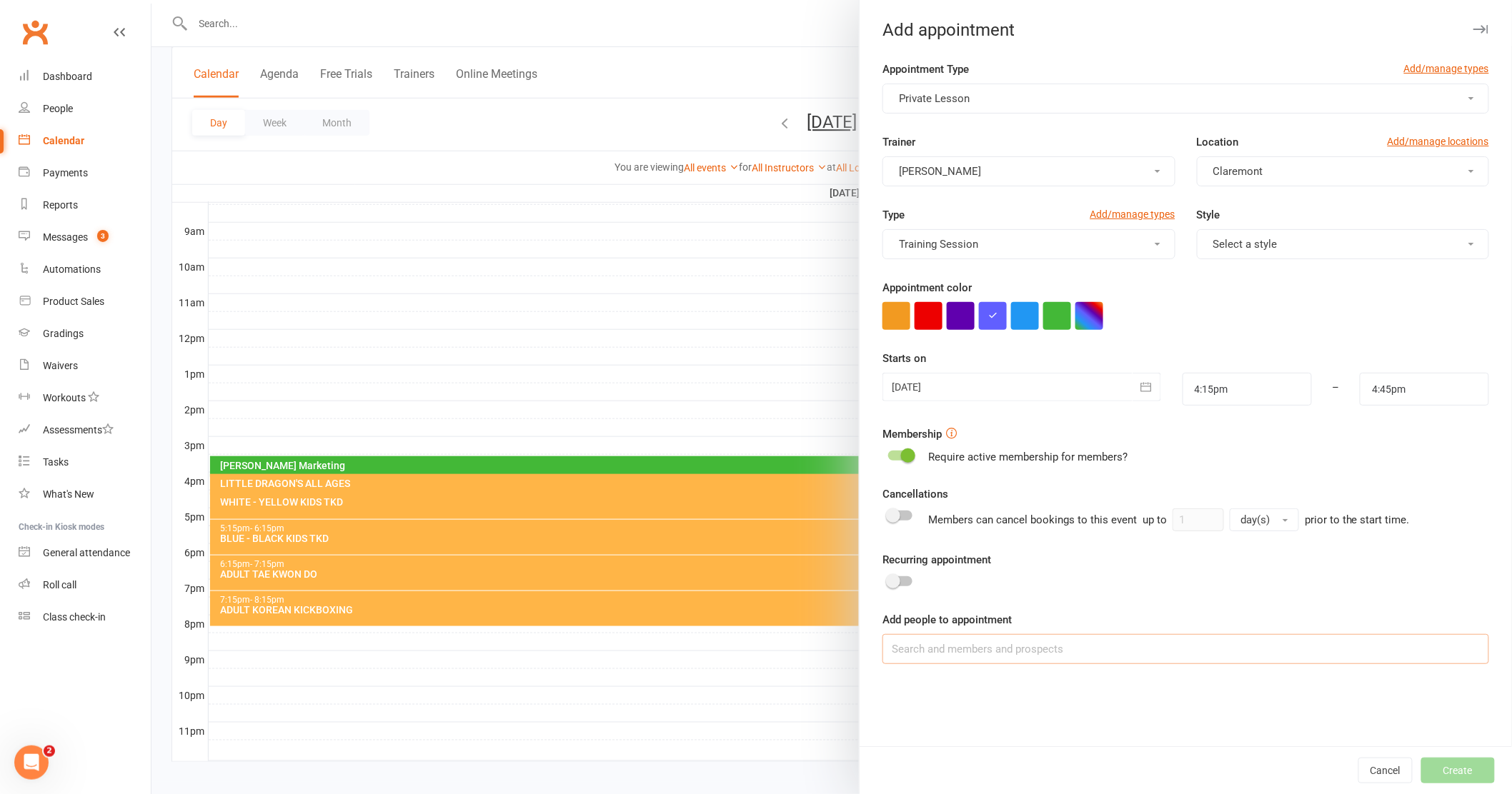
click at [907, 651] on input at bounding box center [1186, 649] width 607 height 30
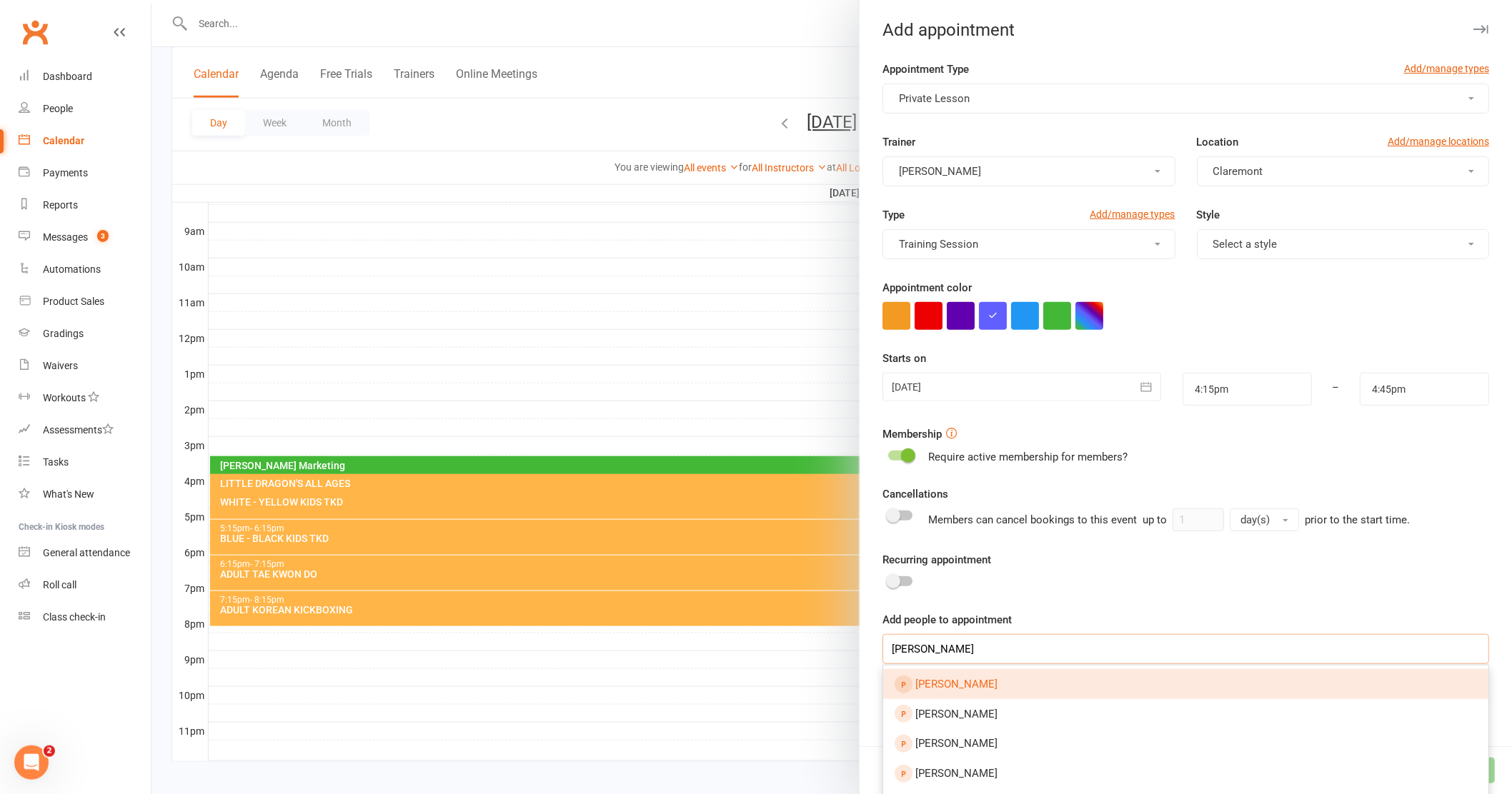
type input "xavier Broad"
click at [959, 680] on span "Zavier Broad" at bounding box center [956, 684] width 82 height 13
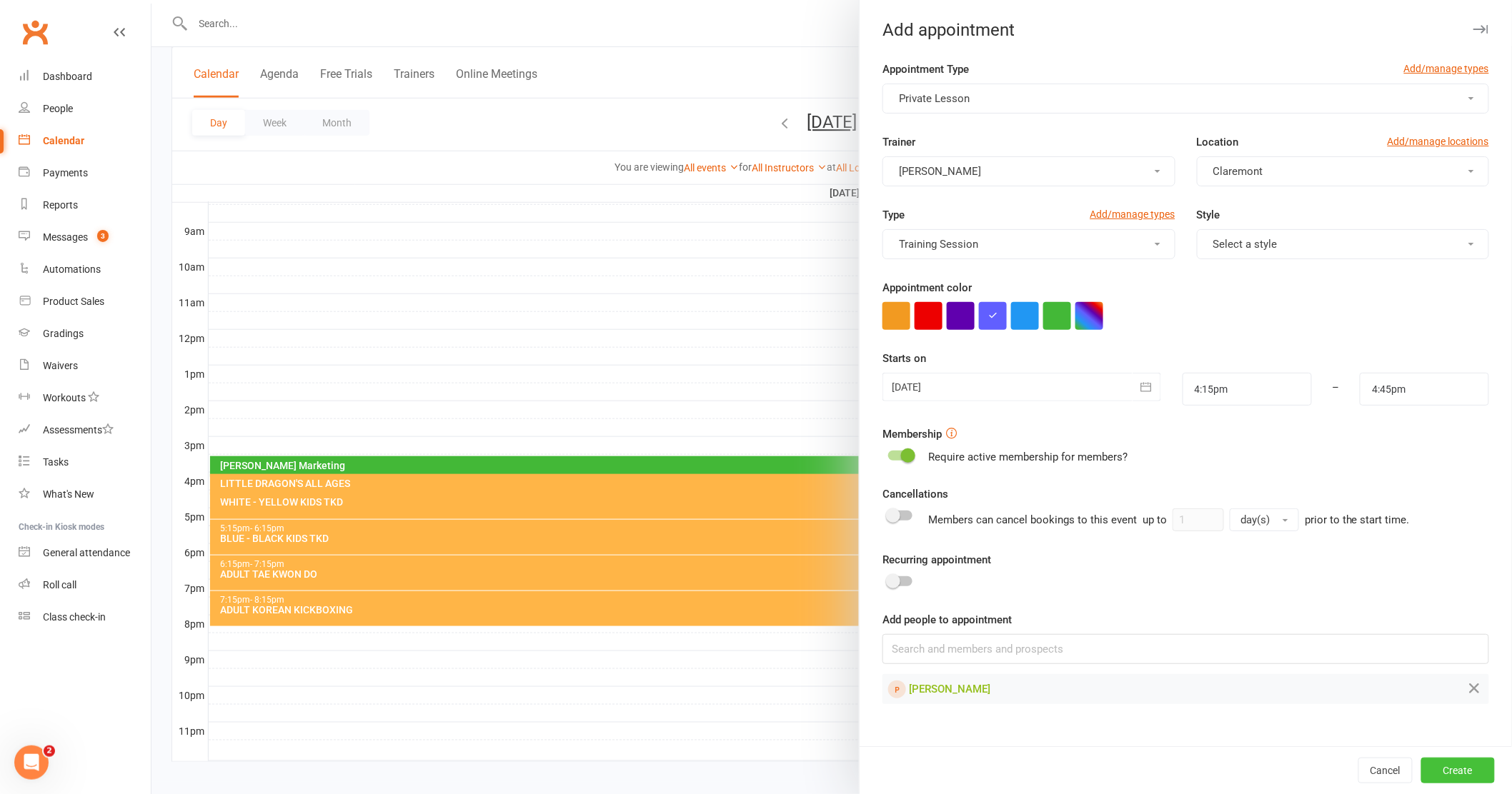
click at [1435, 779] on button "Create" at bounding box center [1458, 771] width 74 height 26
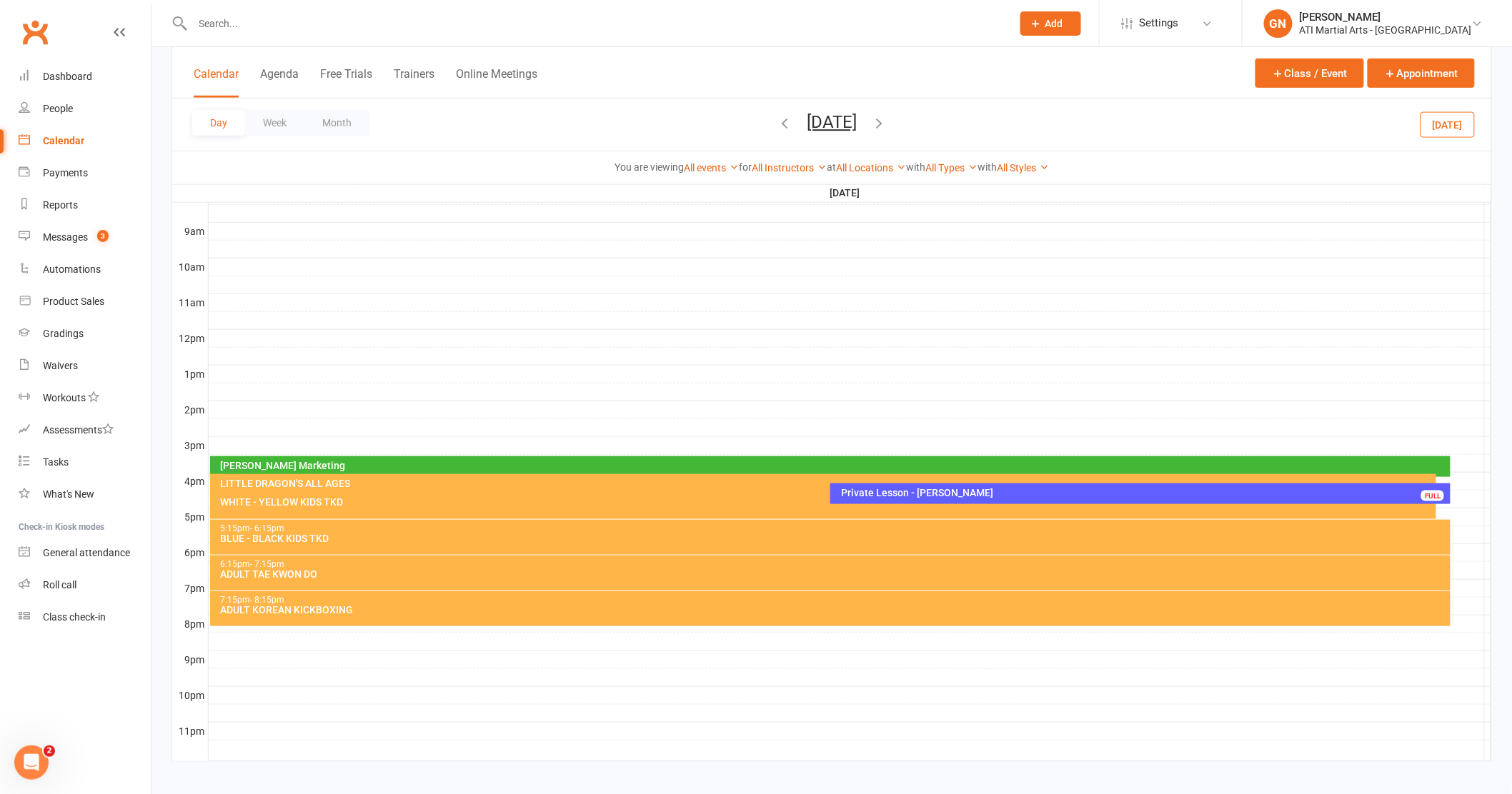
click at [219, 114] on button "Day" at bounding box center [218, 123] width 53 height 26
click at [777, 122] on icon "button" at bounding box center [785, 123] width 16 height 16
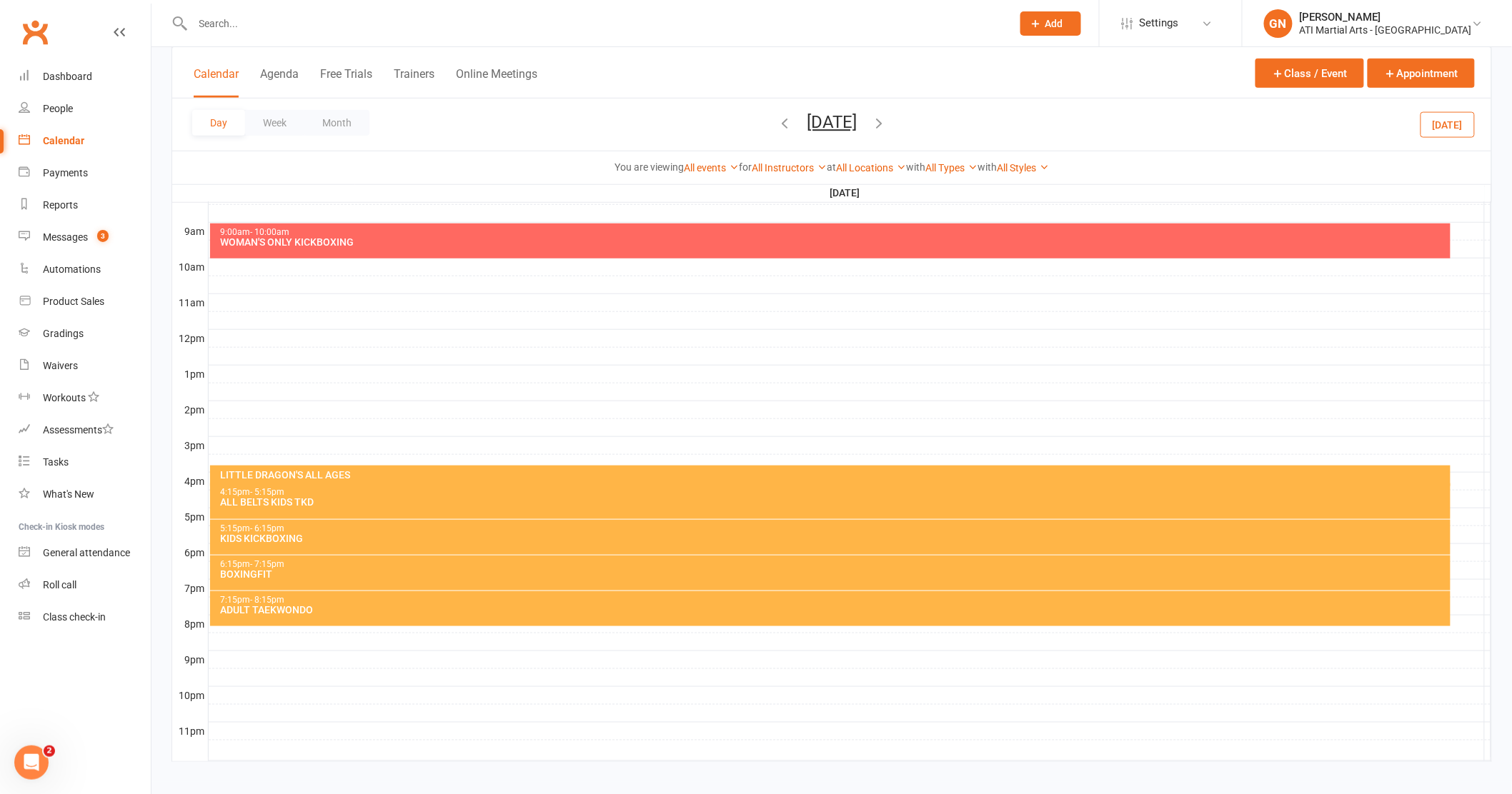
click at [777, 122] on icon "button" at bounding box center [785, 123] width 16 height 16
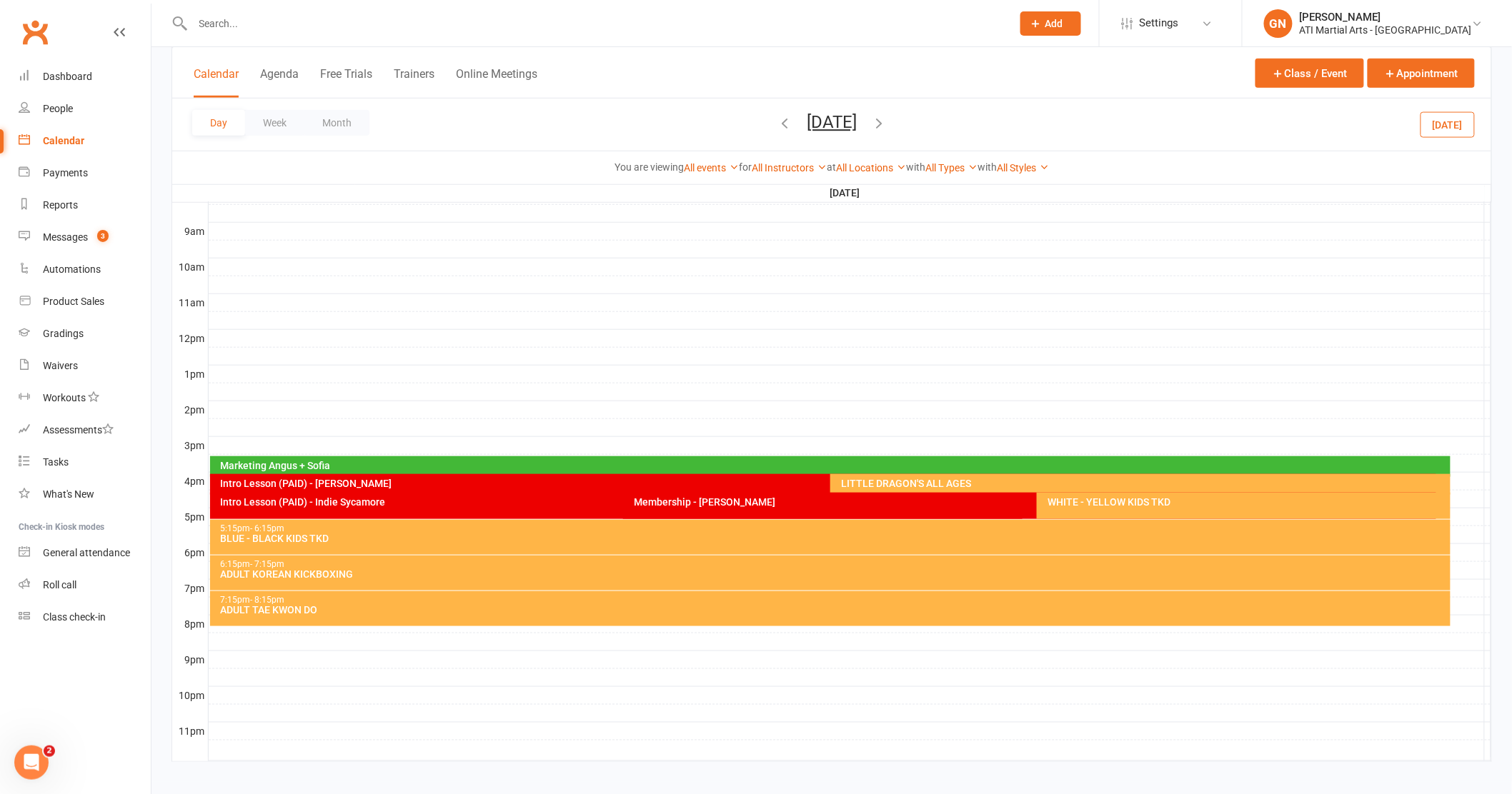
click at [777, 122] on icon "button" at bounding box center [785, 123] width 16 height 16
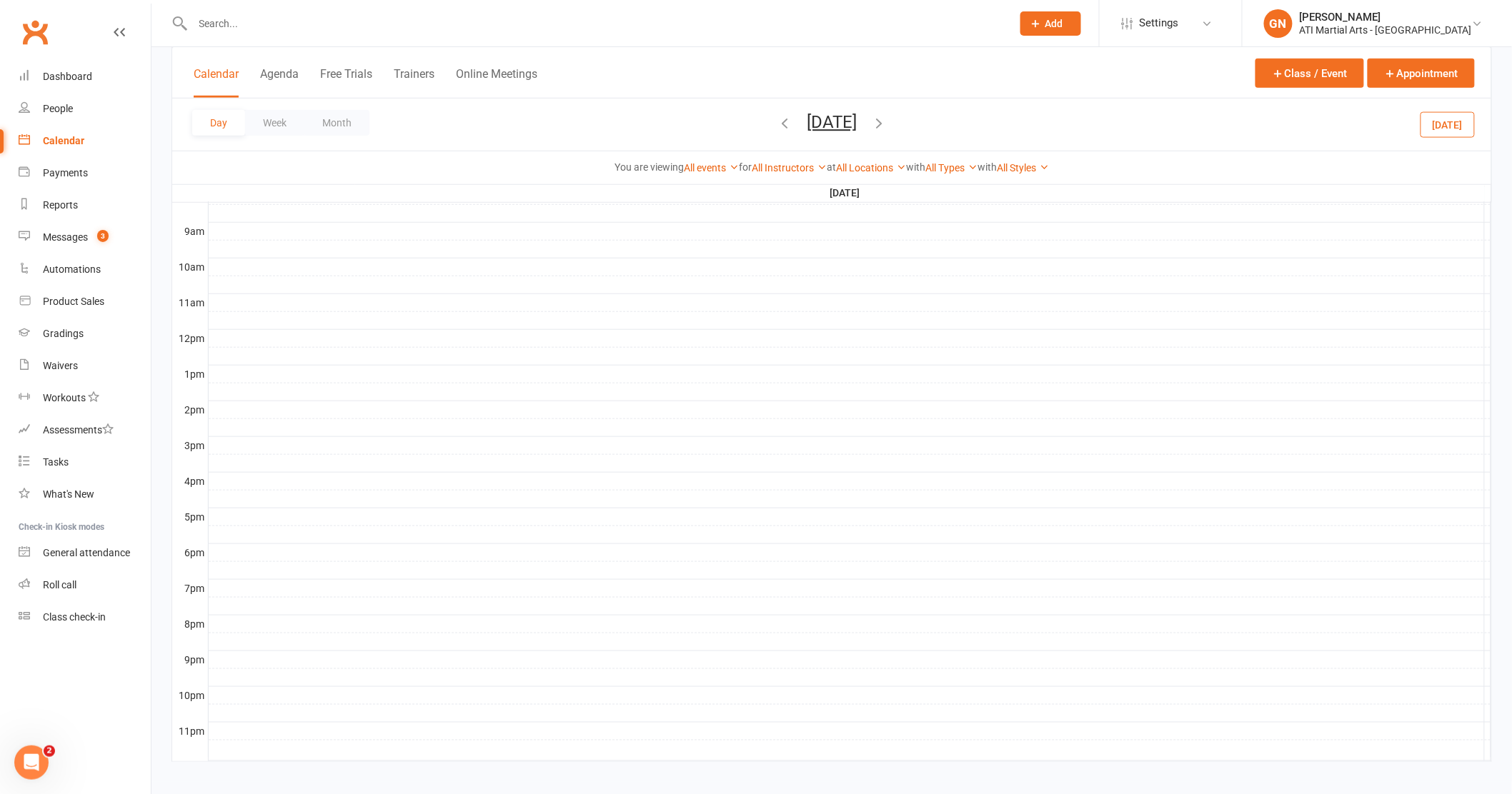
click at [777, 123] on icon "button" at bounding box center [785, 123] width 16 height 16
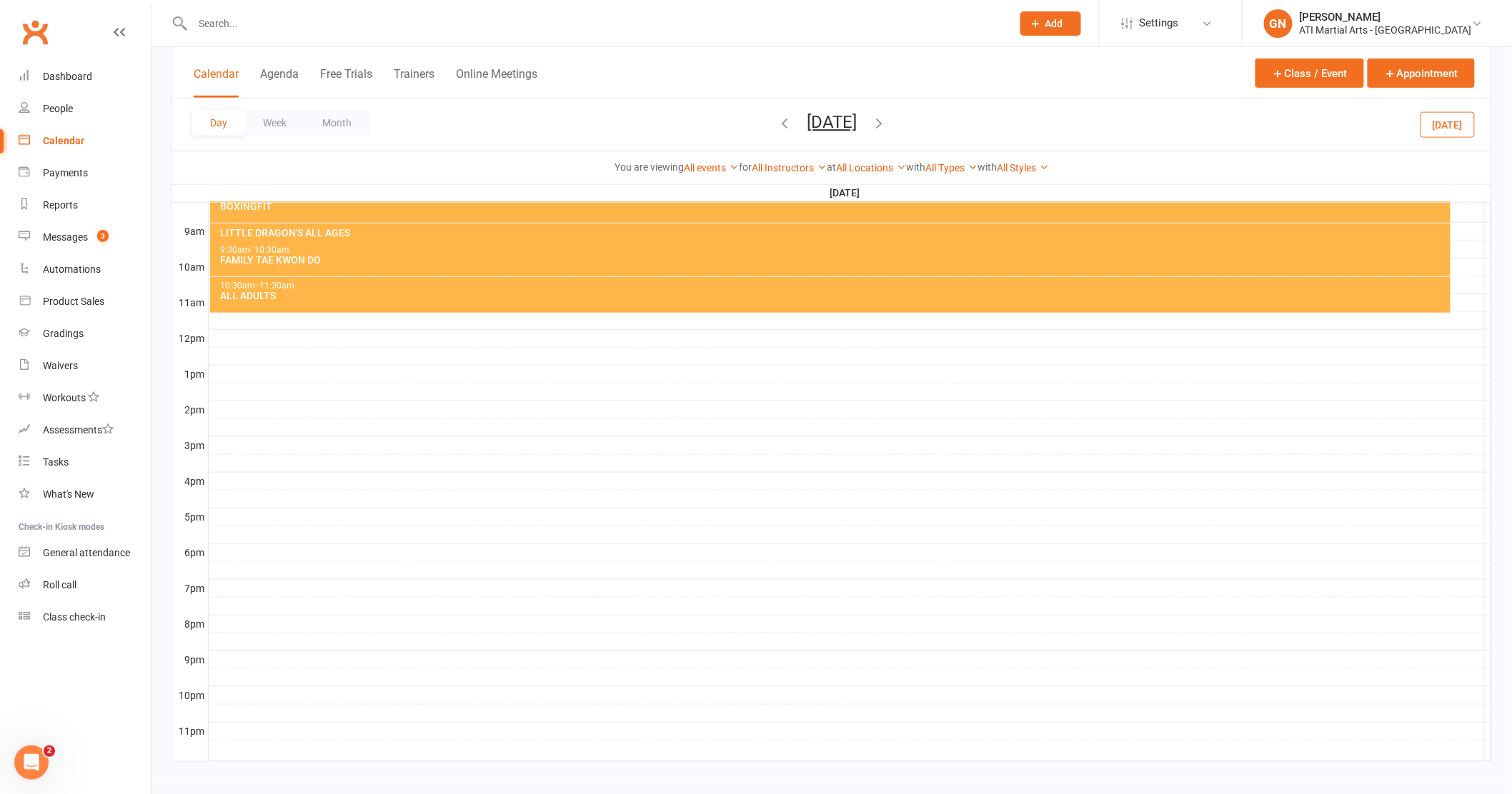
click at [777, 123] on icon "button" at bounding box center [785, 123] width 16 height 16
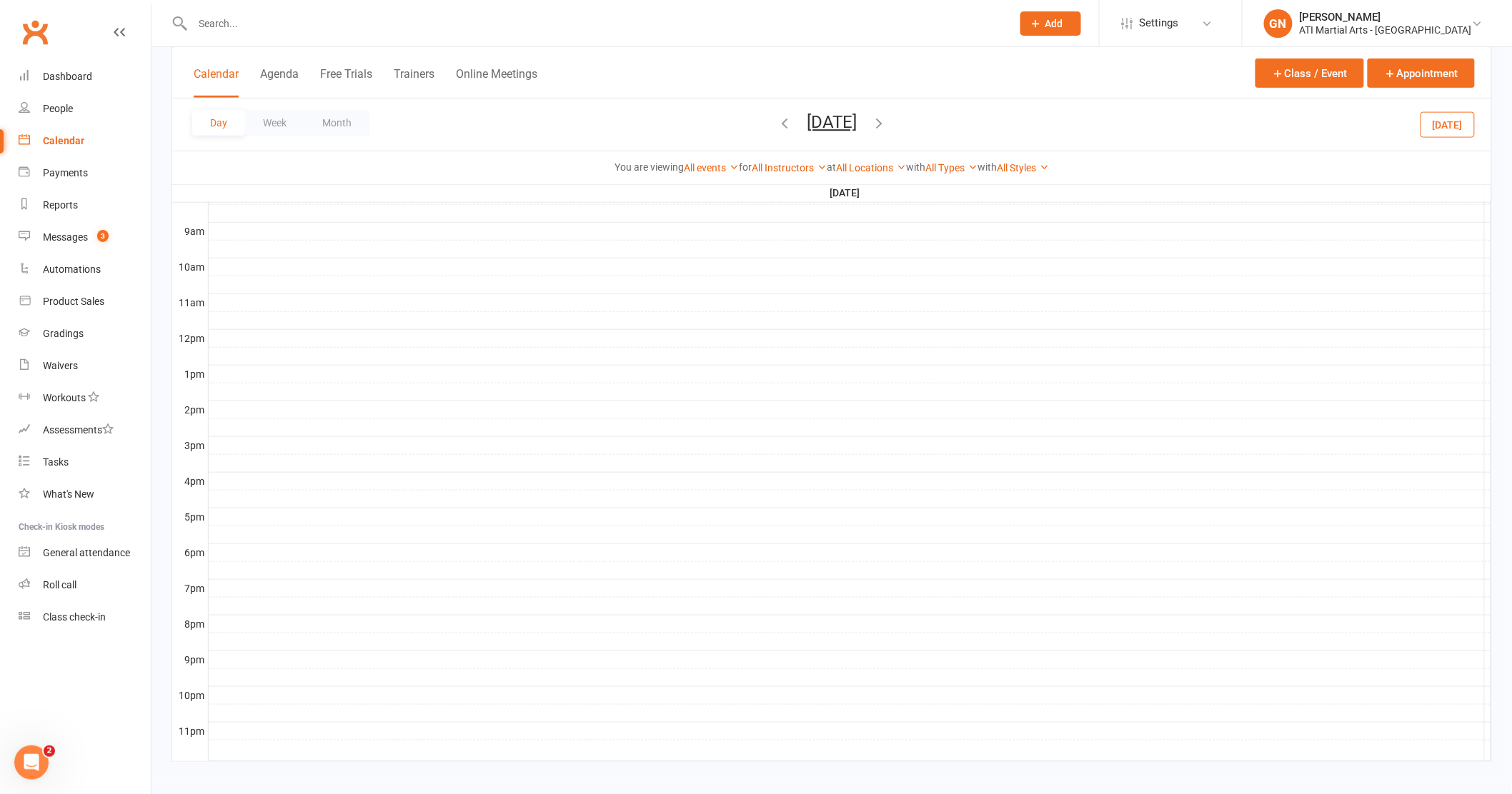
click at [777, 126] on icon "button" at bounding box center [785, 123] width 16 height 16
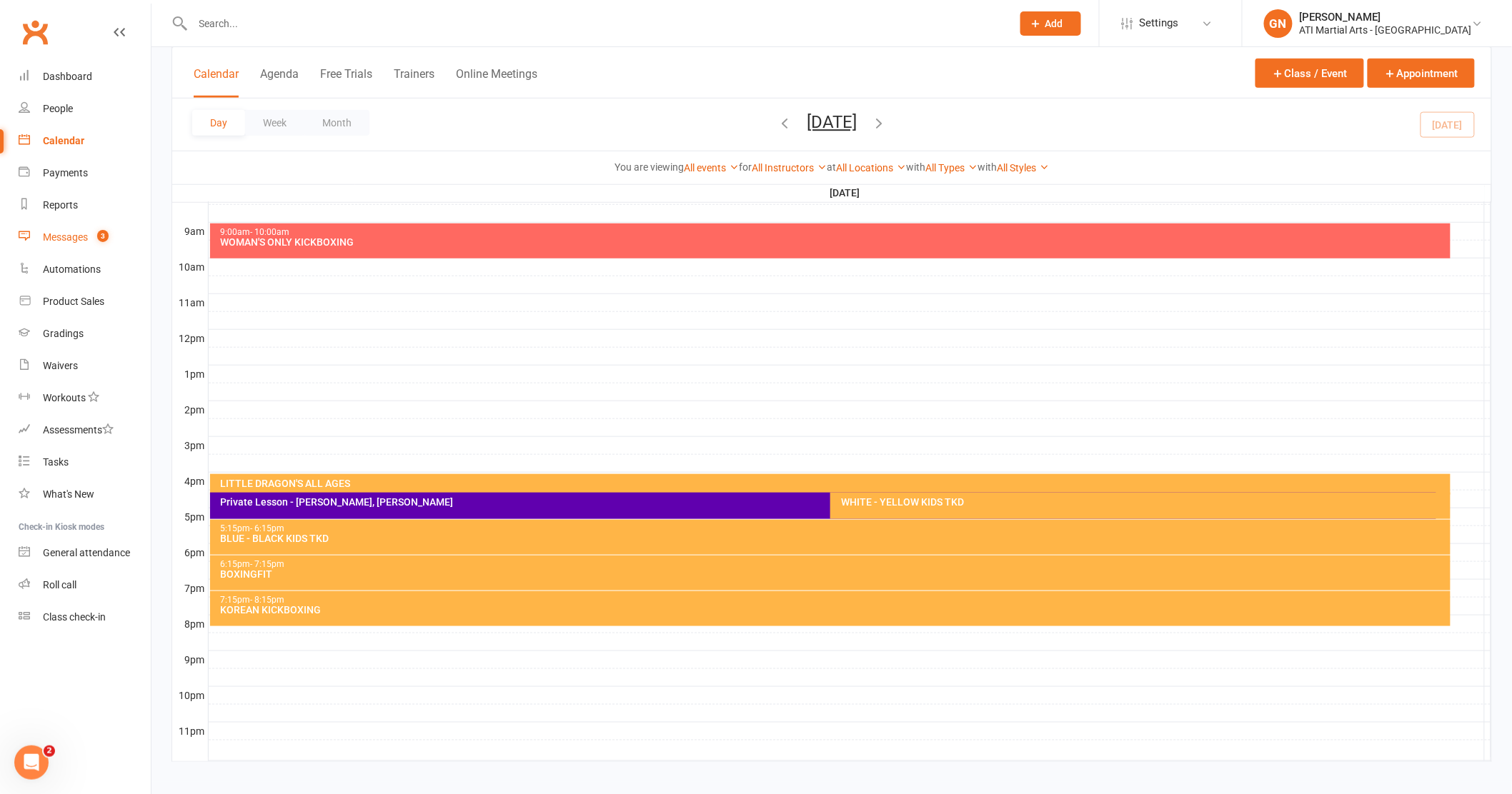
click at [61, 233] on div "Messages" at bounding box center [65, 237] width 45 height 12
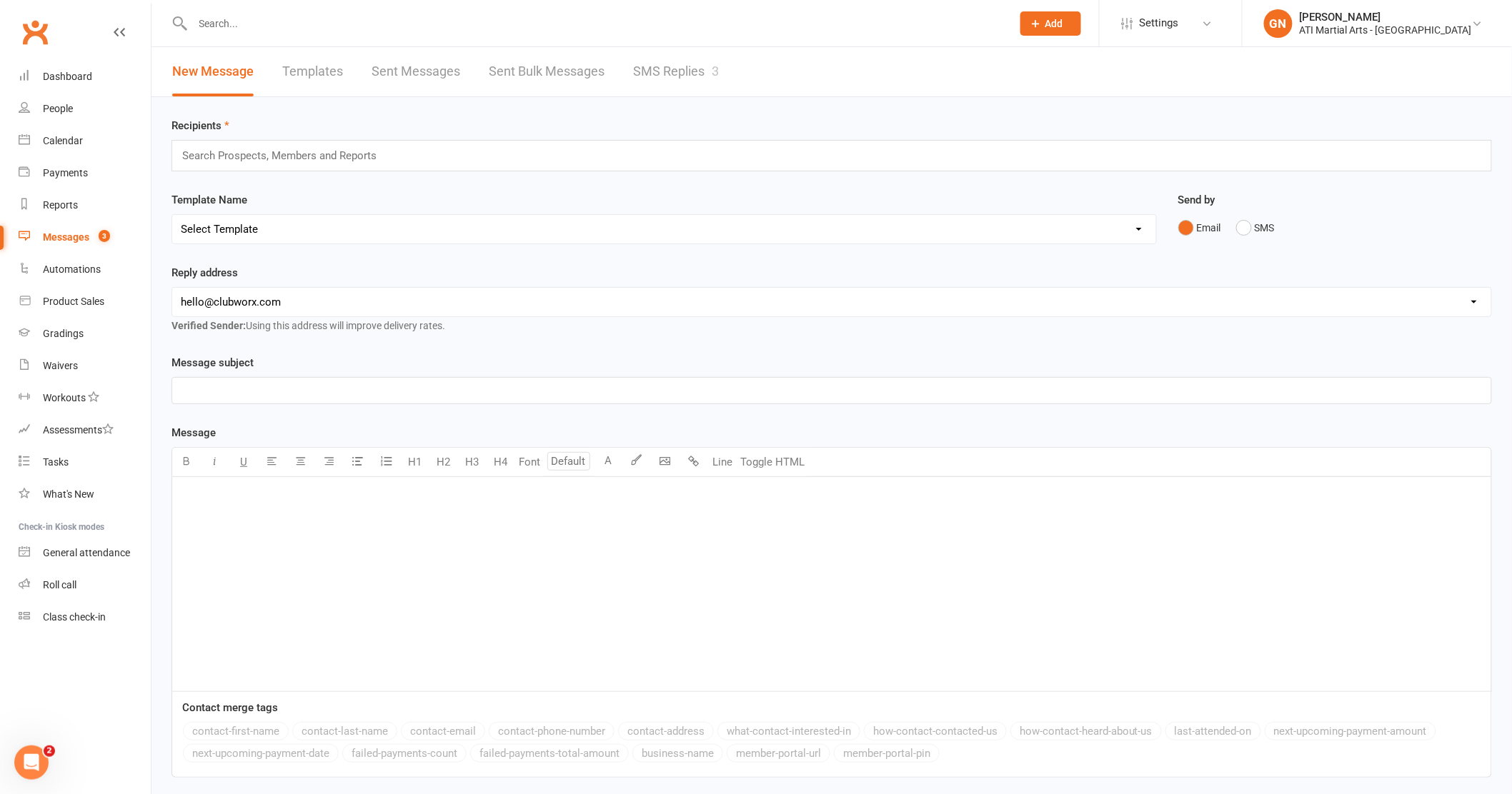
click at [638, 62] on link "SMS Replies 3" at bounding box center [676, 72] width 85 height 49
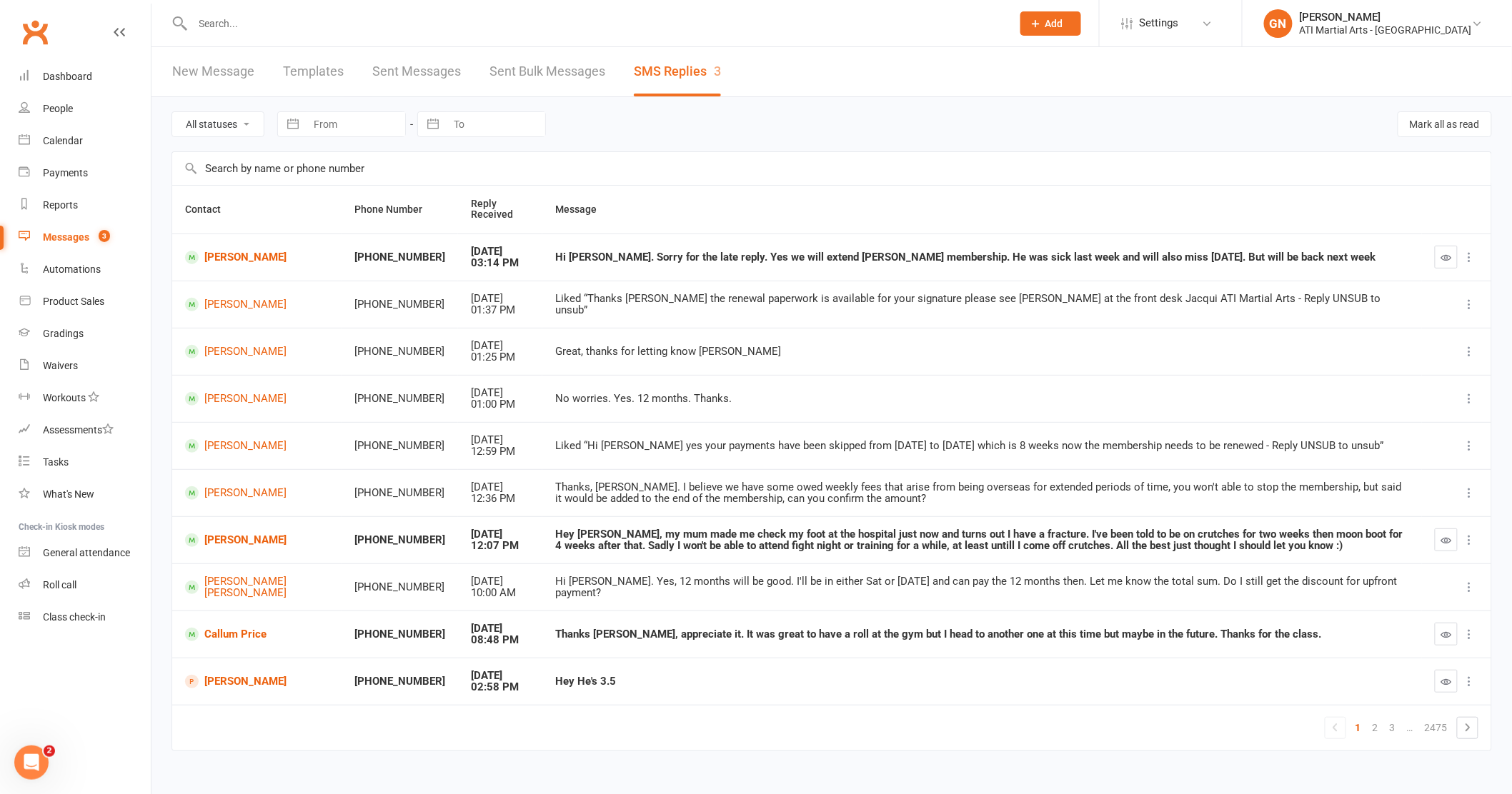
click at [288, 30] on input "text" at bounding box center [595, 24] width 814 height 20
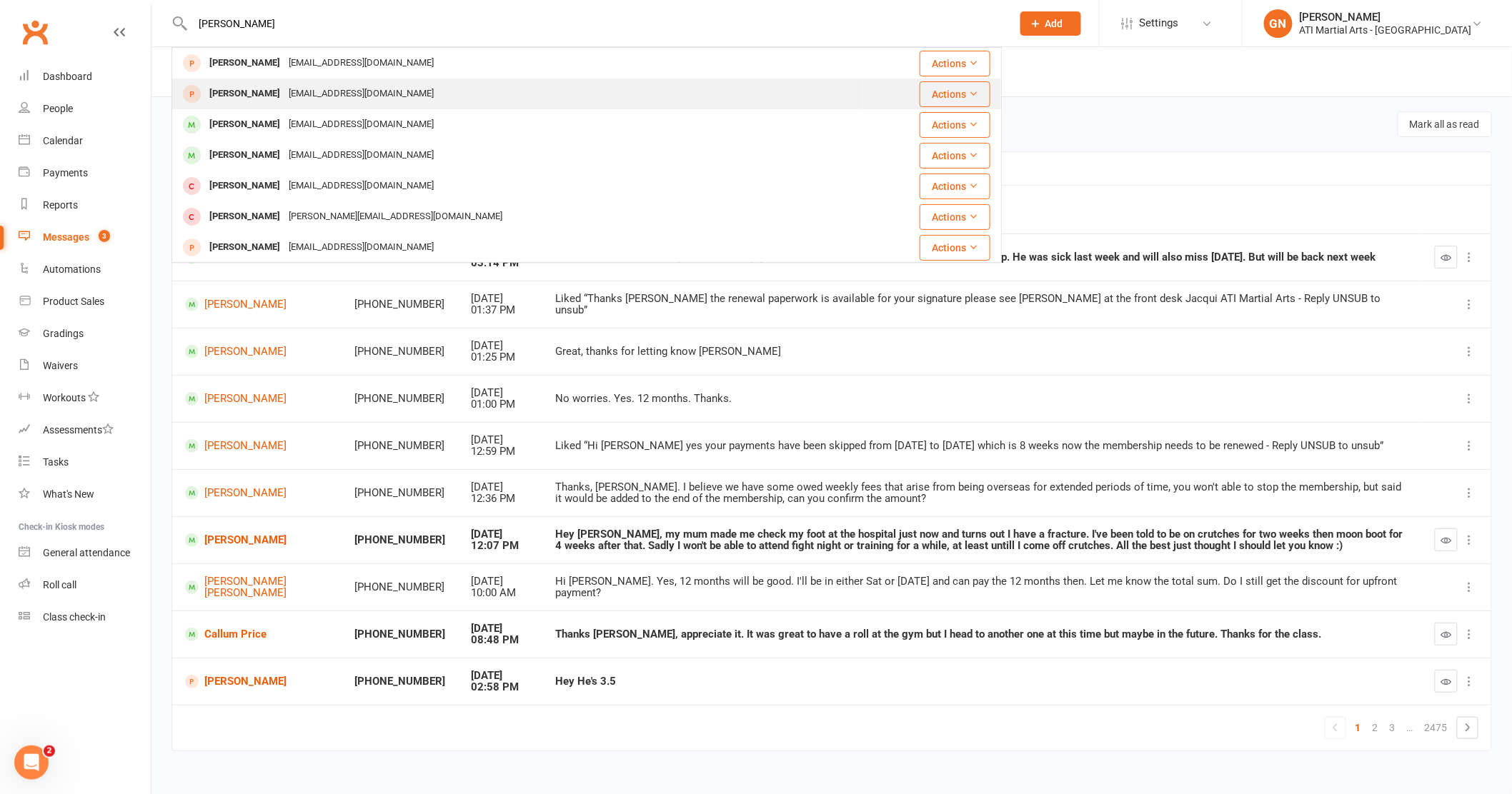
type input "xavier"
click at [251, 92] on div "Xavier White" at bounding box center [245, 93] width 80 height 21
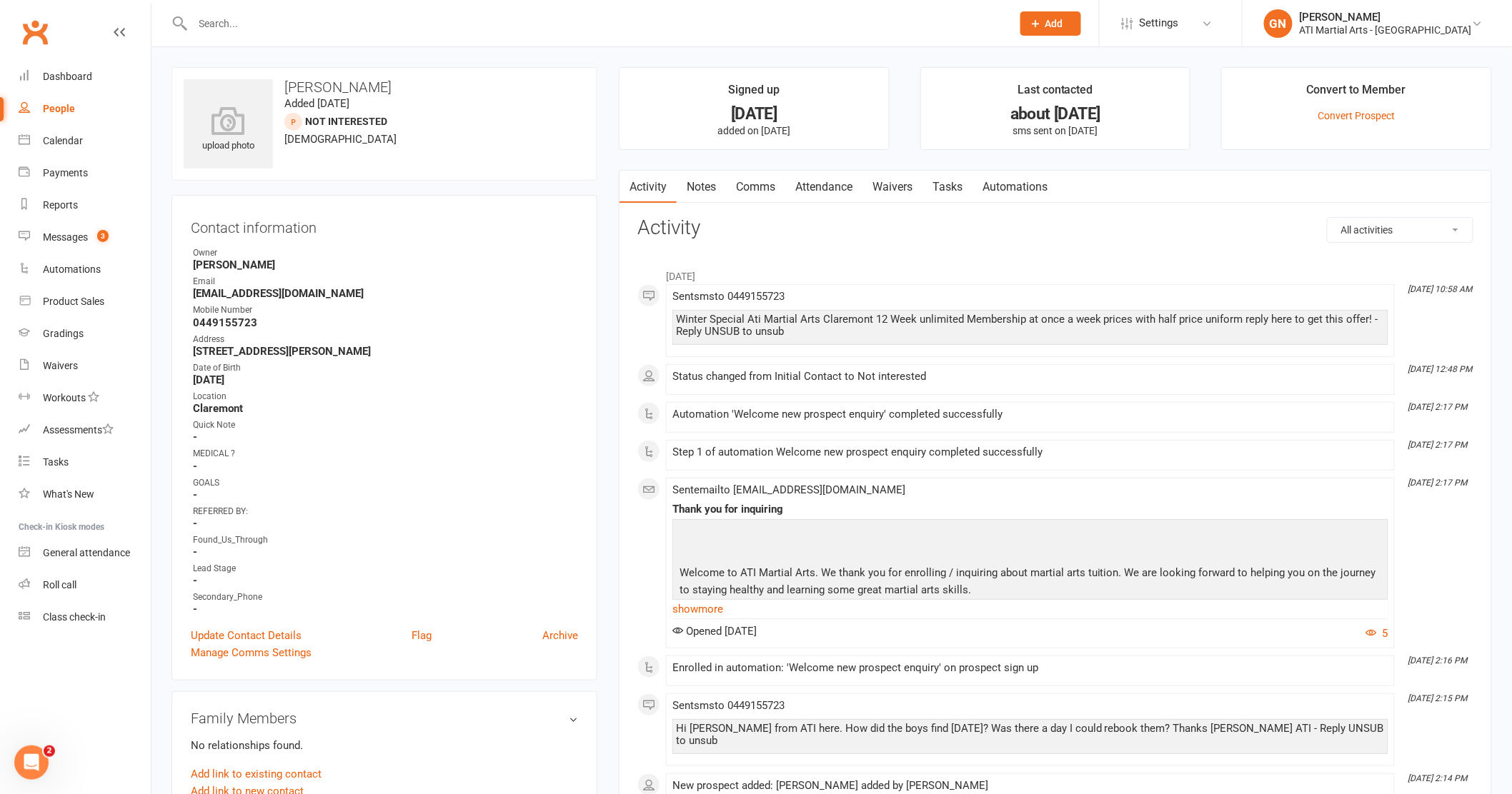
click at [289, 22] on input "text" at bounding box center [595, 24] width 814 height 20
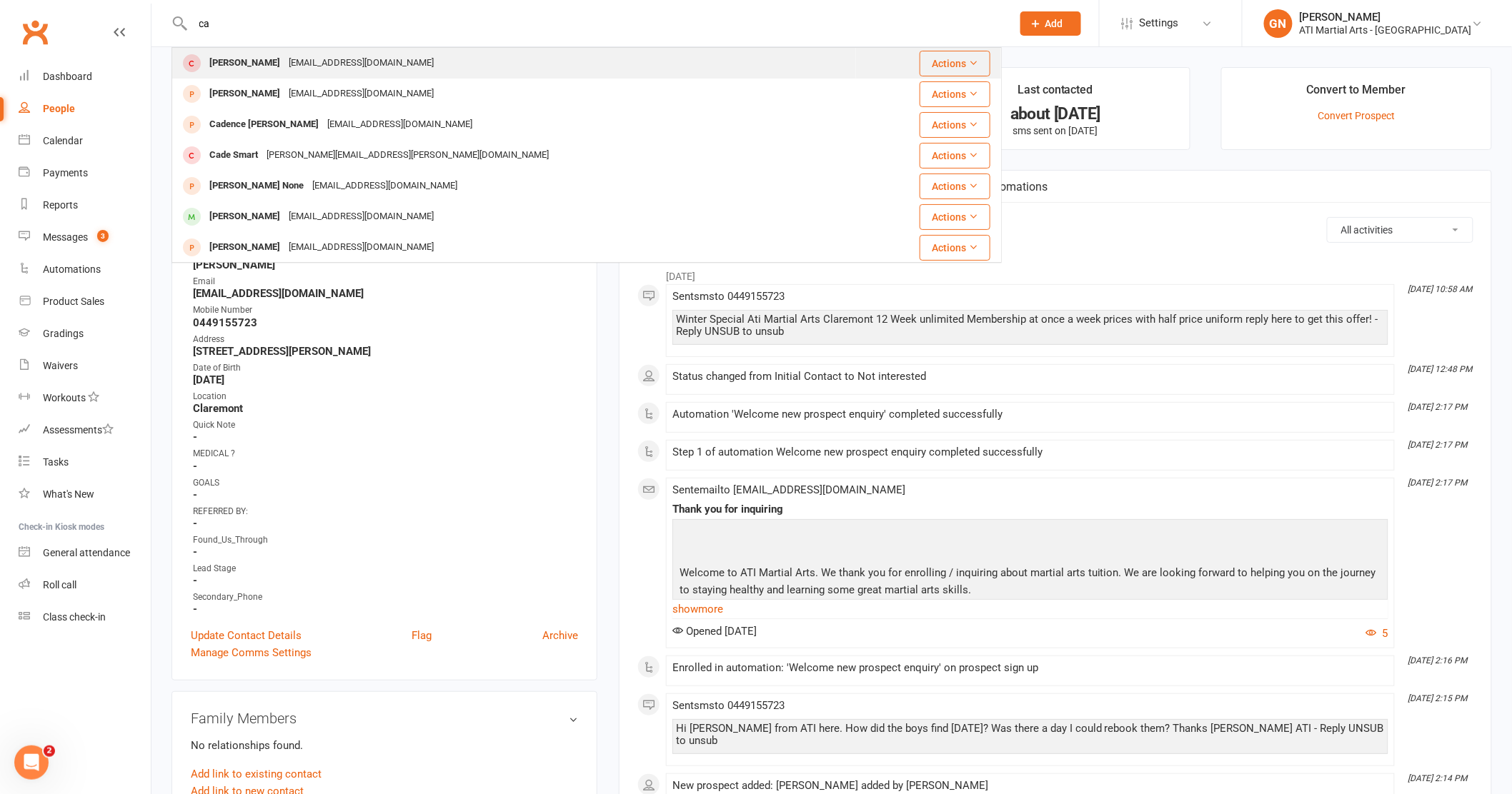
type input "c"
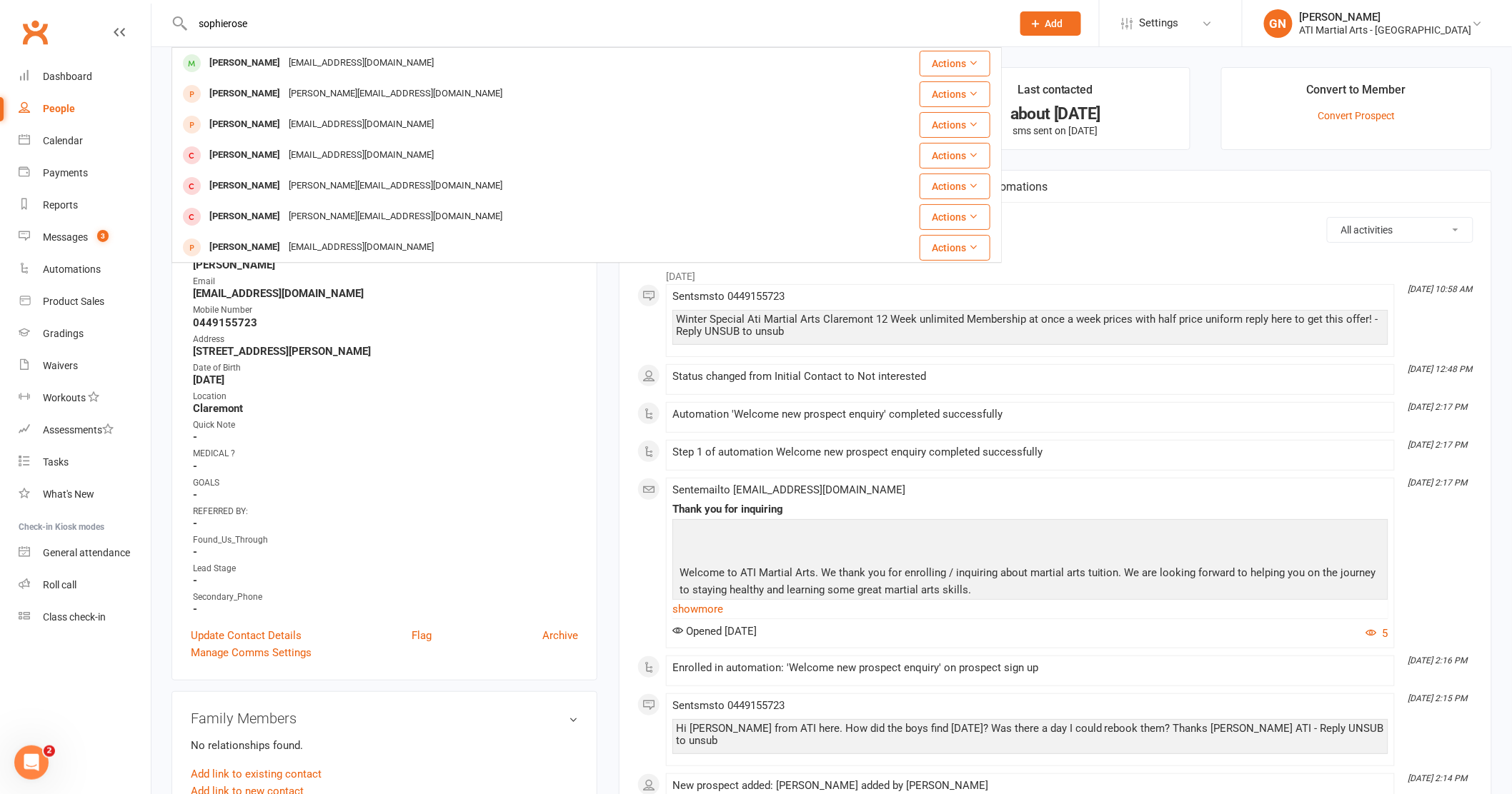
drag, startPoint x: 257, startPoint y: 28, endPoint x: 172, endPoint y: 16, distance: 85.8
click at [172, 16] on div "sophierose Sophie Backshall sophieroseb@iinet.net.au Actions Sophie Coffin soph…" at bounding box center [587, 23] width 831 height 46
type input "h"
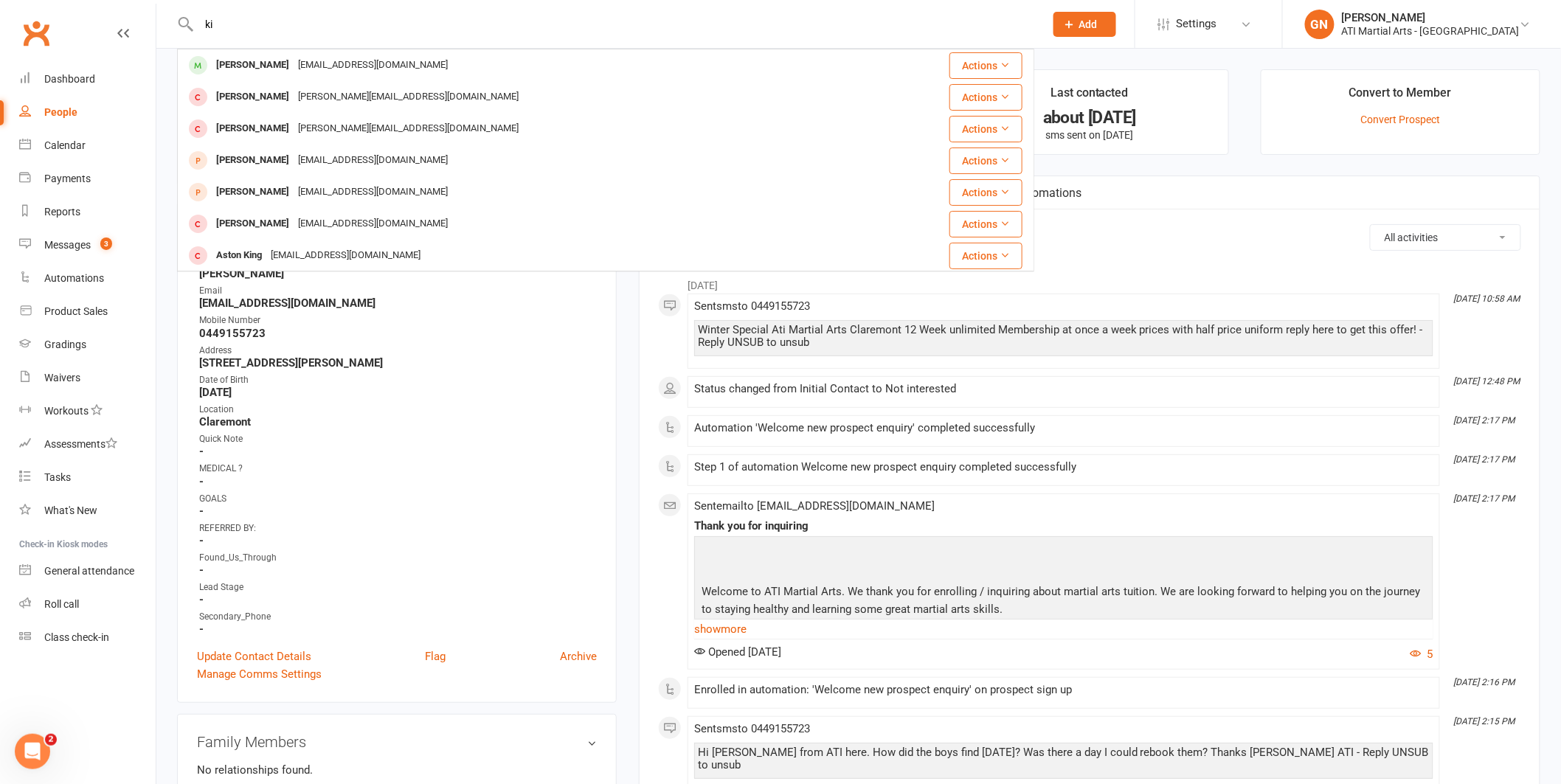
type input "k"
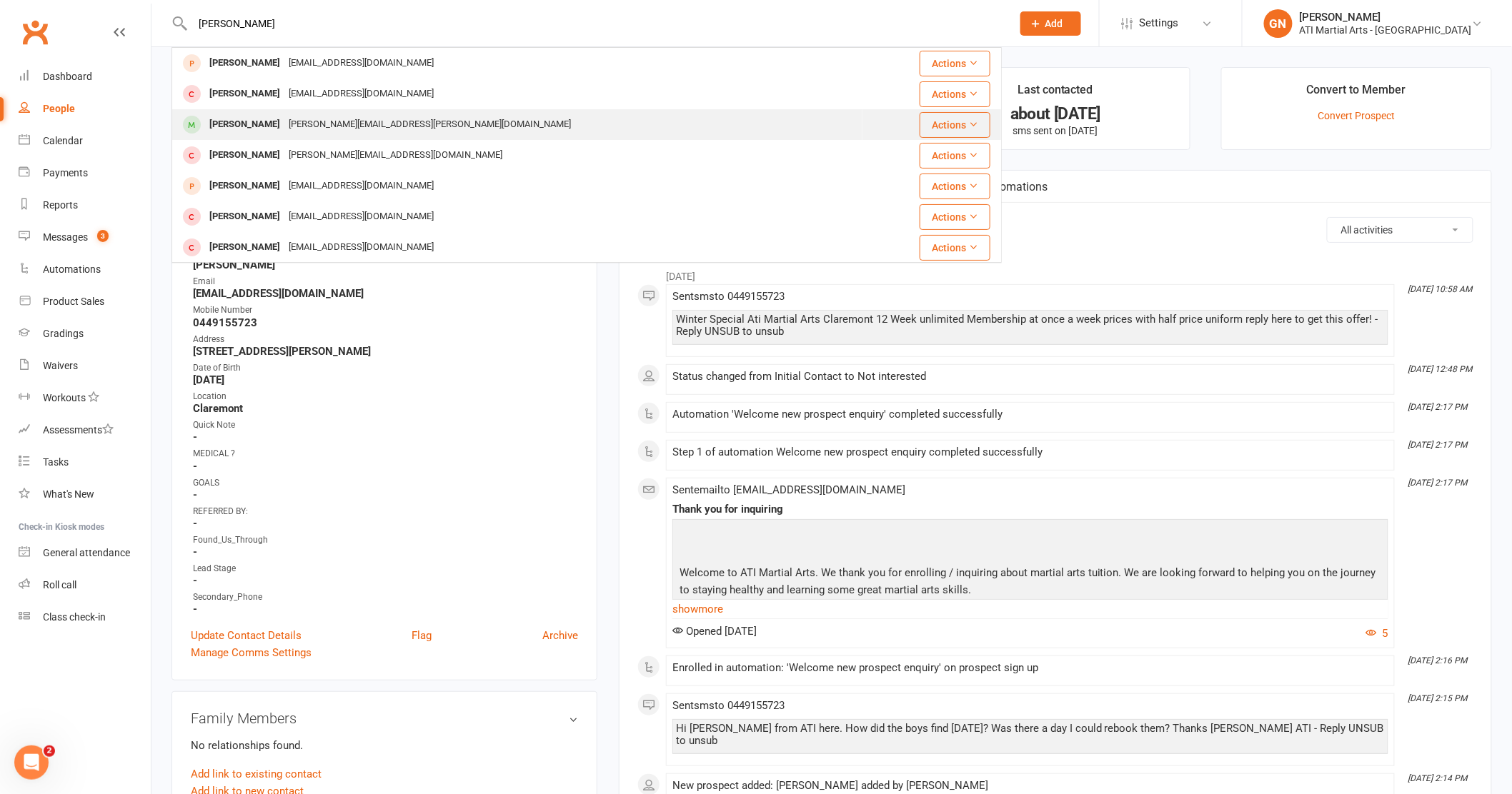
type input "tracy"
click at [235, 130] on div "Johnny Tracy" at bounding box center [245, 124] width 80 height 21
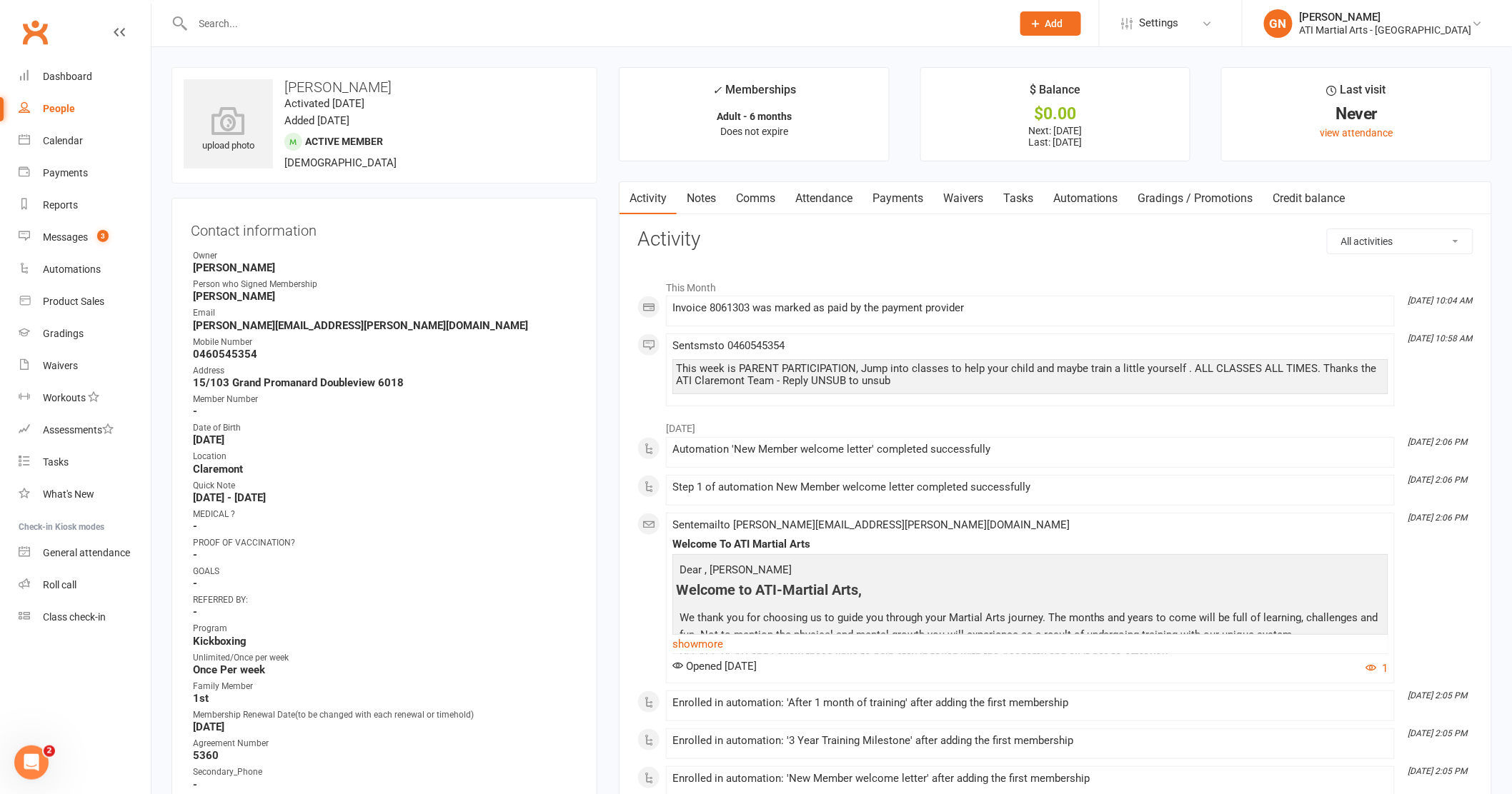
click at [280, 28] on input "text" at bounding box center [595, 24] width 814 height 20
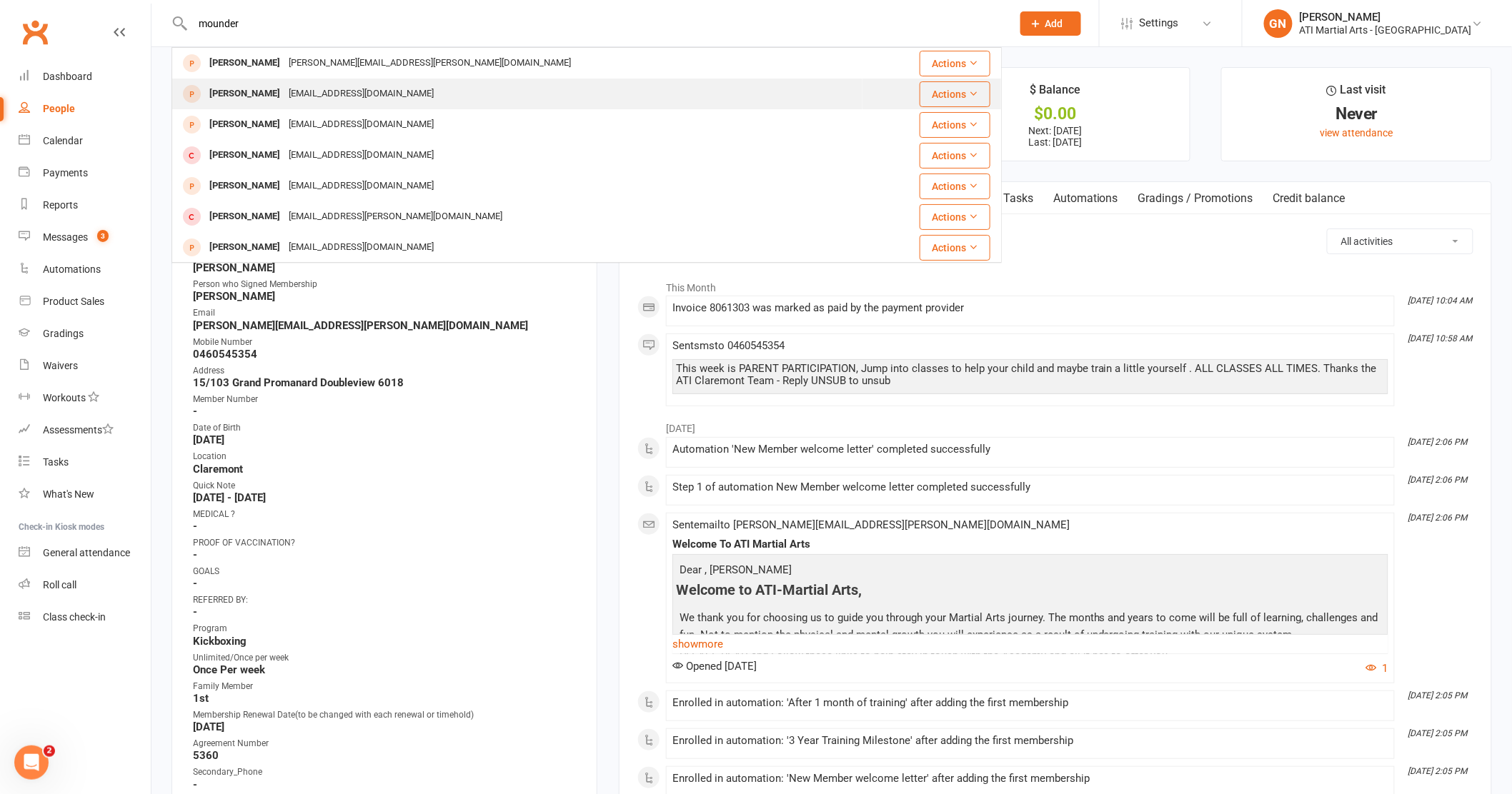
type input "mounder"
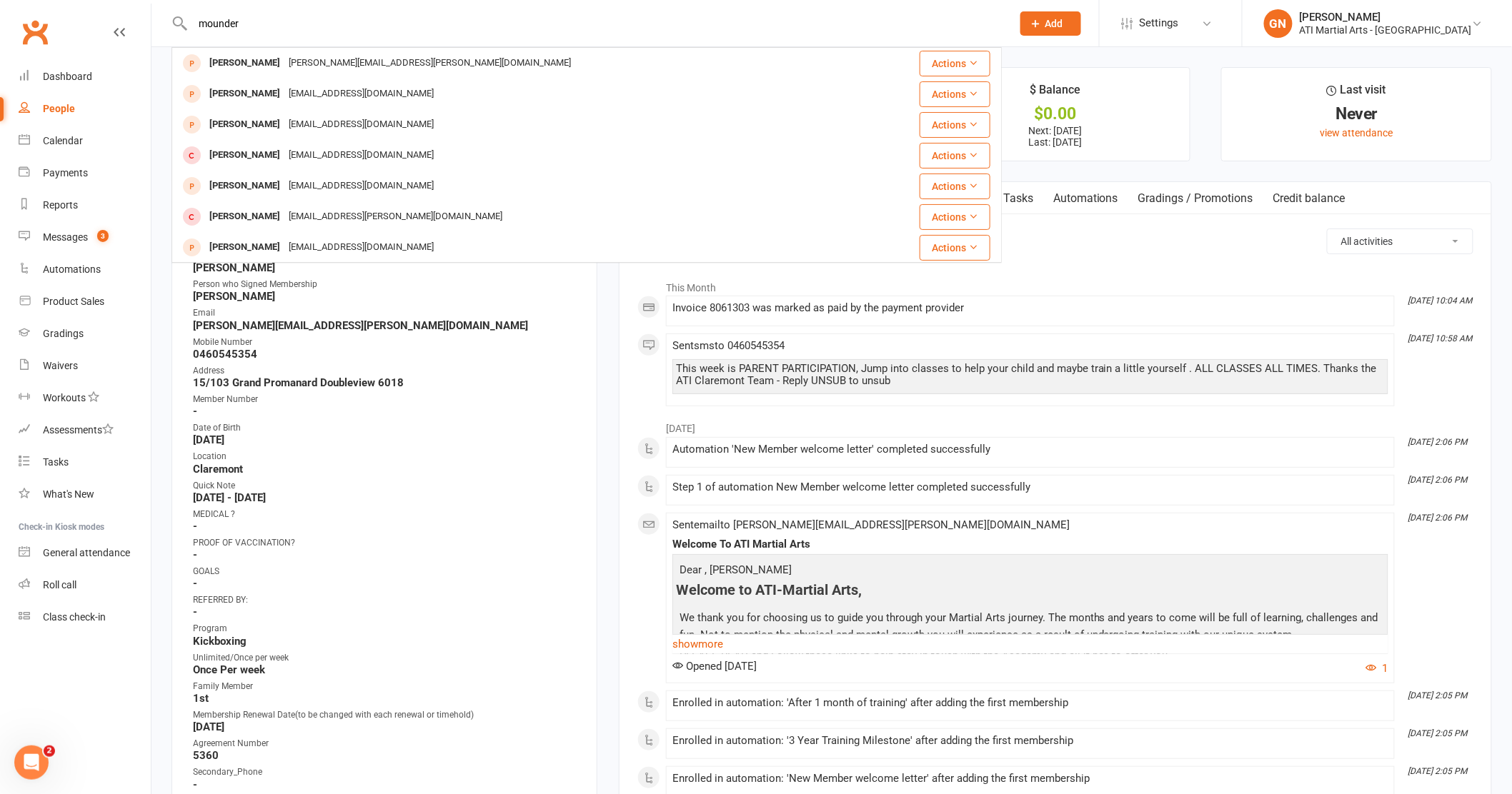
click at [227, 93] on div "Callum Maunder" at bounding box center [245, 93] width 80 height 21
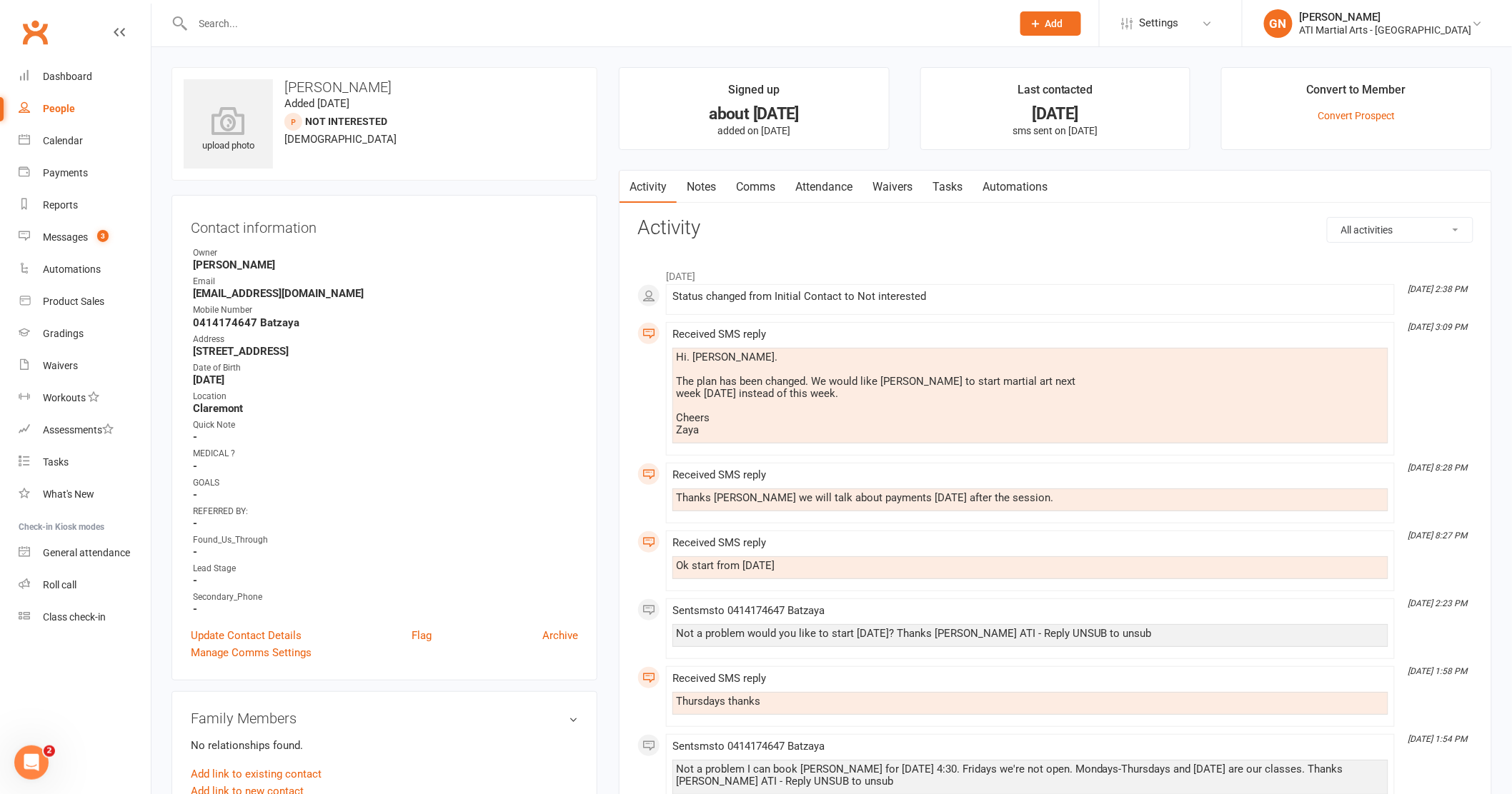
click at [250, 17] on input "text" at bounding box center [595, 24] width 814 height 20
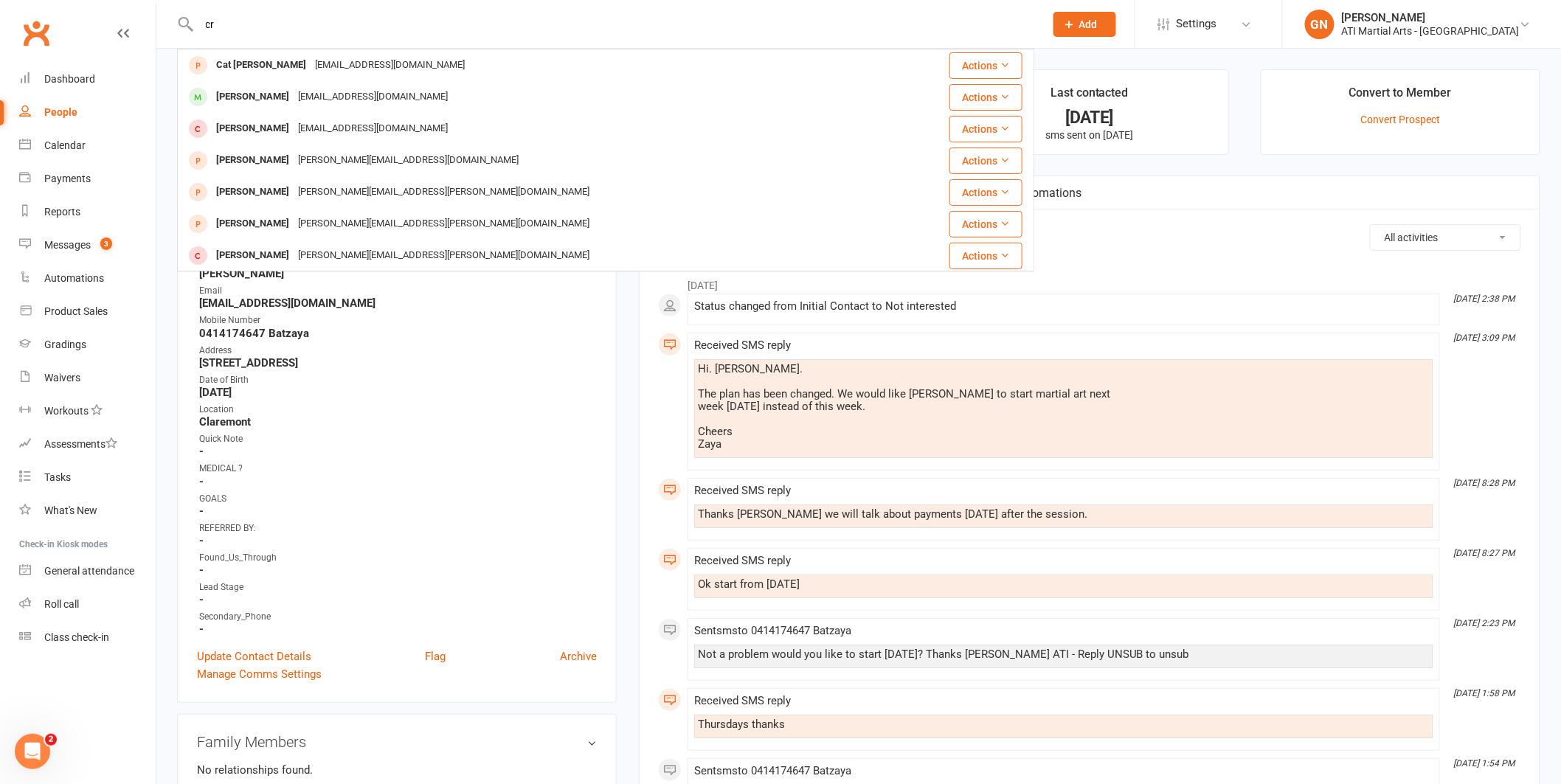
type input "c"
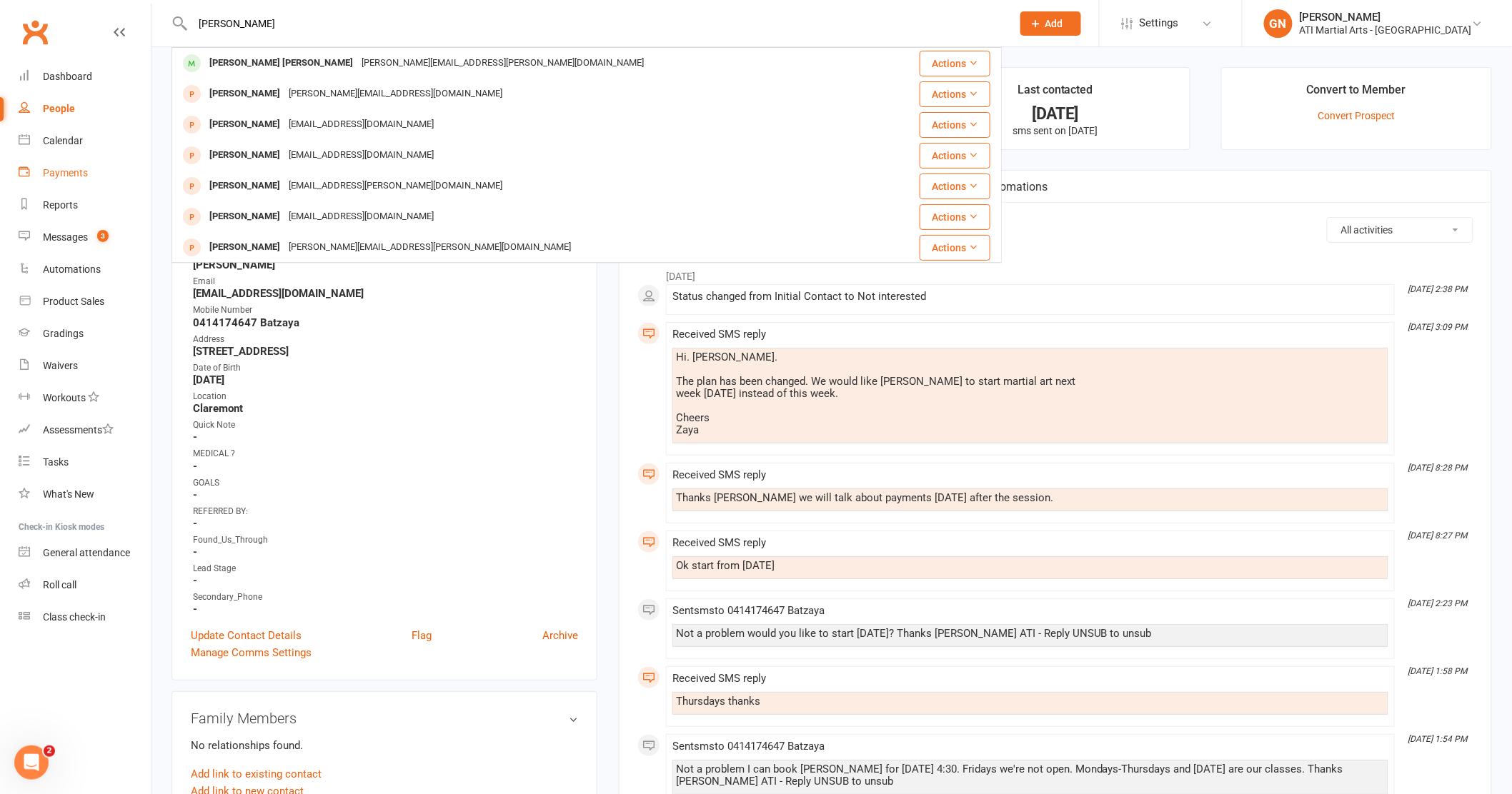
type input "cripps"
click at [57, 177] on div "Payments" at bounding box center [65, 173] width 45 height 12
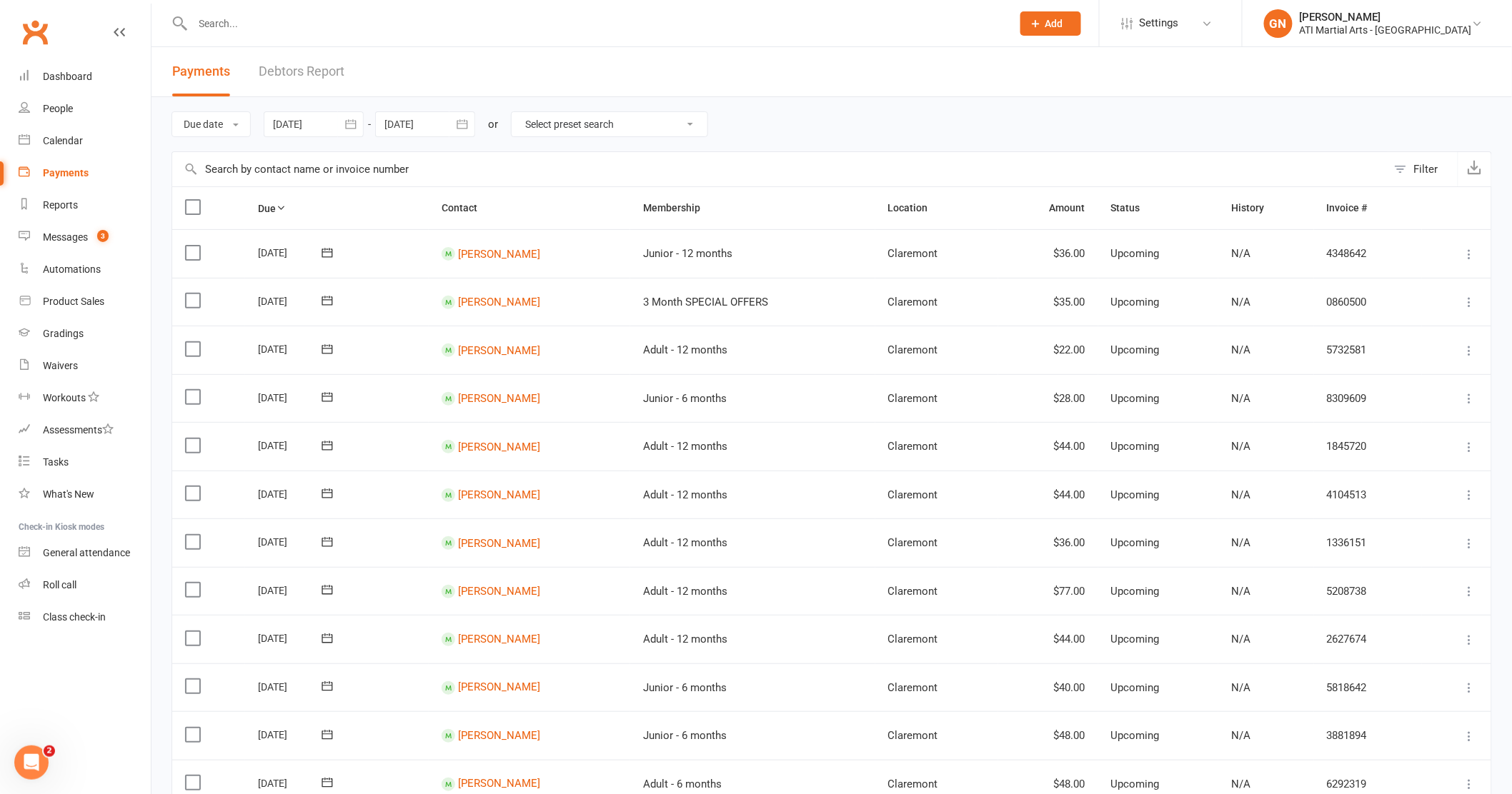
click at [322, 79] on link "Debtors Report" at bounding box center [301, 72] width 85 height 49
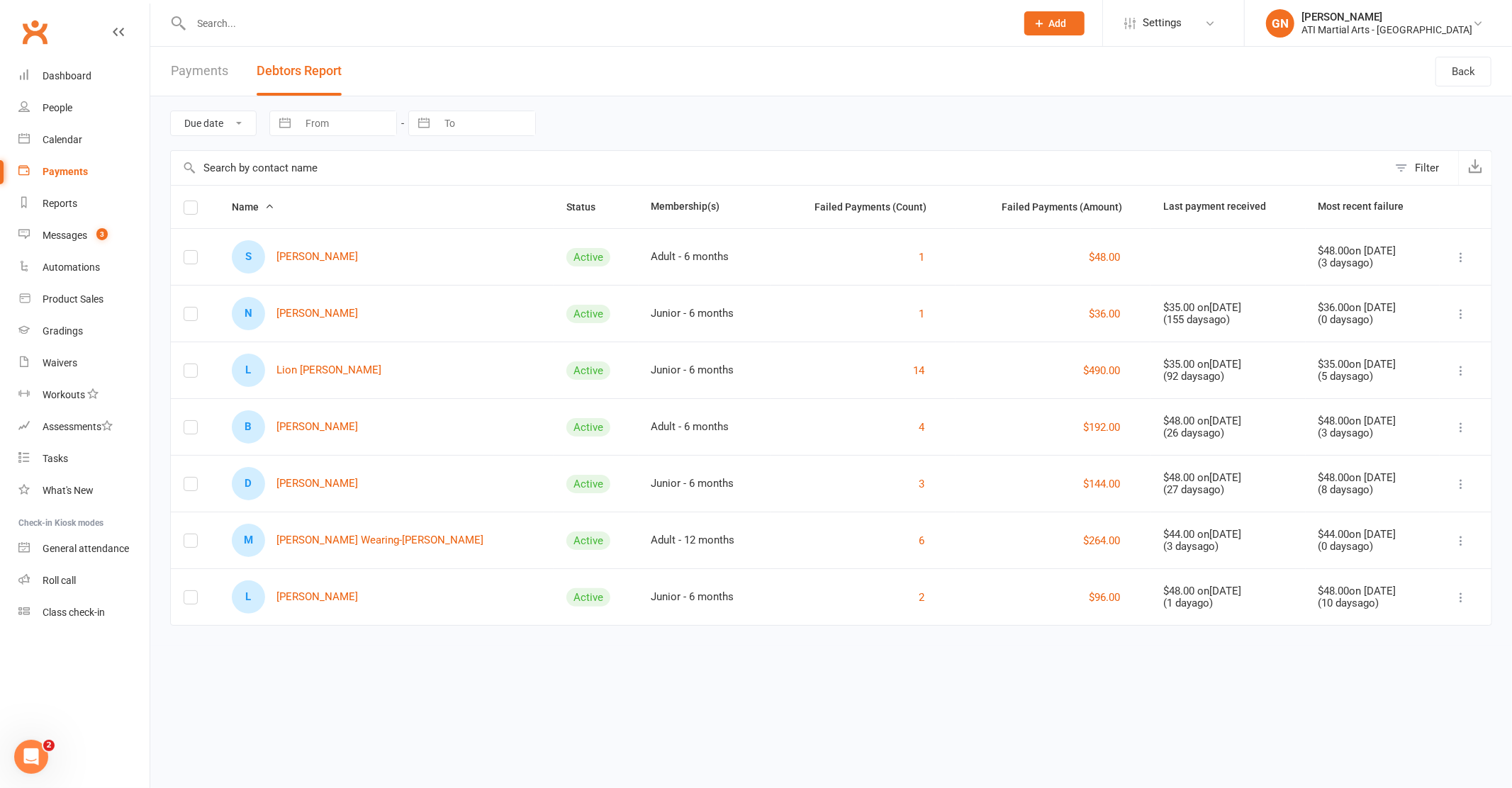
click at [216, 22] on input "text" at bounding box center [596, 24] width 819 height 20
click at [263, 24] on input "text" at bounding box center [596, 24] width 819 height 20
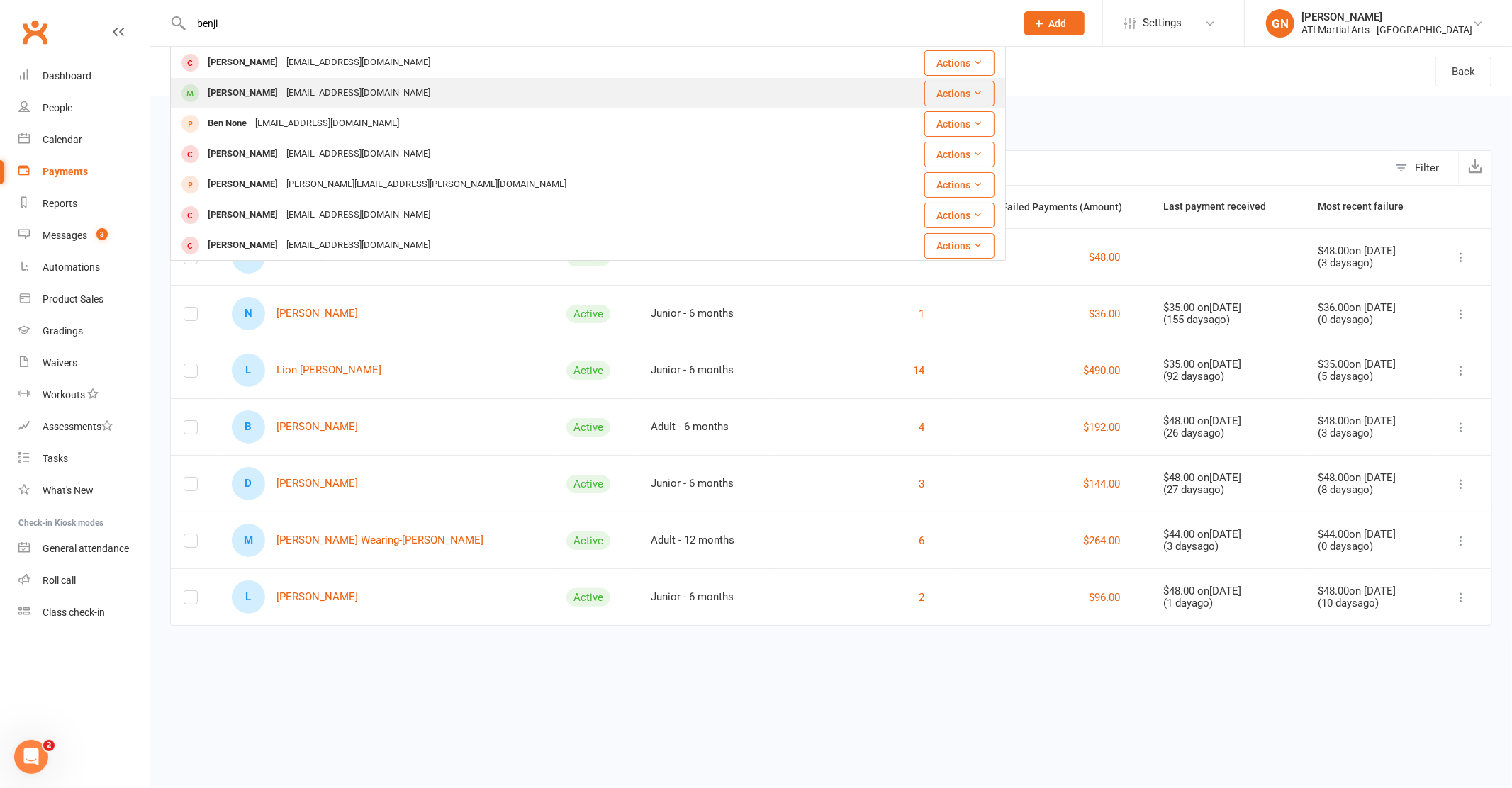
type input "benji"
click at [227, 91] on div "Benji Clayton" at bounding box center [243, 93] width 79 height 21
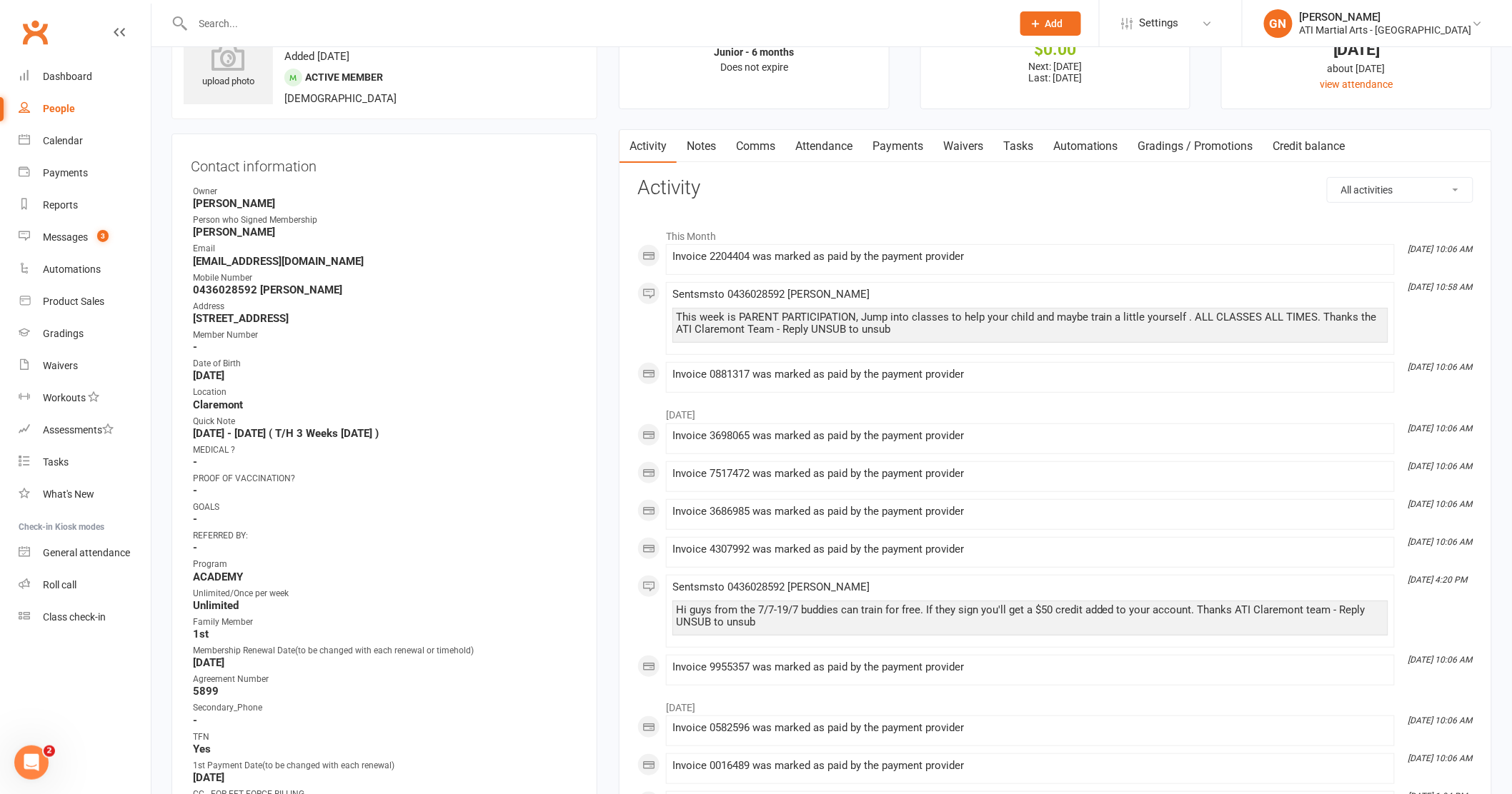
scroll to position [63, 0]
click at [905, 143] on link "Payments" at bounding box center [898, 148] width 71 height 33
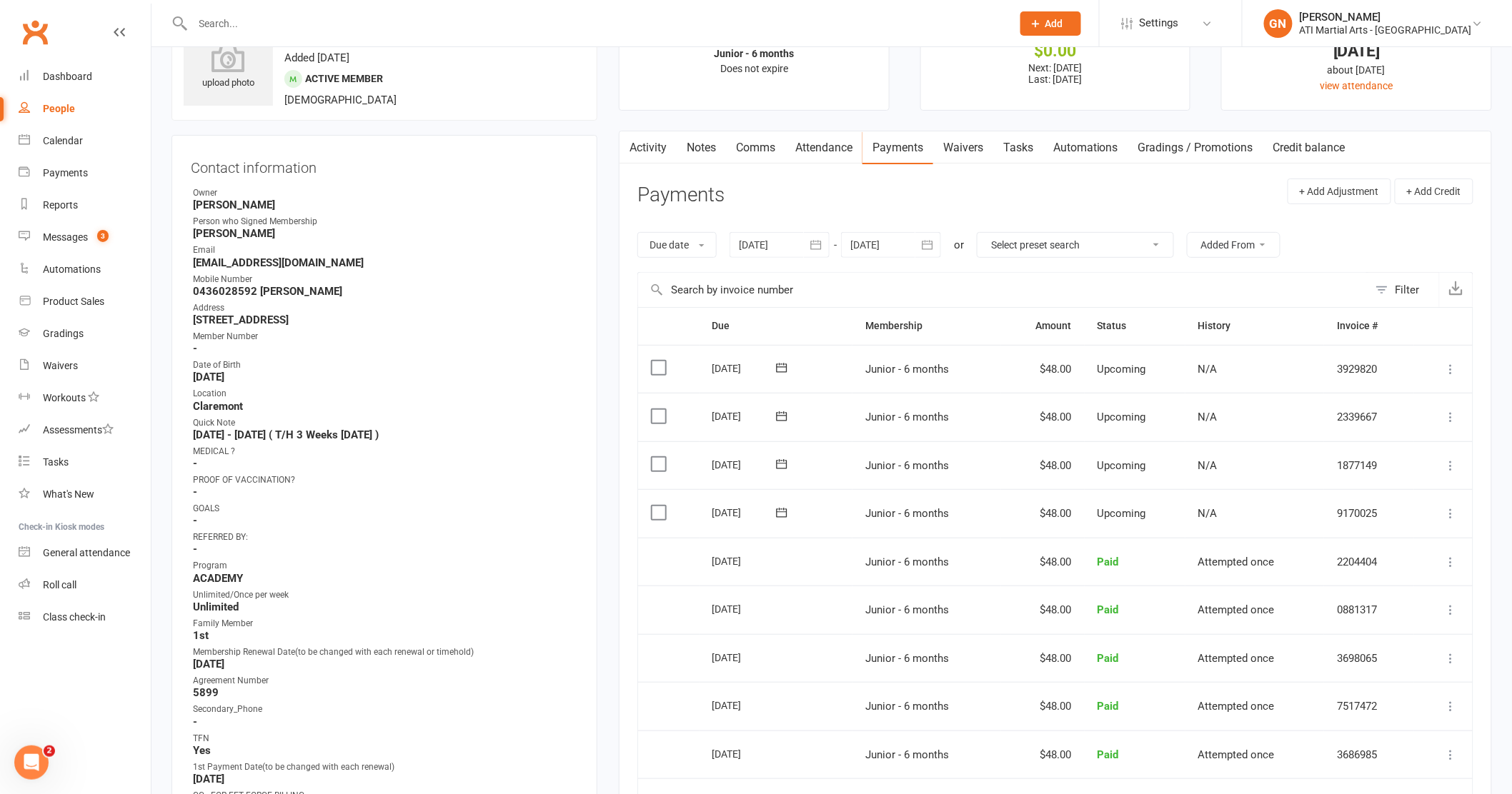
click at [218, 23] on input "text" at bounding box center [595, 24] width 814 height 20
click at [232, 22] on input "text" at bounding box center [595, 24] width 814 height 20
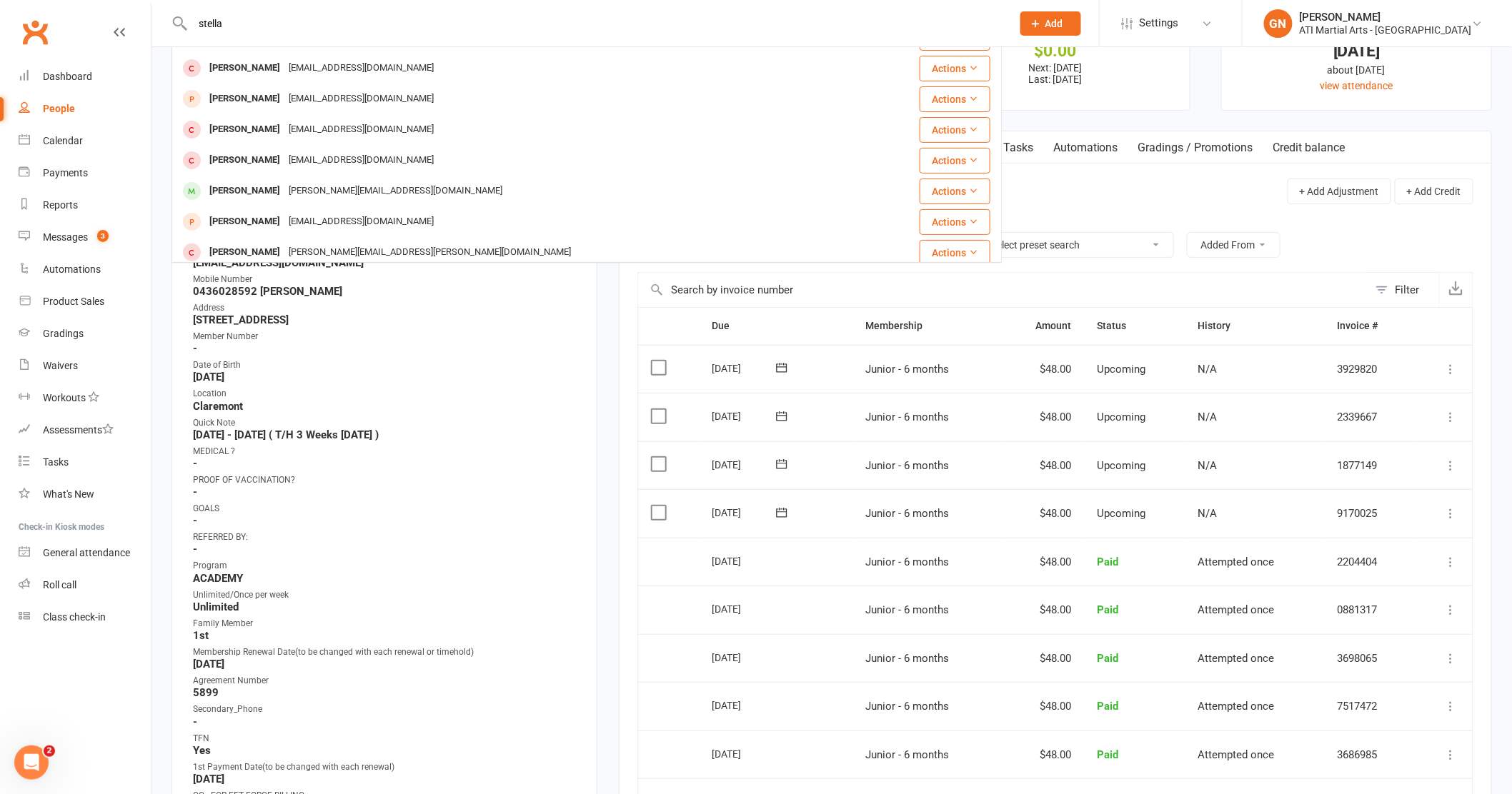
scroll to position [91, 0]
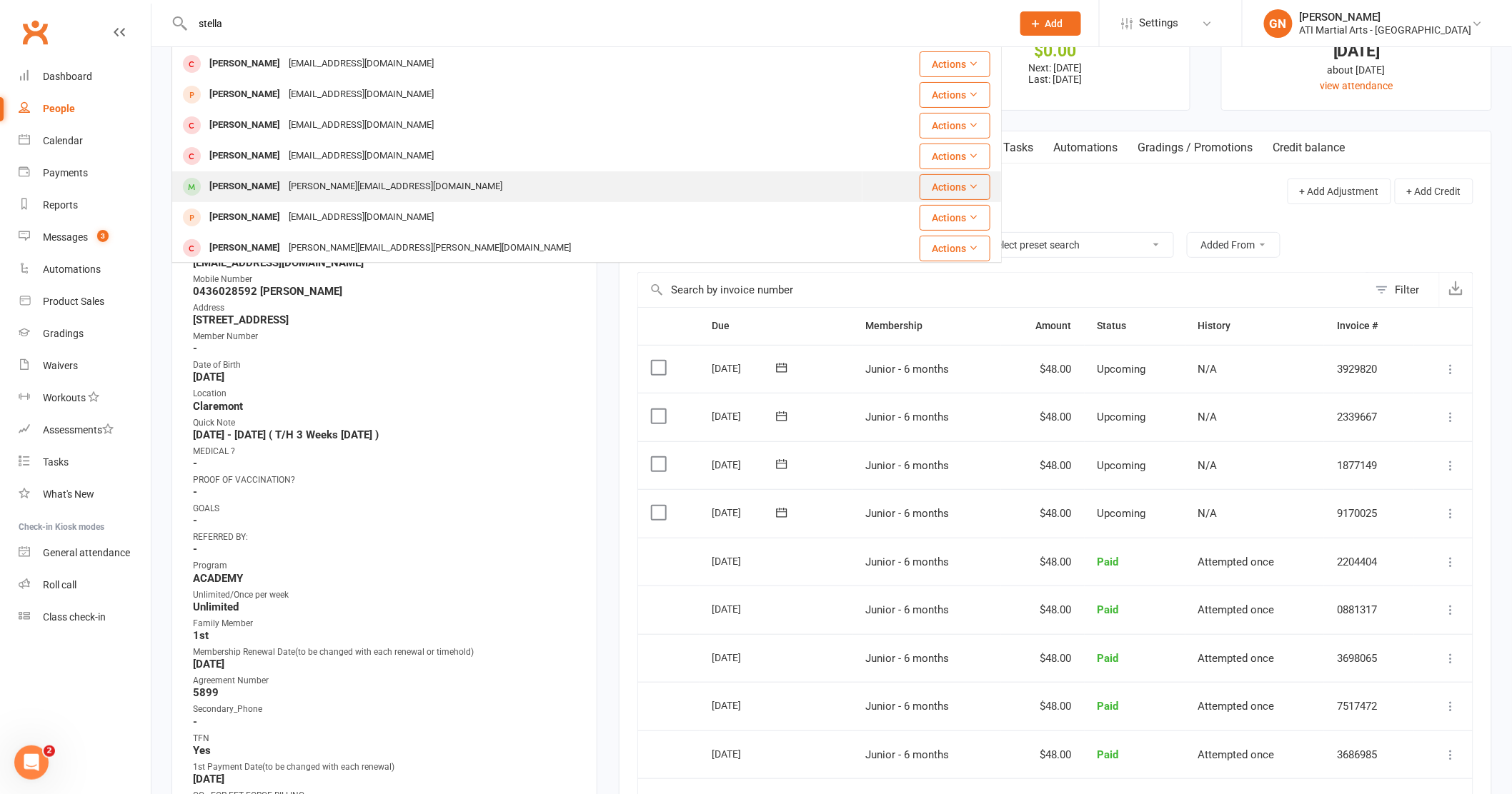
type input "stella"
click at [230, 183] on div "Stella Krohss" at bounding box center [245, 187] width 80 height 21
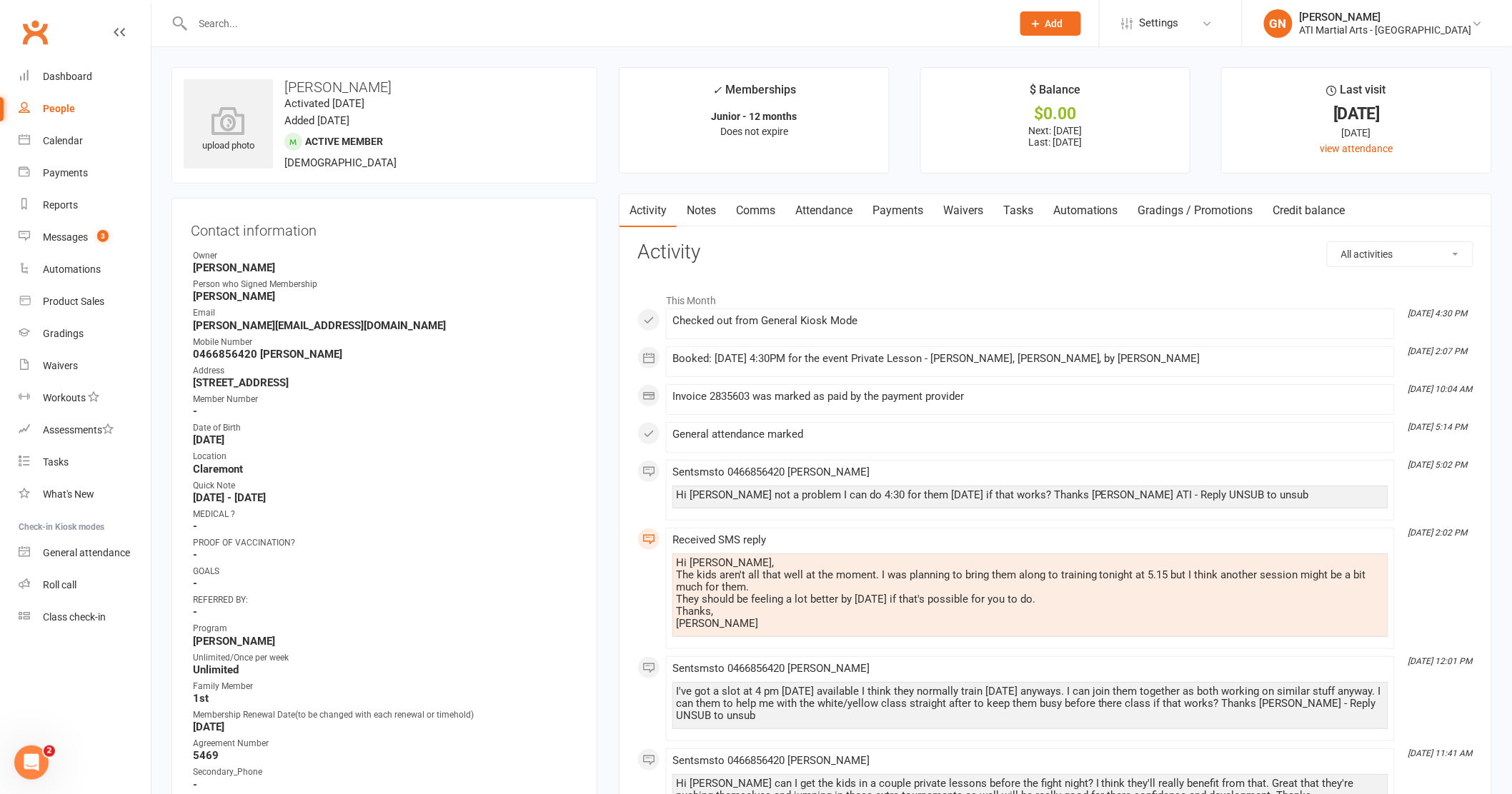
click at [250, 26] on input "text" at bounding box center [595, 24] width 814 height 20
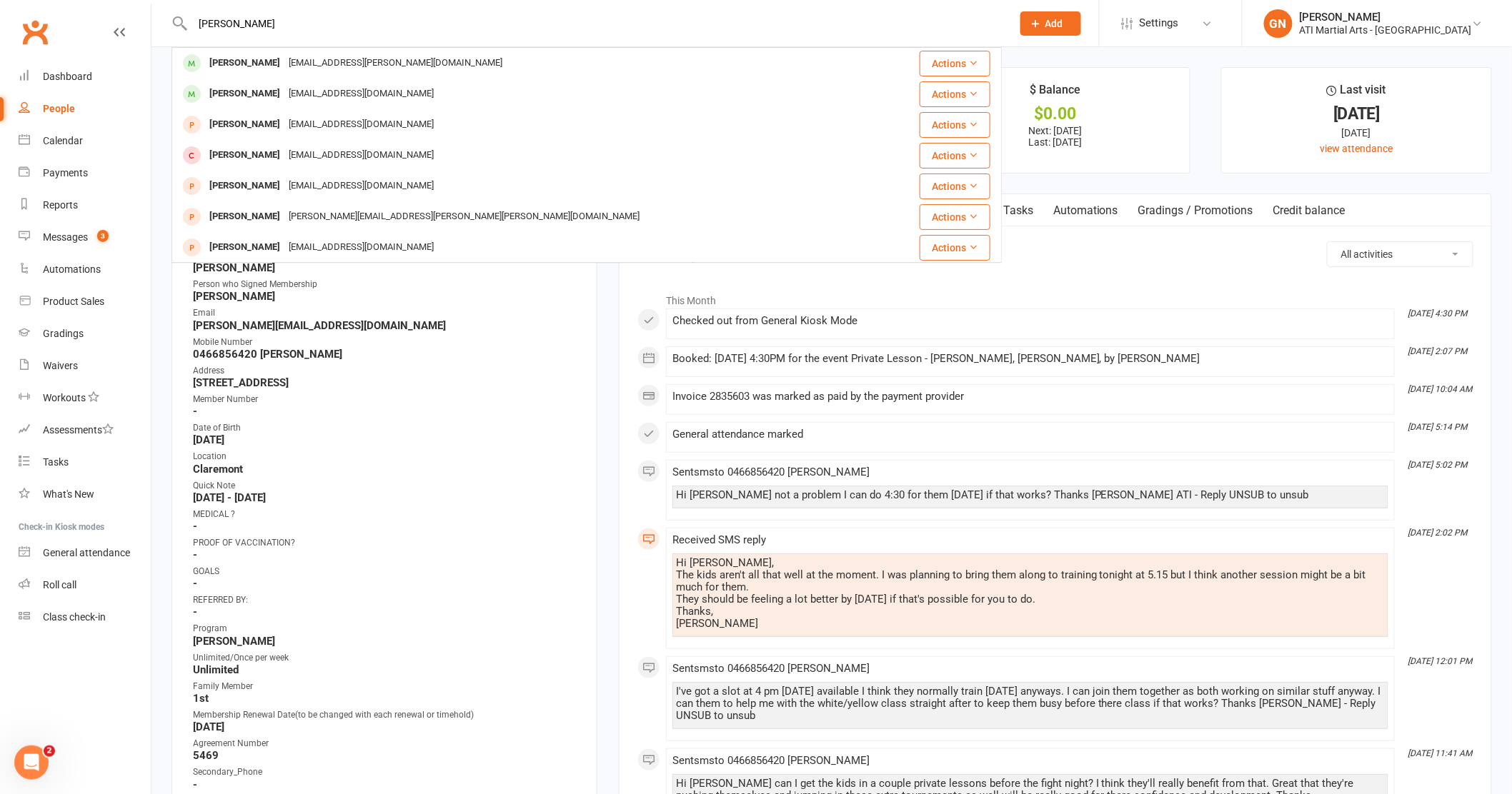
type input "clayton"
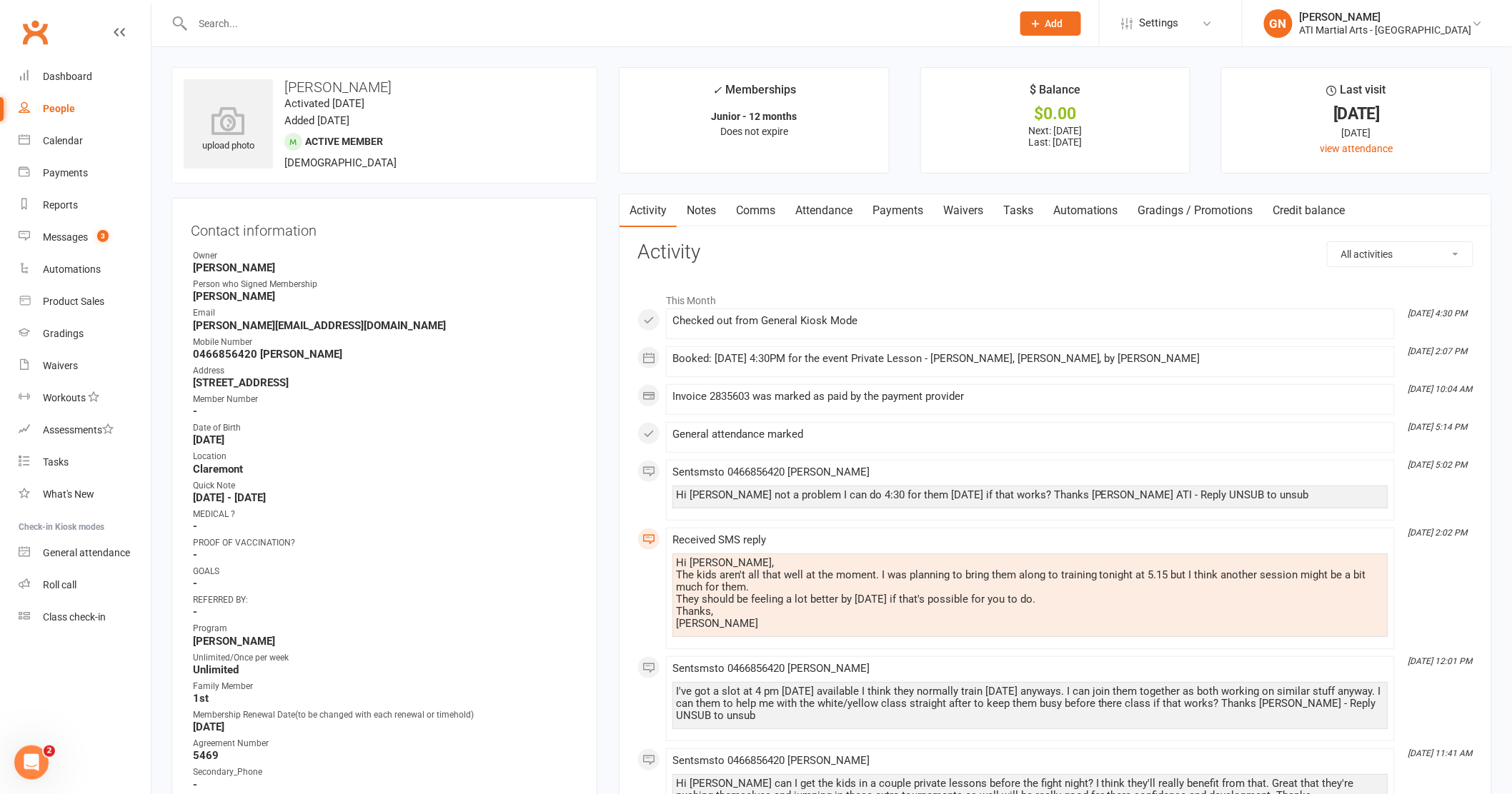
click at [259, 20] on input "text" at bounding box center [595, 24] width 814 height 20
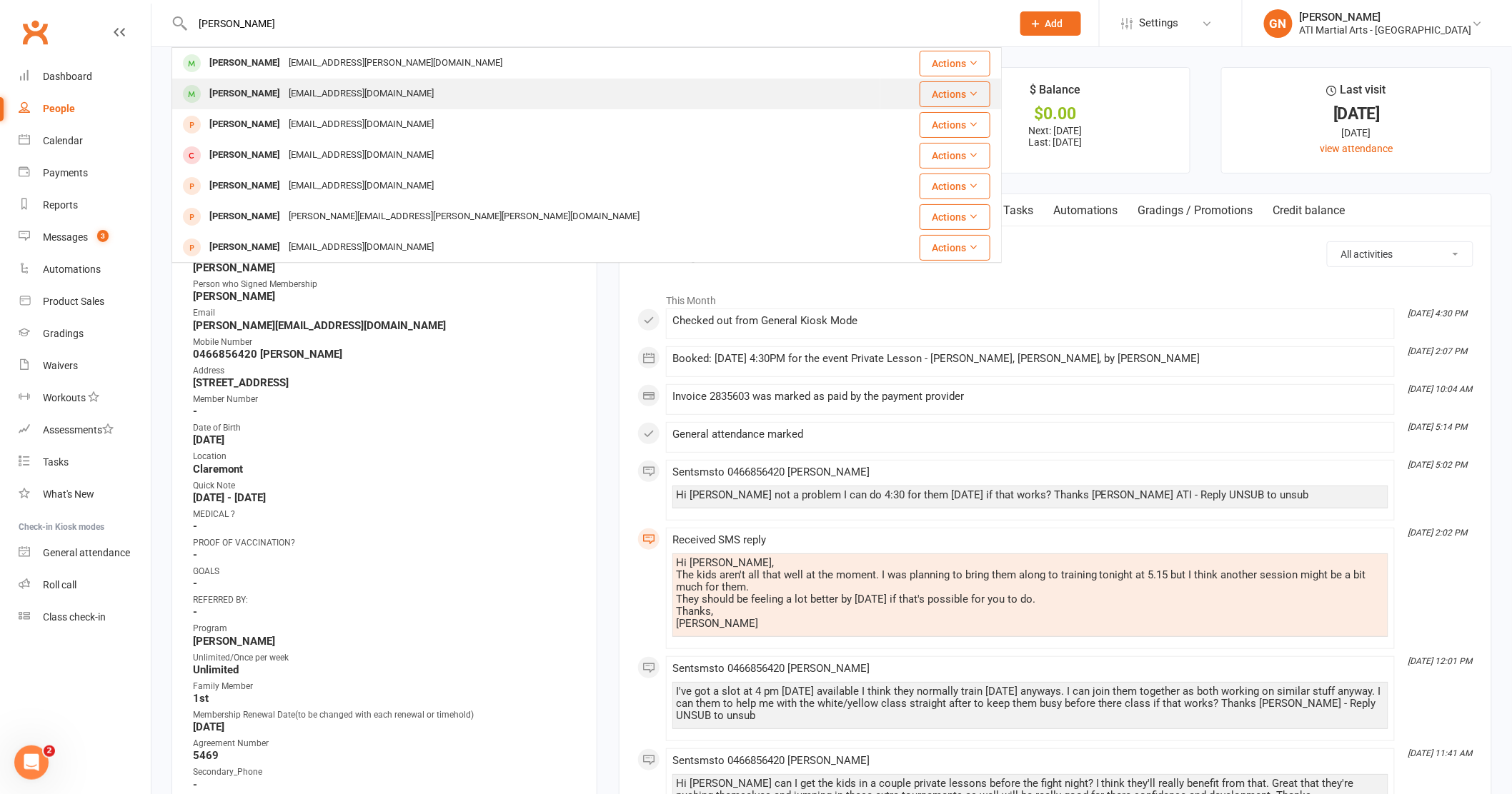
type input "clayton"
click at [242, 92] on div "Benji Clayton" at bounding box center [245, 93] width 80 height 21
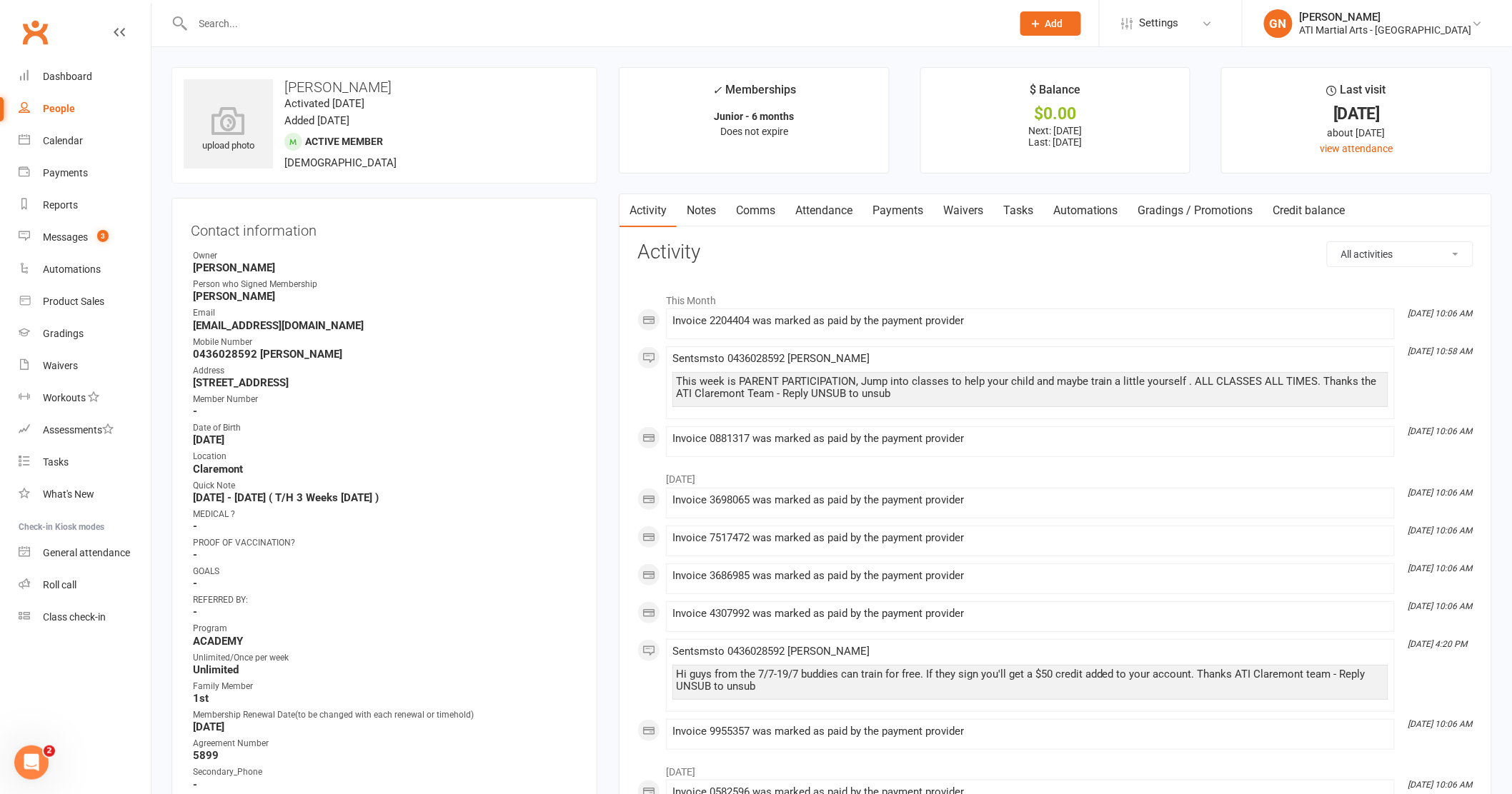
click at [909, 212] on link "Payments" at bounding box center [898, 210] width 71 height 33
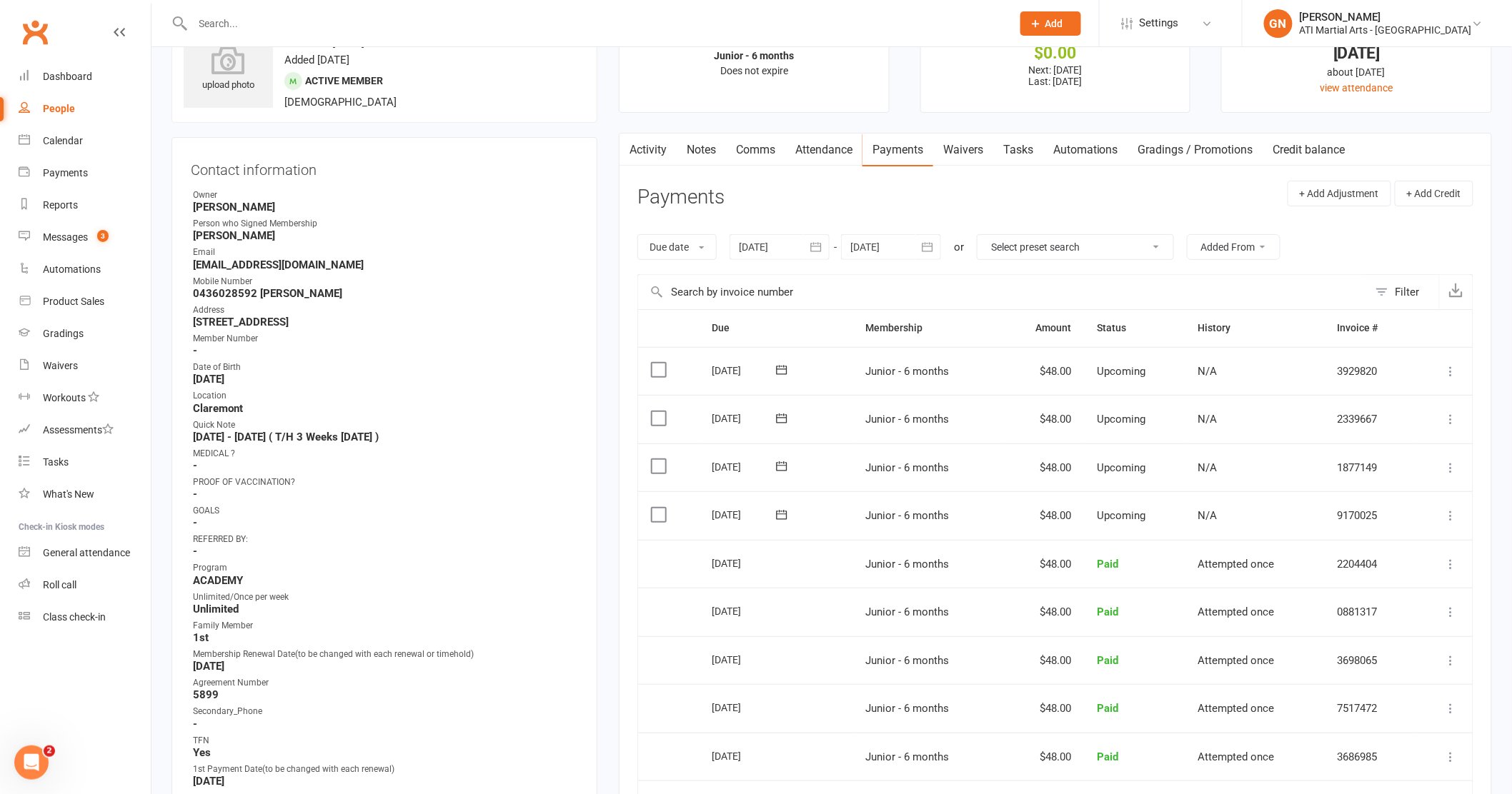
scroll to position [63, 0]
click at [247, 28] on input "text" at bounding box center [595, 24] width 814 height 20
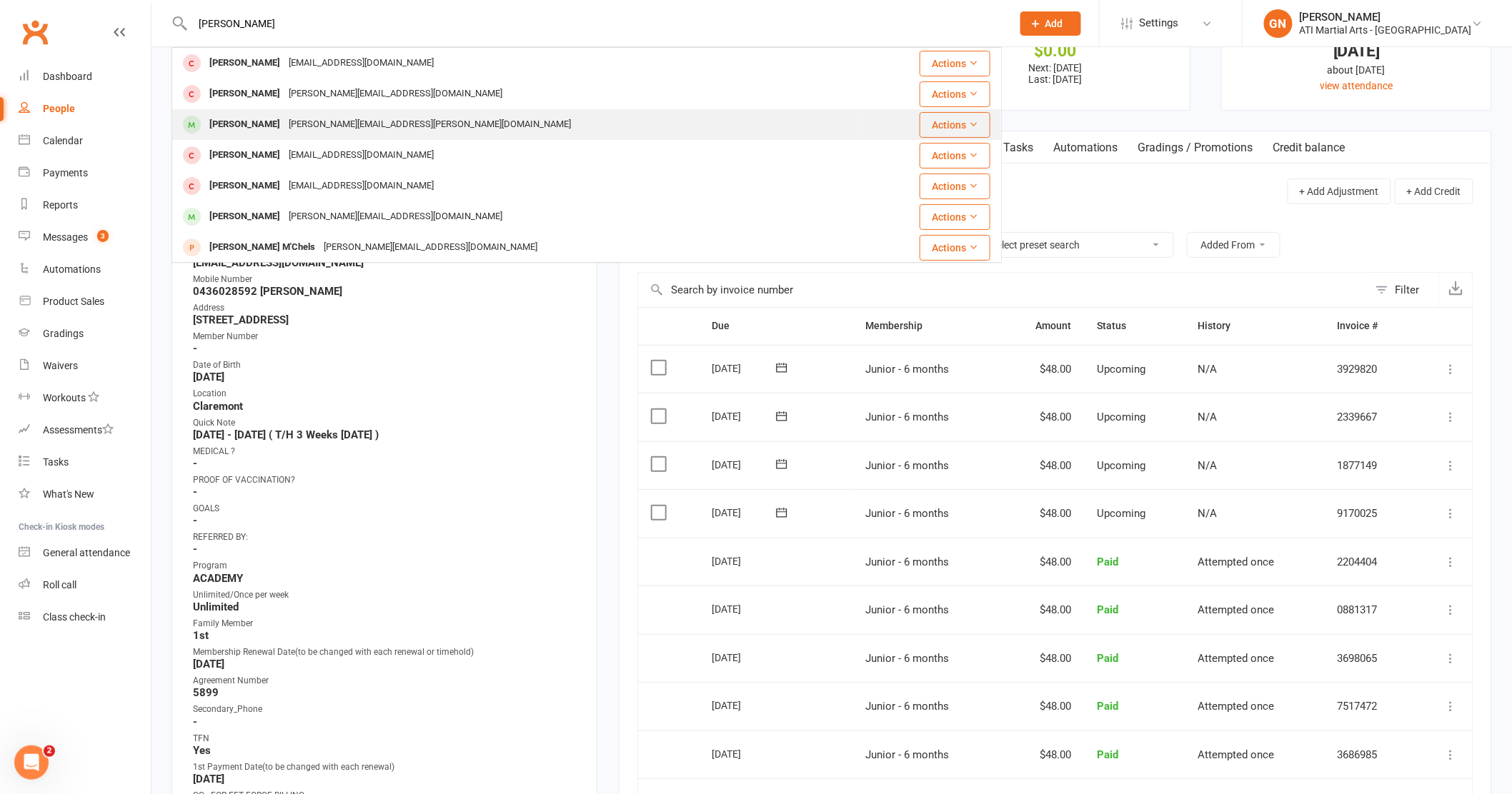
type input "rosalie"
click at [219, 126] on div "Rosalea Murphy" at bounding box center [245, 124] width 80 height 21
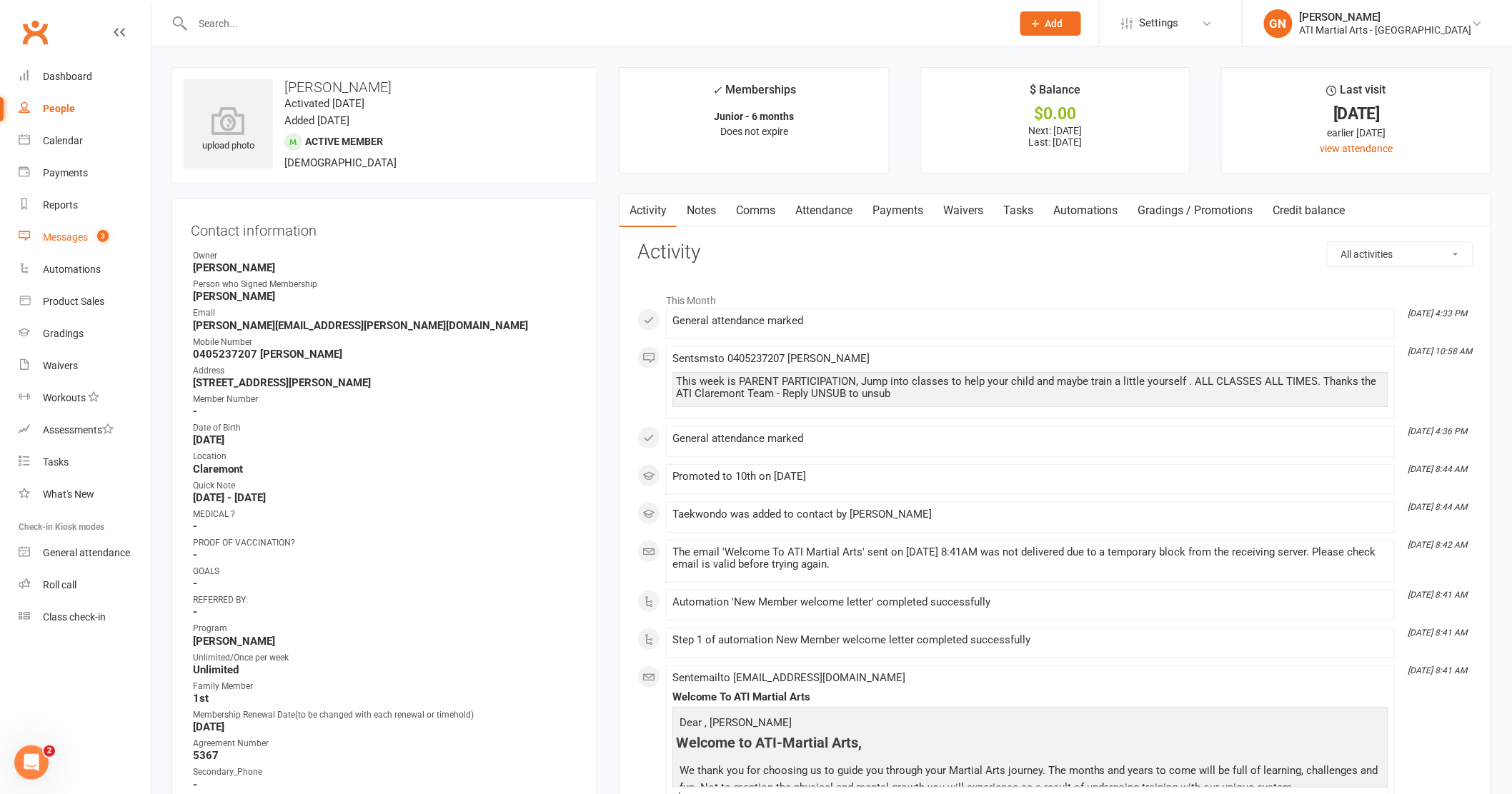
click at [54, 238] on div "Messages" at bounding box center [65, 237] width 45 height 12
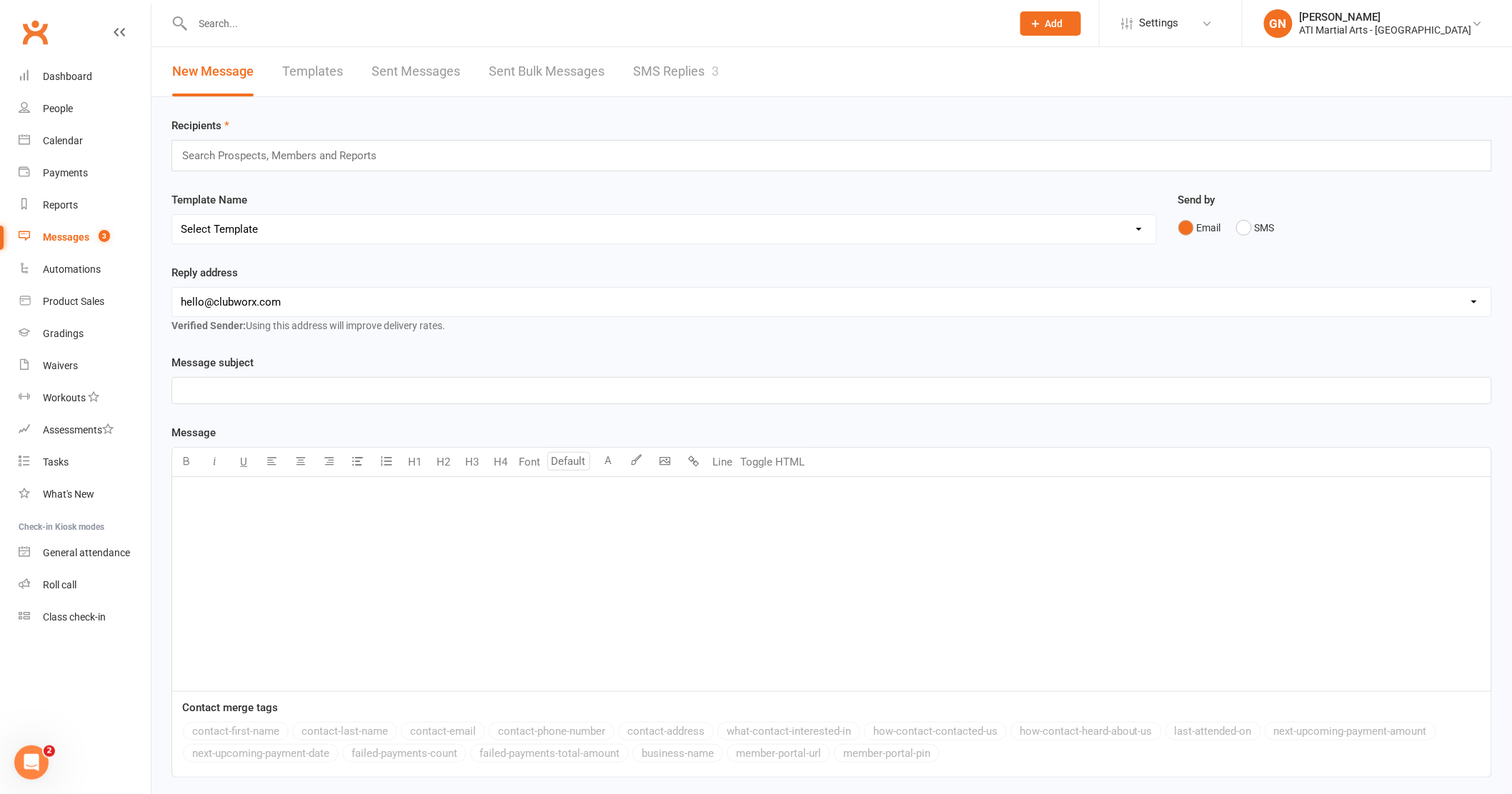
click at [689, 70] on link "SMS Replies 3" at bounding box center [676, 72] width 85 height 49
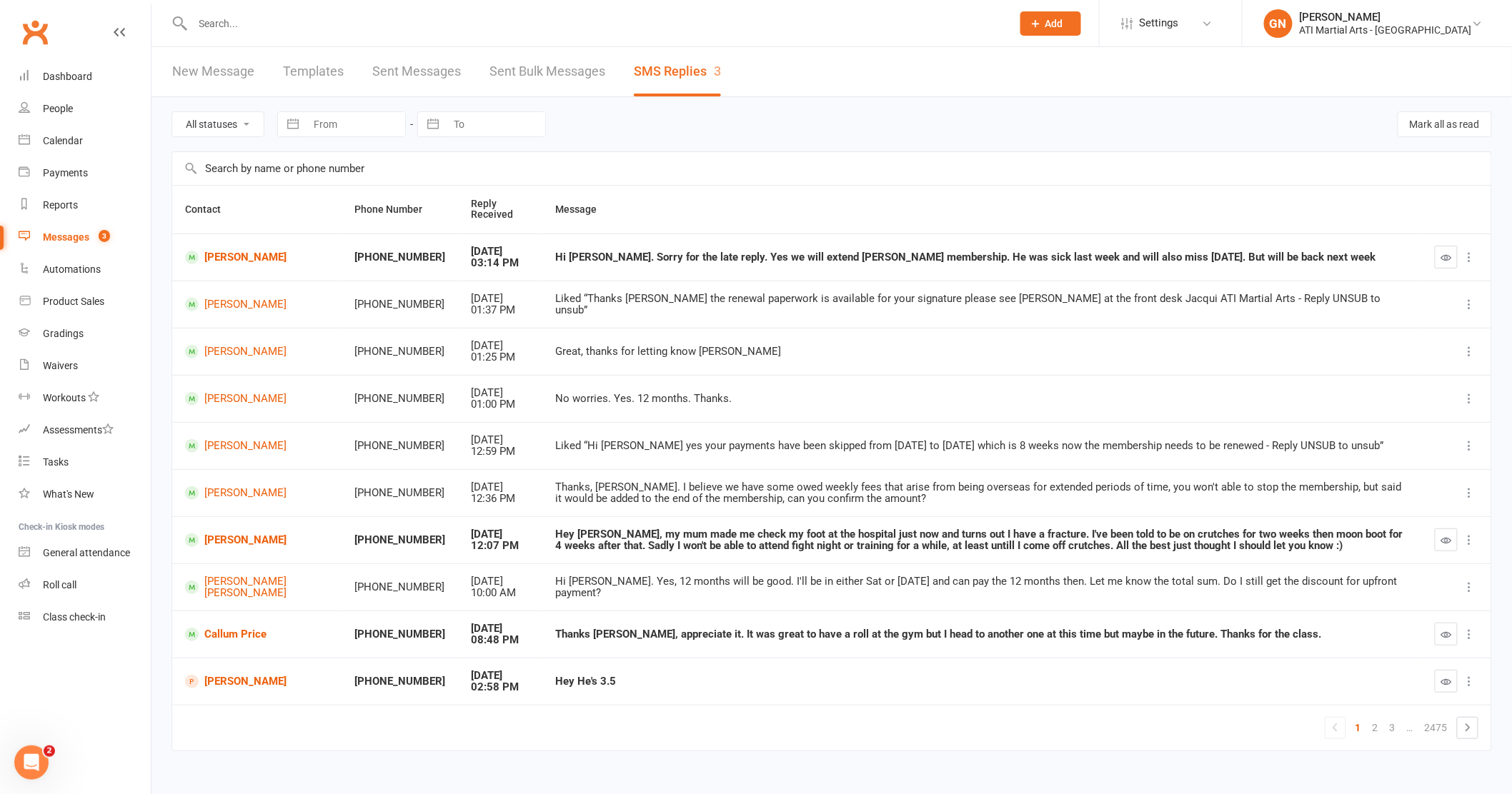
click at [282, 20] on input "text" at bounding box center [595, 24] width 814 height 20
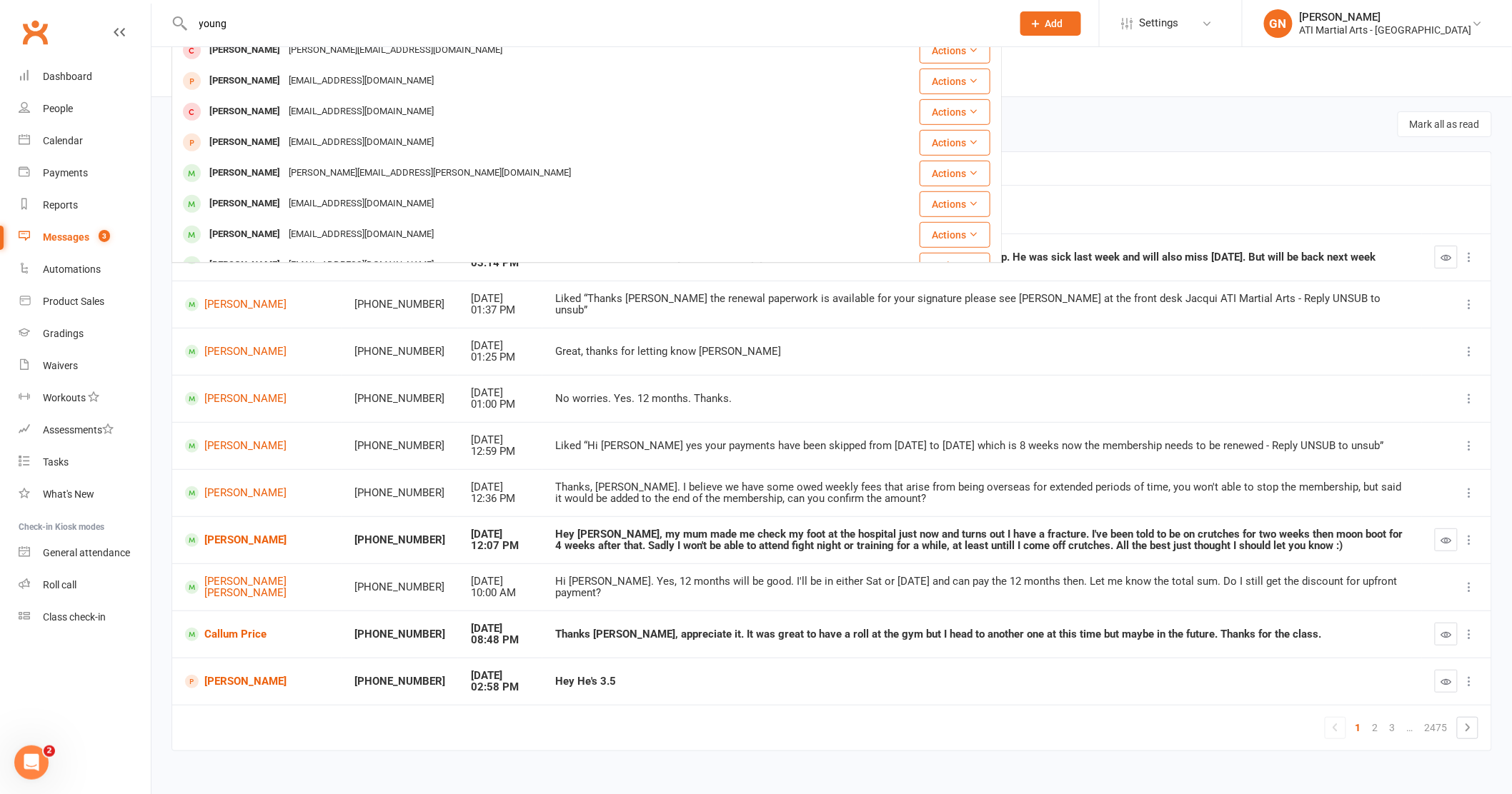
scroll to position [326, 0]
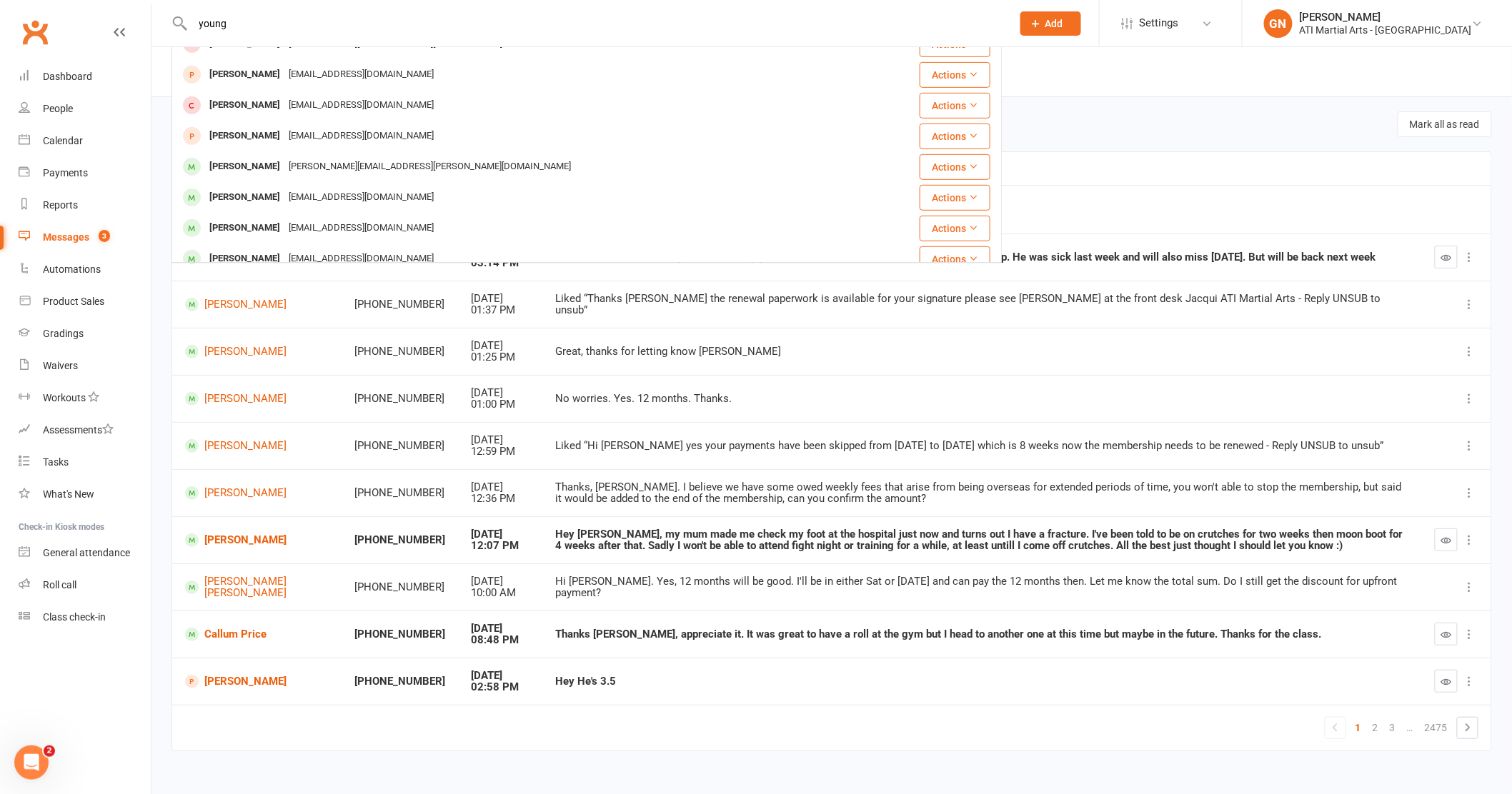
type input "young"
click at [50, 232] on div "Messages" at bounding box center [66, 237] width 46 height 12
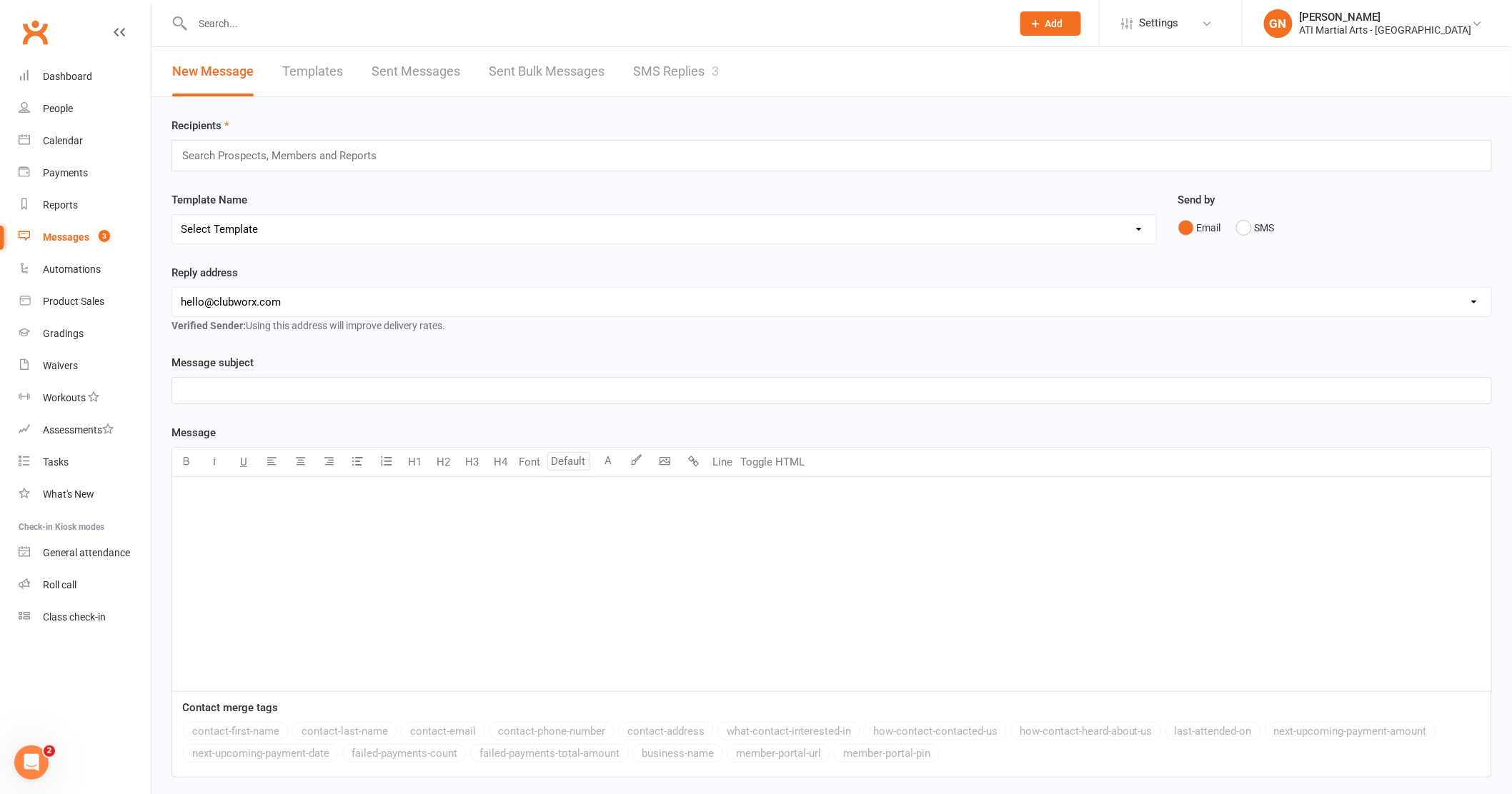
click at [659, 72] on link "SMS Replies 3" at bounding box center [676, 72] width 85 height 49
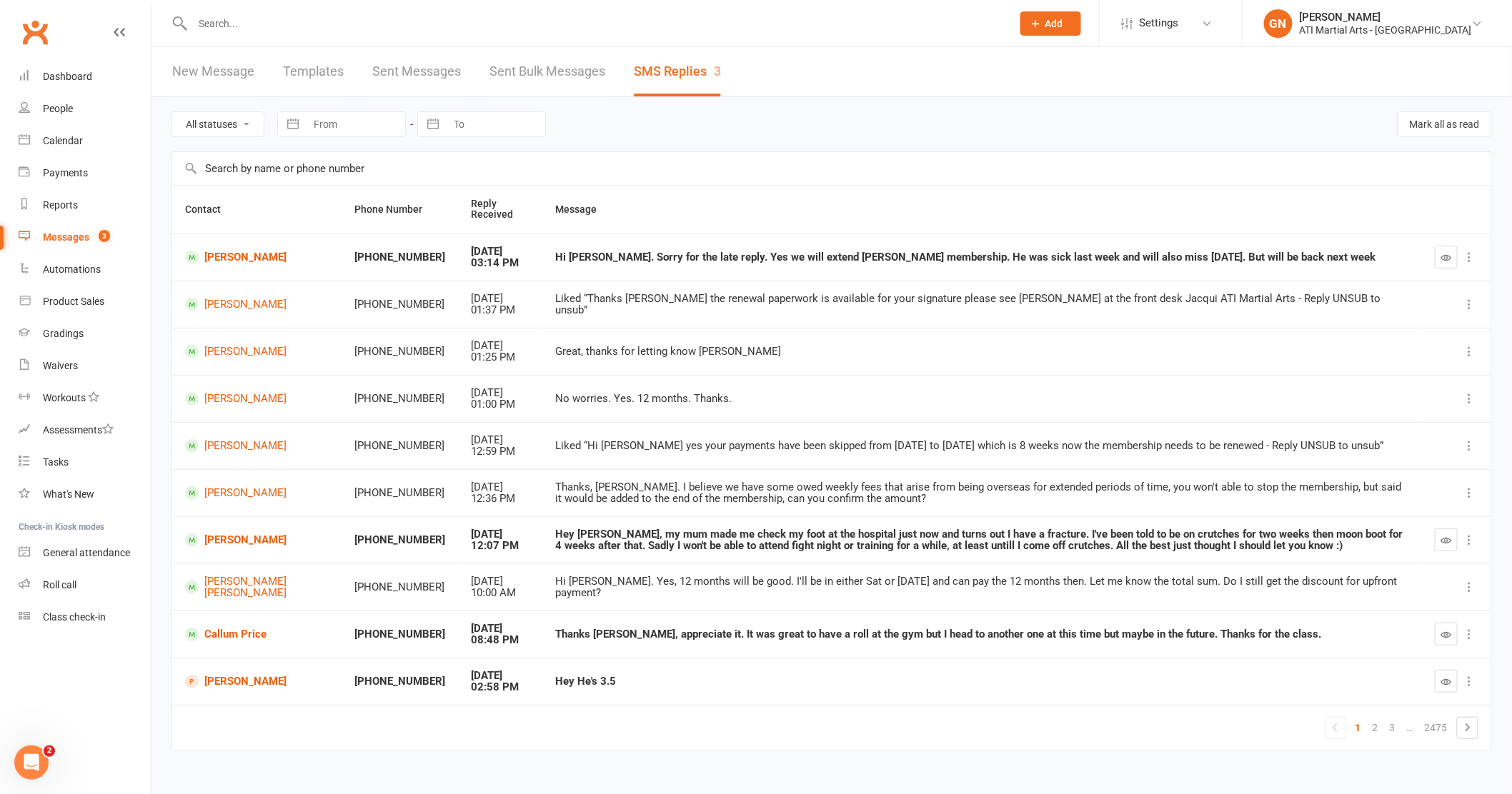
click at [266, 22] on input "text" at bounding box center [595, 24] width 814 height 20
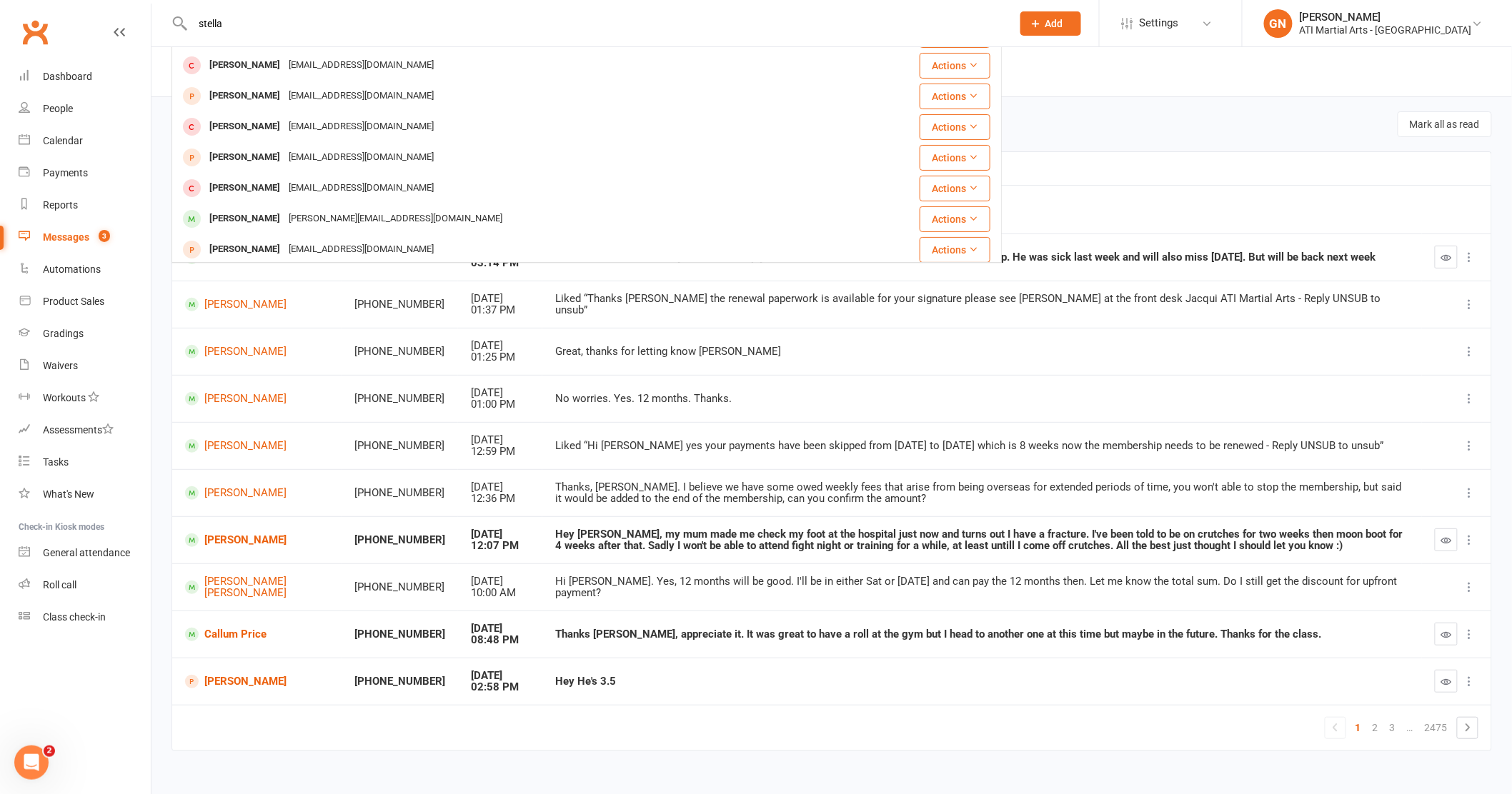
scroll to position [105, 0]
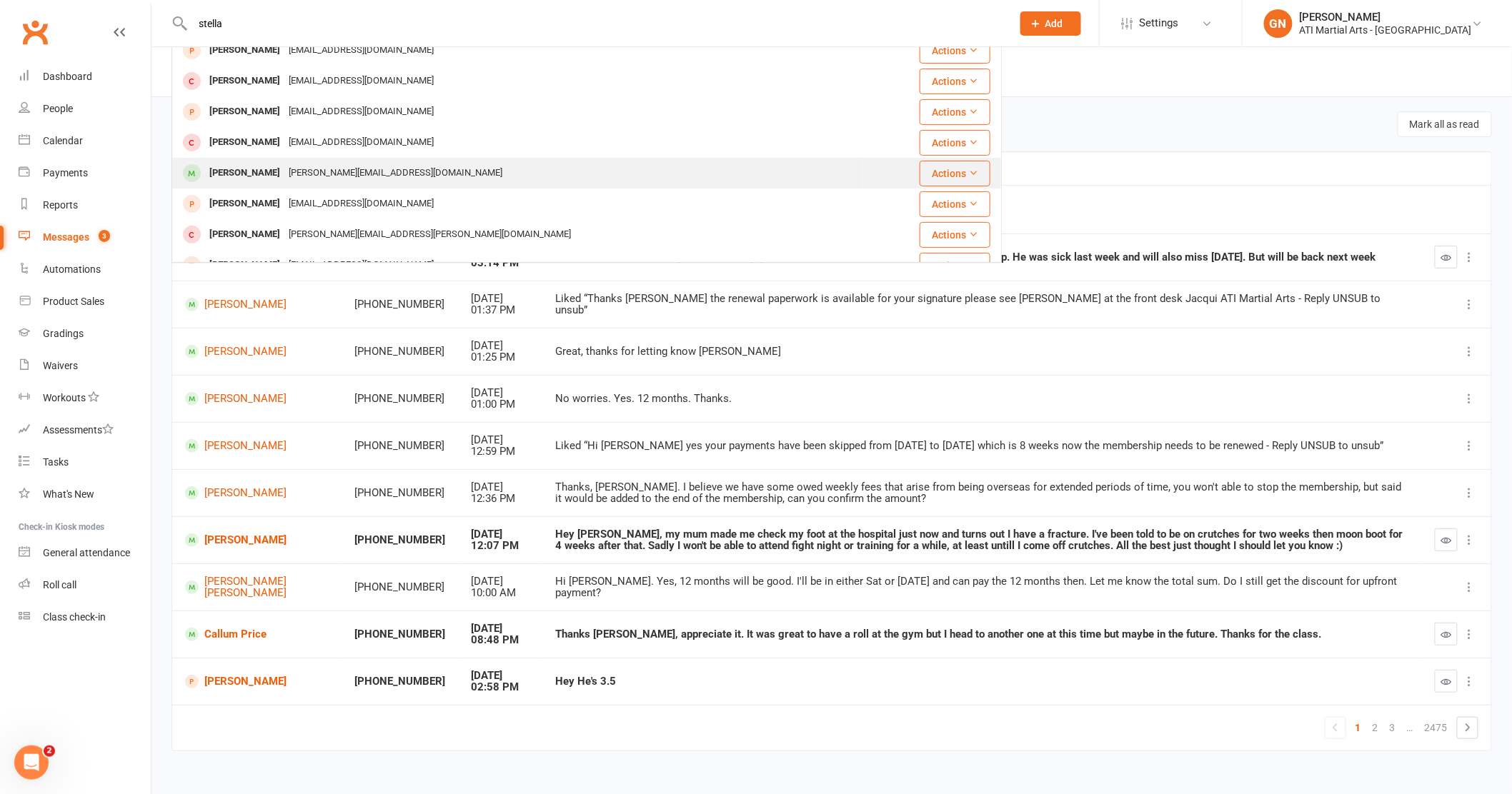
type input "stella"
click at [244, 167] on div "Stella Krohss" at bounding box center [245, 173] width 80 height 21
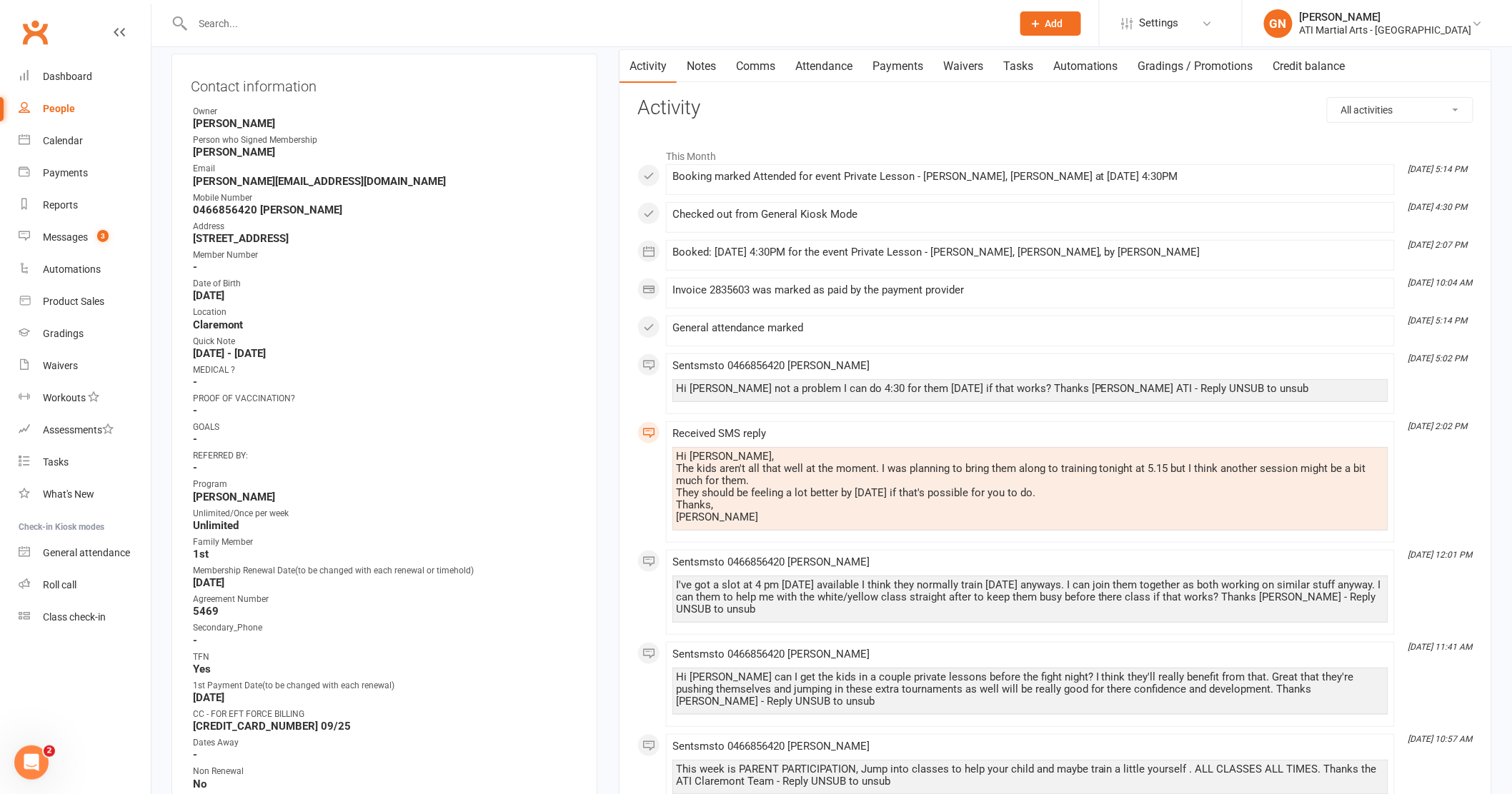
scroll to position [146, 0]
click at [744, 66] on link "Comms" at bounding box center [755, 64] width 59 height 33
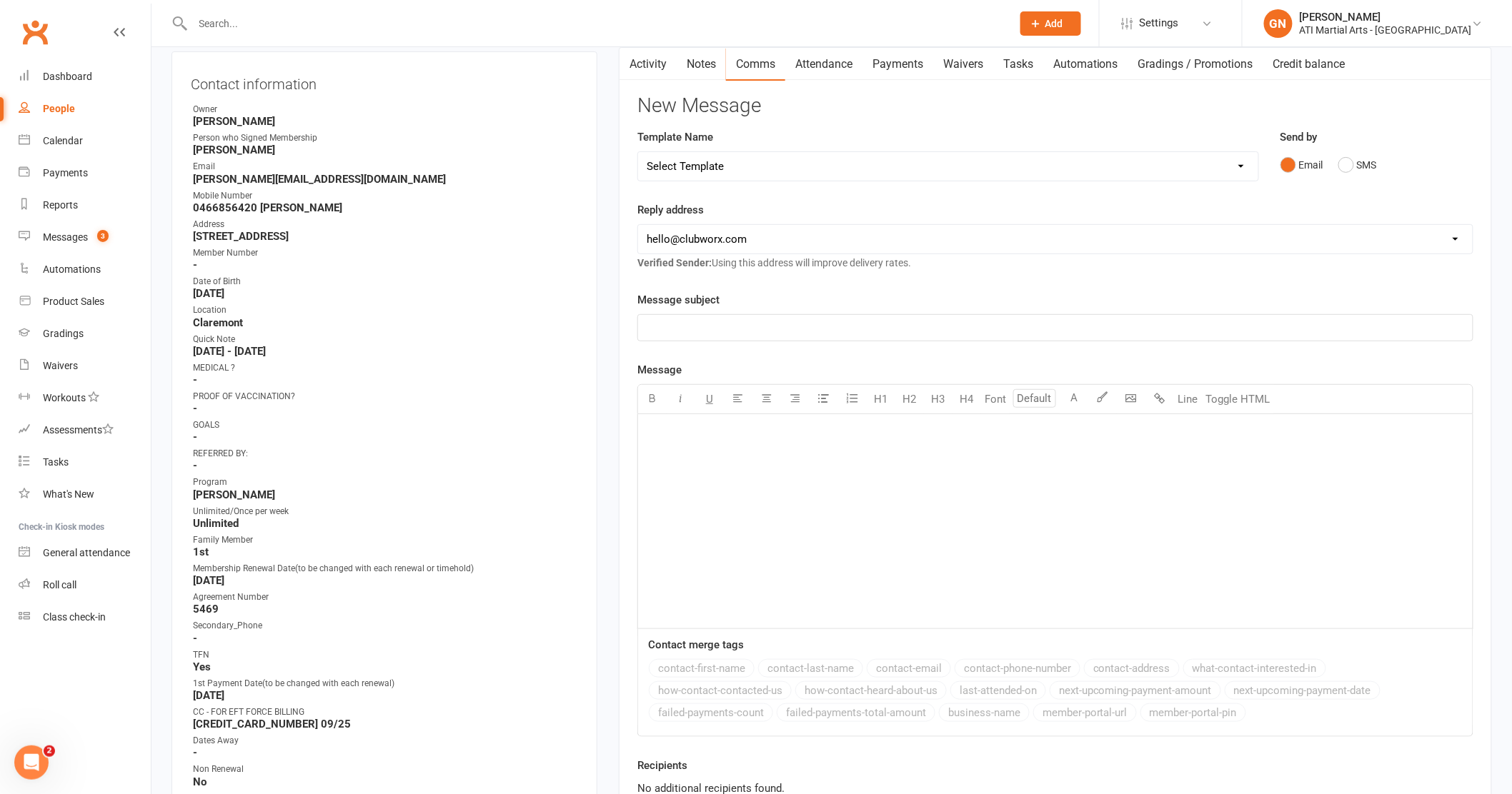
click at [726, 449] on div "﻿" at bounding box center [1055, 521] width 834 height 214
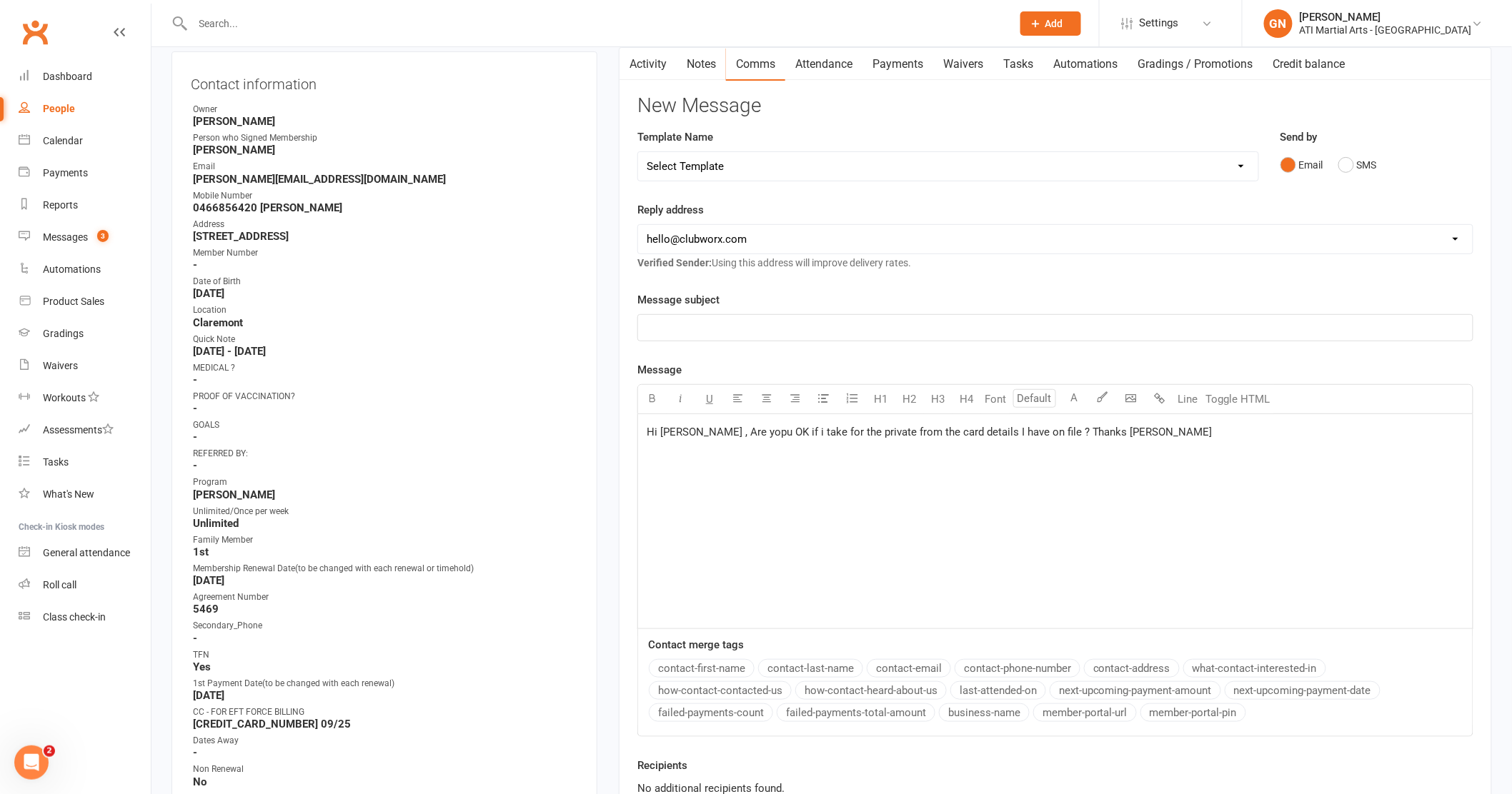
click at [724, 433] on span "Hi Jane , Are yopu OK if i take for the private from the card details I have on…" at bounding box center [929, 432] width 566 height 13
click at [760, 435] on span "Hi Jane , Are you OK if i take for the private from the card details I have on …" at bounding box center [927, 432] width 560 height 13
click at [1353, 166] on button "SMS" at bounding box center [1357, 164] width 38 height 27
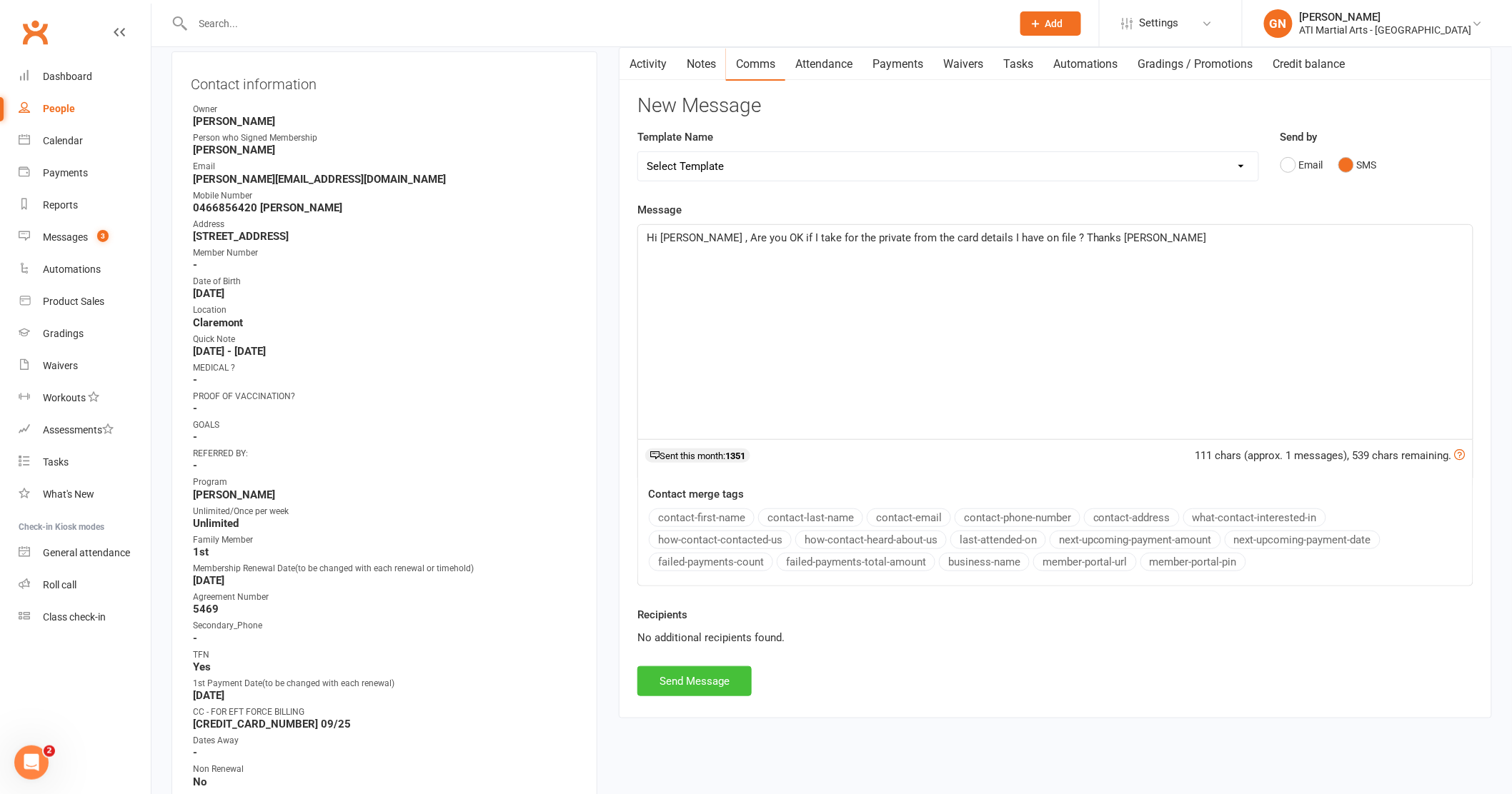
click at [684, 674] on button "Send Message" at bounding box center [694, 681] width 114 height 30
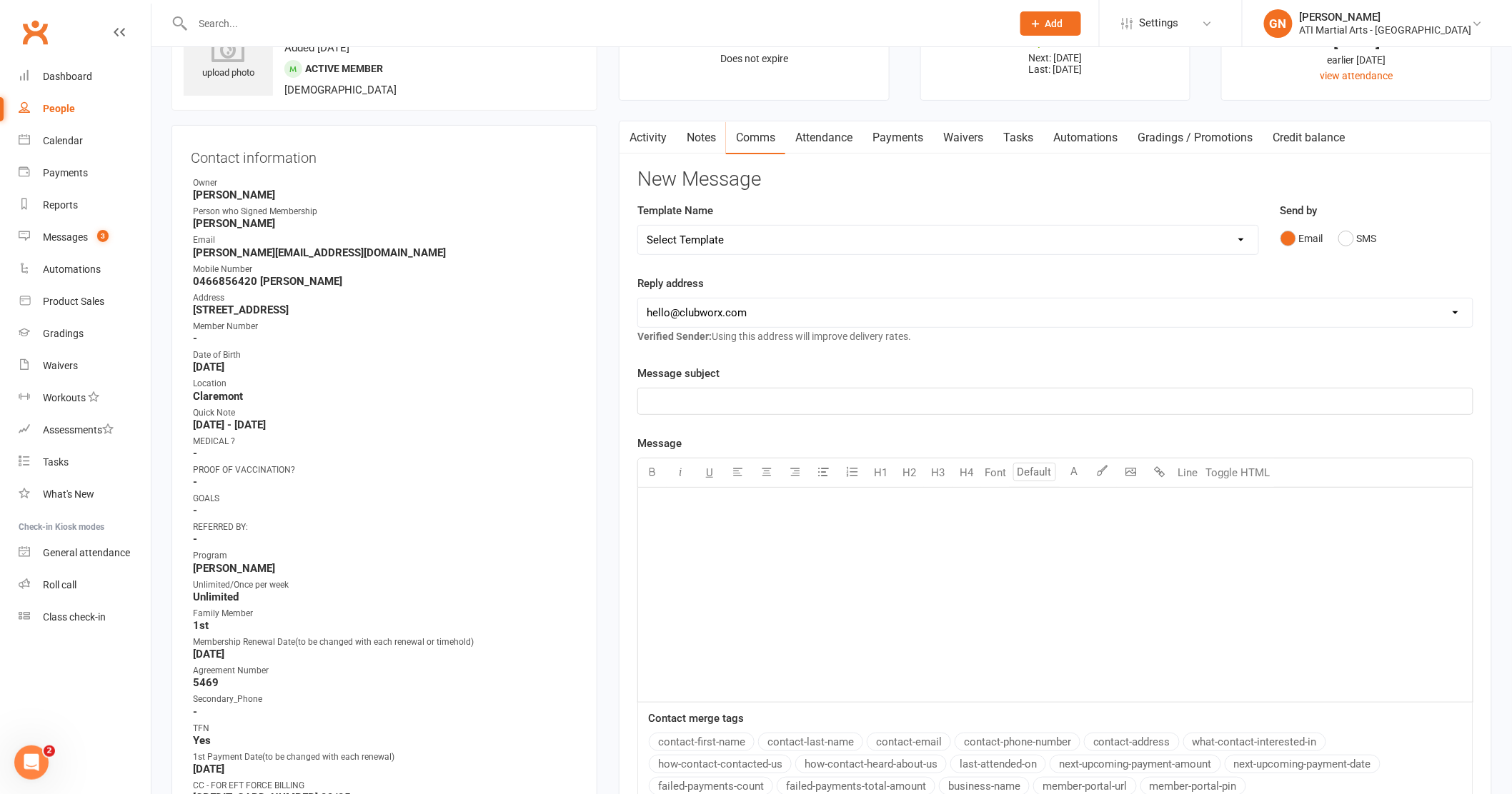
scroll to position [59, 0]
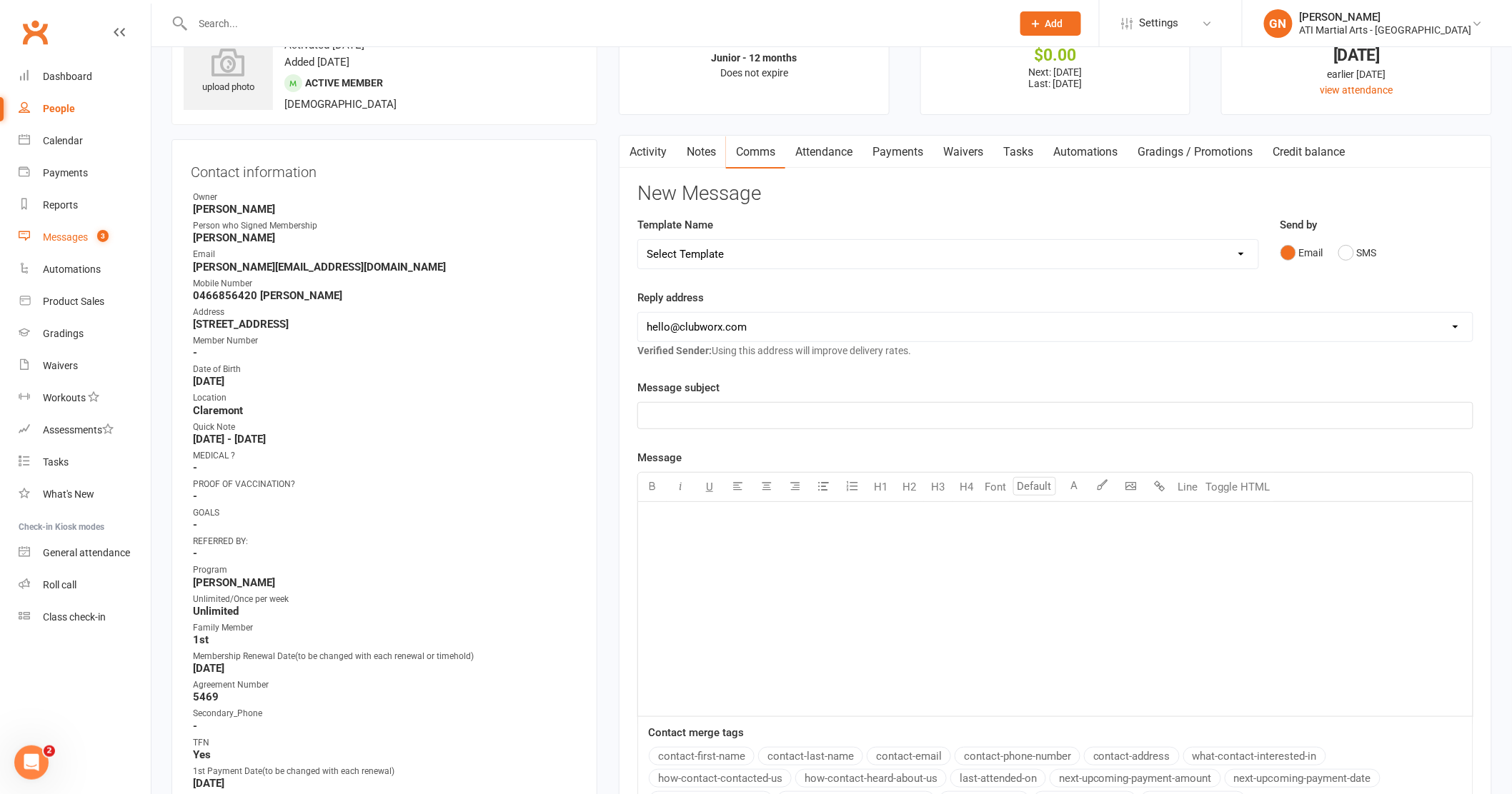
click at [41, 235] on link "Messages 3" at bounding box center [85, 237] width 133 height 32
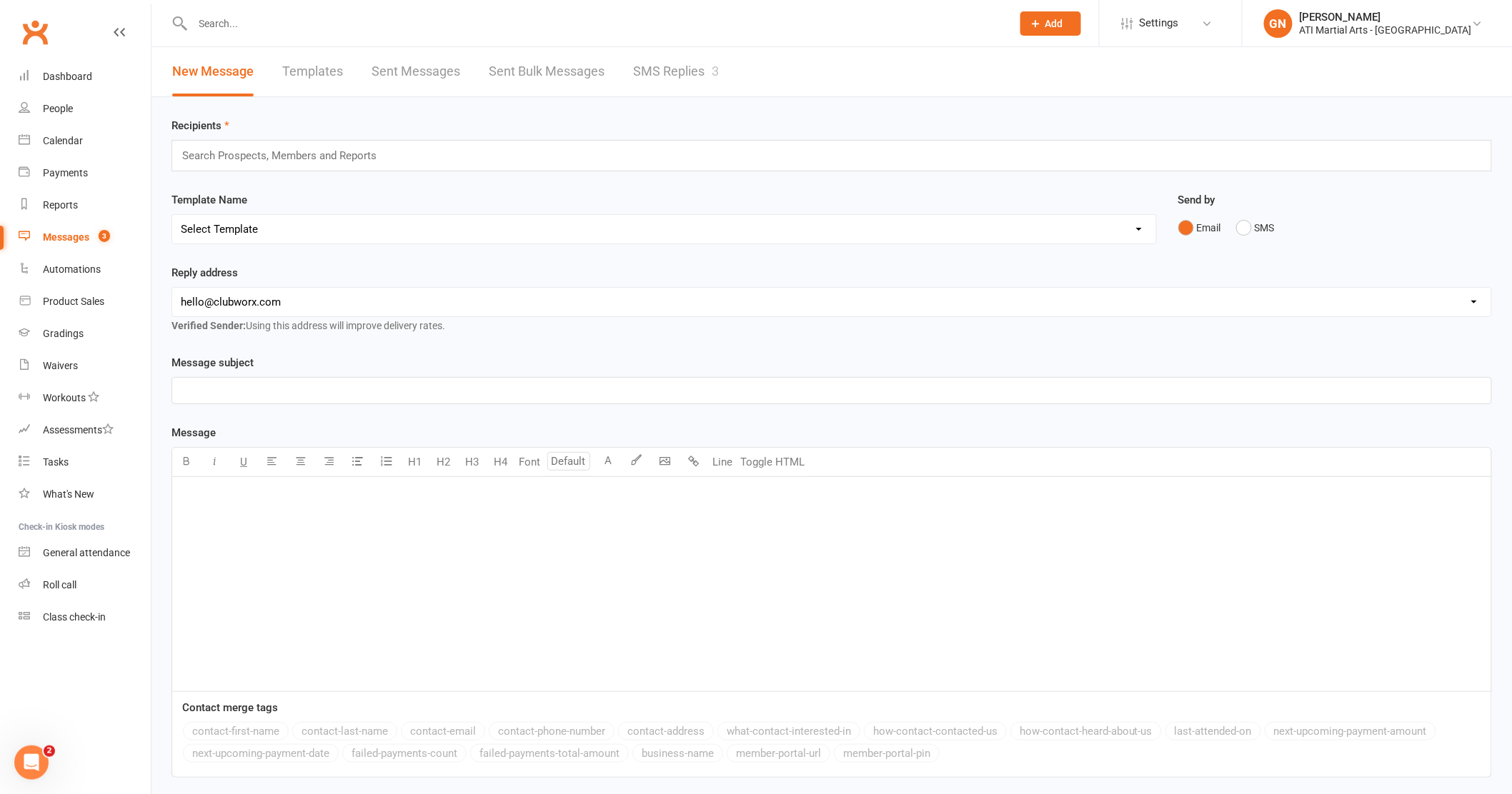
click at [648, 68] on link "SMS Replies 3" at bounding box center [676, 72] width 85 height 49
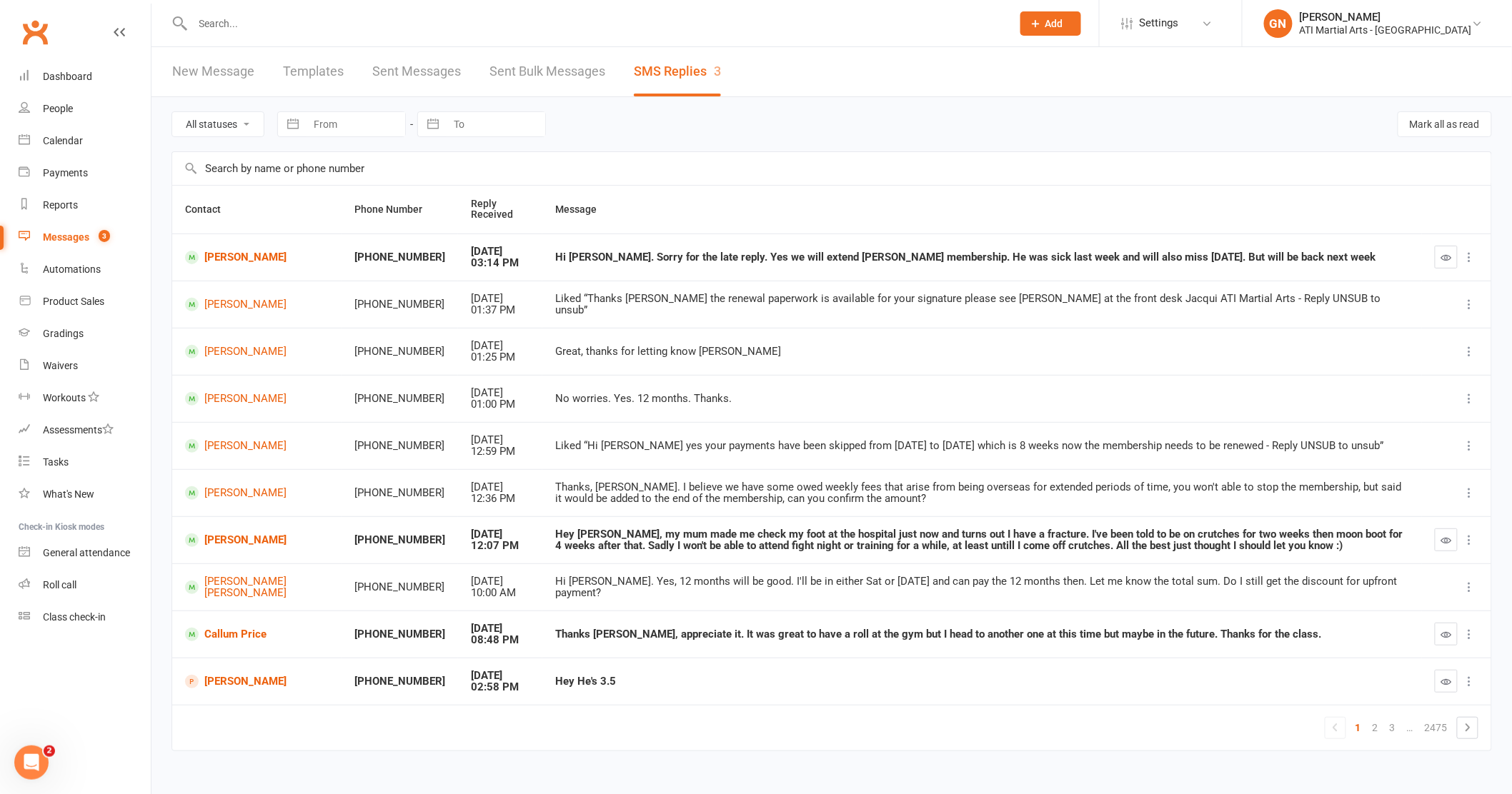
scroll to position [19, 0]
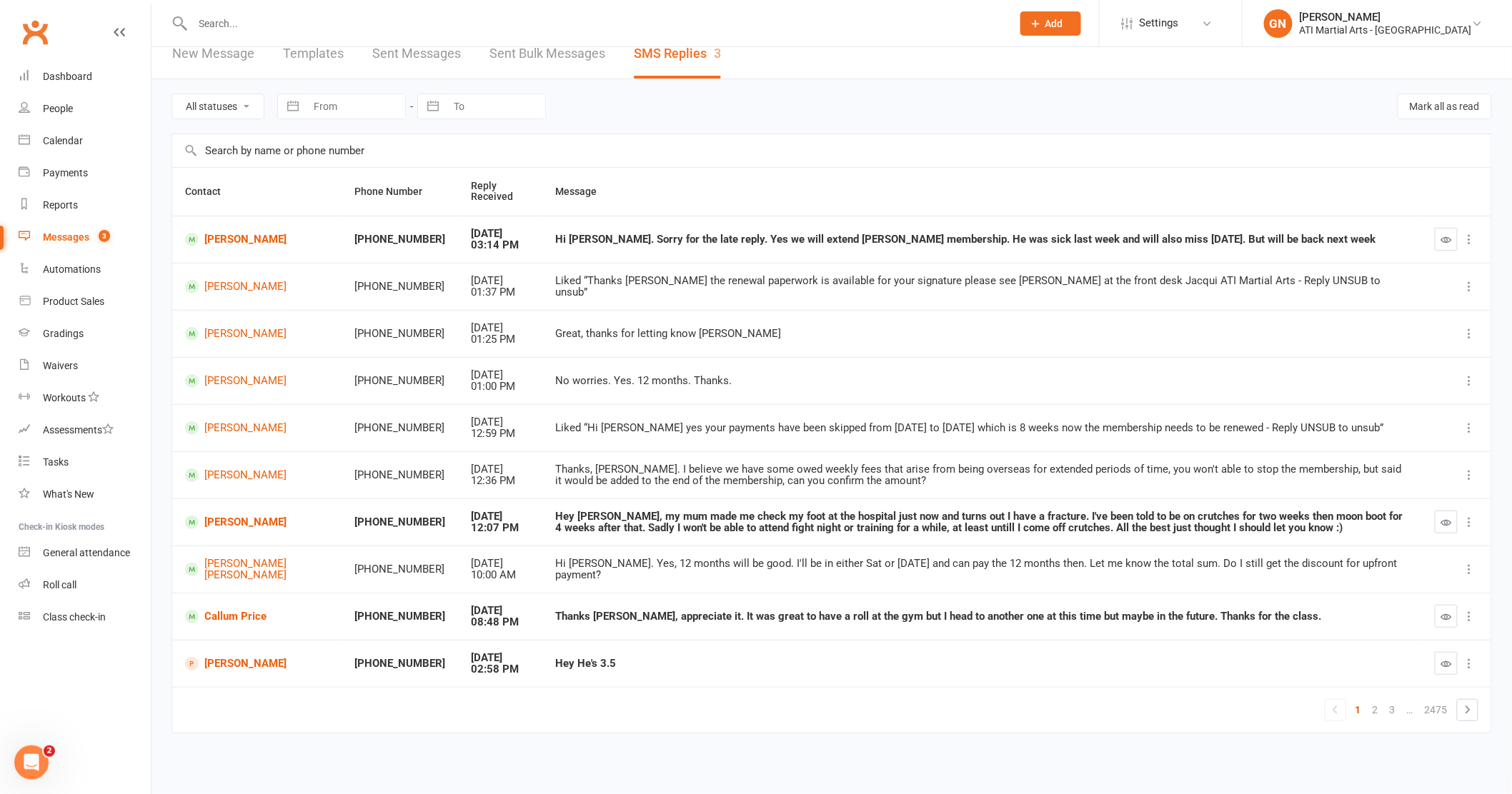
click at [80, 242] on div "Messages" at bounding box center [66, 237] width 46 height 12
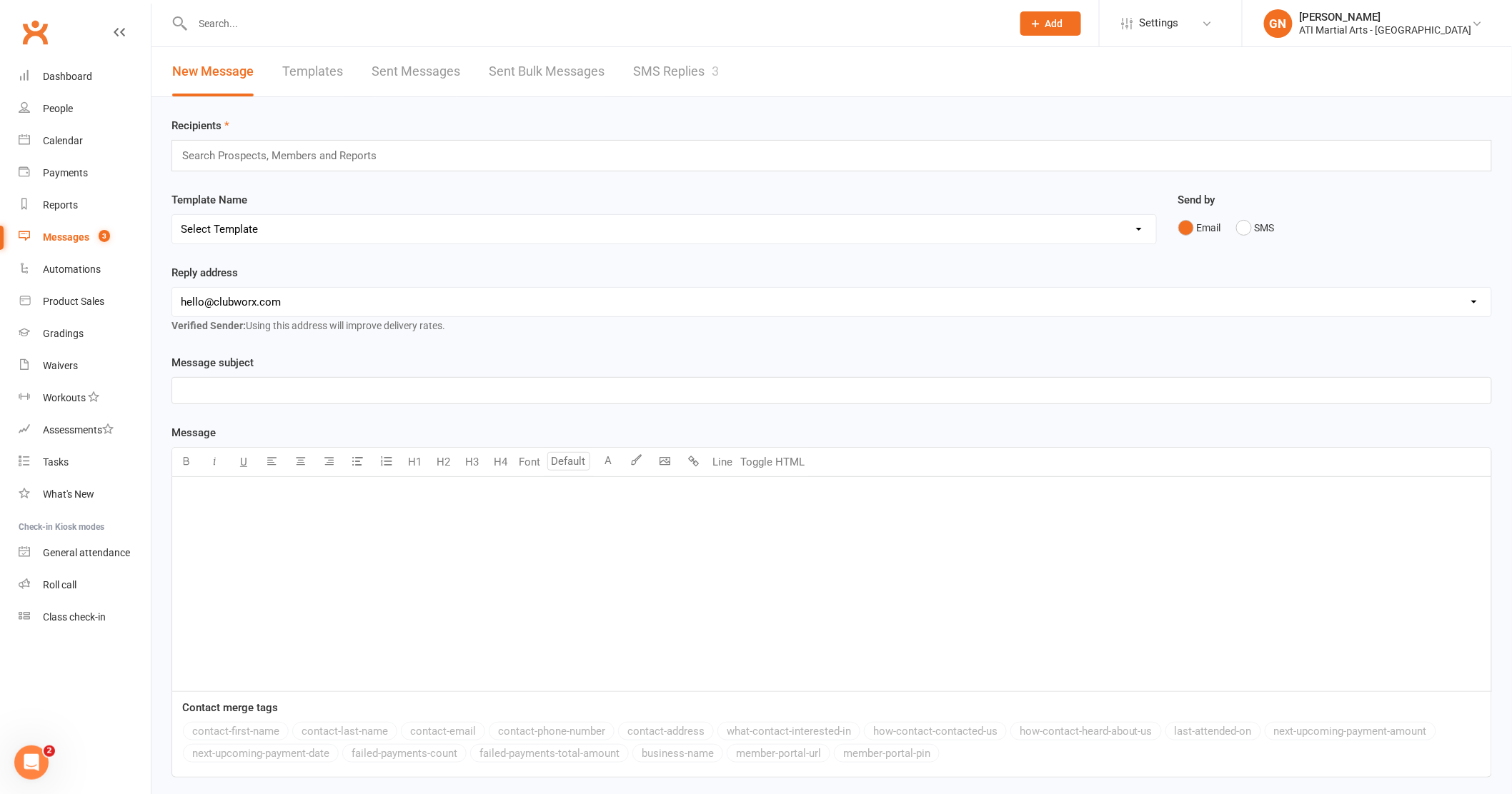
click at [672, 66] on link "SMS Replies 3" at bounding box center [676, 72] width 85 height 49
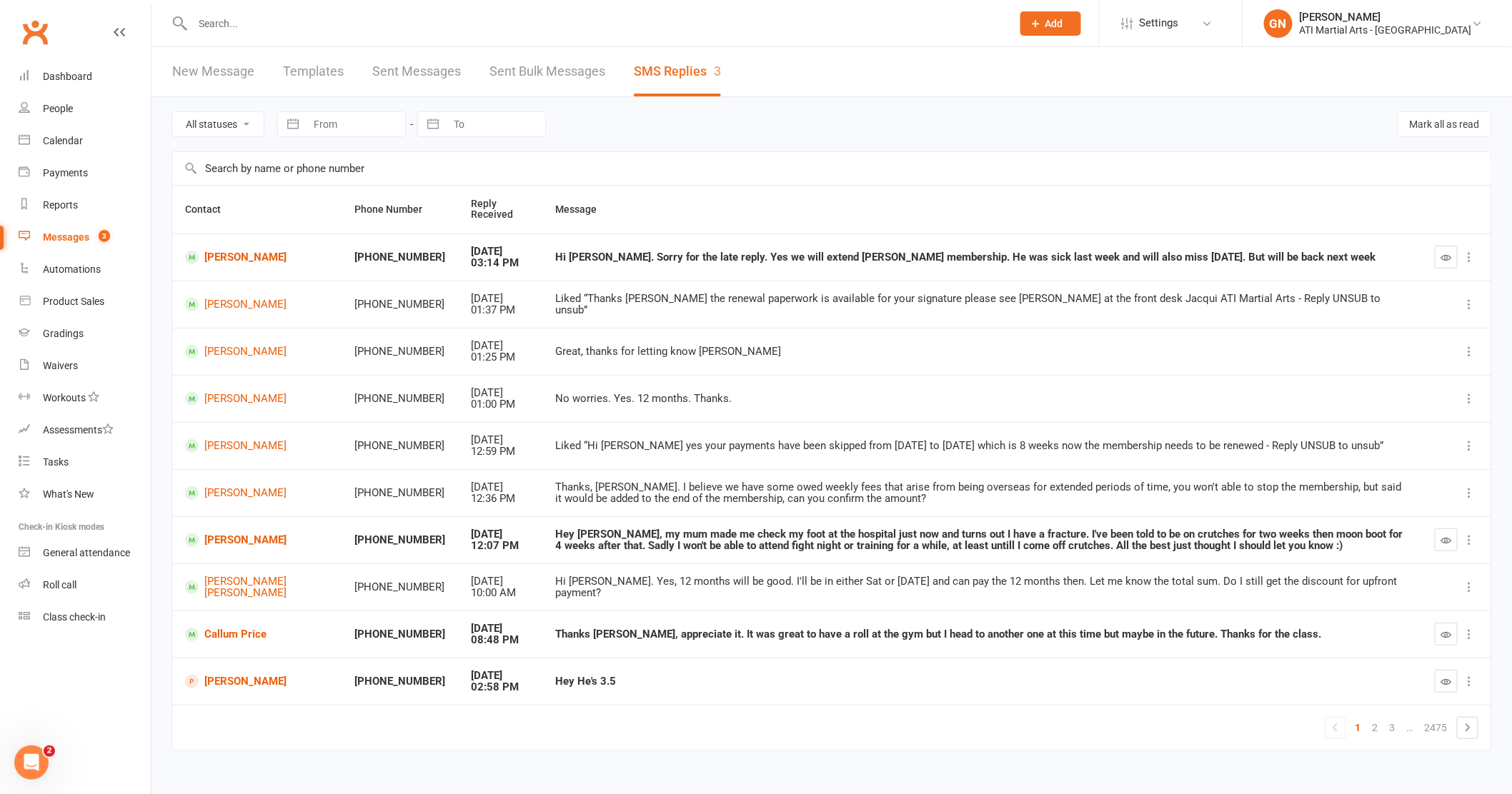
click at [69, 235] on div "Messages" at bounding box center [66, 237] width 46 height 12
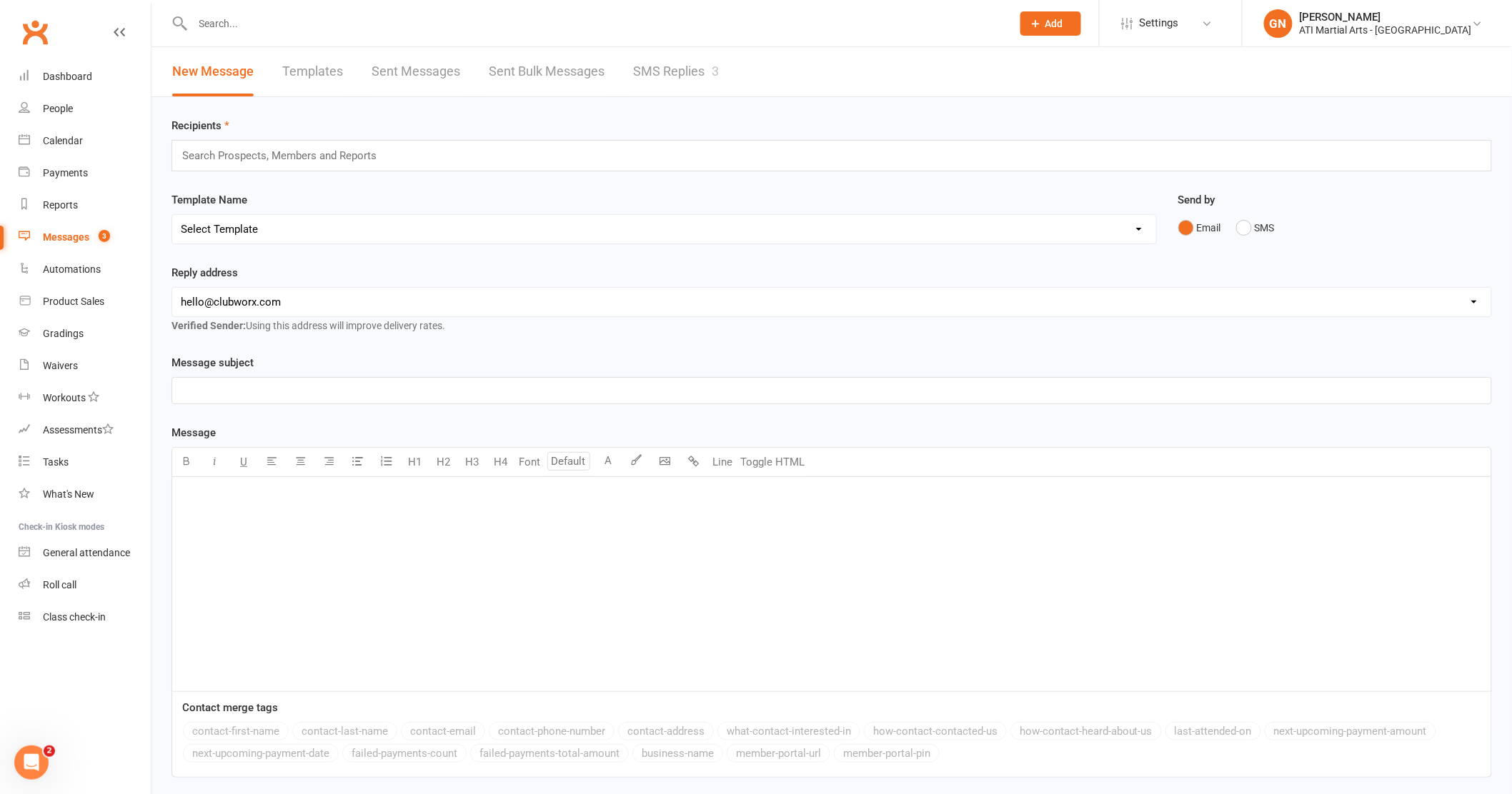
click at [633, 63] on link "SMS Replies 3" at bounding box center [676, 72] width 85 height 49
